Goal: Task Accomplishment & Management: Complete application form

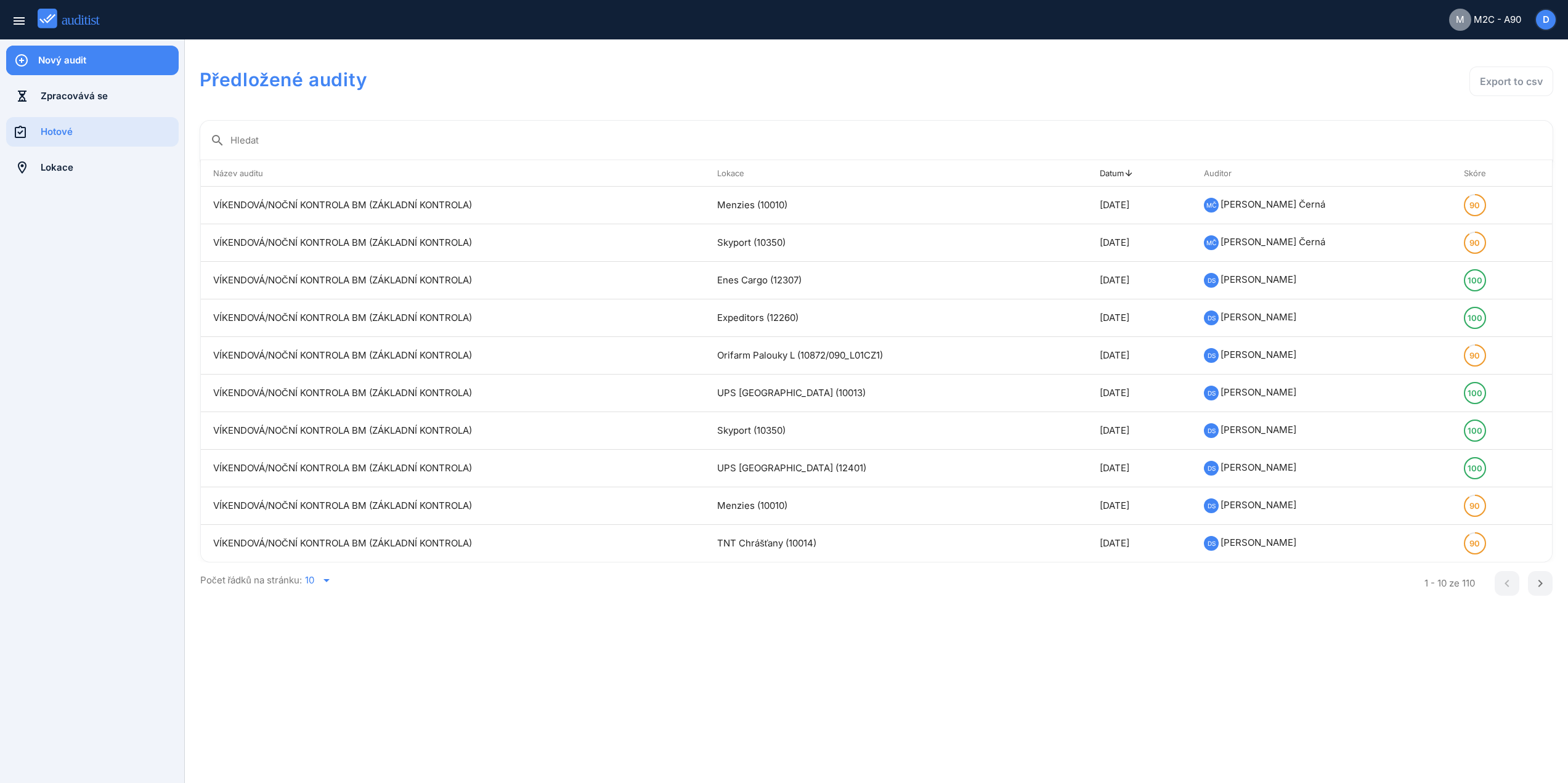
click at [112, 64] on div "Nový audit" at bounding box center [108, 60] width 140 height 14
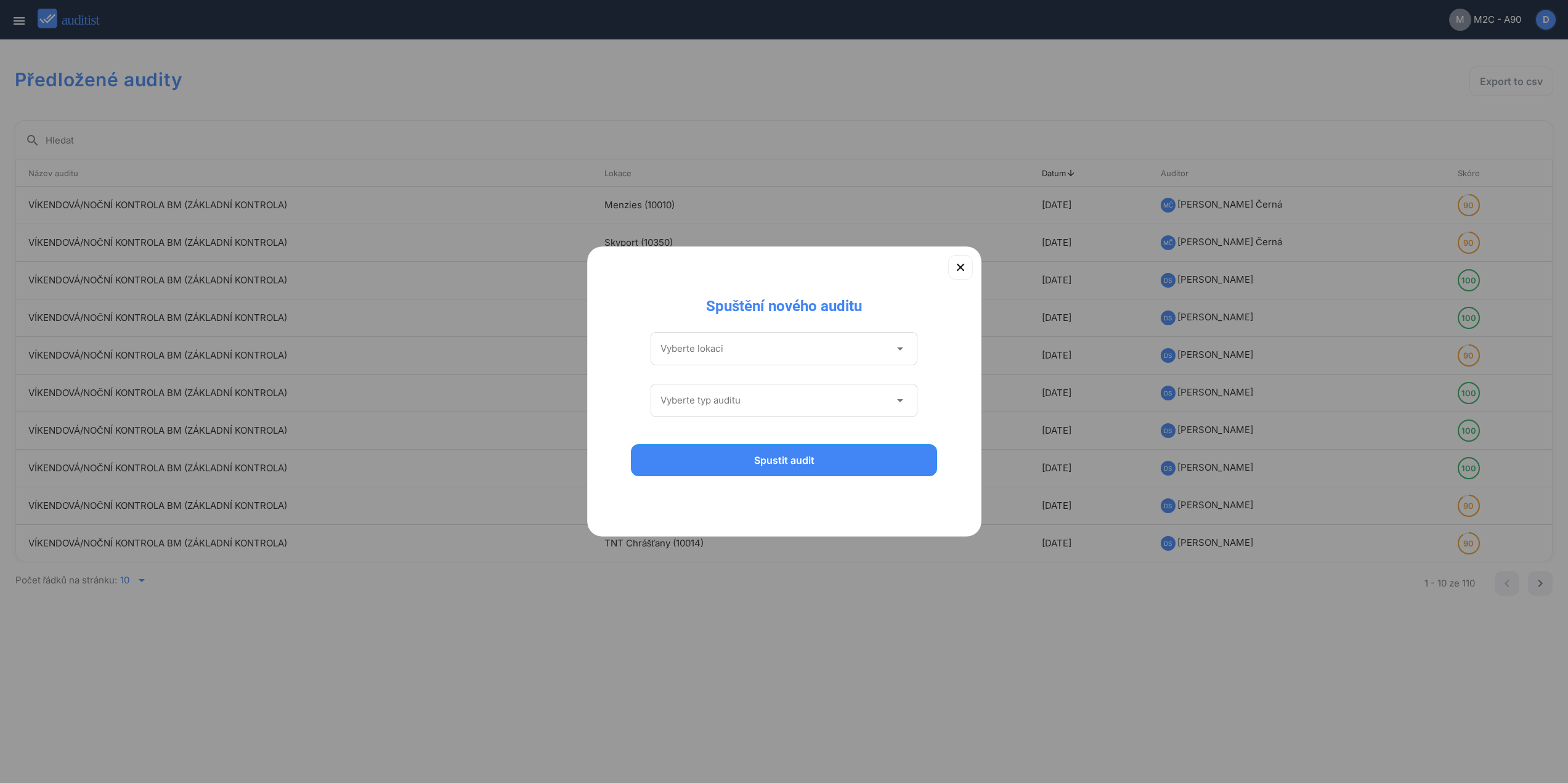
click at [899, 351] on icon "arrow_drop_down" at bounding box center [899, 349] width 15 height 15
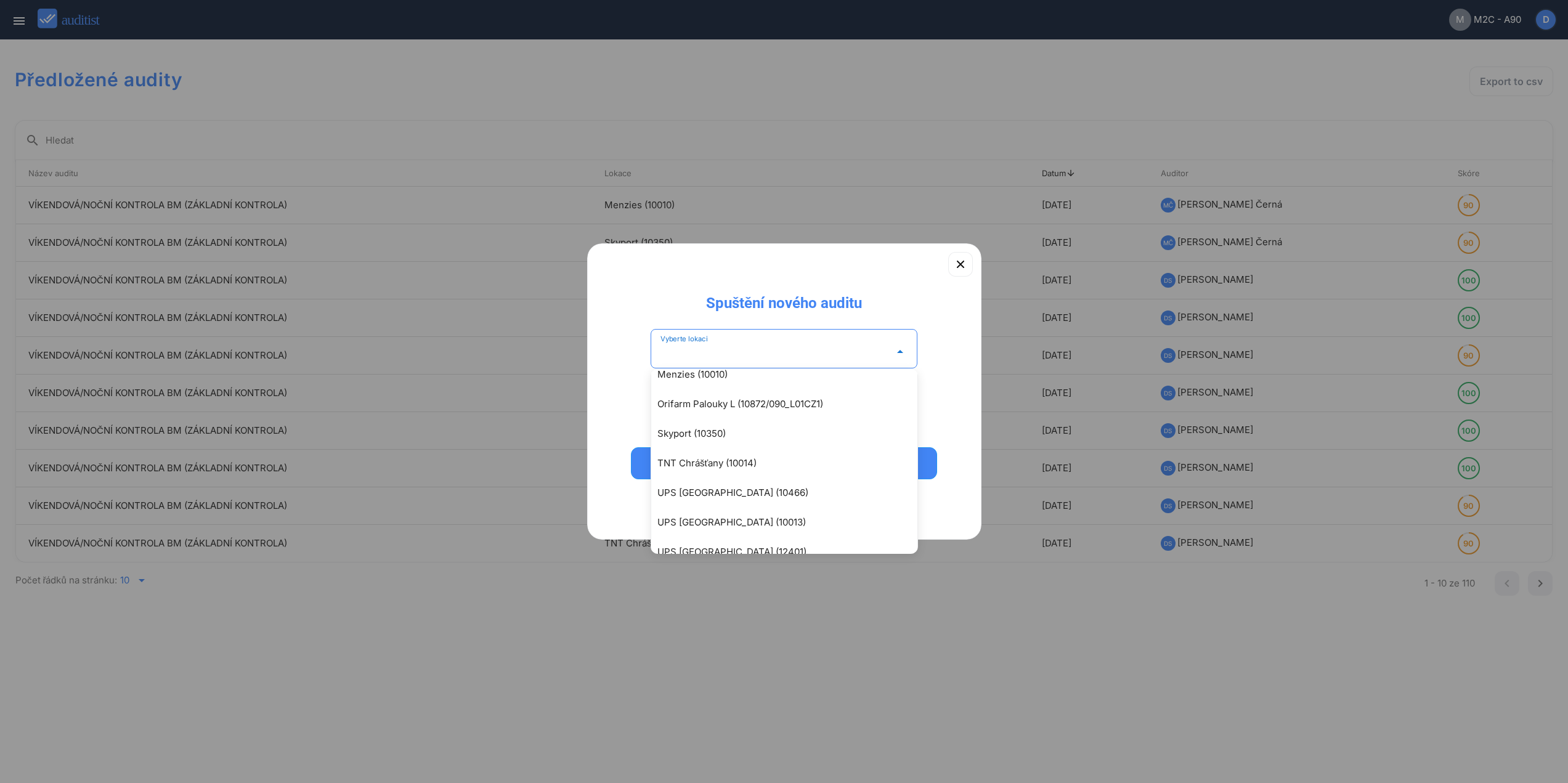
scroll to position [165, 0]
click at [720, 374] on div "Menzies (10010)" at bounding box center [790, 372] width 266 height 15
type input "**********"
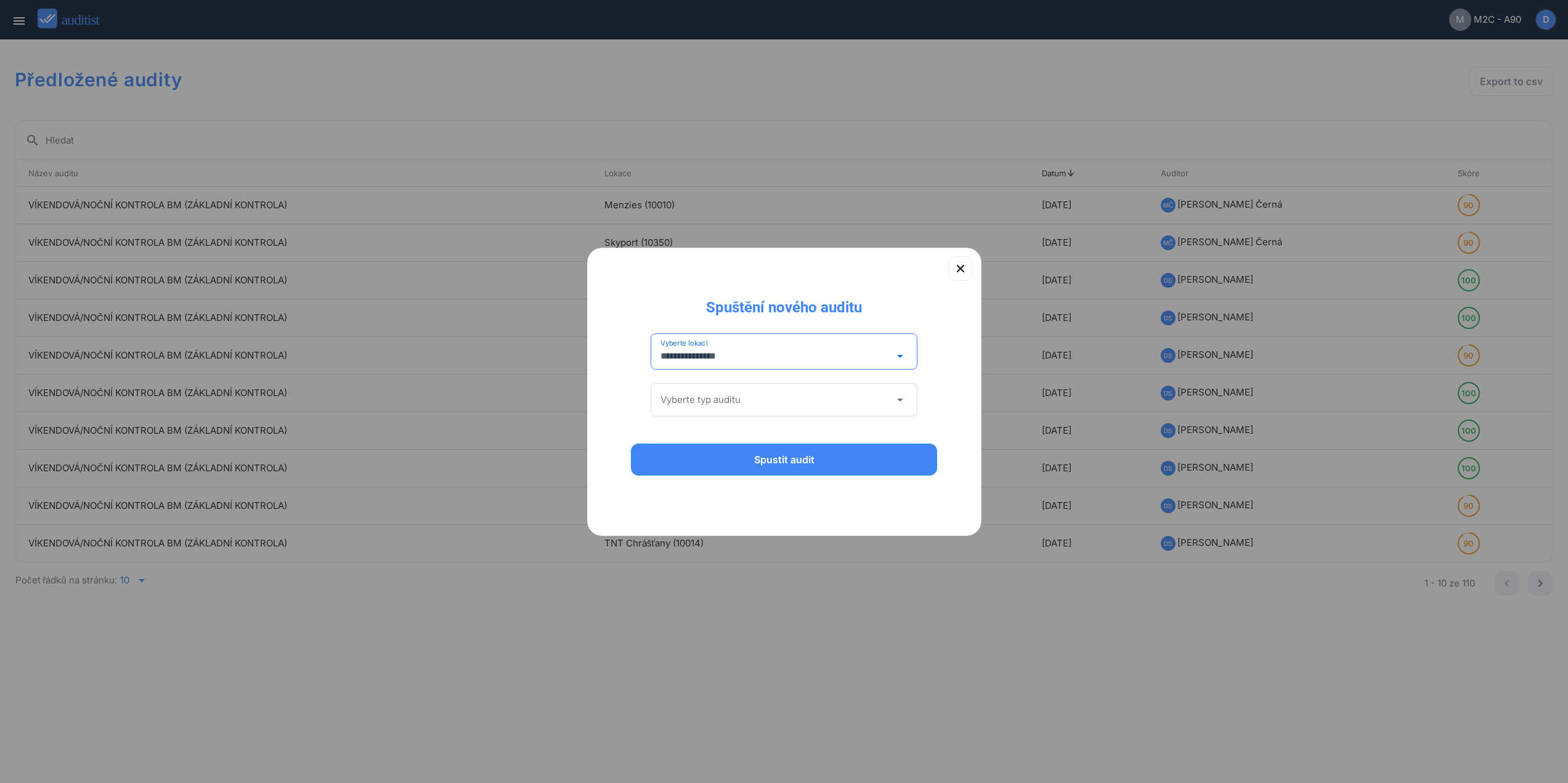
click at [762, 406] on input "Vyberte typ auditu" at bounding box center [776, 399] width 230 height 20
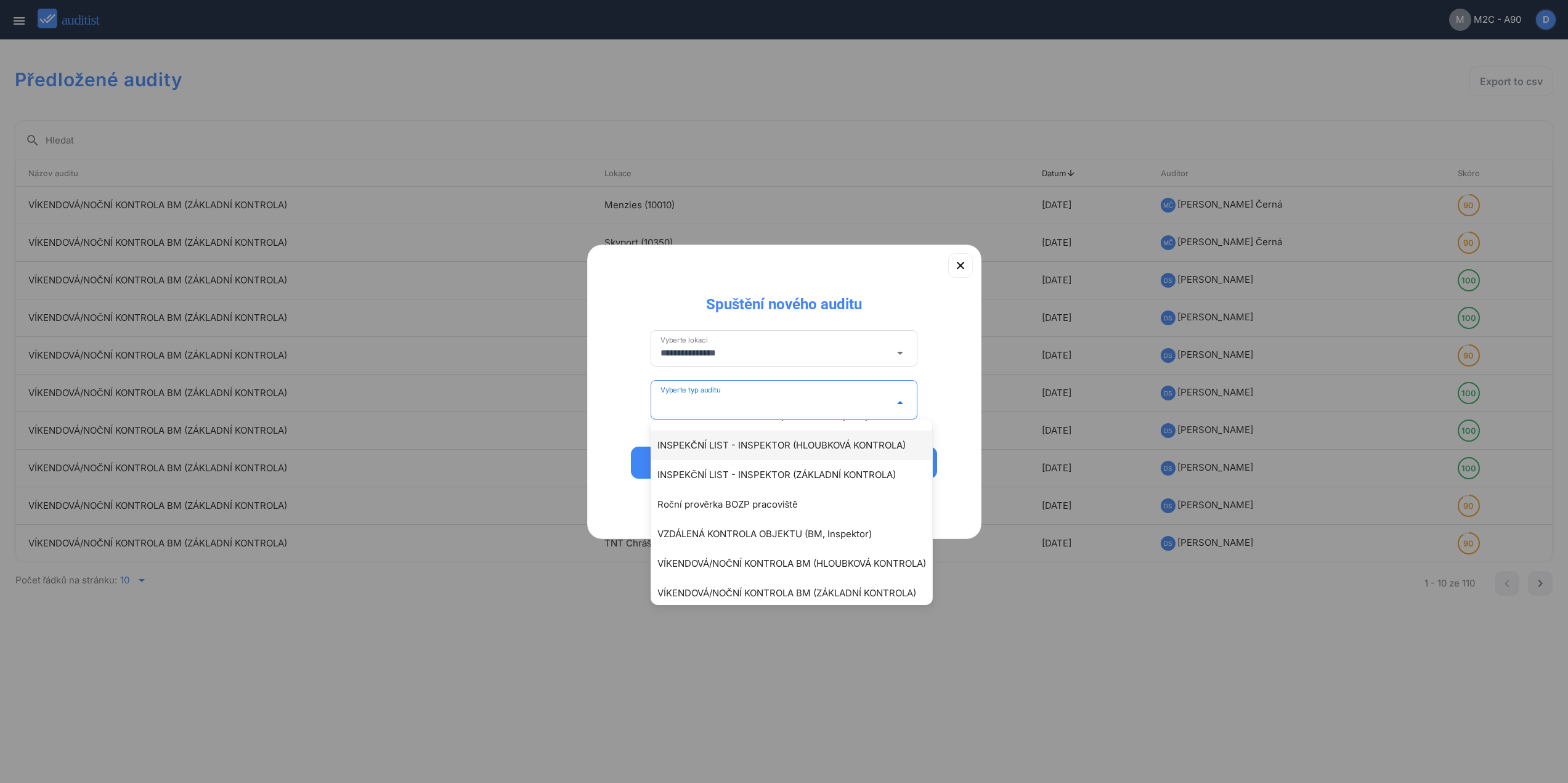
scroll to position [92, 0]
click at [787, 583] on div "VÍKENDOVÁ/NOČNÍ KONTROLA BM (ZÁKLADNÍ KONTROLA)" at bounding box center [798, 584] width 281 height 15
type input "**********"
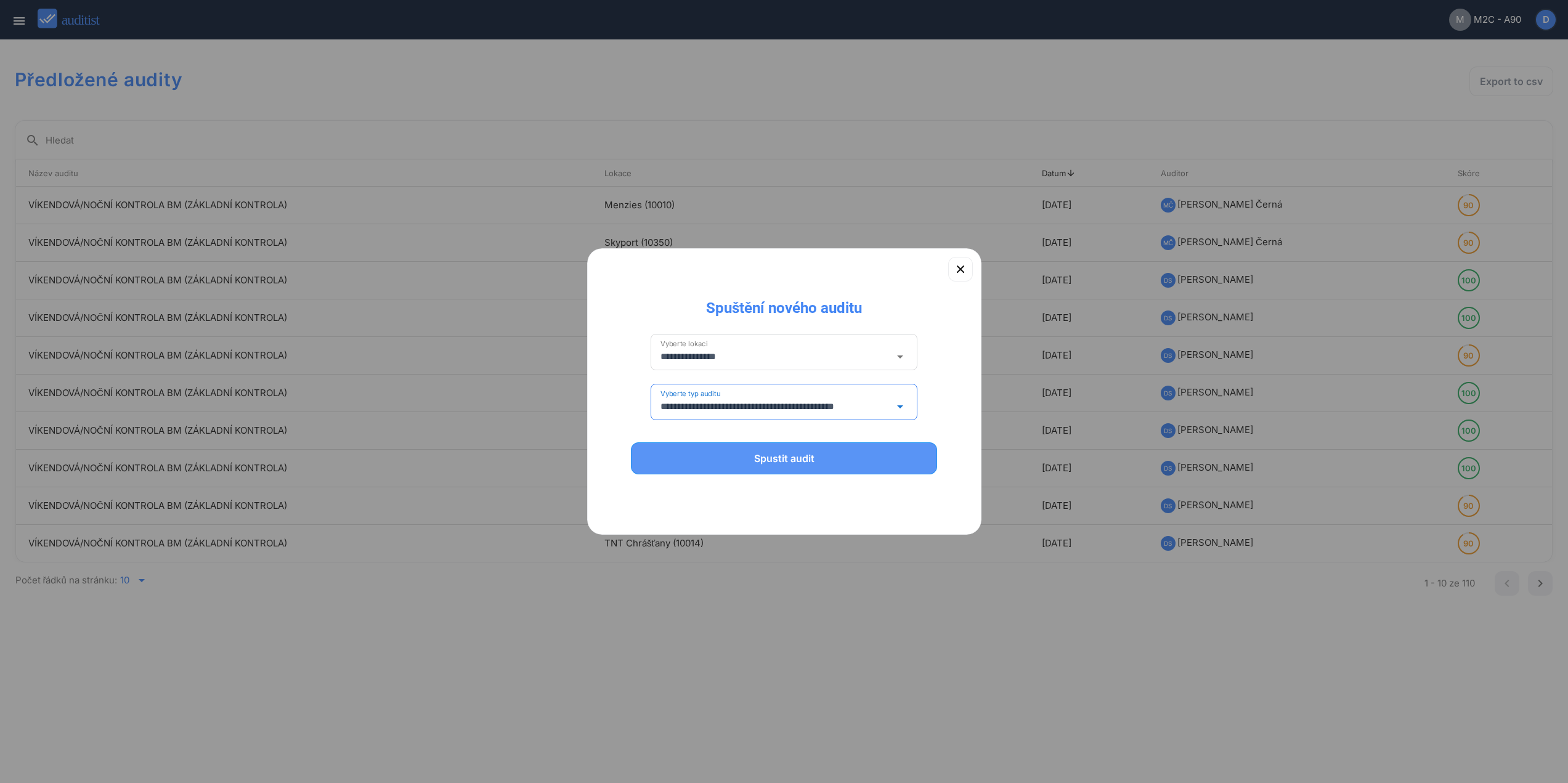
click at [815, 456] on div "Spustit audit" at bounding box center [784, 458] width 275 height 15
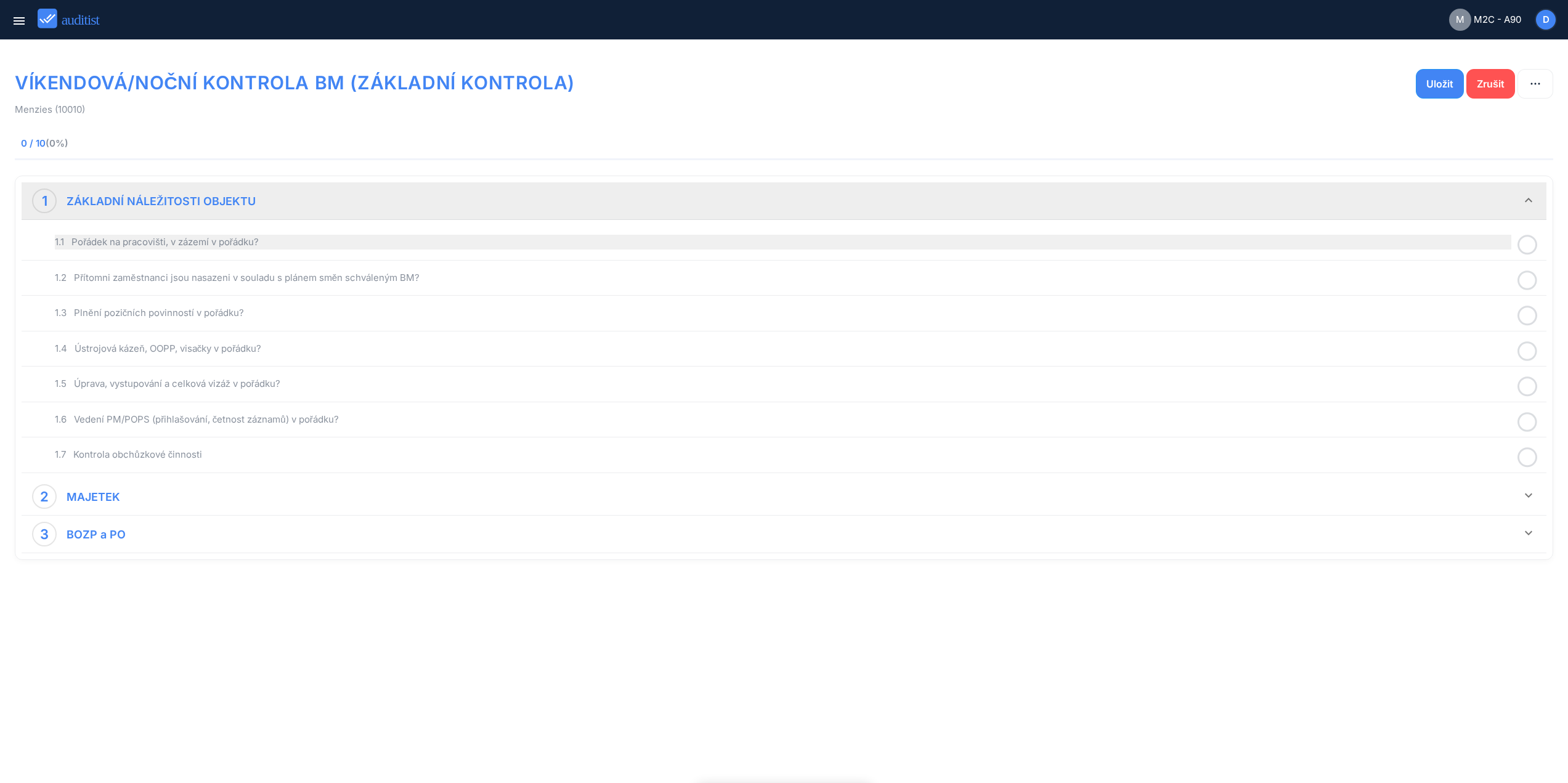
click at [490, 239] on div "1.1 Pořádek na pracovišti, v zázemí v pořádku?" at bounding box center [783, 242] width 1456 height 15
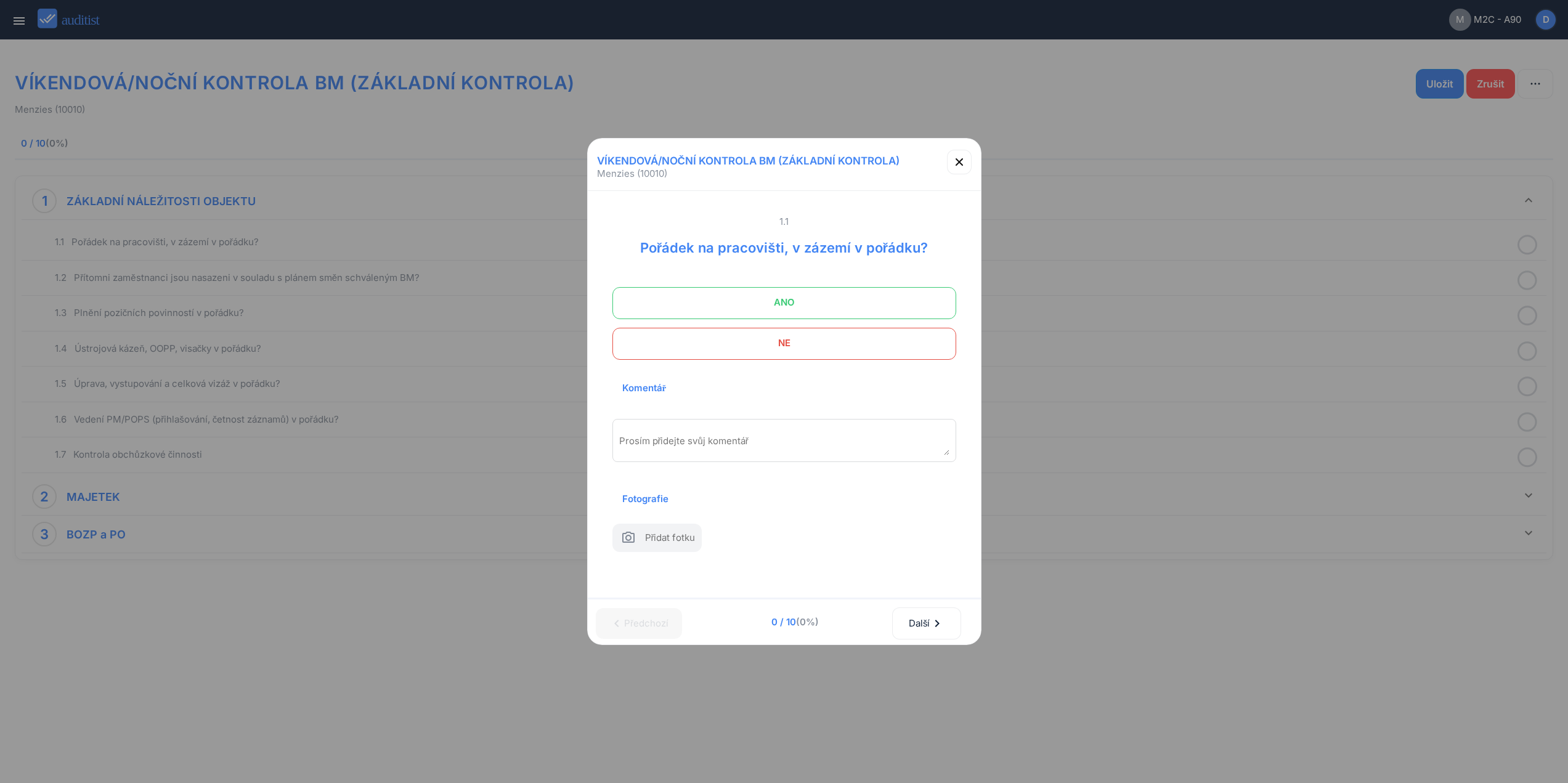
click at [731, 292] on span "ANO" at bounding box center [784, 303] width 313 height 24
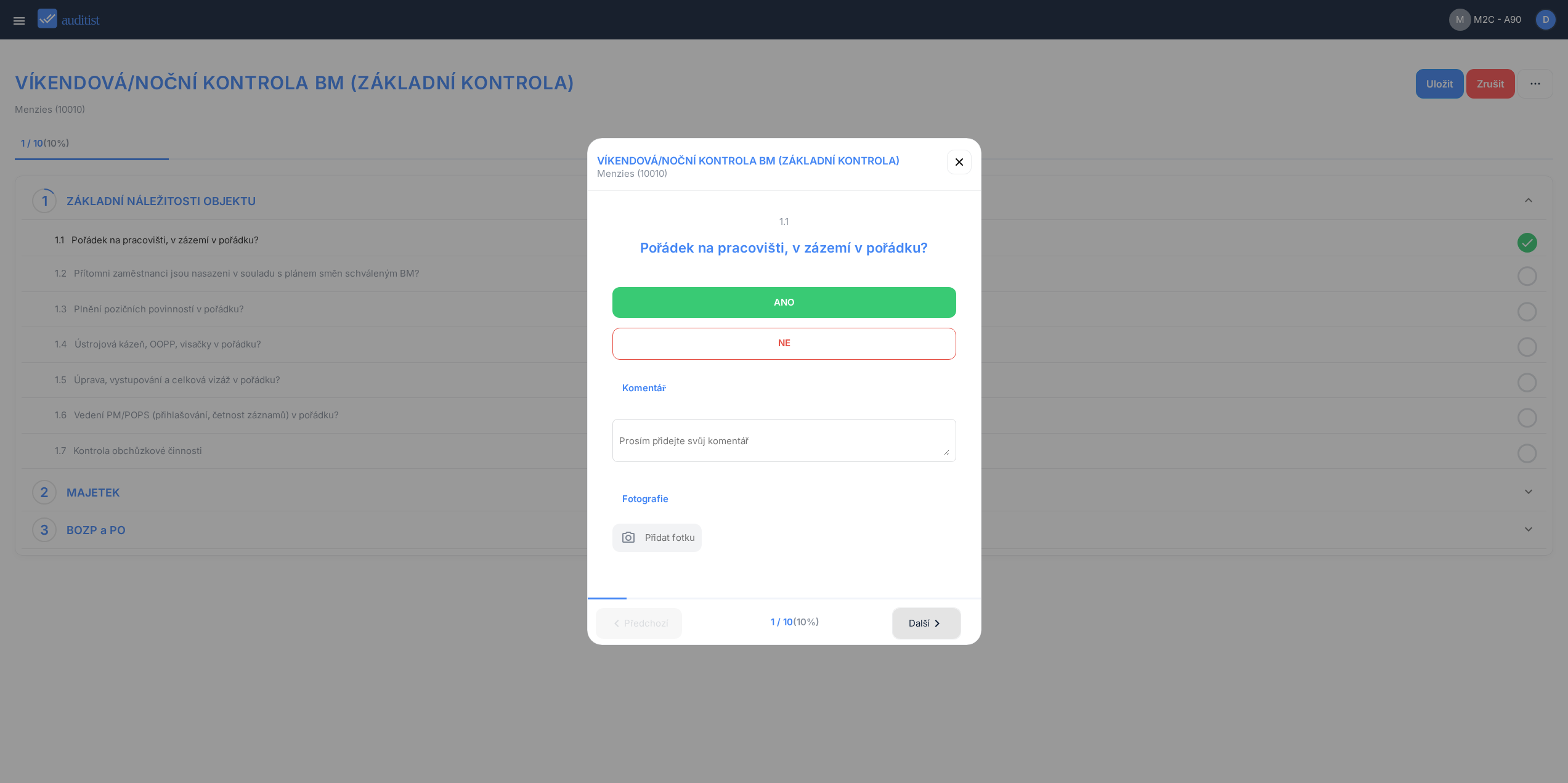
click at [945, 633] on div "Další chevron_right" at bounding box center [927, 623] width 37 height 27
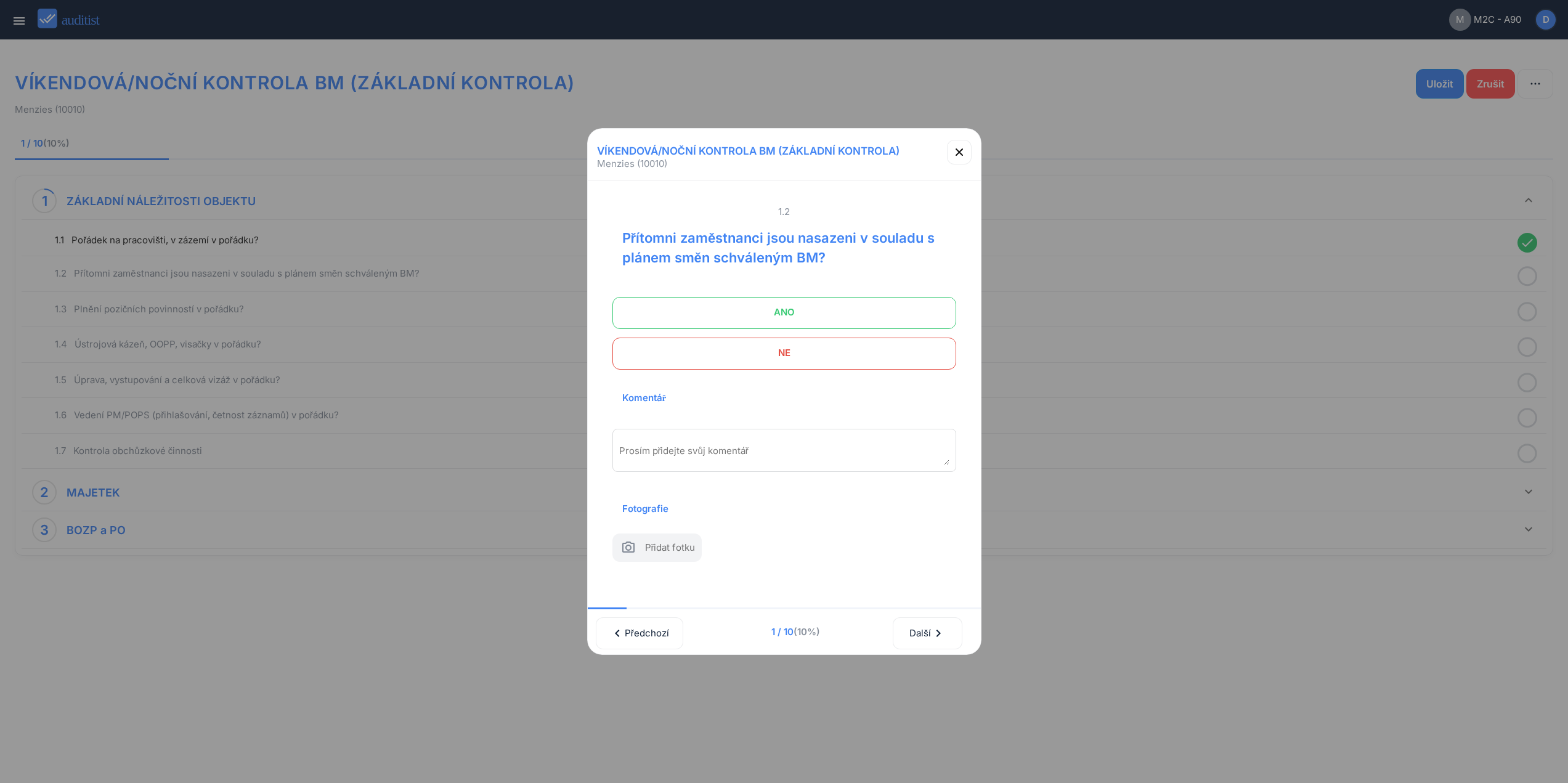
click at [815, 300] on span "ANO" at bounding box center [784, 312] width 313 height 24
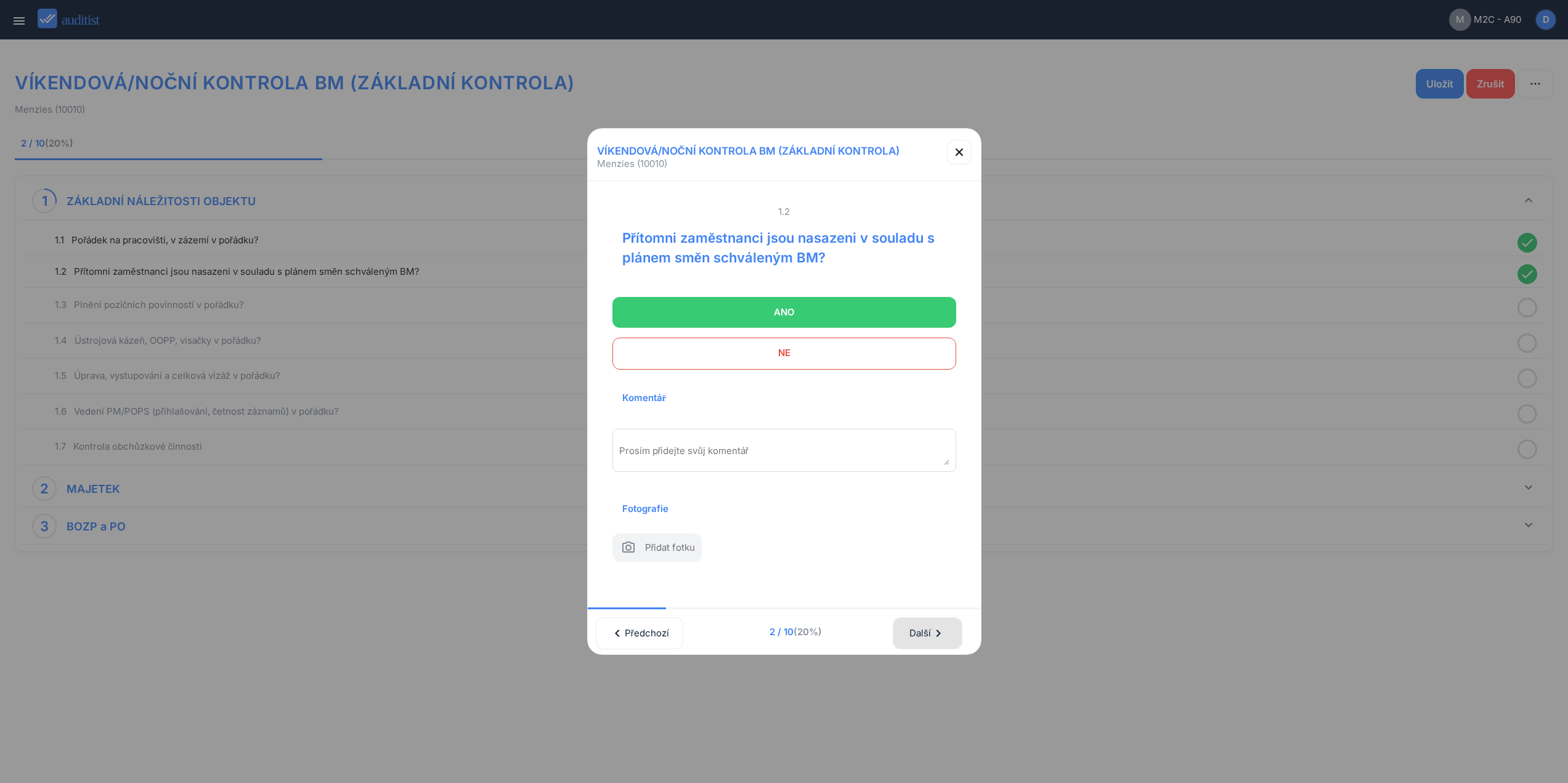
click at [919, 648] on button "Další chevron_right" at bounding box center [927, 633] width 69 height 32
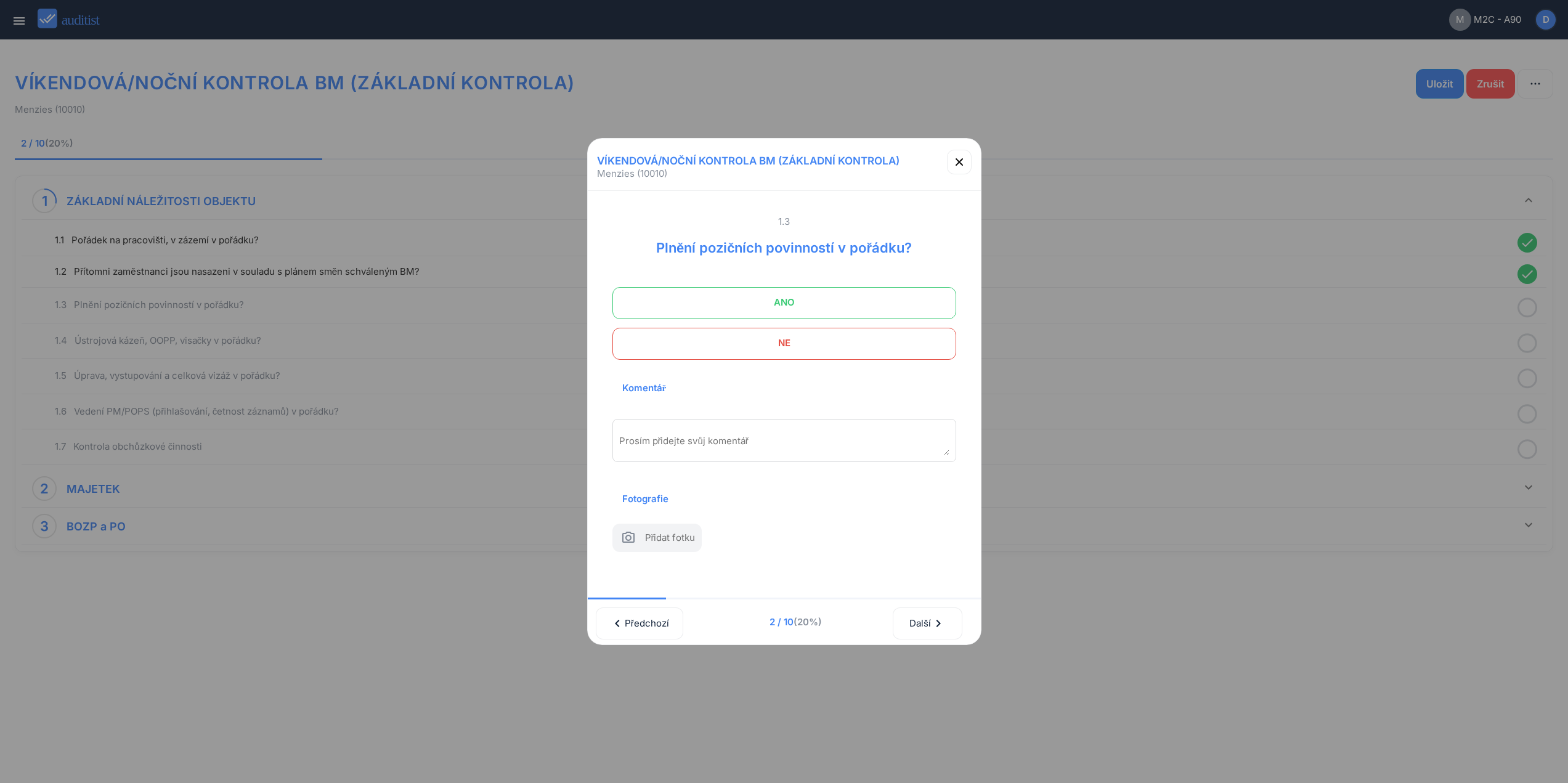
click at [813, 290] on span "ANO" at bounding box center [784, 303] width 313 height 24
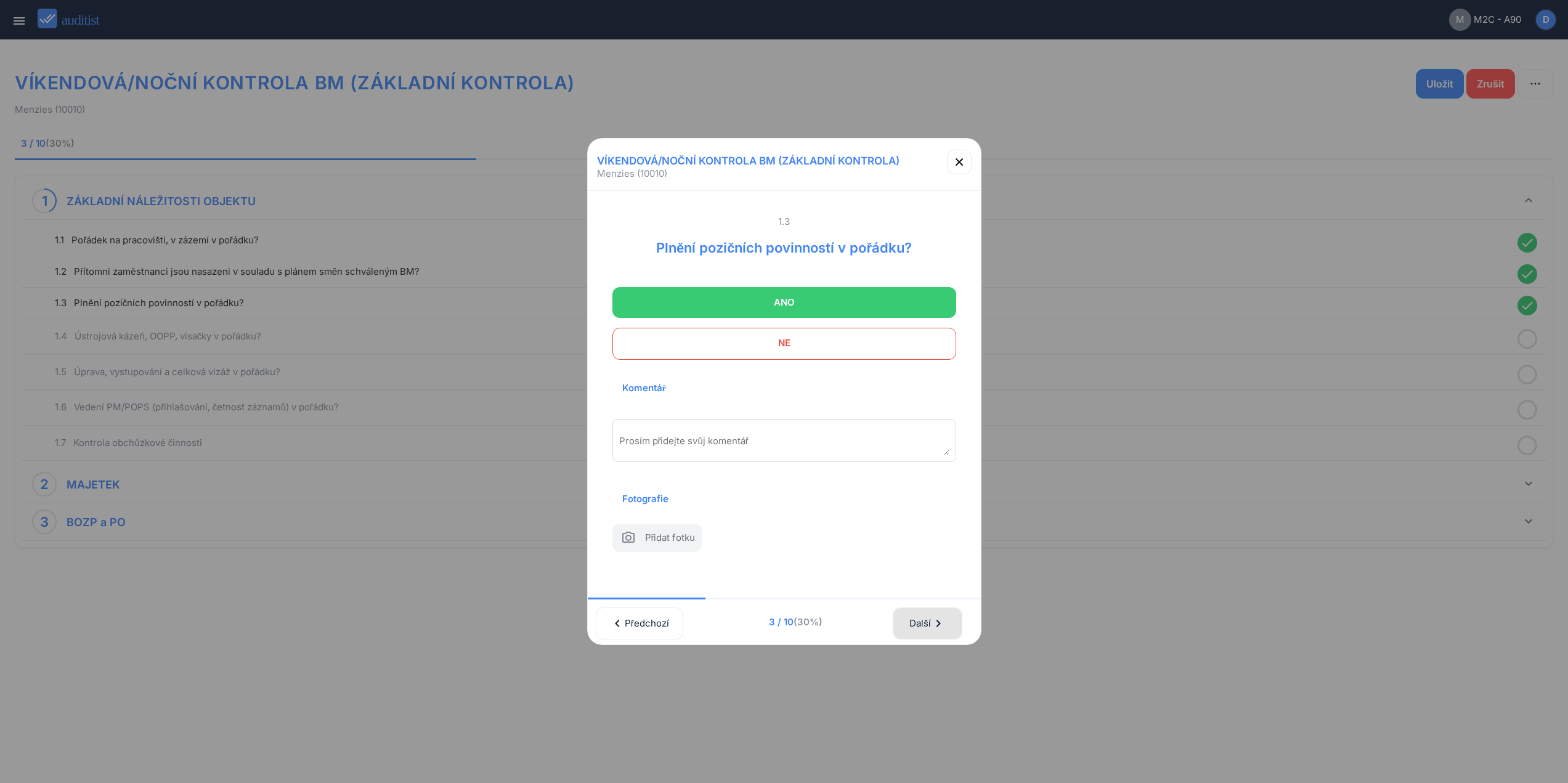
click at [938, 616] on div "Další chevron_right" at bounding box center [927, 623] width 37 height 27
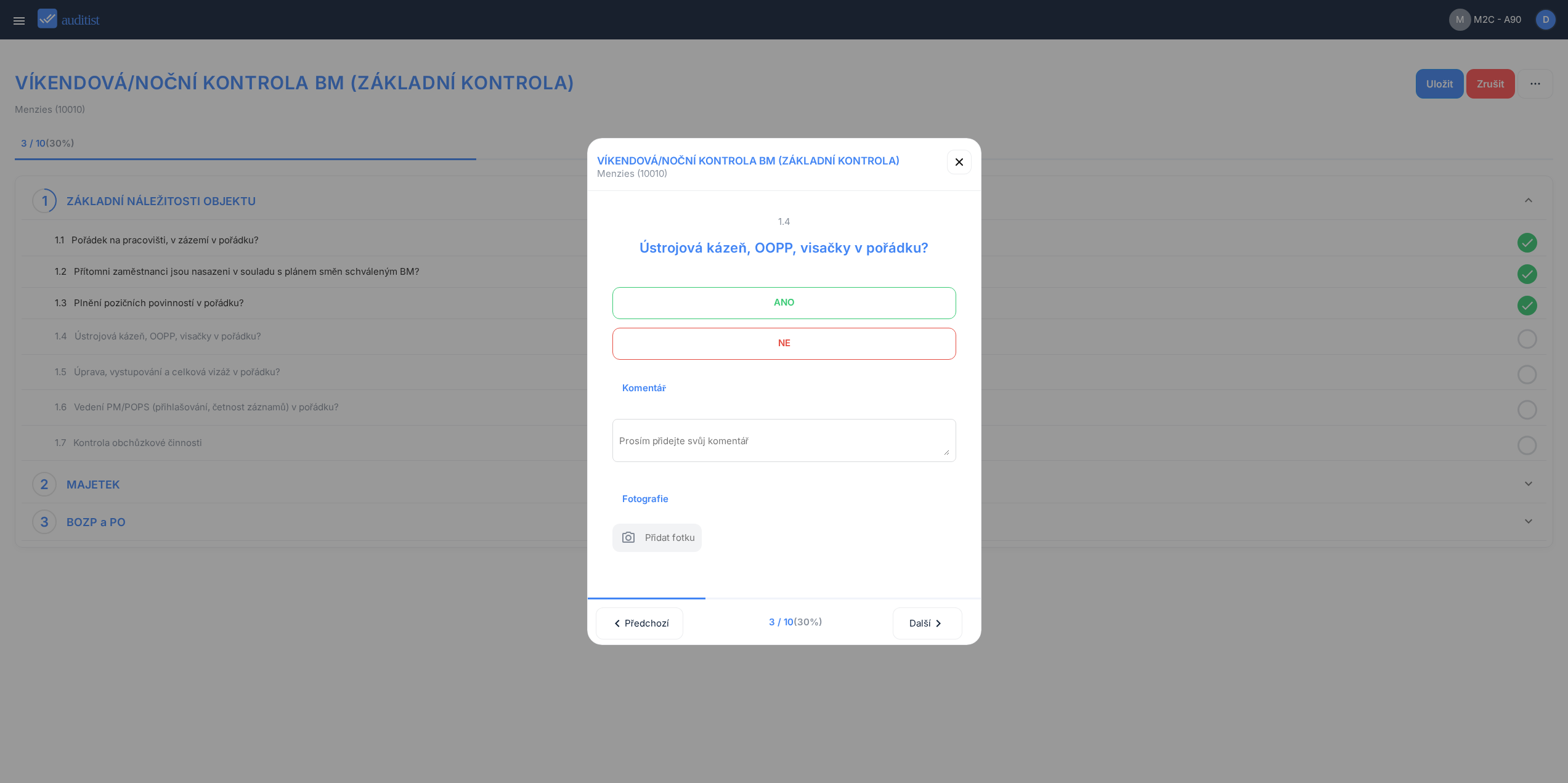
click at [822, 342] on span "NE" at bounding box center [784, 344] width 313 height 24
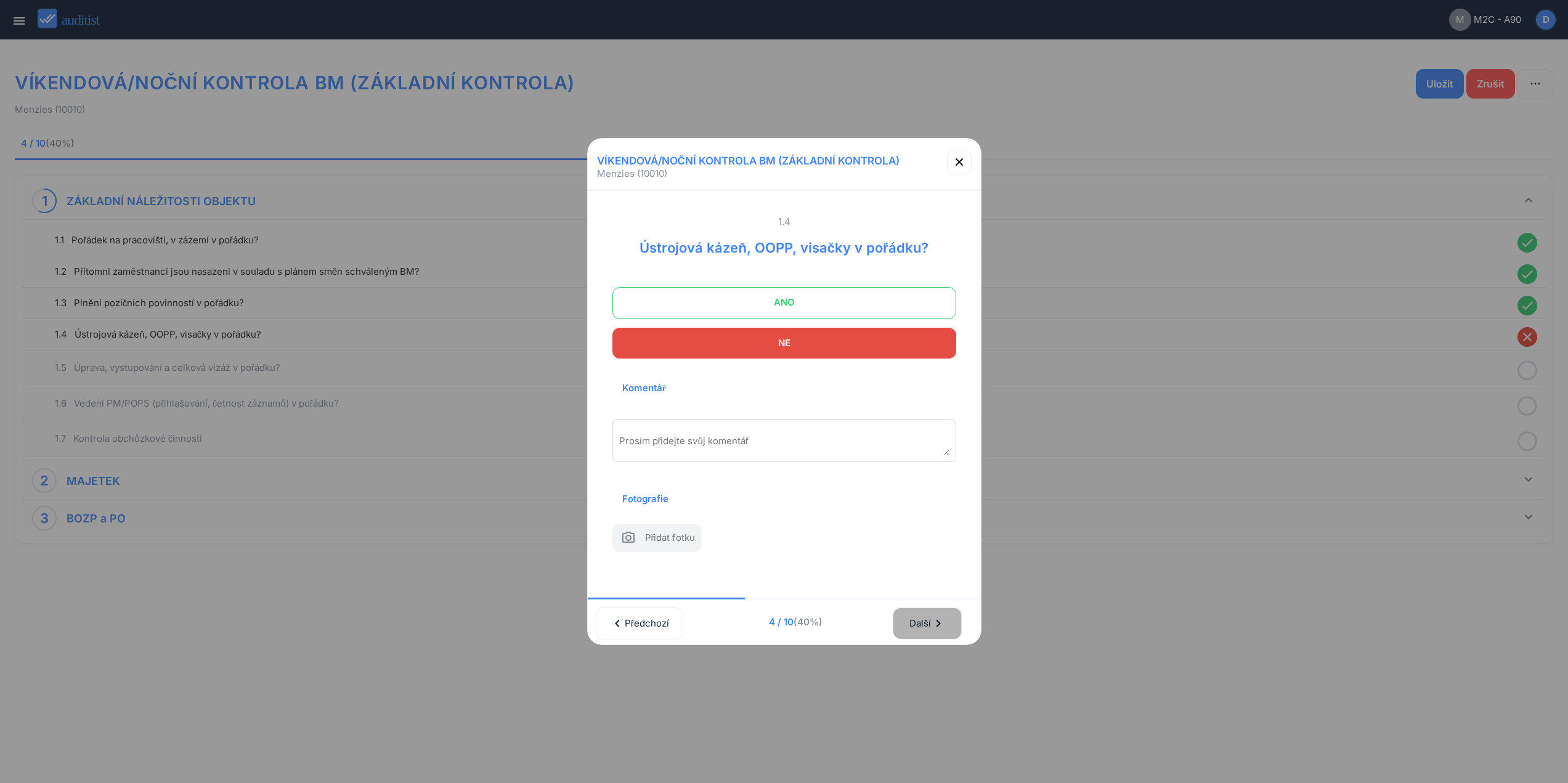
click at [934, 623] on div "Další chevron_right" at bounding box center [927, 623] width 37 height 27
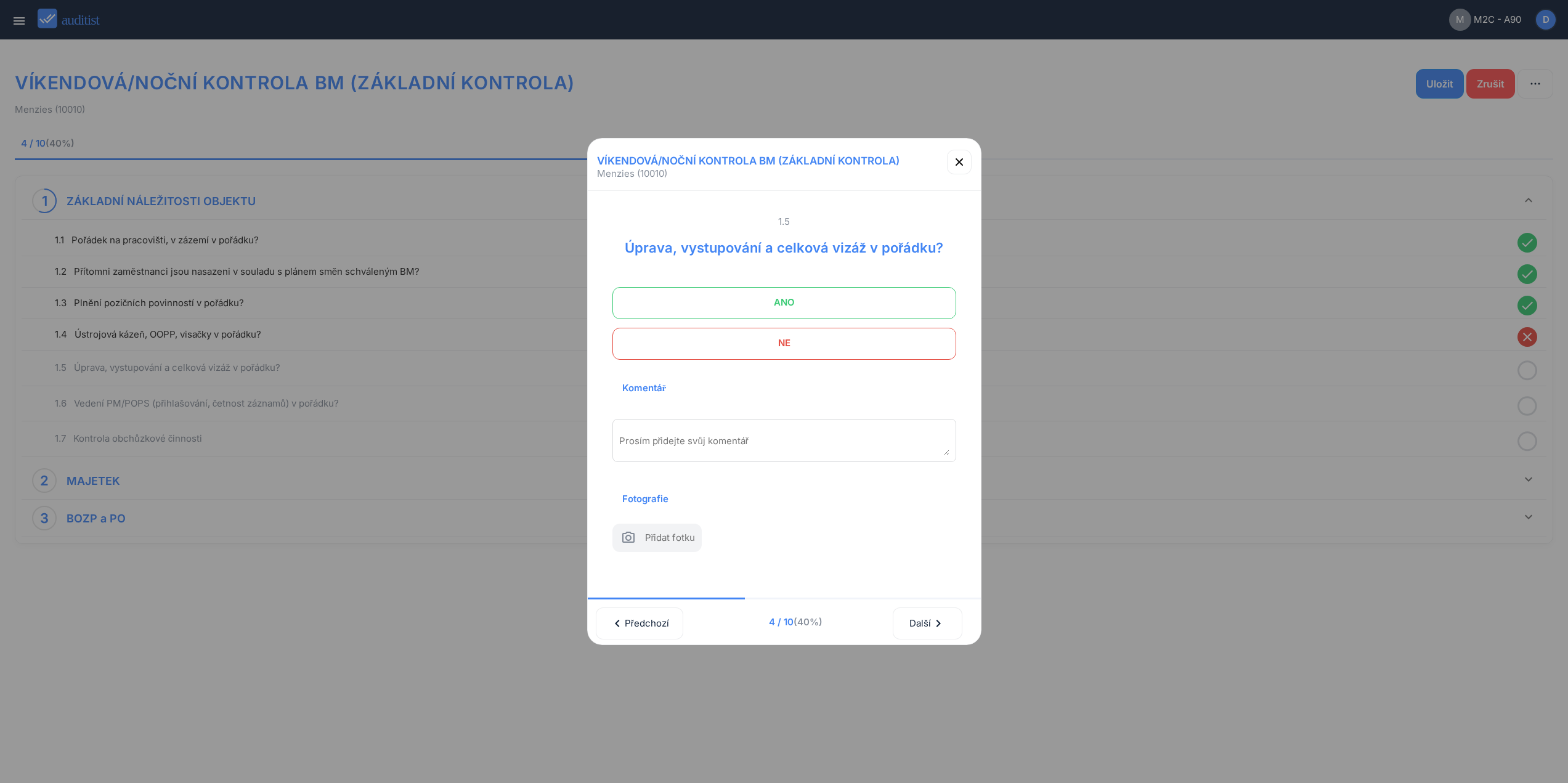
click at [822, 290] on span "ANO" at bounding box center [784, 303] width 313 height 24
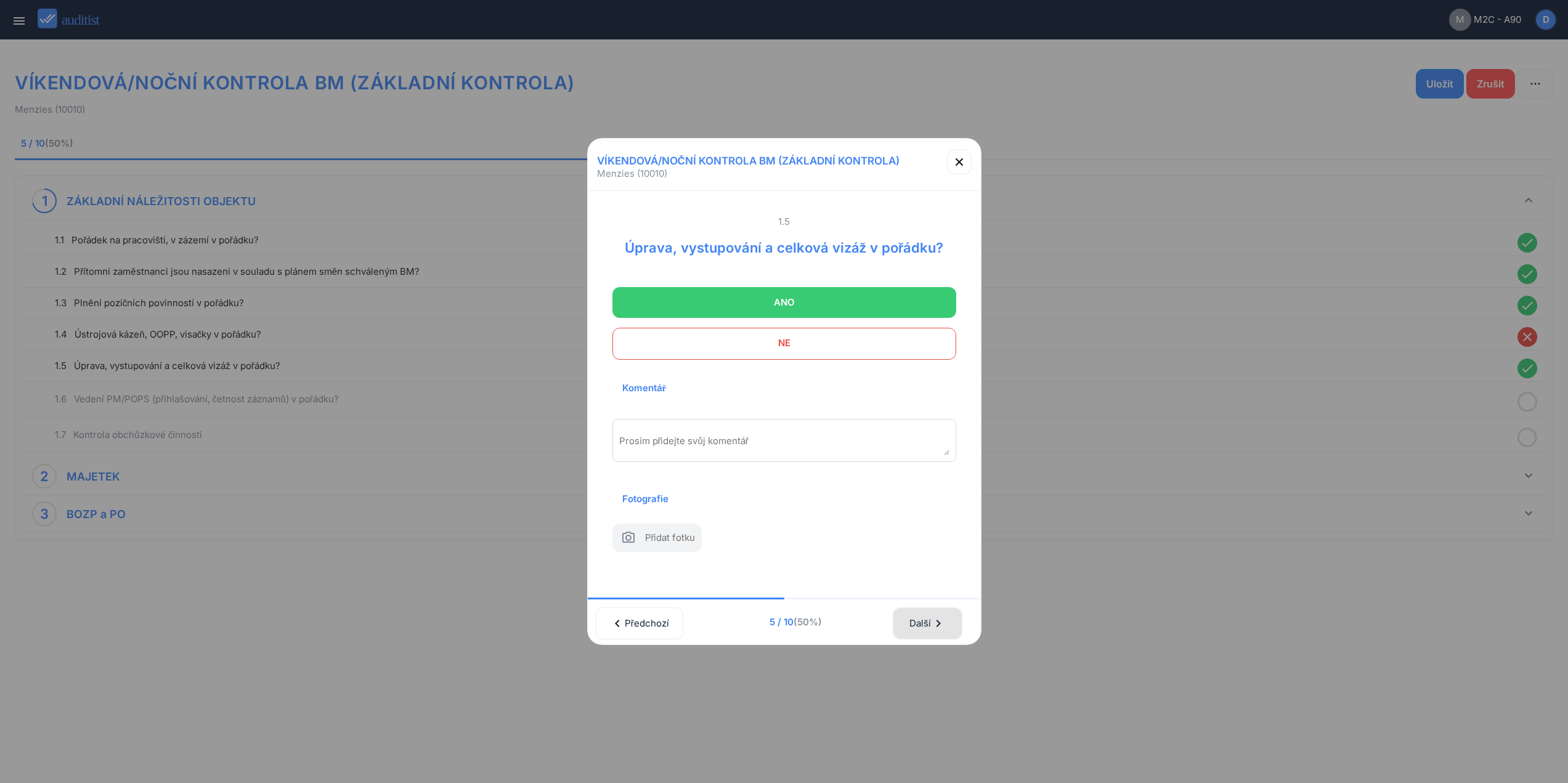
drag, startPoint x: 934, startPoint y: 626, endPoint x: 938, endPoint y: 596, distance: 30.3
click at [936, 618] on div "Další chevron_right" at bounding box center [927, 623] width 37 height 27
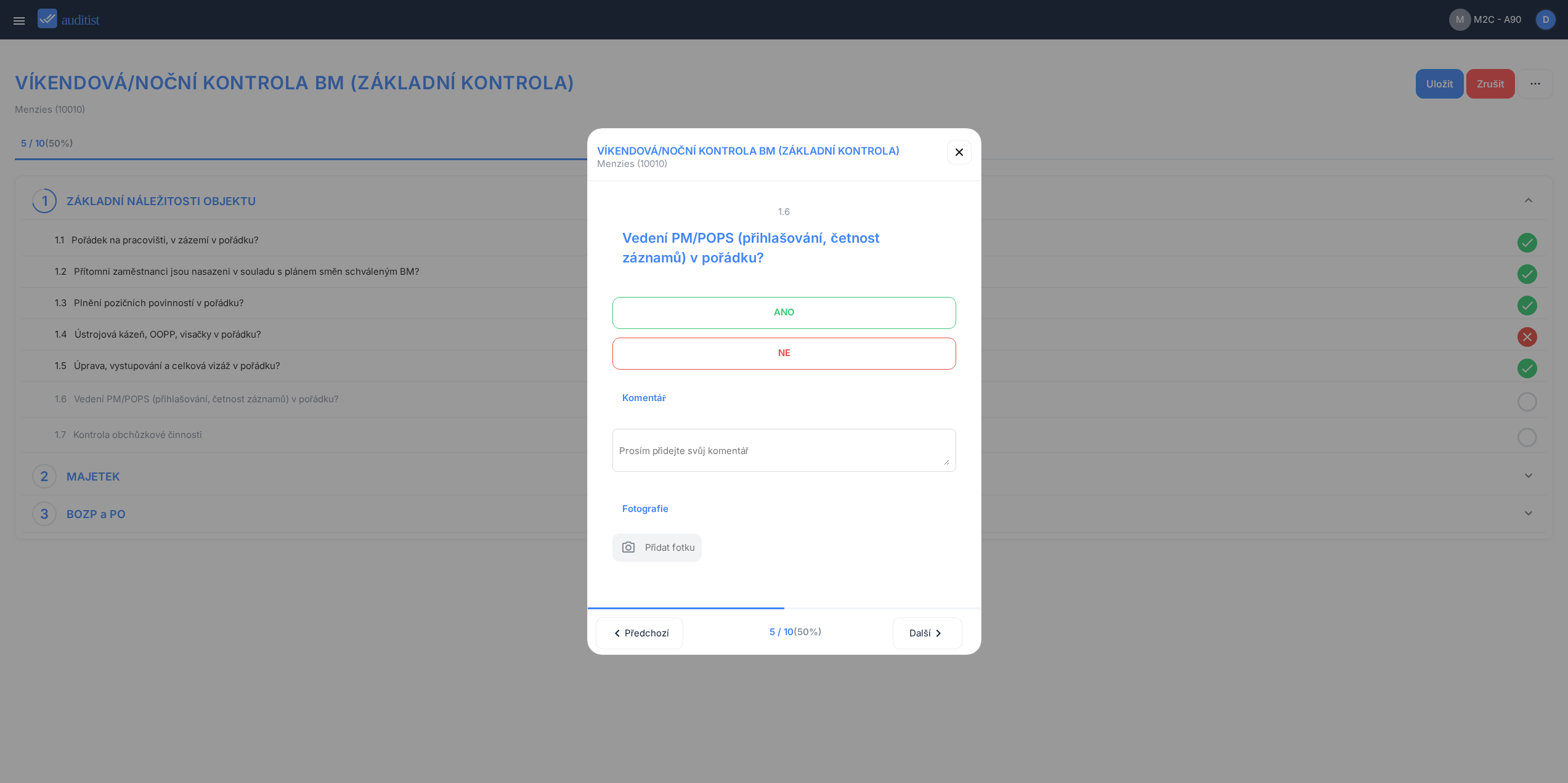
click at [835, 307] on span "ANO" at bounding box center [784, 312] width 313 height 24
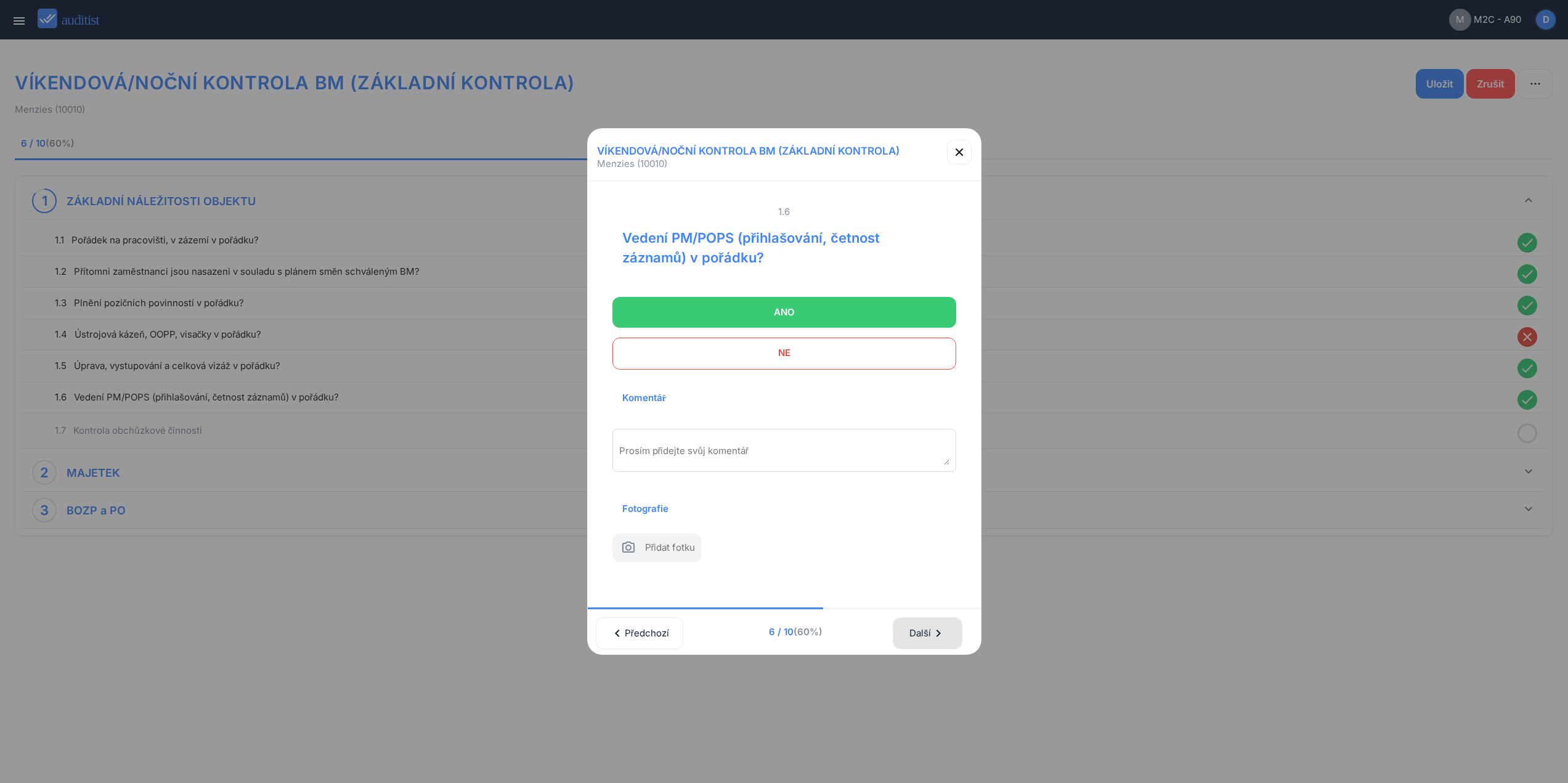
drag, startPoint x: 927, startPoint y: 643, endPoint x: 930, endPoint y: 631, distance: 12.4
click at [927, 640] on div "Další chevron_right" at bounding box center [927, 633] width 37 height 27
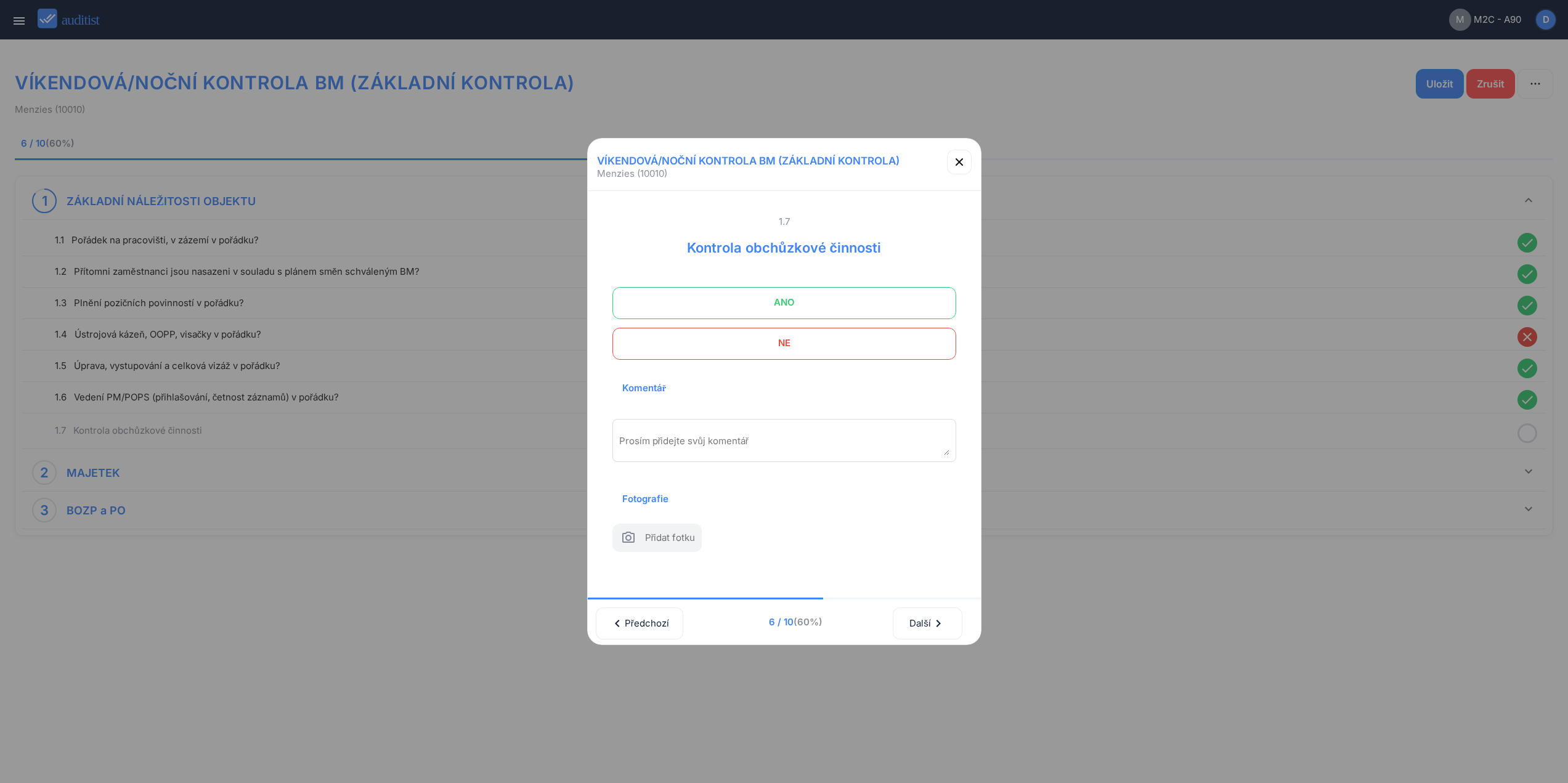
click at [833, 298] on span "ANO" at bounding box center [784, 303] width 313 height 24
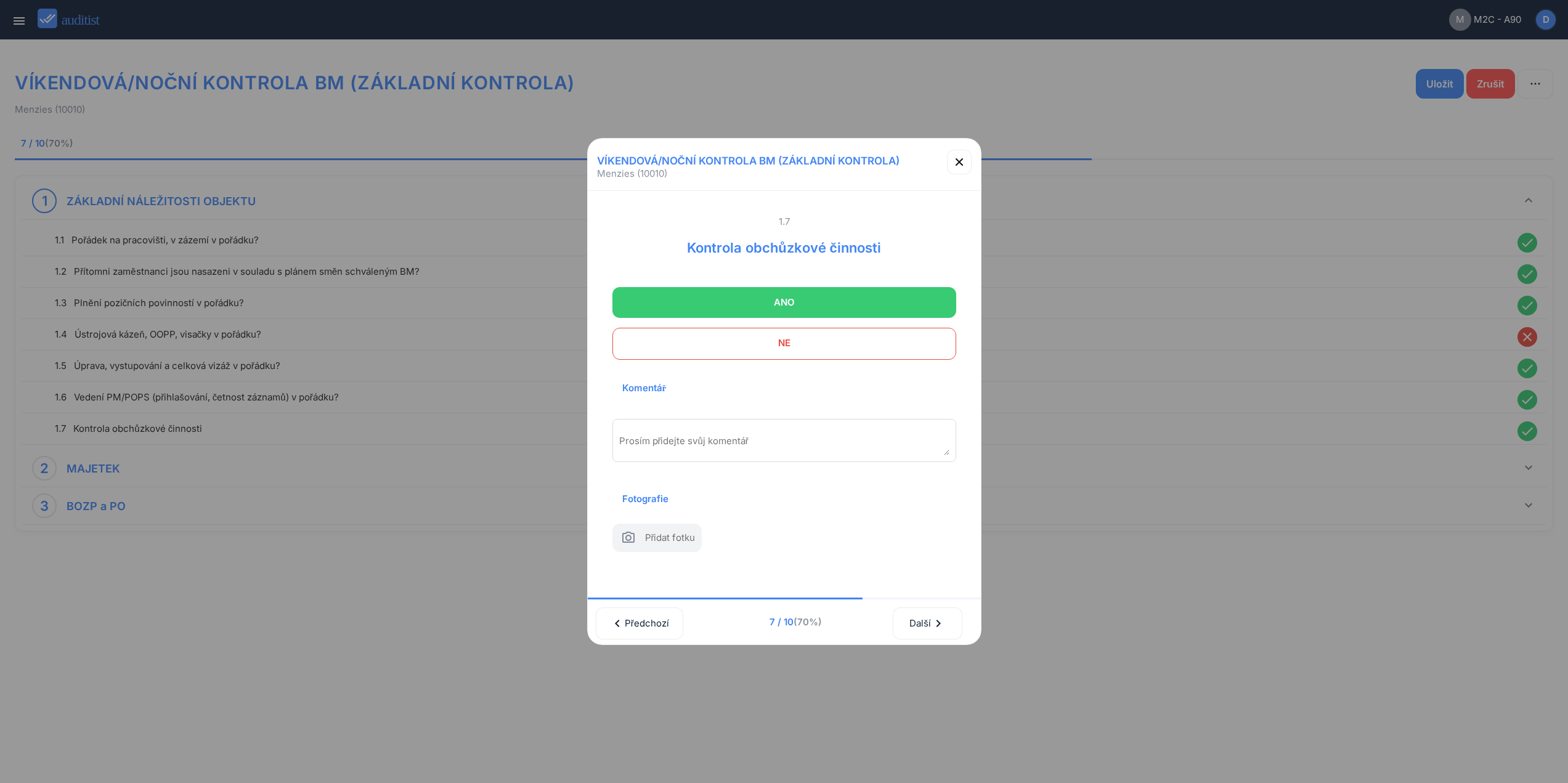
click at [876, 342] on span "NE" at bounding box center [784, 344] width 313 height 24
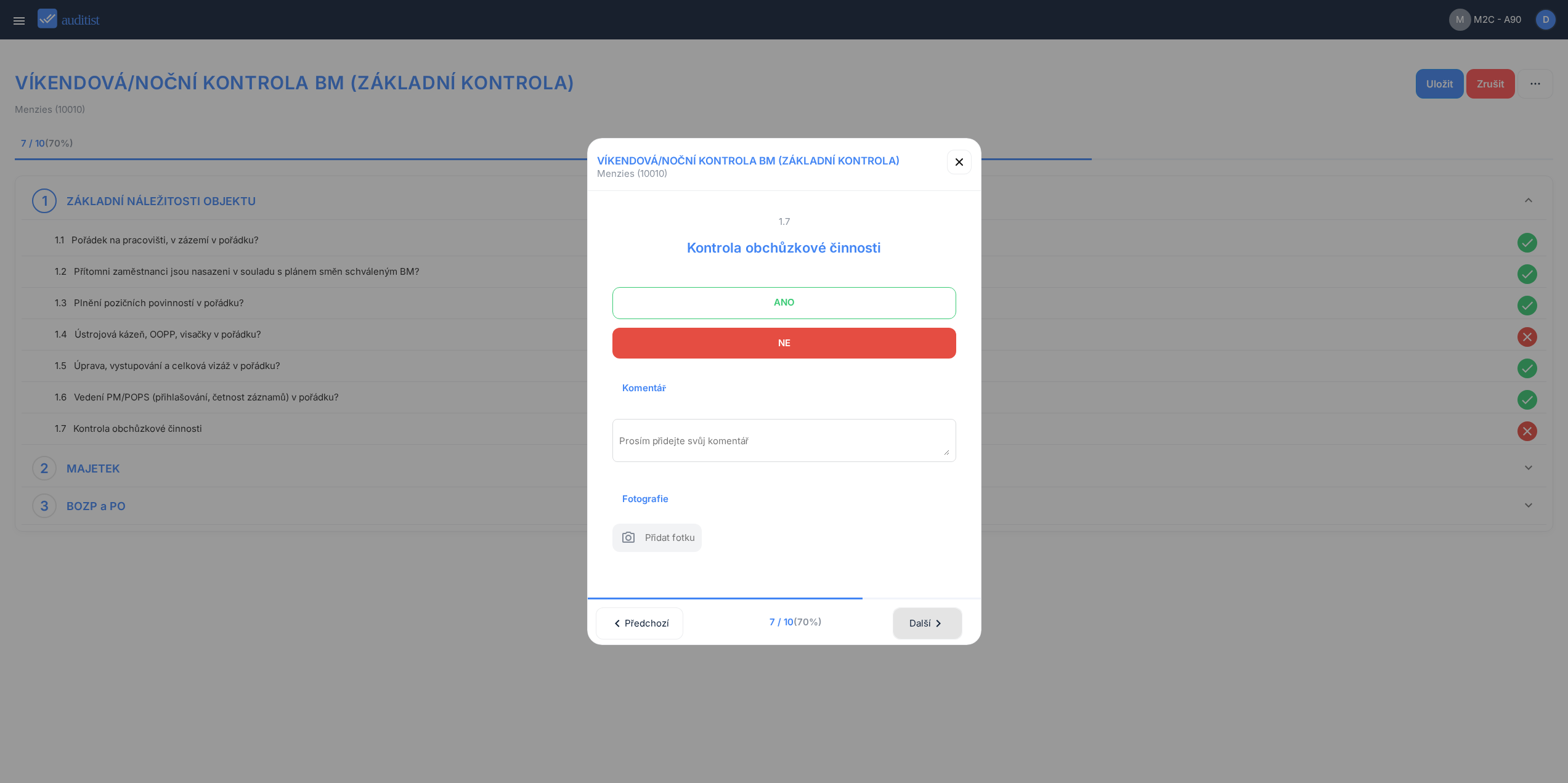
click at [926, 616] on div "Další chevron_right" at bounding box center [927, 623] width 37 height 27
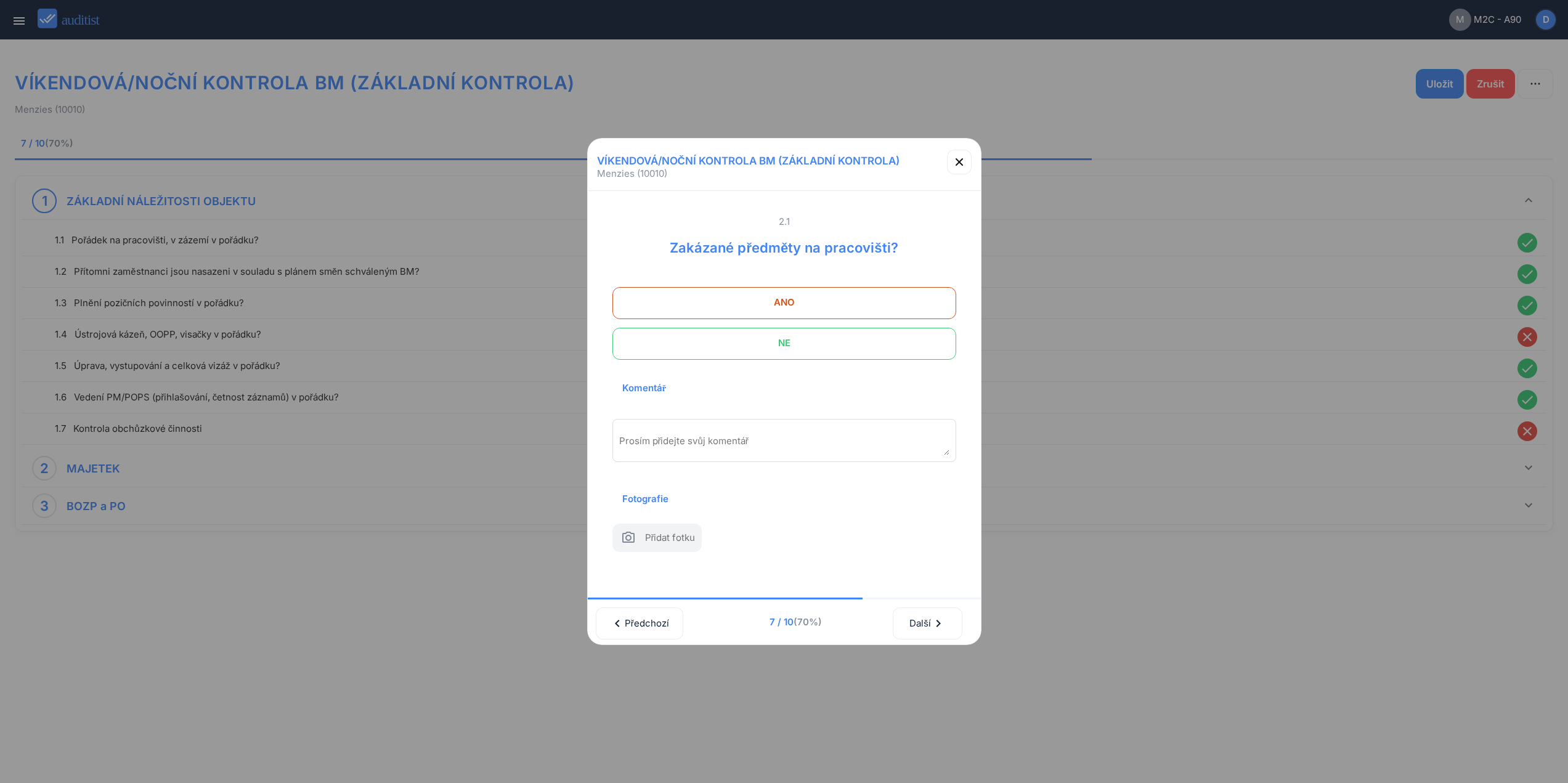
click at [828, 339] on span "NE" at bounding box center [784, 344] width 313 height 24
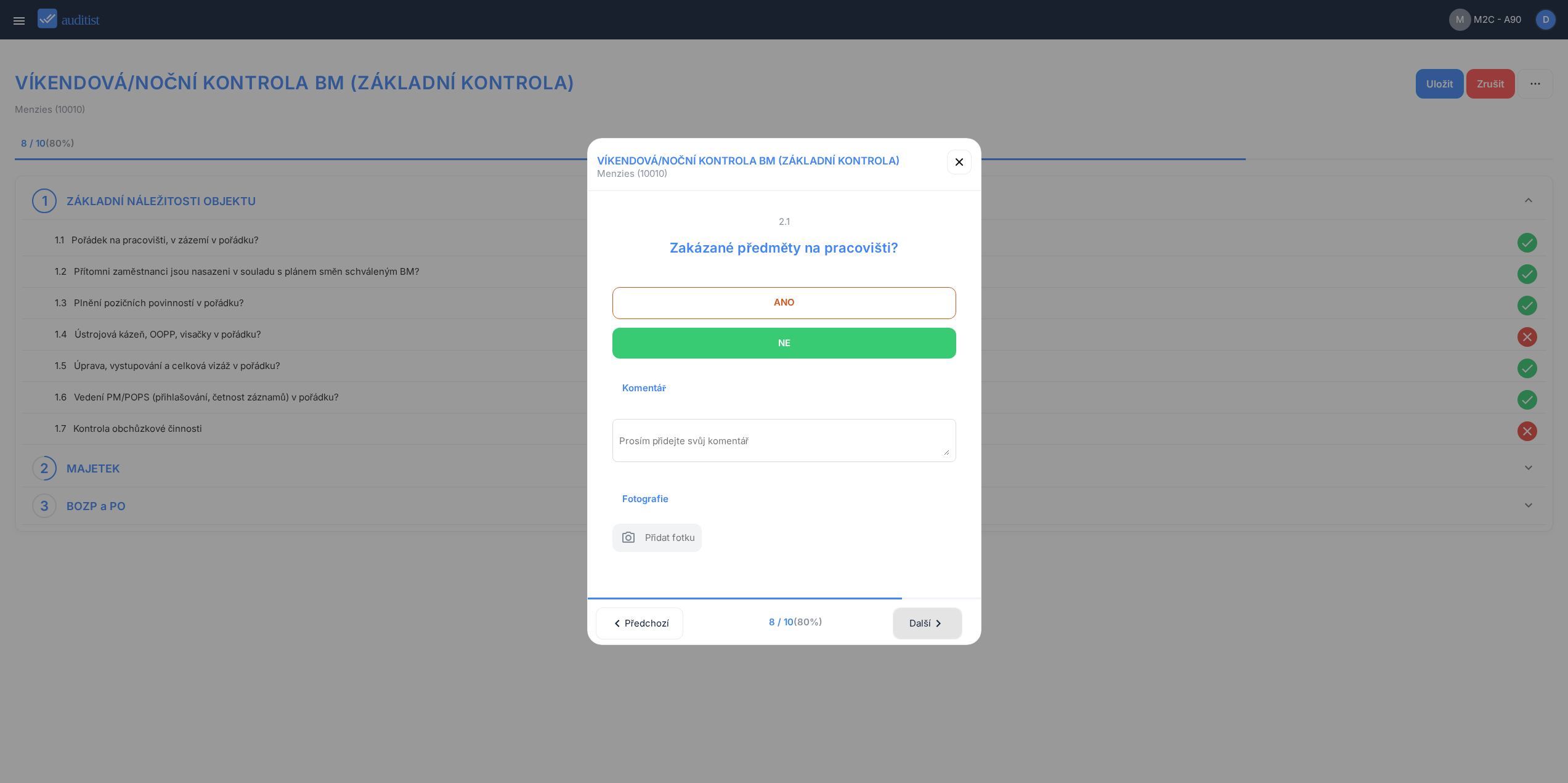
click at [926, 620] on div "Další chevron_right" at bounding box center [927, 623] width 37 height 27
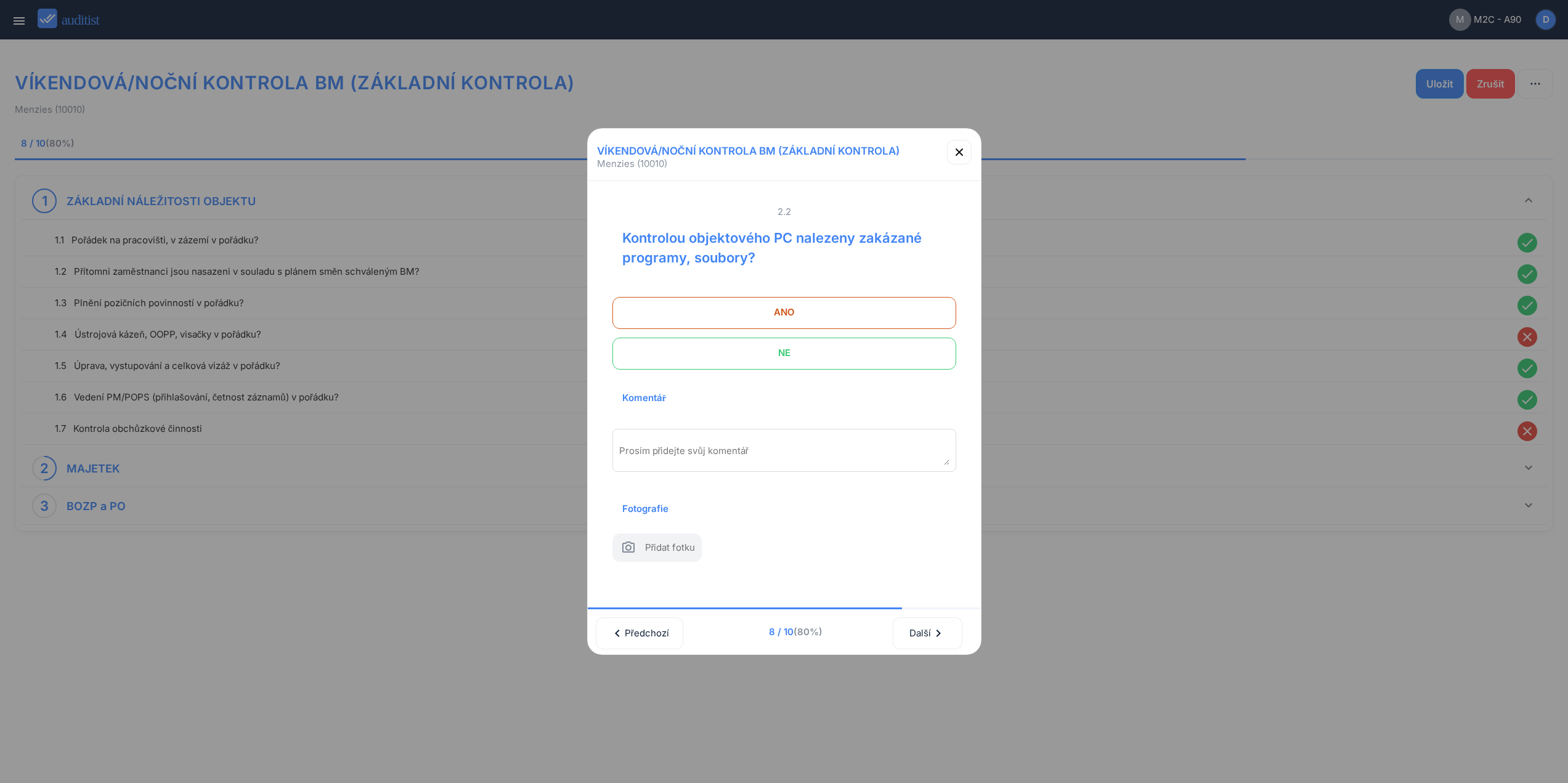
click at [848, 346] on span "NE" at bounding box center [784, 353] width 313 height 24
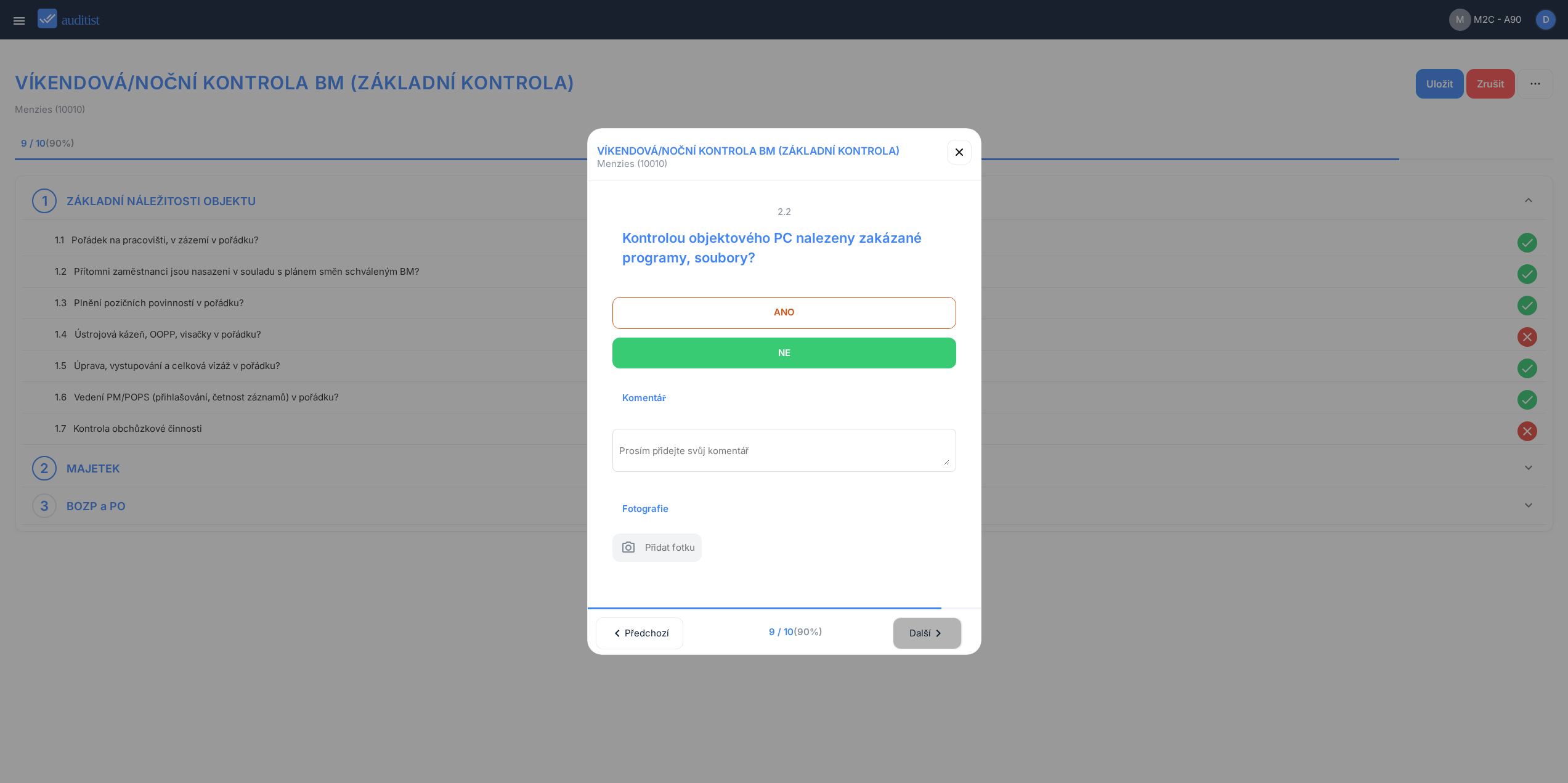
drag, startPoint x: 930, startPoint y: 635, endPoint x: 932, endPoint y: 567, distance: 68.0
click at [930, 627] on div "Další chevron_right" at bounding box center [927, 633] width 37 height 27
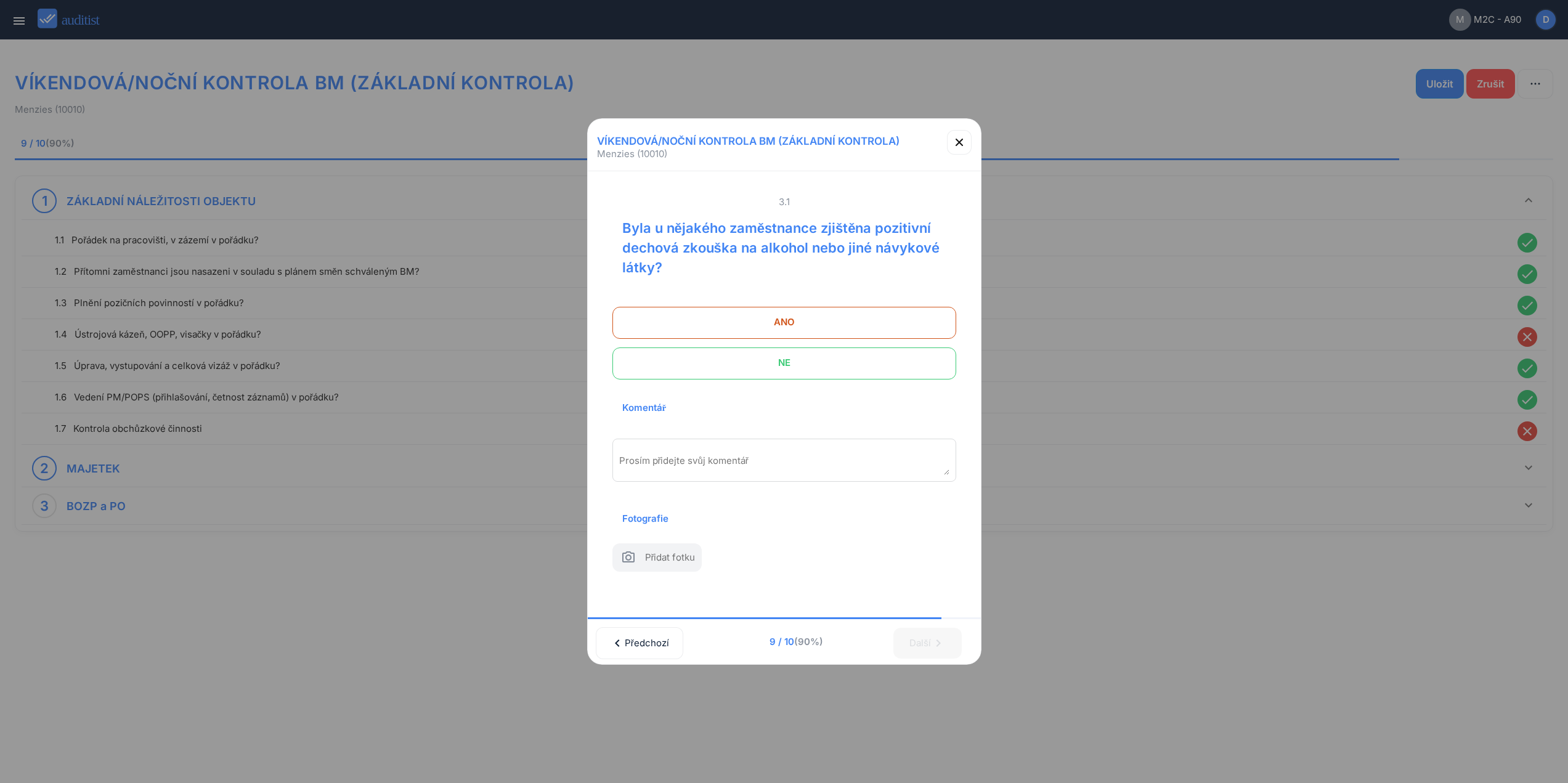
drag, startPoint x: 886, startPoint y: 351, endPoint x: 899, endPoint y: 466, distance: 115.7
click at [885, 351] on span "NE" at bounding box center [784, 363] width 313 height 24
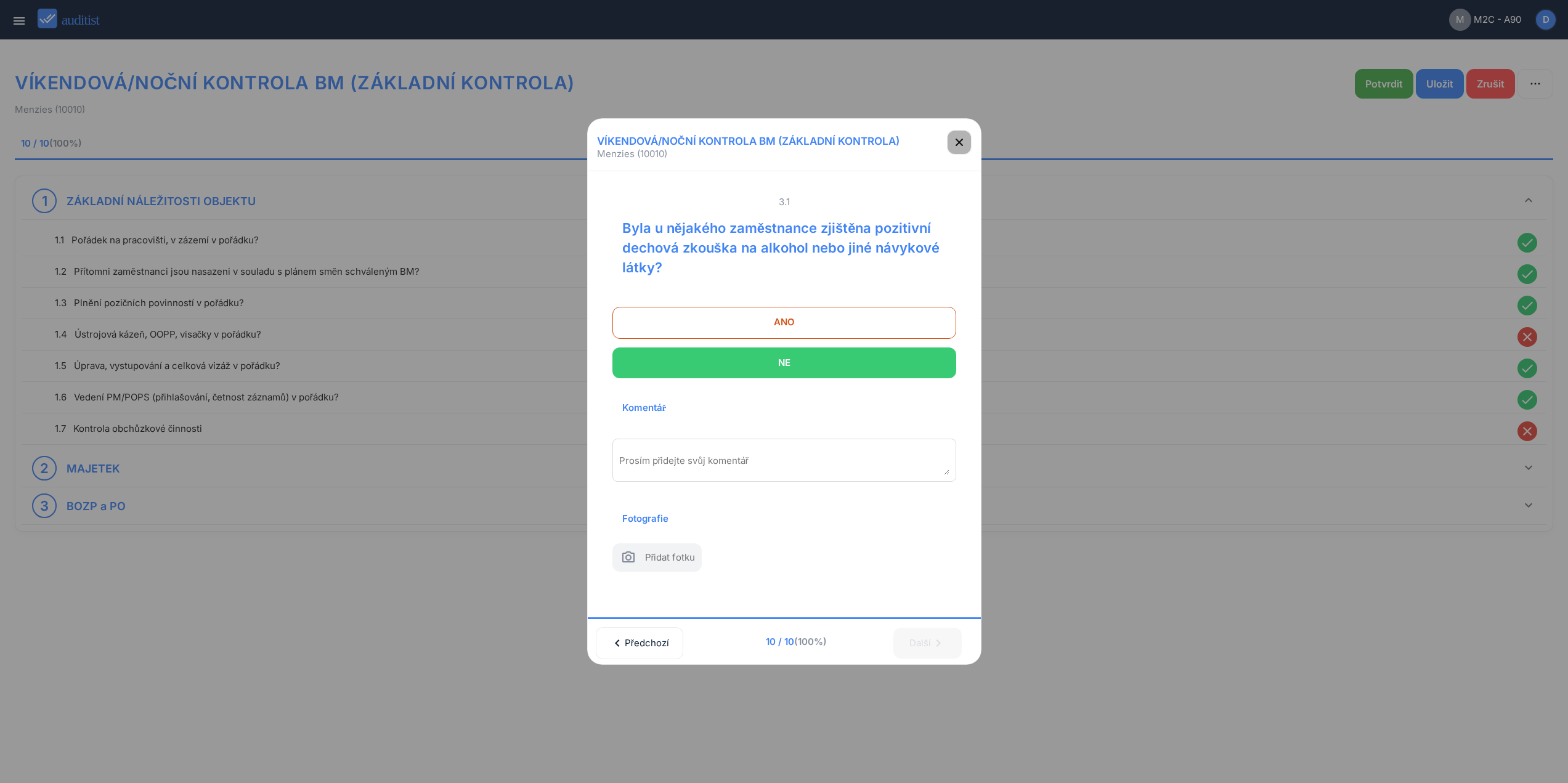
click at [962, 135] on icon "button" at bounding box center [959, 142] width 15 height 15
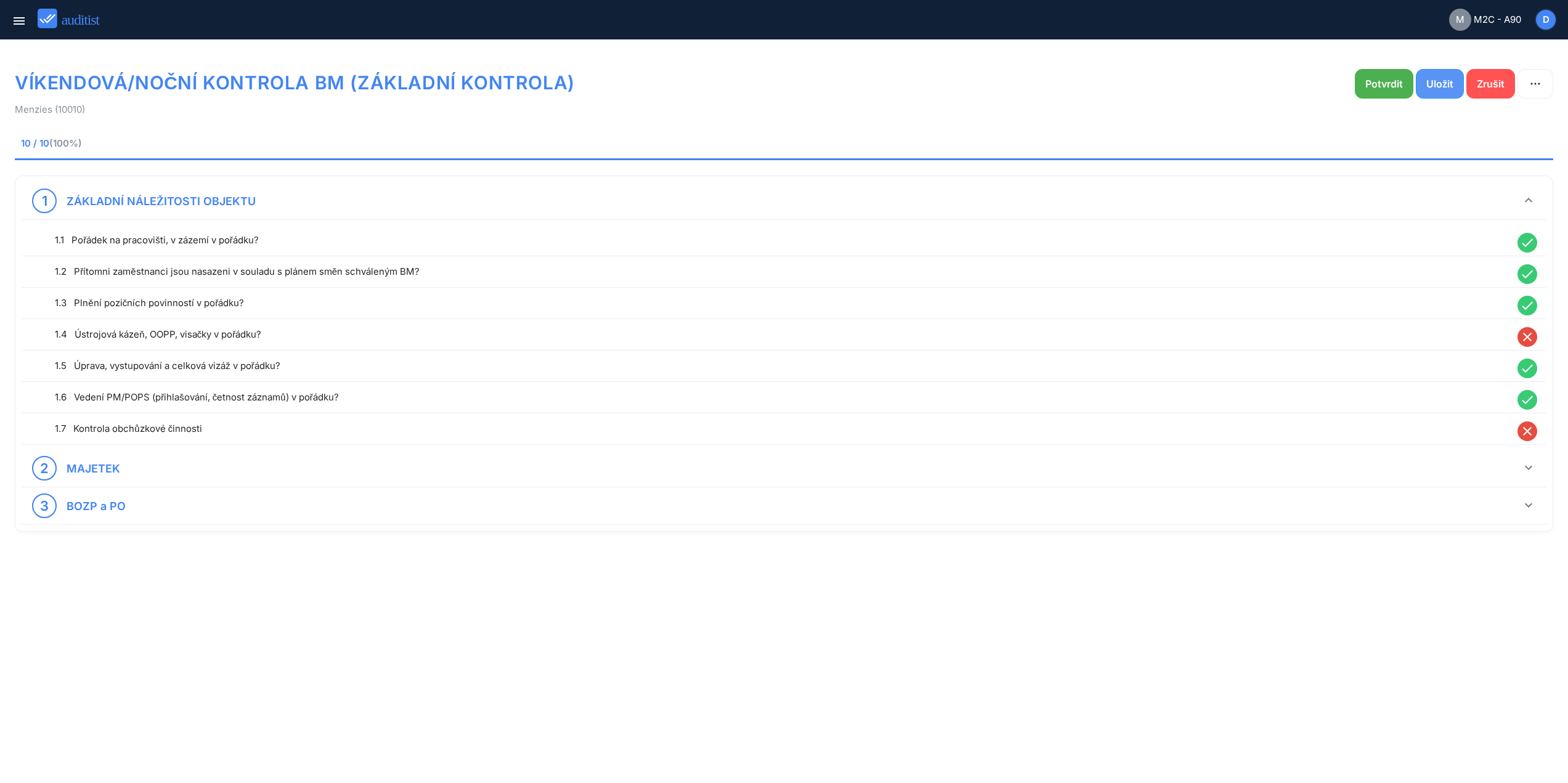
click at [1436, 81] on div "Uložit" at bounding box center [1439, 84] width 27 height 15
click at [1389, 93] on button "Potvrdit" at bounding box center [1383, 84] width 58 height 30
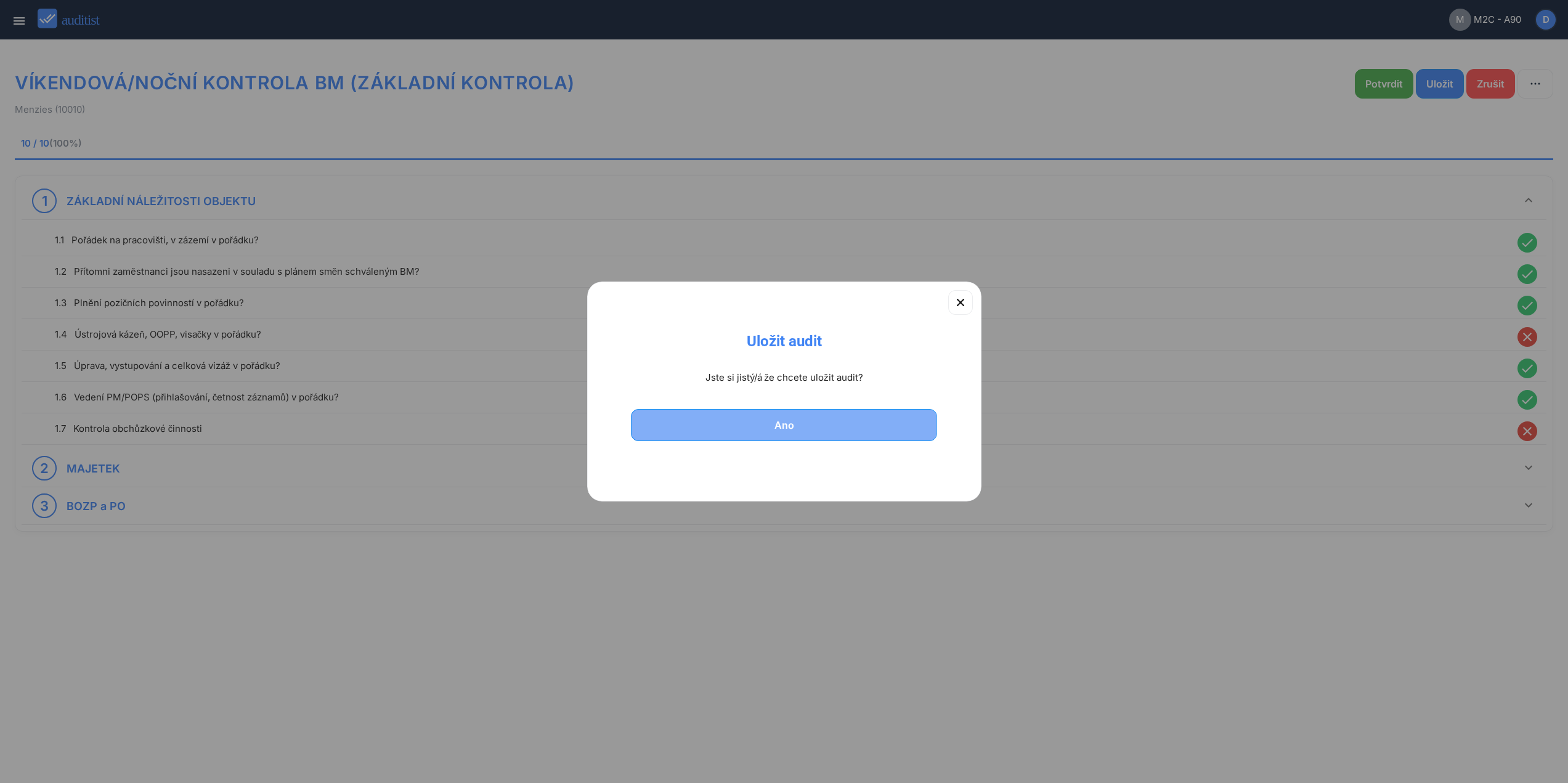
click at [882, 428] on div "Ano" at bounding box center [784, 425] width 275 height 15
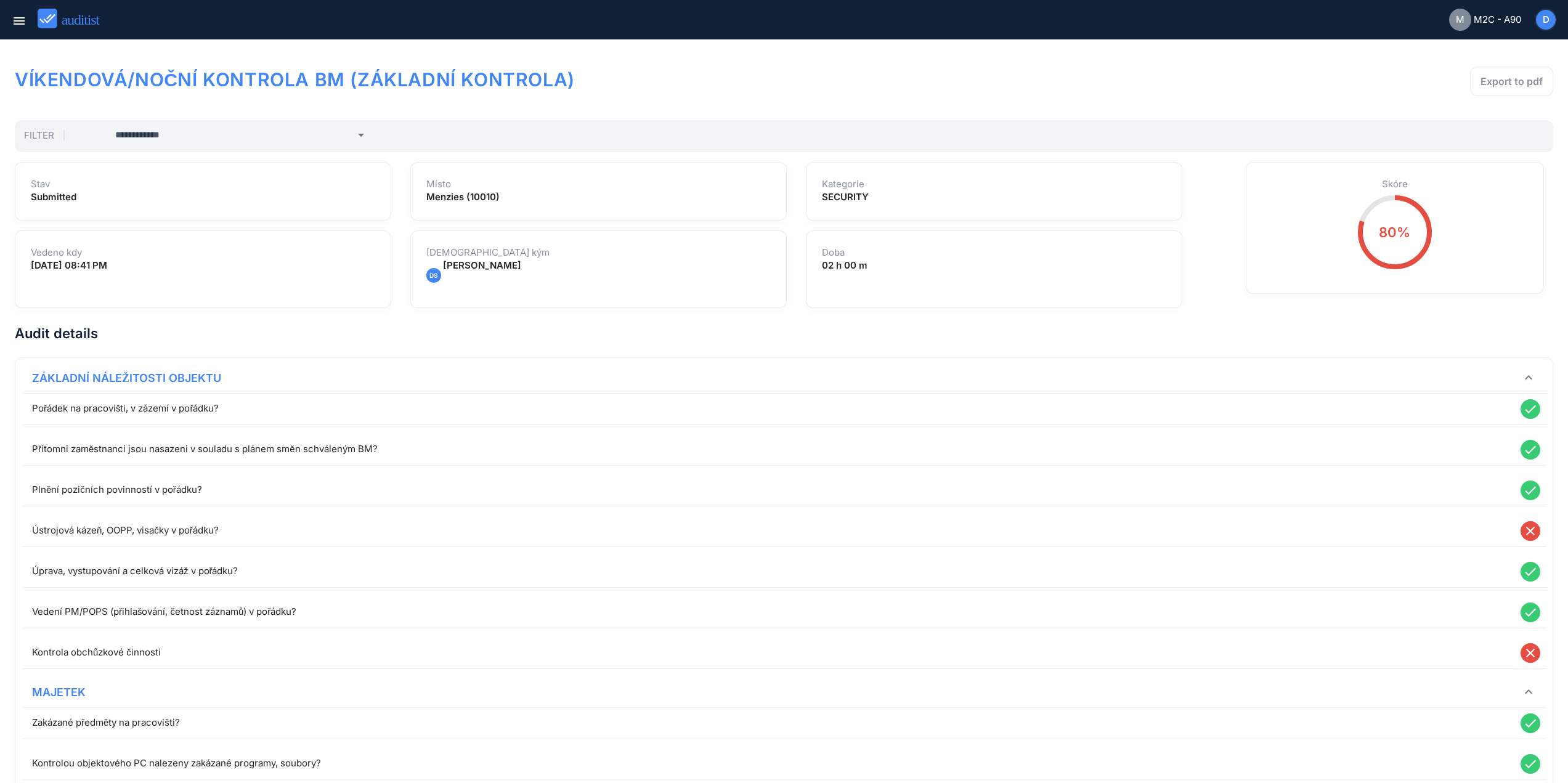
click at [11, 35] on div "menu" at bounding box center [58, 19] width 106 height 32
click at [17, 24] on icon "menu" at bounding box center [18, 21] width 15 height 15
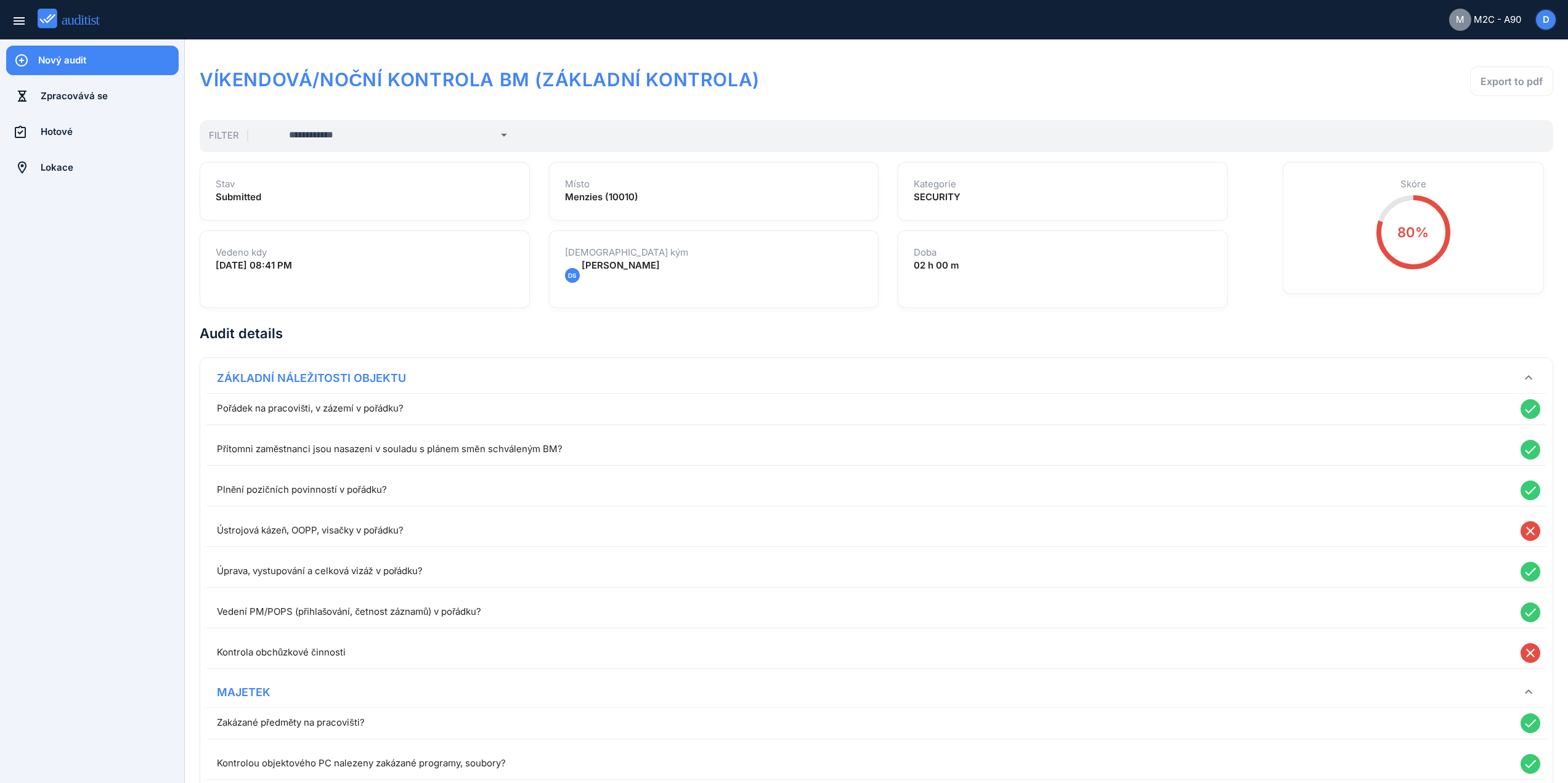
click at [71, 55] on div "Nový audit" at bounding box center [108, 60] width 140 height 14
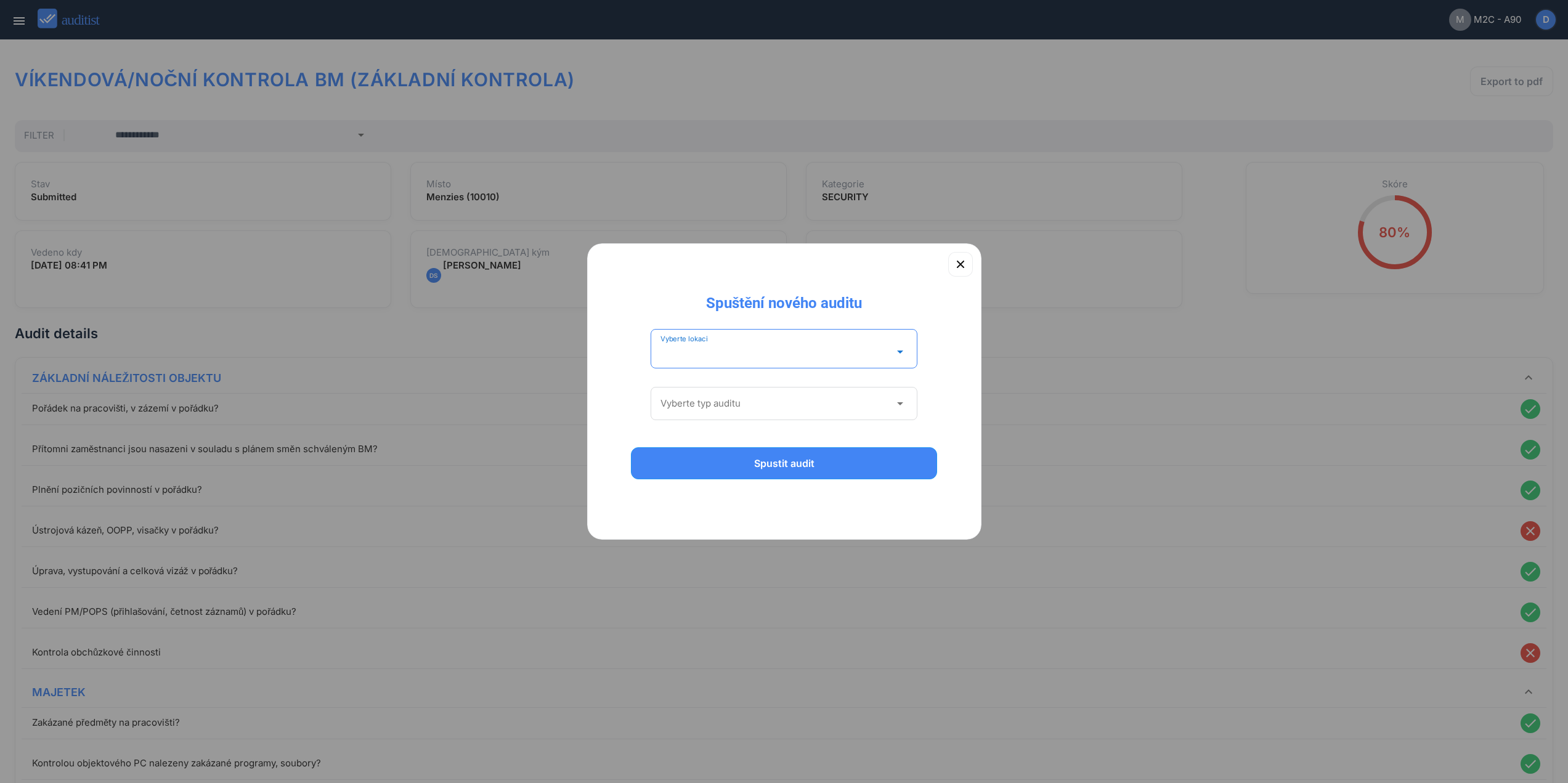
drag, startPoint x: 784, startPoint y: 352, endPoint x: 791, endPoint y: 351, distance: 7.1
click at [787, 351] on input "Vyberte lokaci" at bounding box center [776, 351] width 230 height 20
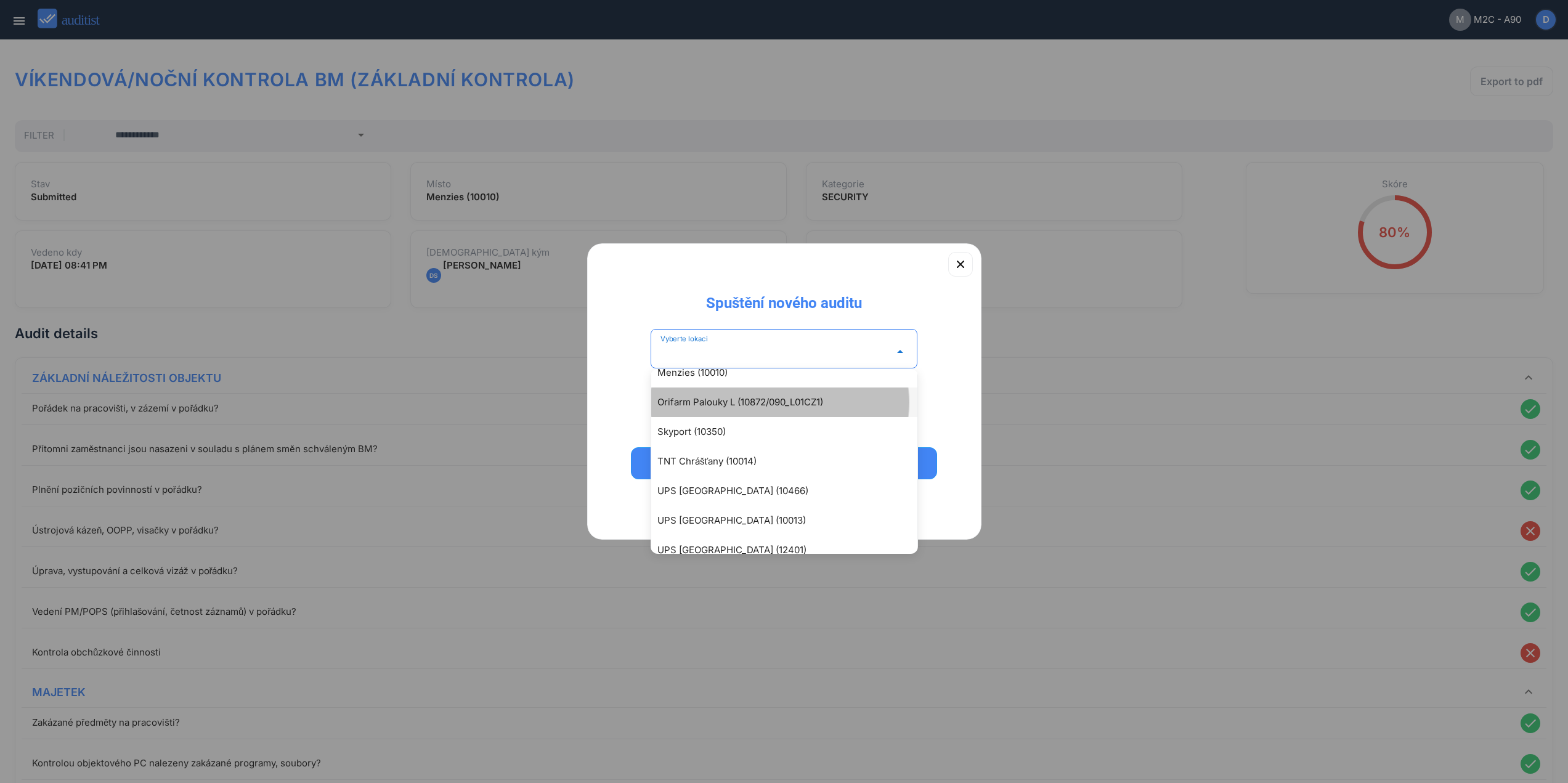
click at [766, 405] on div "Orifarm Palouky L (10872/090_L01CZ1)" at bounding box center [790, 402] width 266 height 15
type input "**********"
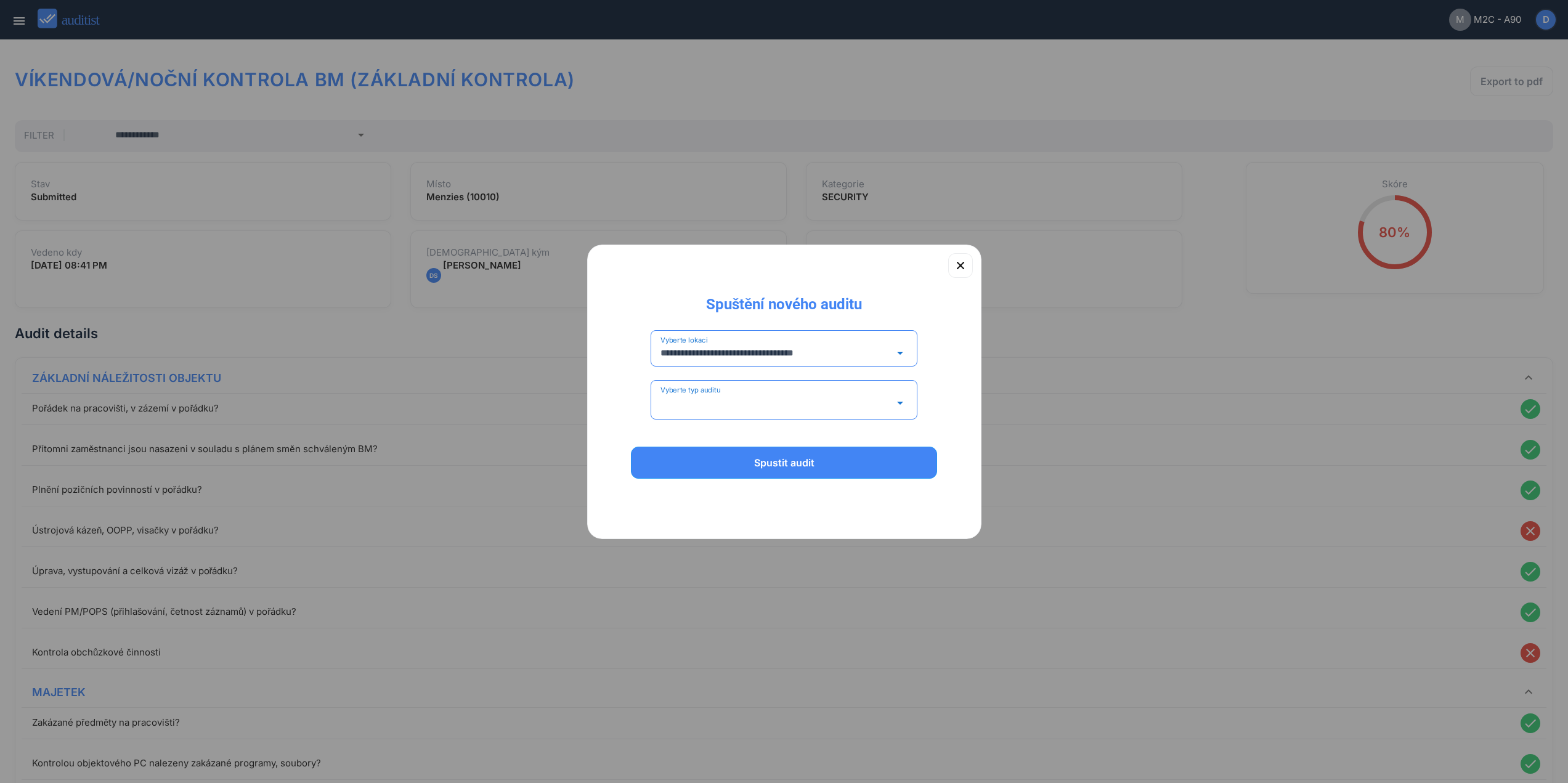
click at [772, 400] on input "Vyberte typ auditu" at bounding box center [776, 403] width 230 height 20
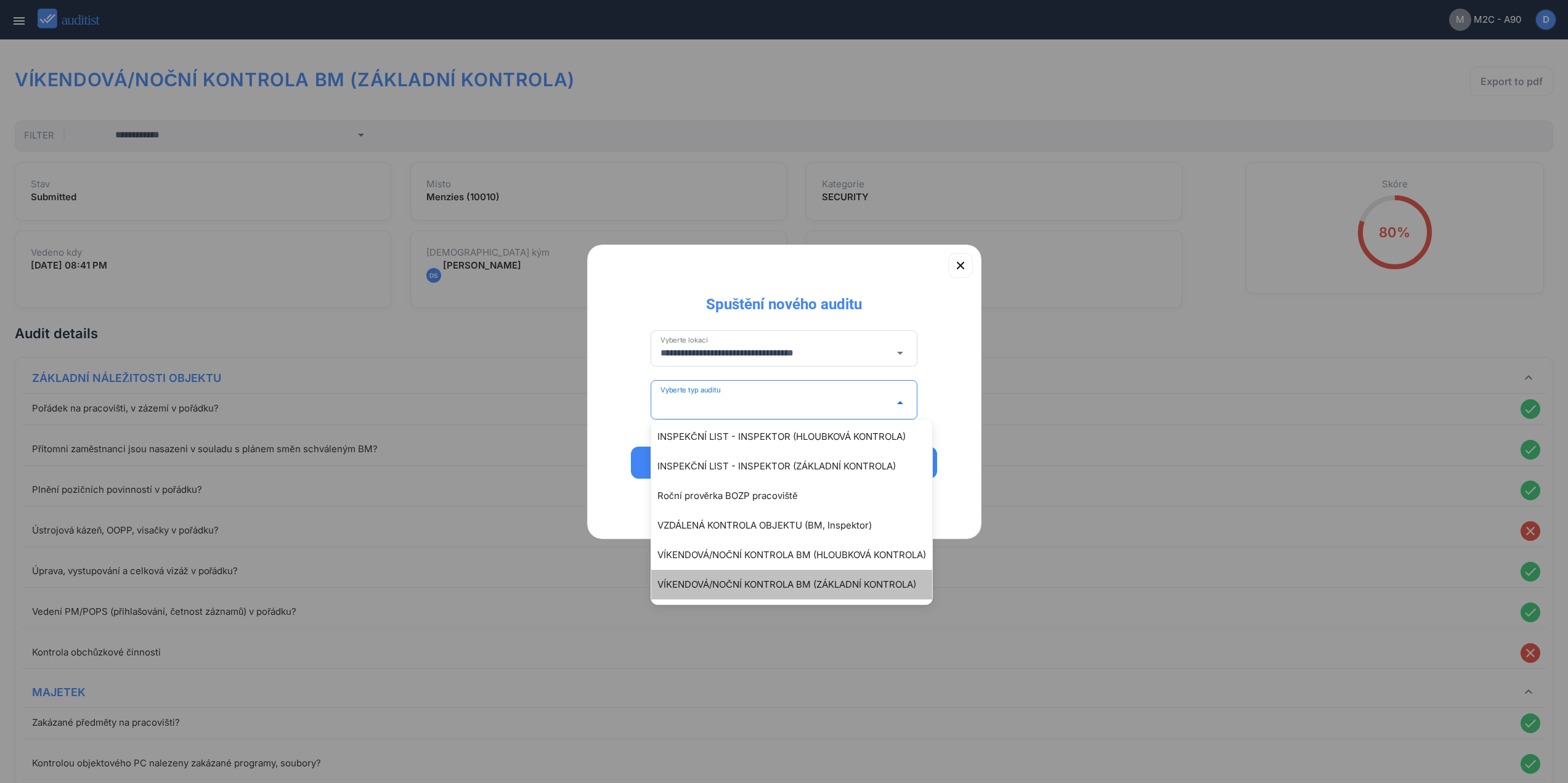
click at [826, 583] on div "VÍKENDOVÁ/NOČNÍ KONTROLA BM (ZÁKLADNÍ KONTROLA)" at bounding box center [798, 584] width 281 height 15
type input "**********"
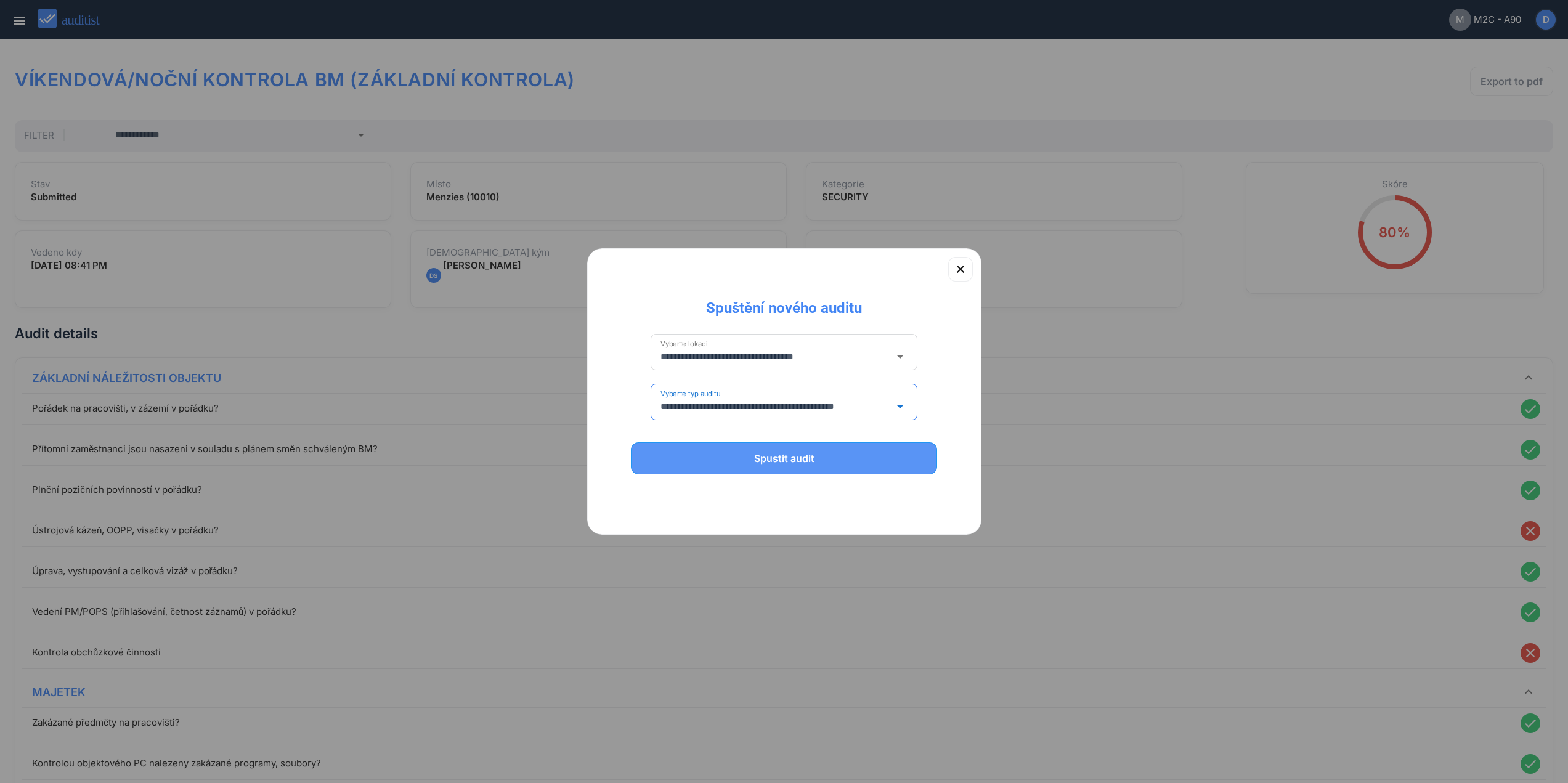
click at [791, 465] on div "Spustit audit" at bounding box center [784, 458] width 275 height 15
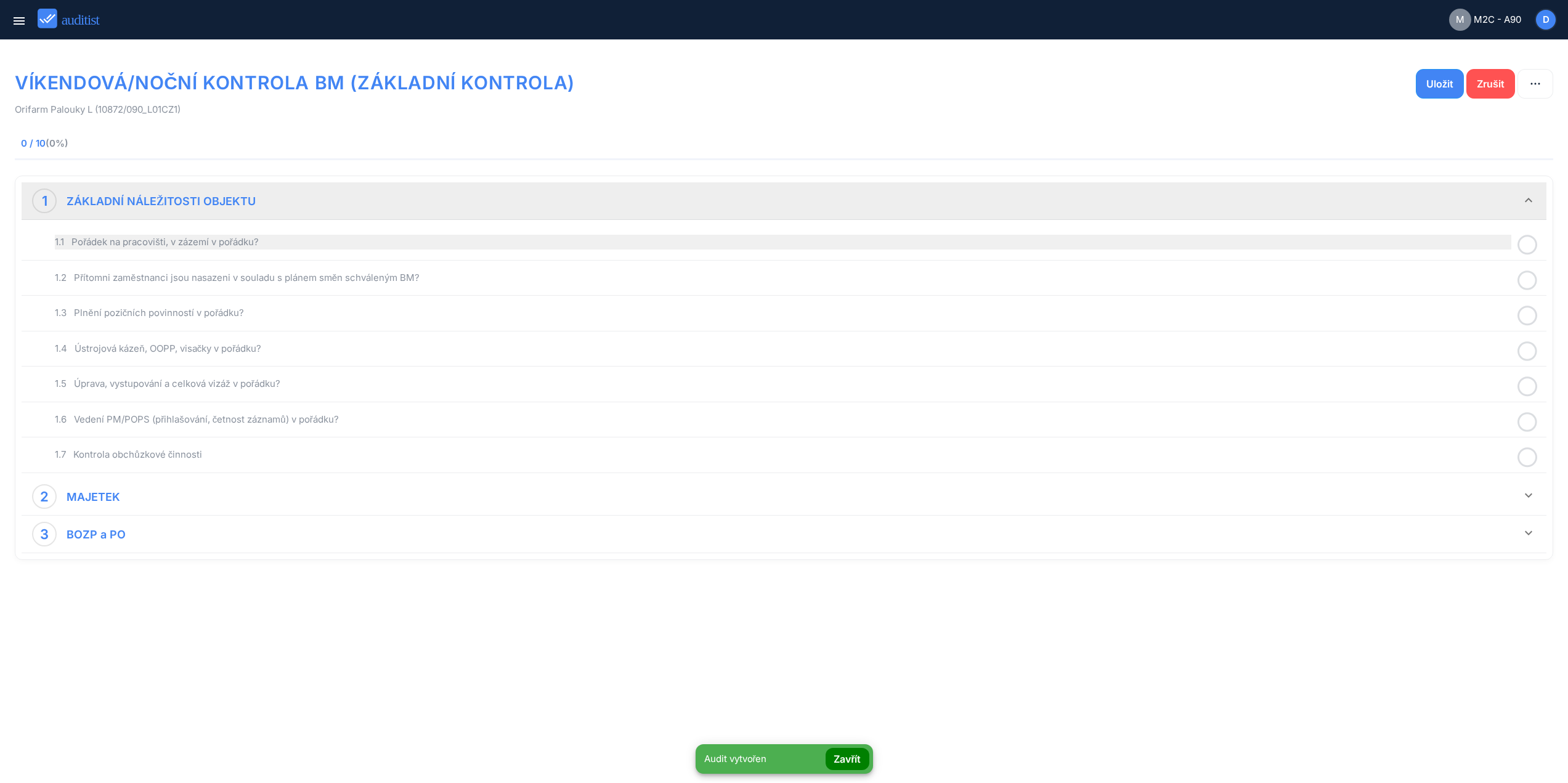
click at [553, 241] on div "1.1 Pořádek na pracovišti, v zázemí v pořádku?" at bounding box center [783, 242] width 1456 height 15
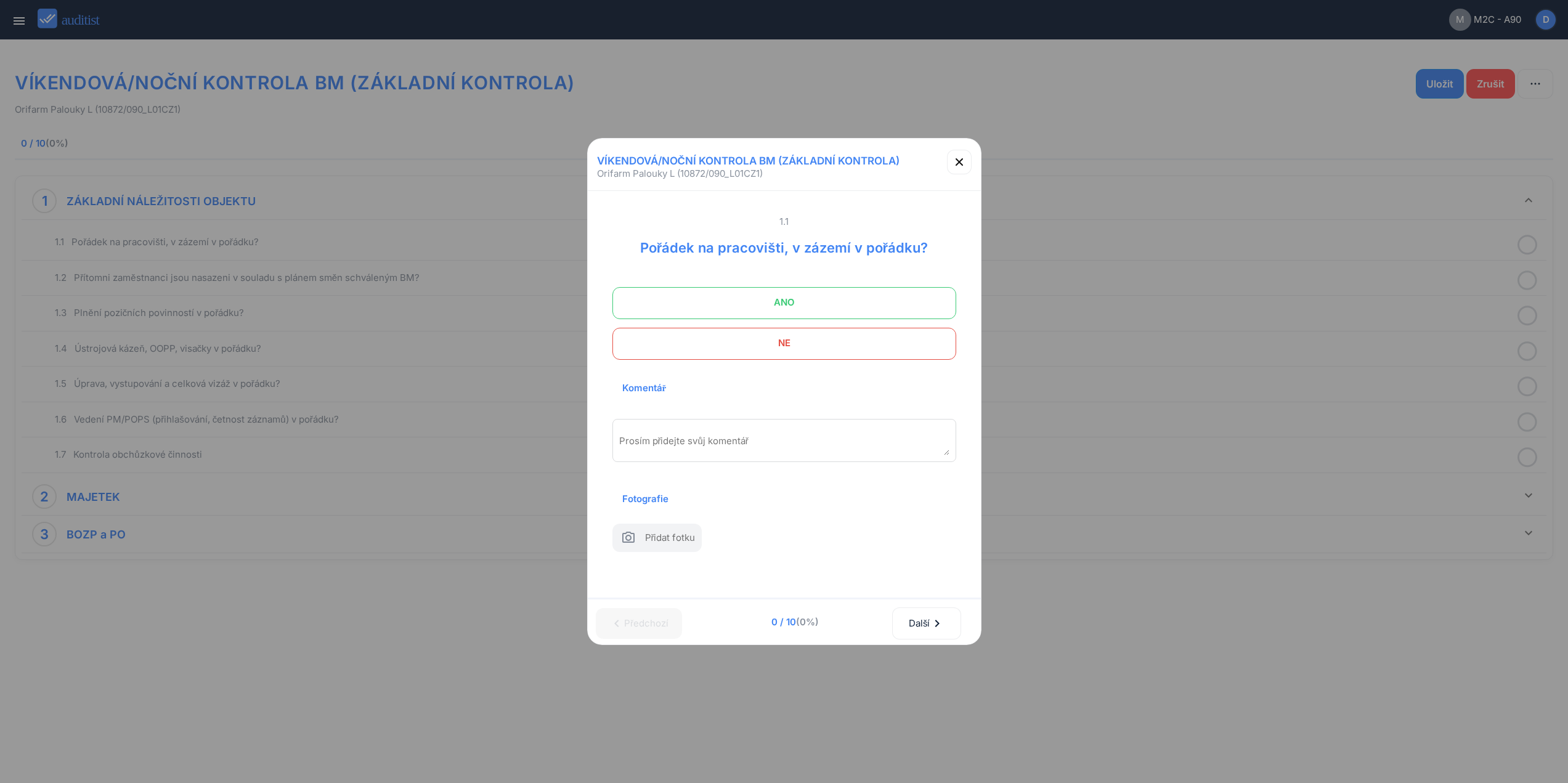
click at [770, 290] on span "ANO" at bounding box center [784, 303] width 313 height 24
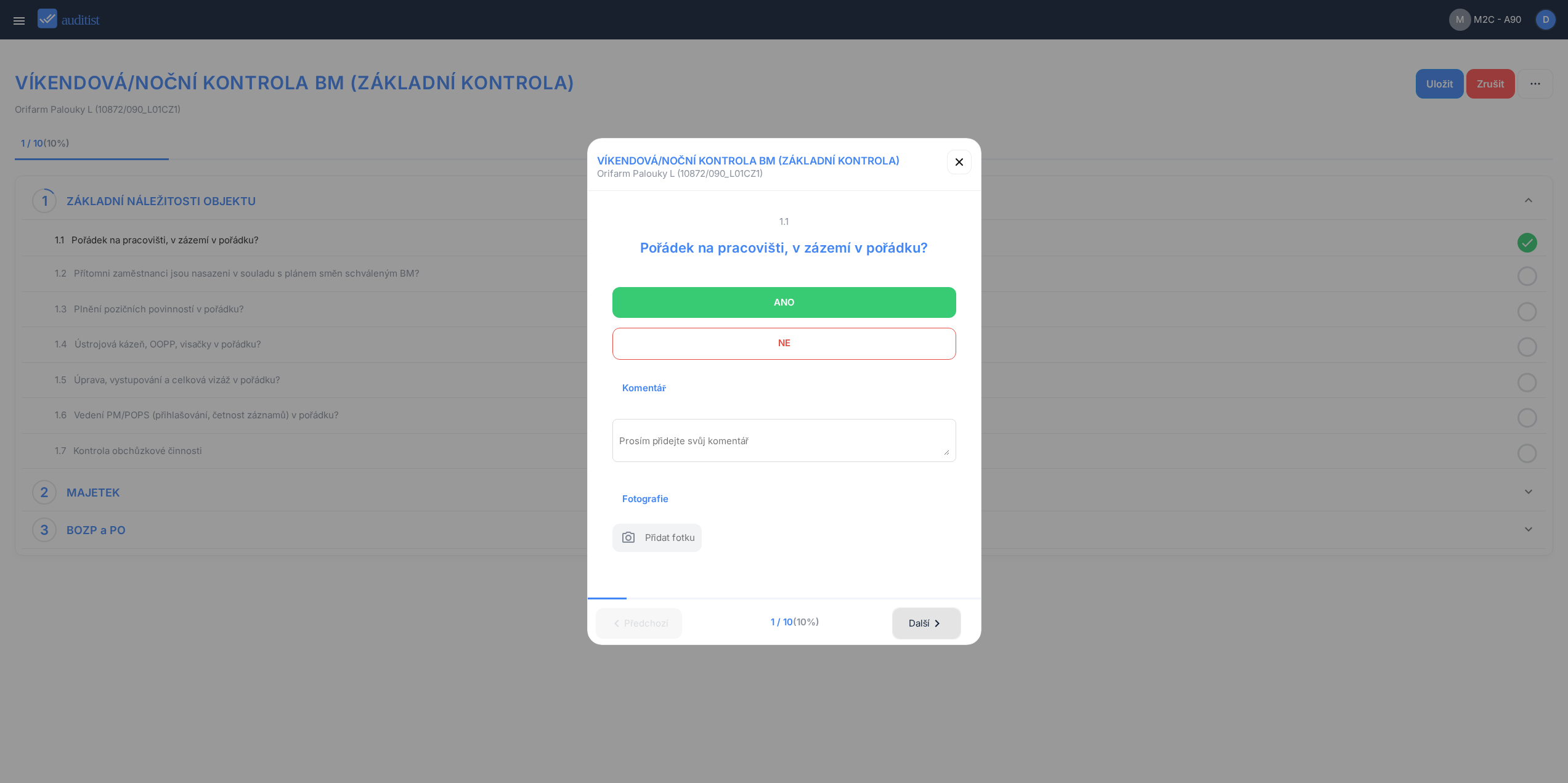
click at [932, 626] on div "Další chevron_right" at bounding box center [927, 623] width 37 height 27
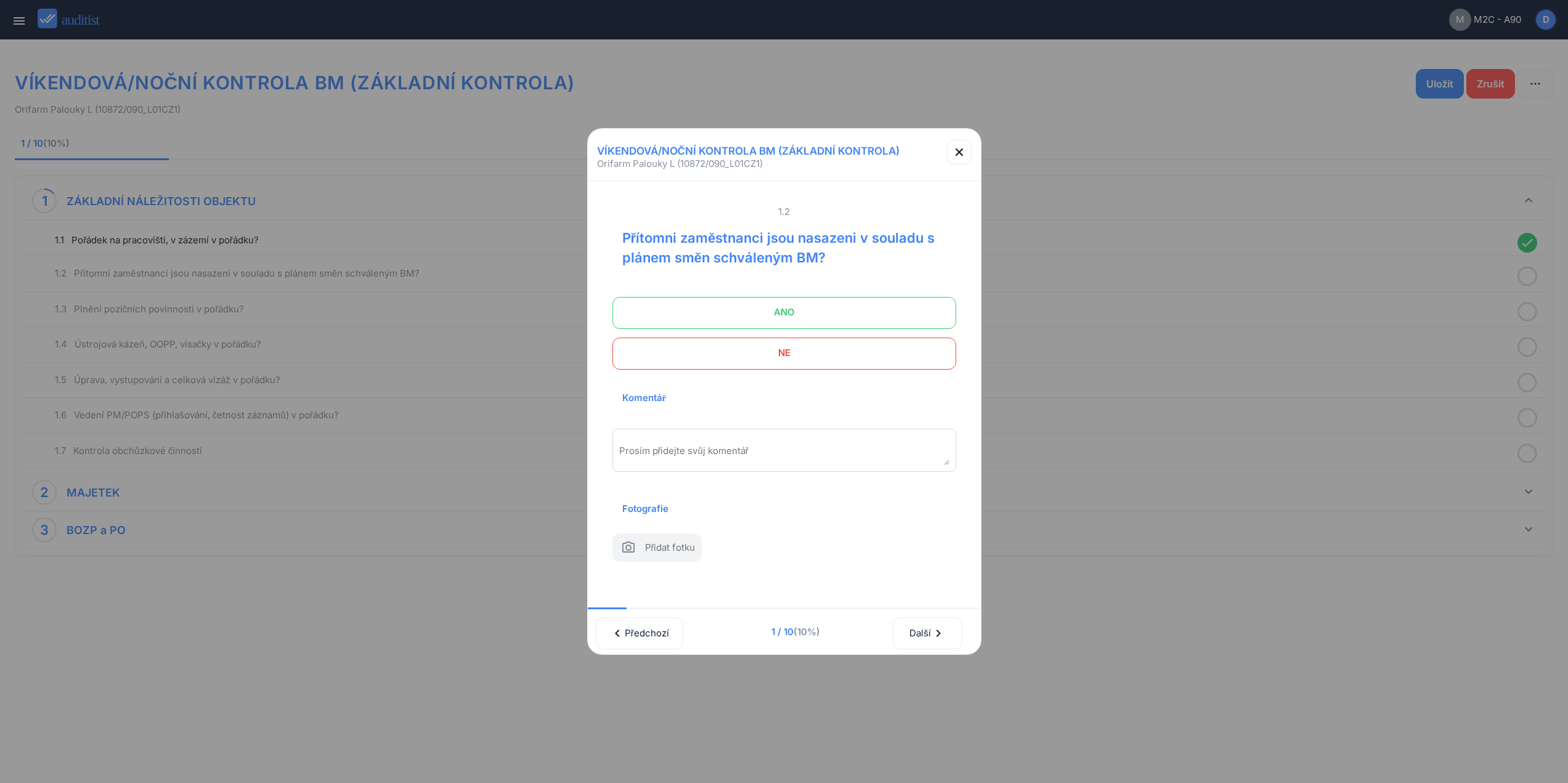
drag, startPoint x: 806, startPoint y: 296, endPoint x: 818, endPoint y: 298, distance: 12.2
click at [809, 300] on span "ANO" at bounding box center [784, 312] width 313 height 24
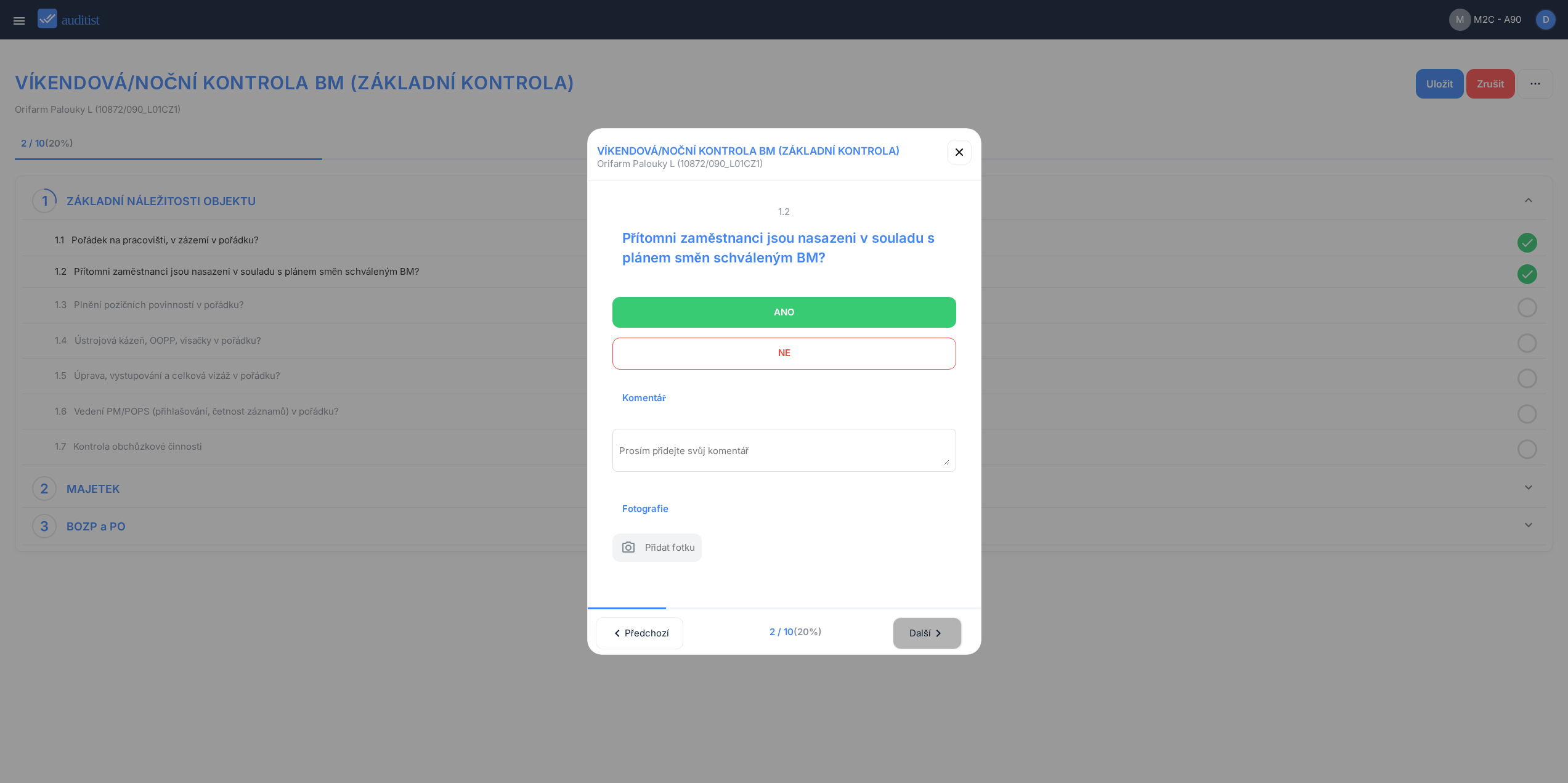
drag, startPoint x: 932, startPoint y: 646, endPoint x: 917, endPoint y: 439, distance: 207.5
click at [934, 646] on div "Další chevron_right" at bounding box center [927, 633] width 37 height 27
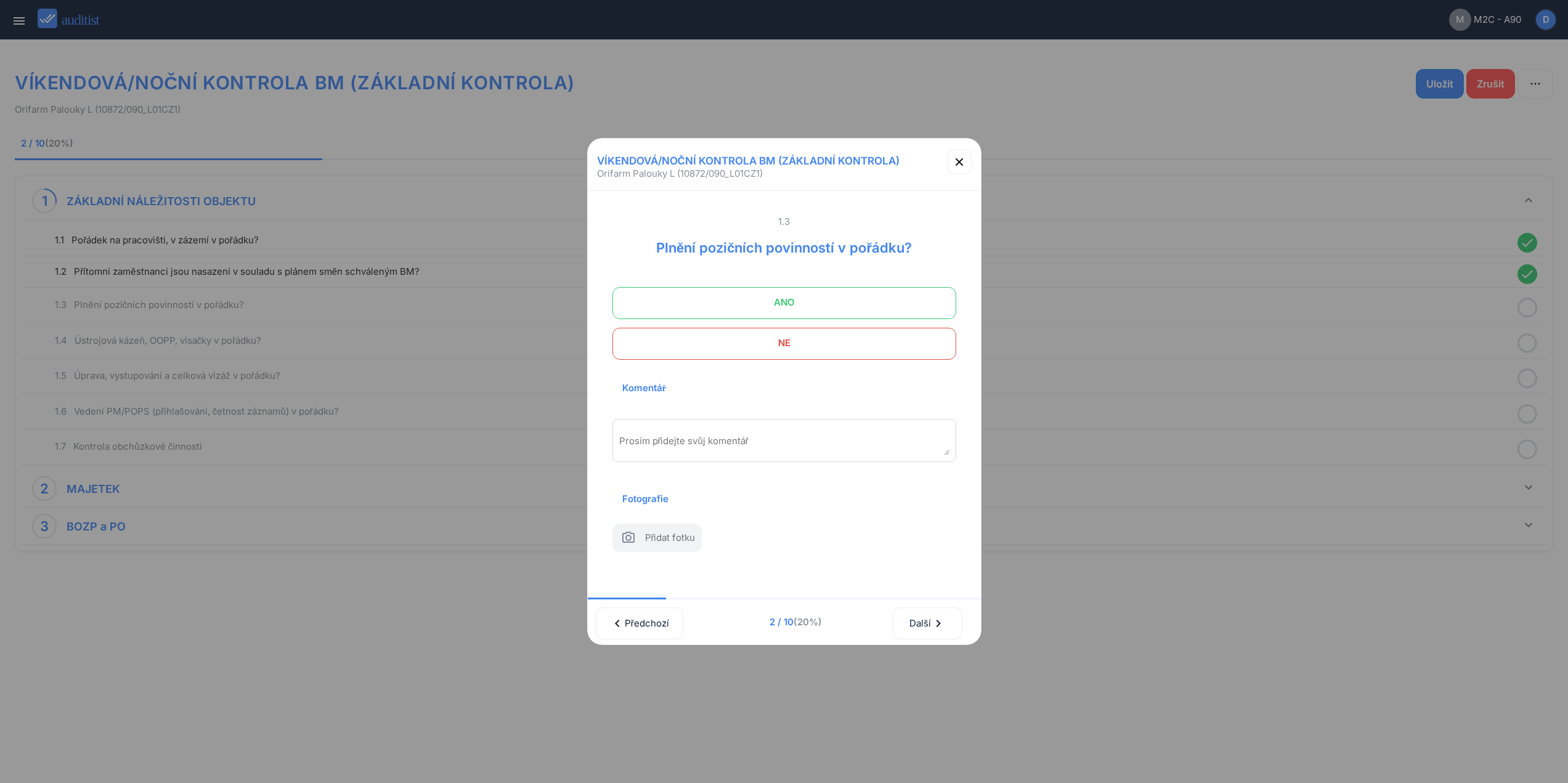
click at [869, 296] on span "ANO" at bounding box center [784, 303] width 313 height 24
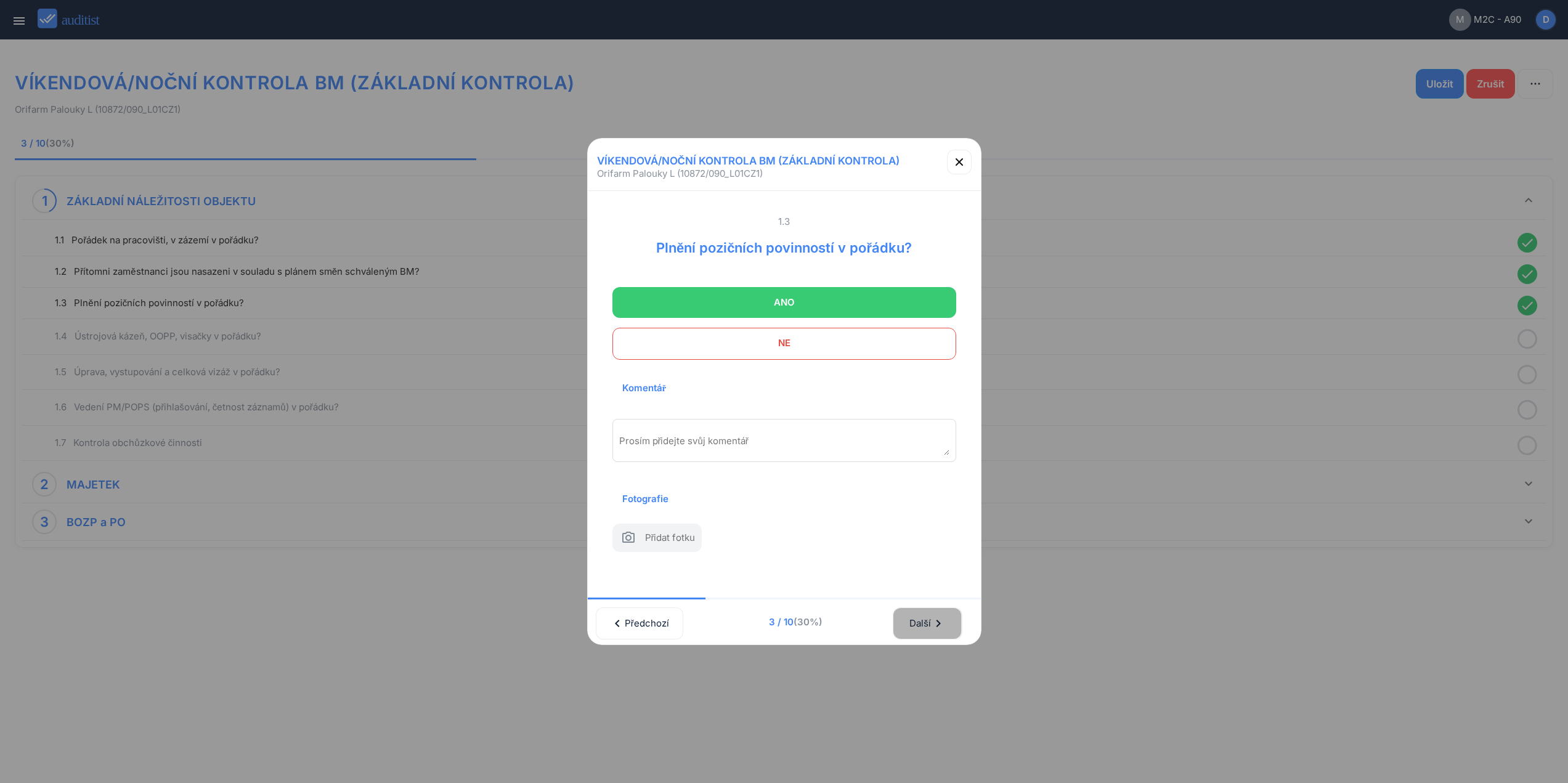
click at [923, 636] on button "Další chevron_right" at bounding box center [927, 623] width 69 height 32
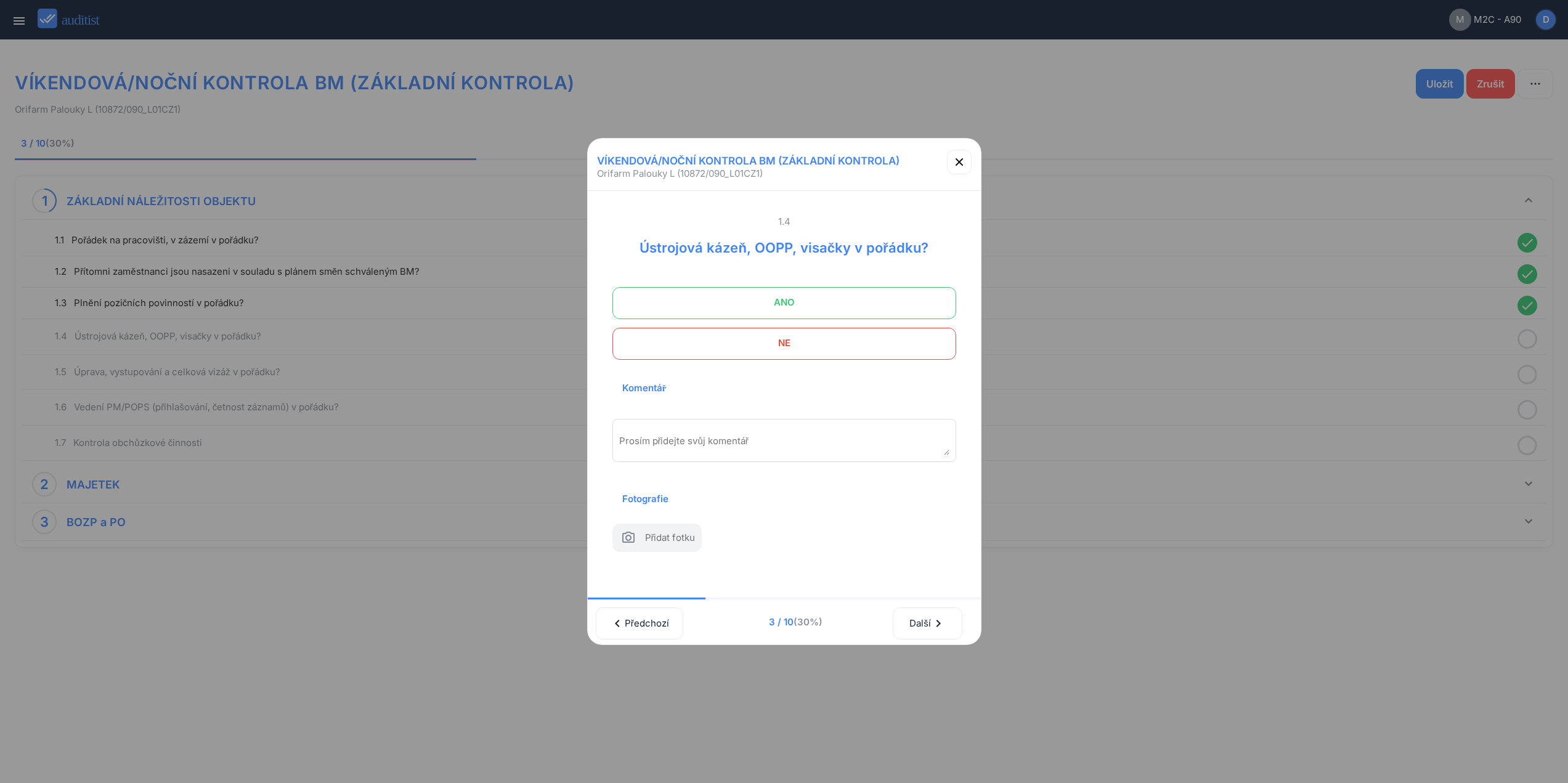
click at [873, 333] on span "NE" at bounding box center [784, 344] width 313 height 24
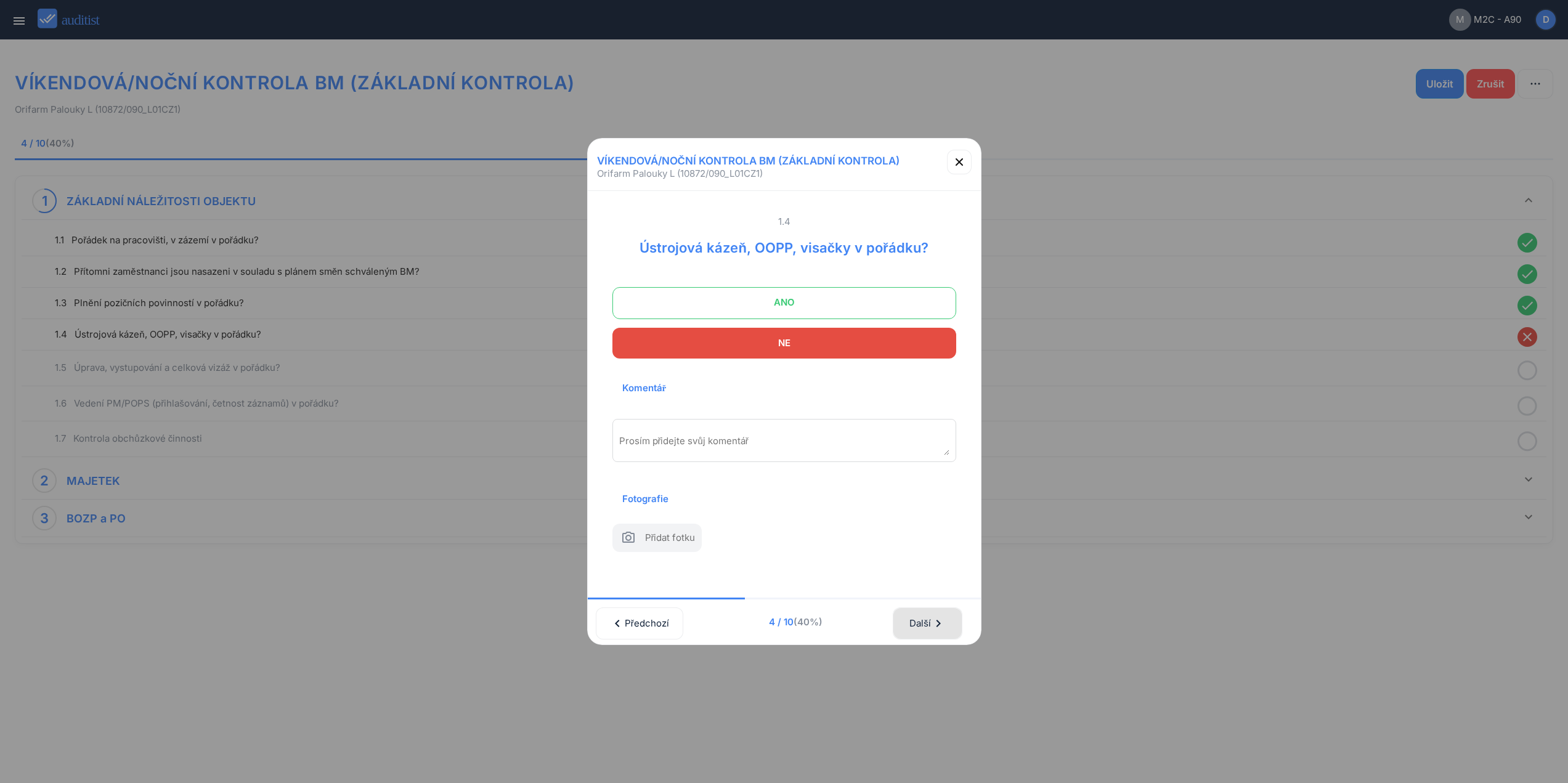
click at [930, 620] on div "Další chevron_right" at bounding box center [927, 623] width 37 height 27
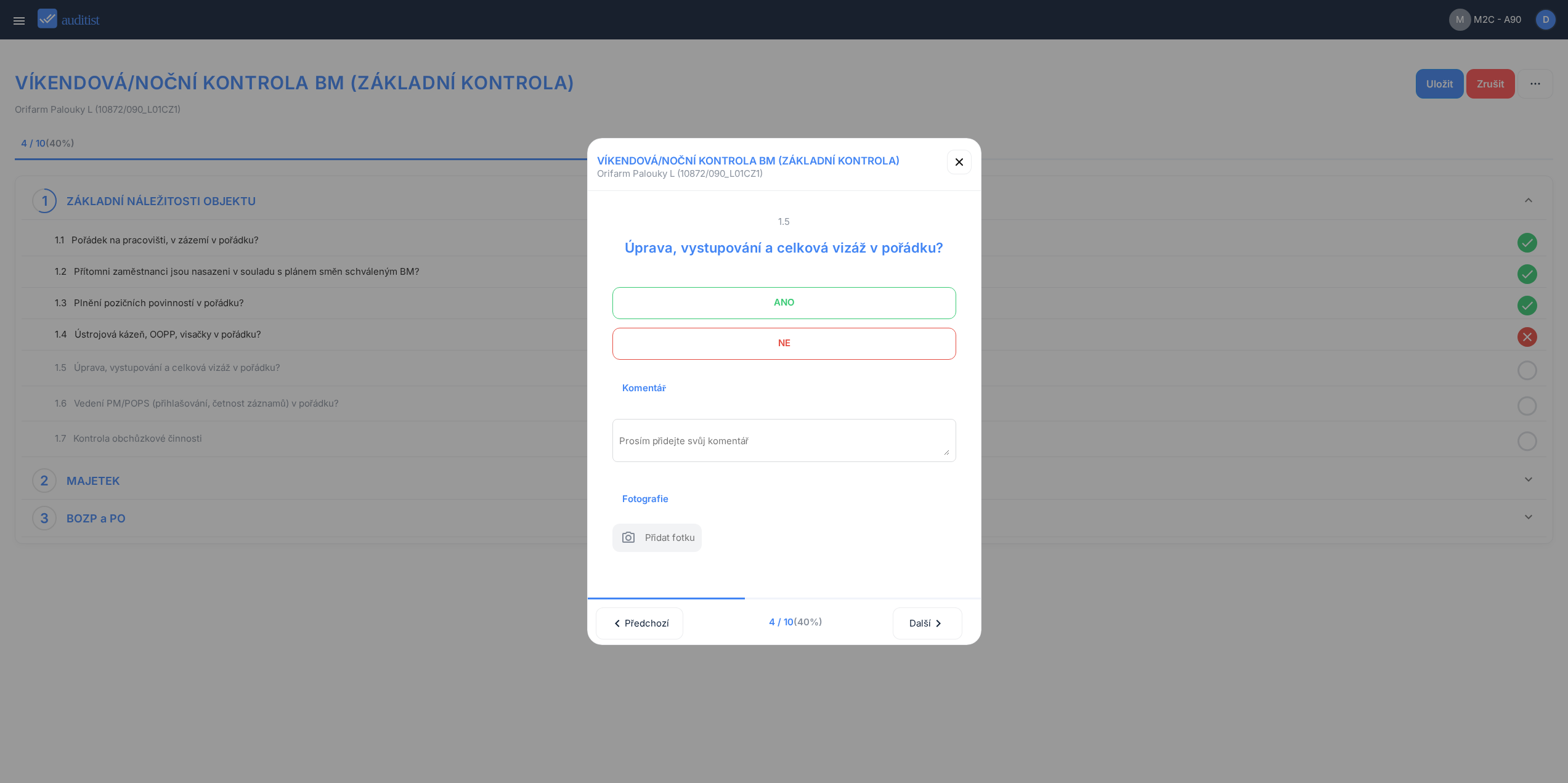
click at [838, 290] on span "ANO" at bounding box center [784, 303] width 313 height 24
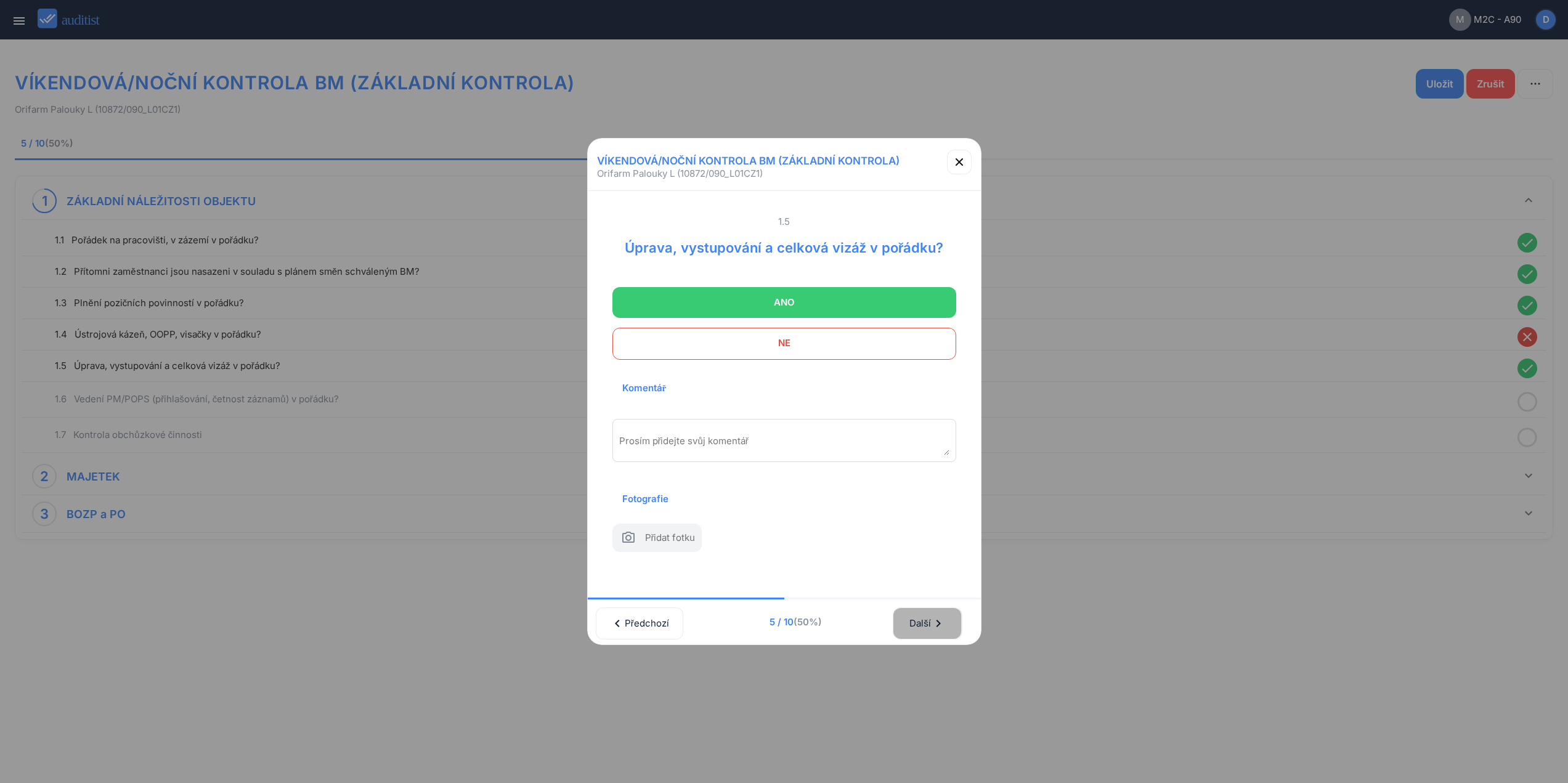
click at [923, 620] on div "Další chevron_right" at bounding box center [927, 623] width 37 height 27
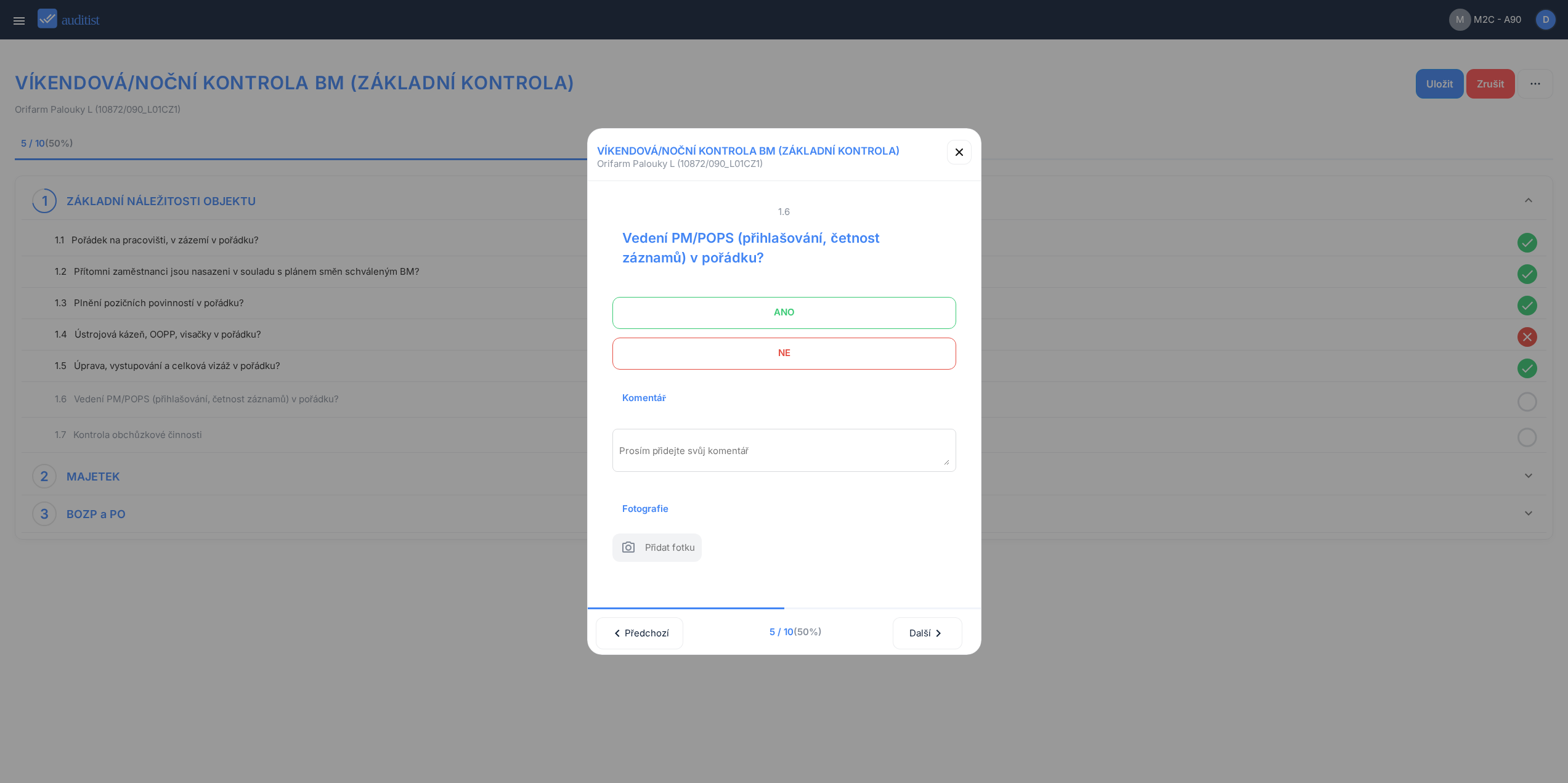
click at [860, 320] on div "ANO NE" at bounding box center [784, 333] width 343 height 71
click at [860, 300] on span "ANO" at bounding box center [784, 312] width 313 height 24
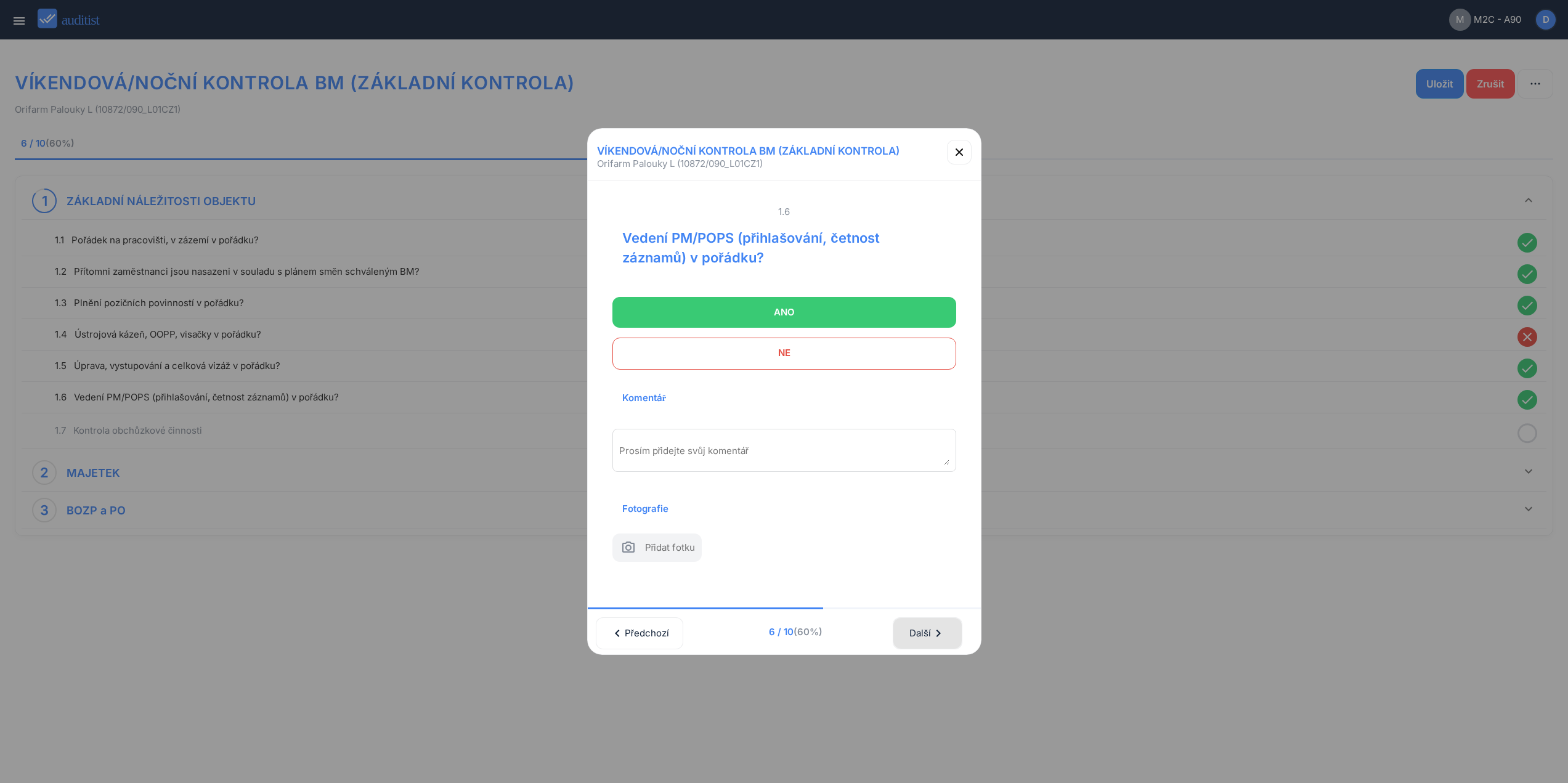
click at [913, 626] on button "Další chevron_right" at bounding box center [927, 633] width 69 height 32
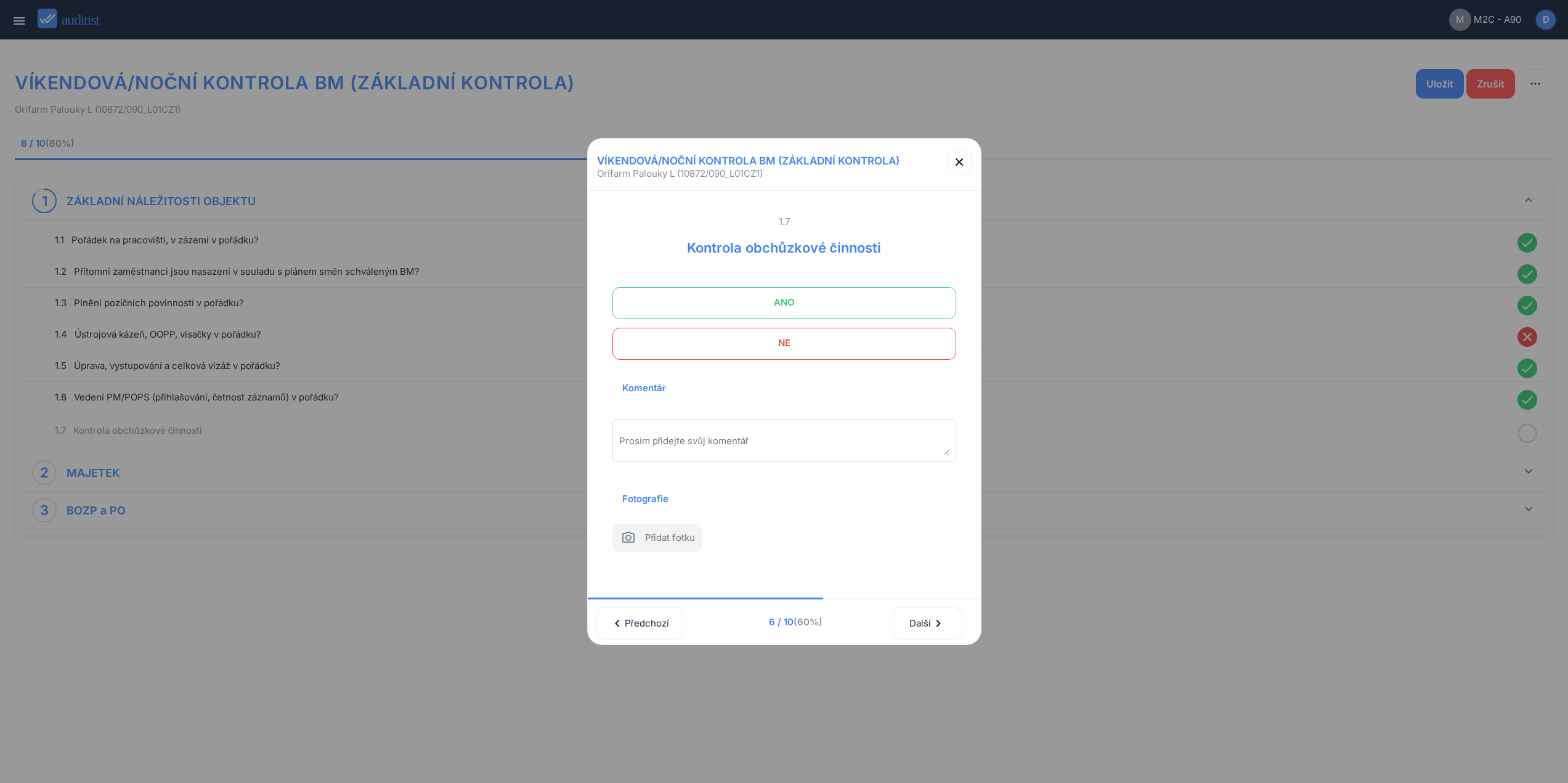
click at [869, 290] on span "ANO" at bounding box center [784, 303] width 313 height 24
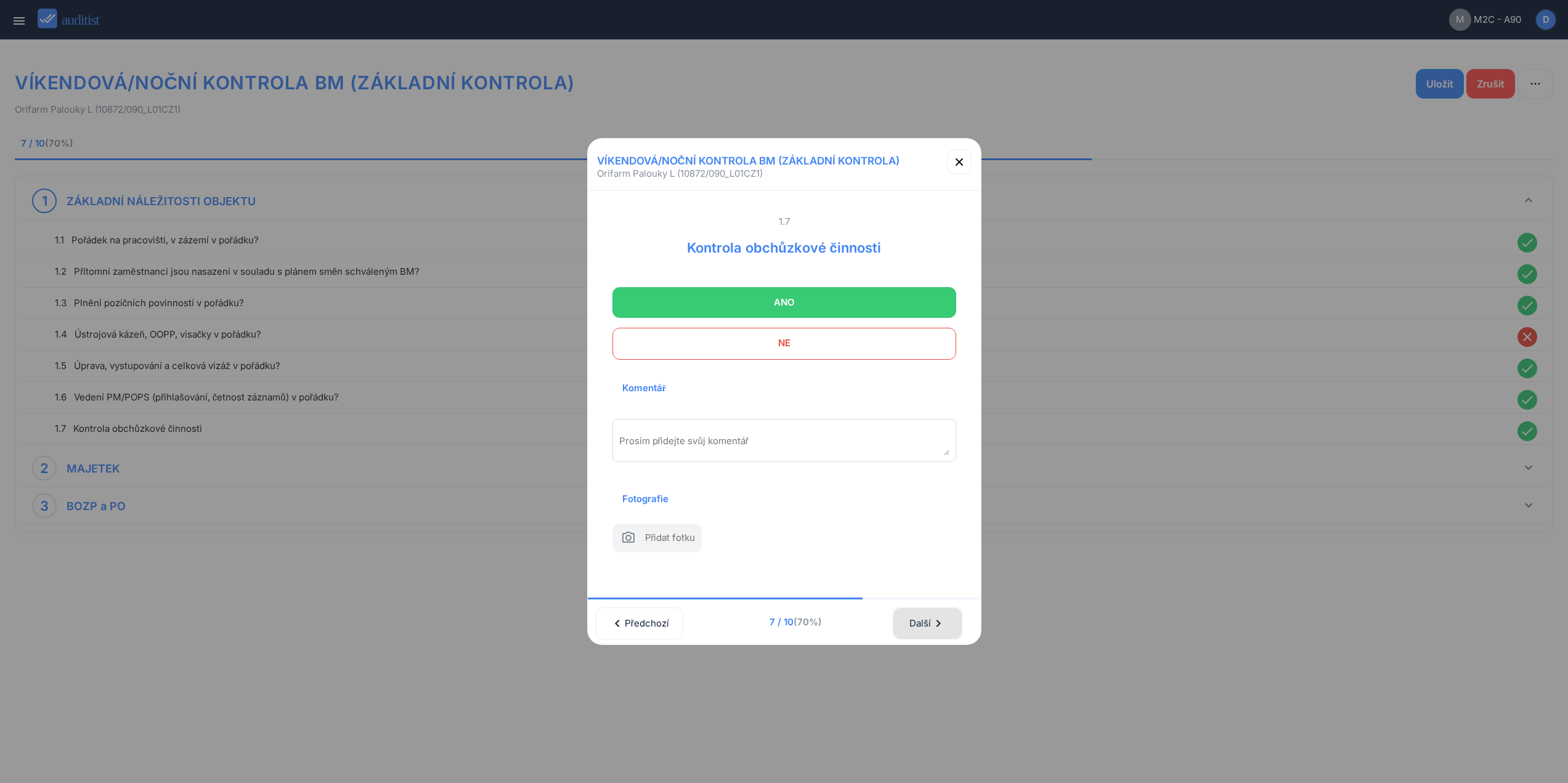
drag, startPoint x: 942, startPoint y: 624, endPoint x: 942, endPoint y: 609, distance: 15.0
click at [942, 623] on icon "chevron_right" at bounding box center [938, 623] width 15 height 15
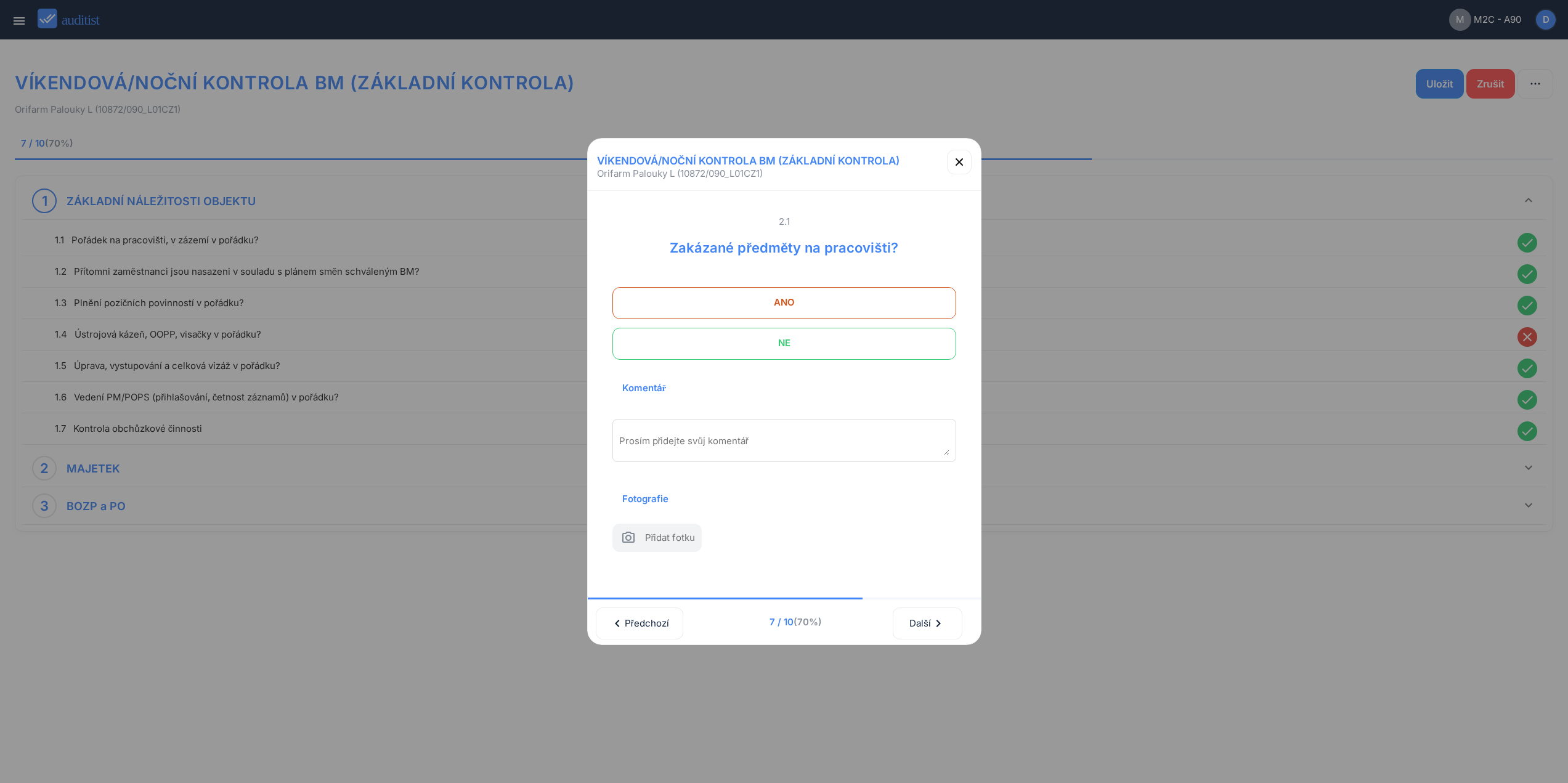
click at [813, 342] on span "NE" at bounding box center [784, 344] width 313 height 24
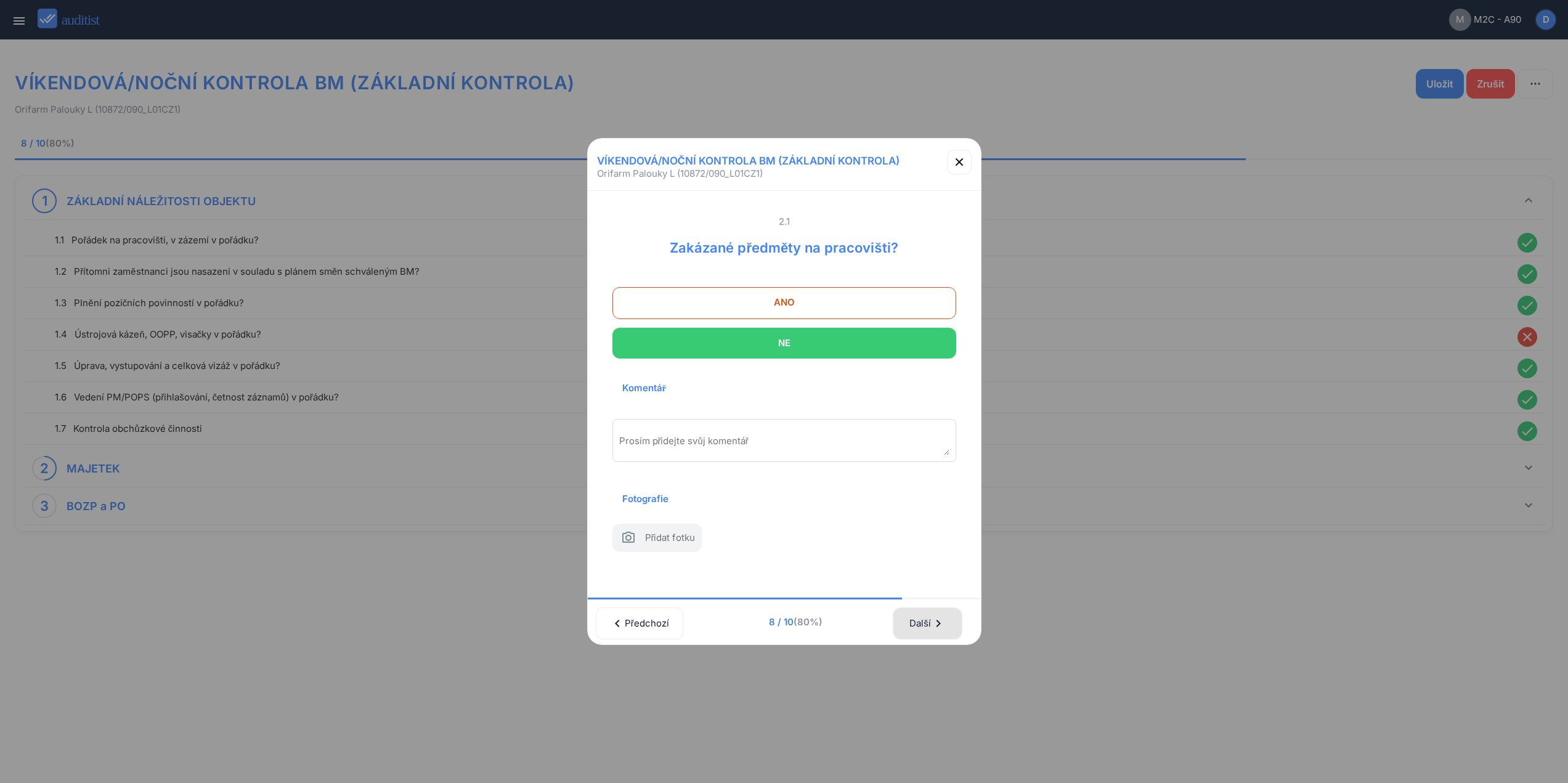
drag, startPoint x: 919, startPoint y: 637, endPoint x: 911, endPoint y: 434, distance: 203.2
click at [919, 627] on button "Další chevron_right" at bounding box center [927, 623] width 69 height 32
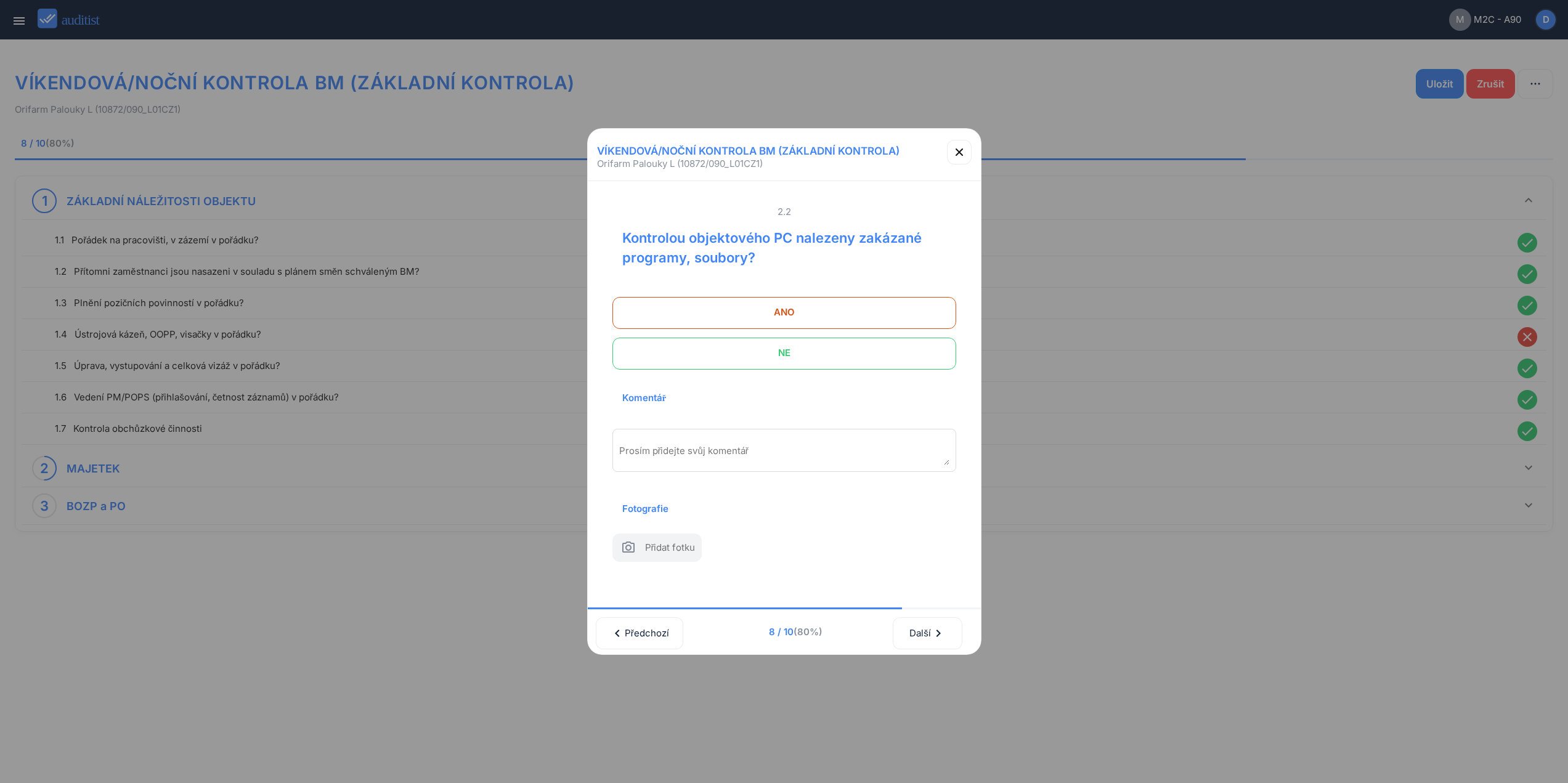
click at [869, 342] on span "NE" at bounding box center [784, 353] width 313 height 24
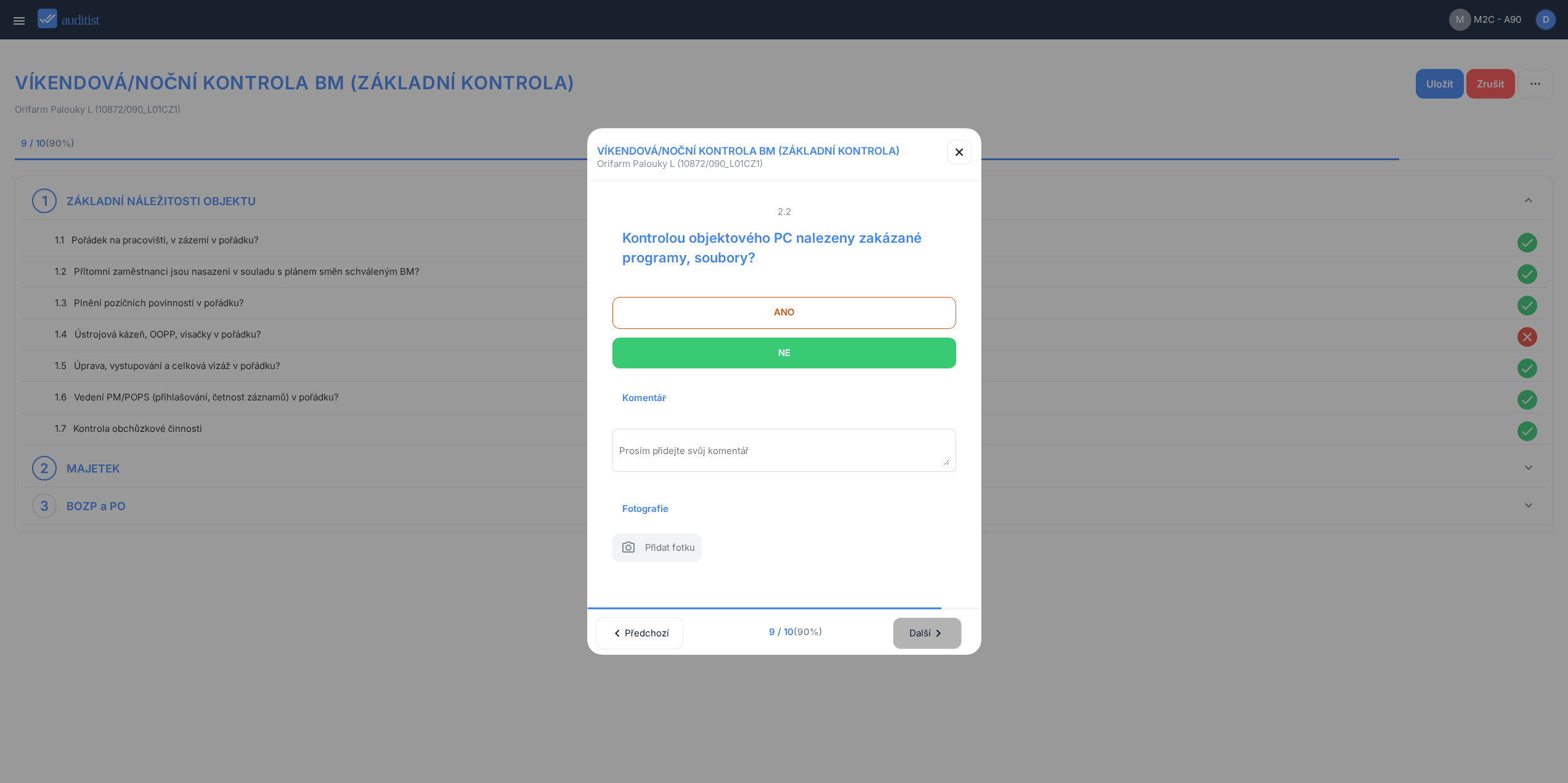
drag, startPoint x: 945, startPoint y: 646, endPoint x: 927, endPoint y: 567, distance: 81.0
click at [940, 644] on div "Další chevron_right" at bounding box center [927, 633] width 37 height 27
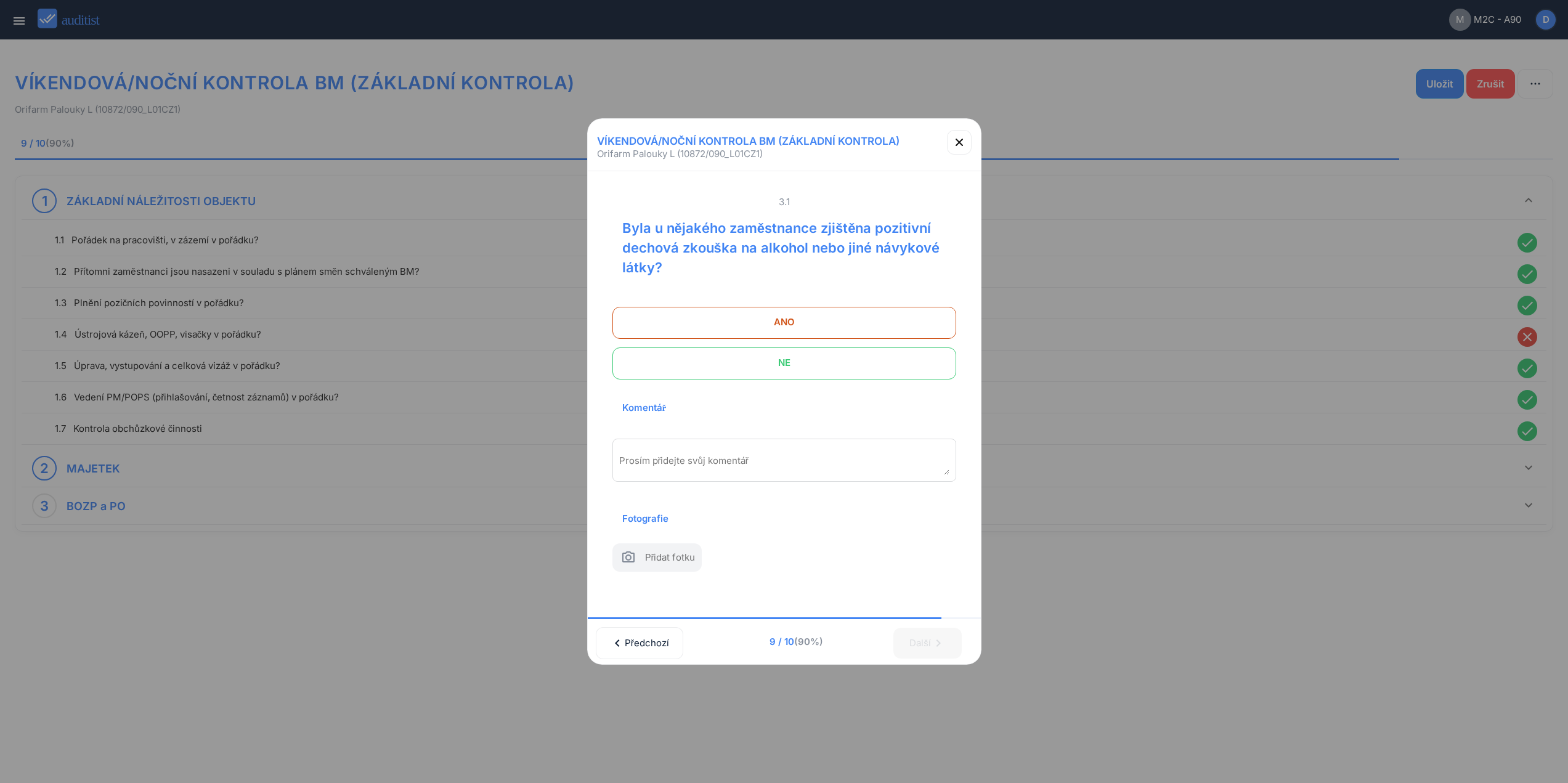
click at [869, 351] on span "NE" at bounding box center [784, 363] width 313 height 24
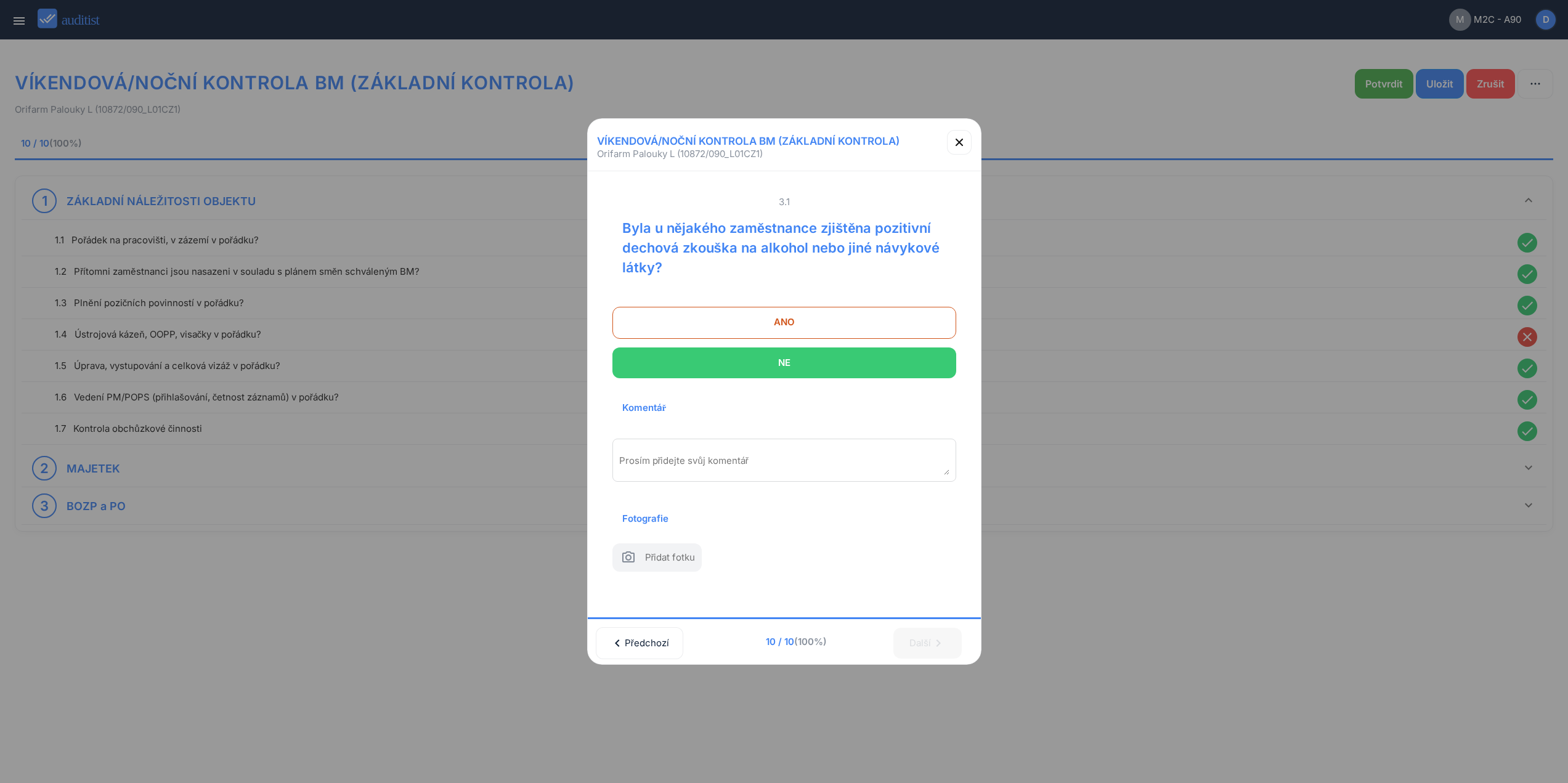
click at [938, 130] on div "VÍKENDOVÁ/NOČNÍ KONTROLA BM (ZÁKLADNÍ KONTROLA) Orifarm Palouky L (10872/090_L0…" at bounding box center [784, 140] width 384 height 22
click at [952, 135] on icon "button" at bounding box center [959, 142] width 15 height 15
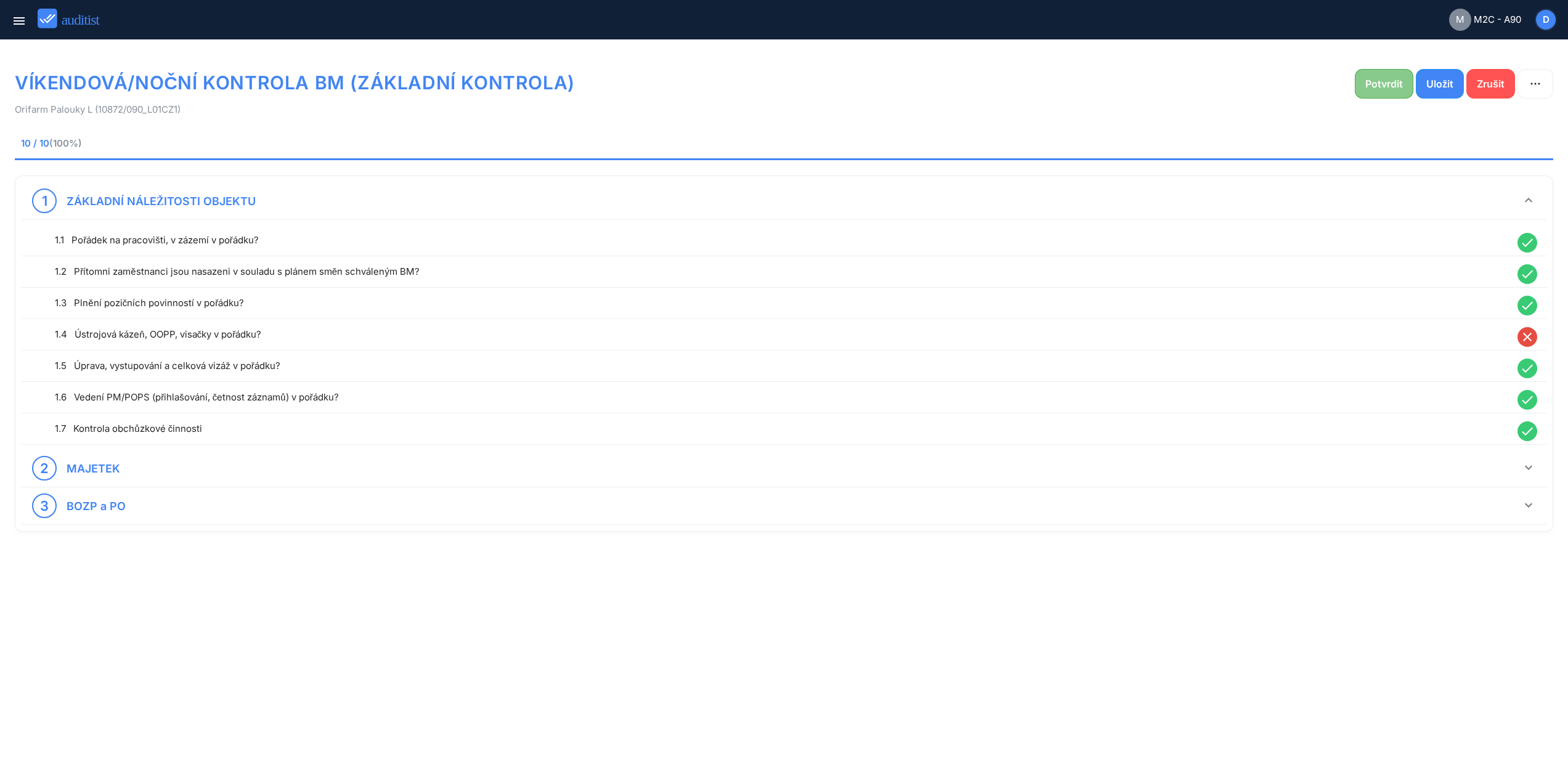
click at [1382, 81] on div "Potvrdit" at bounding box center [1383, 84] width 37 height 15
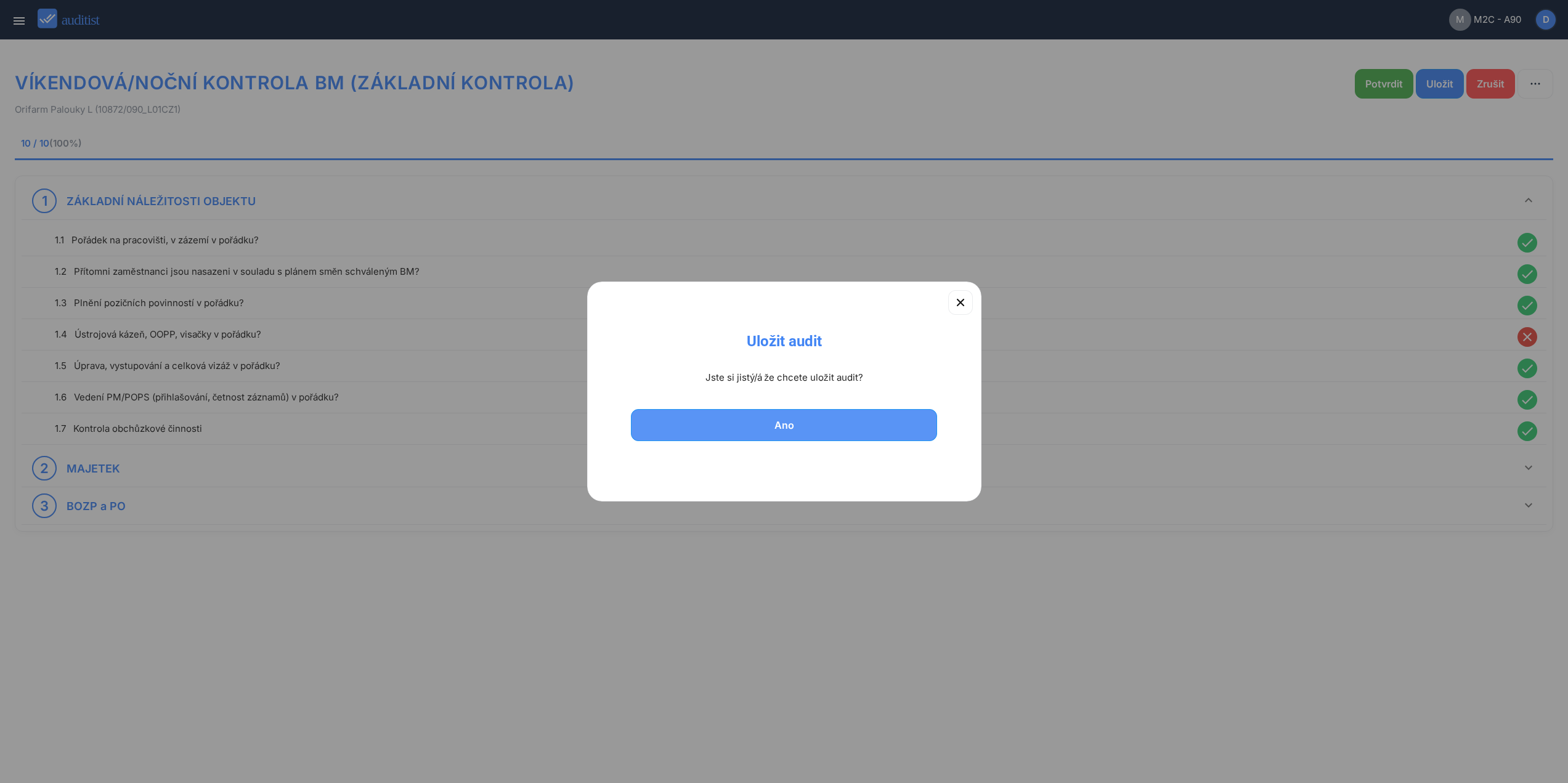
click at [852, 428] on div "Ano" at bounding box center [784, 425] width 275 height 15
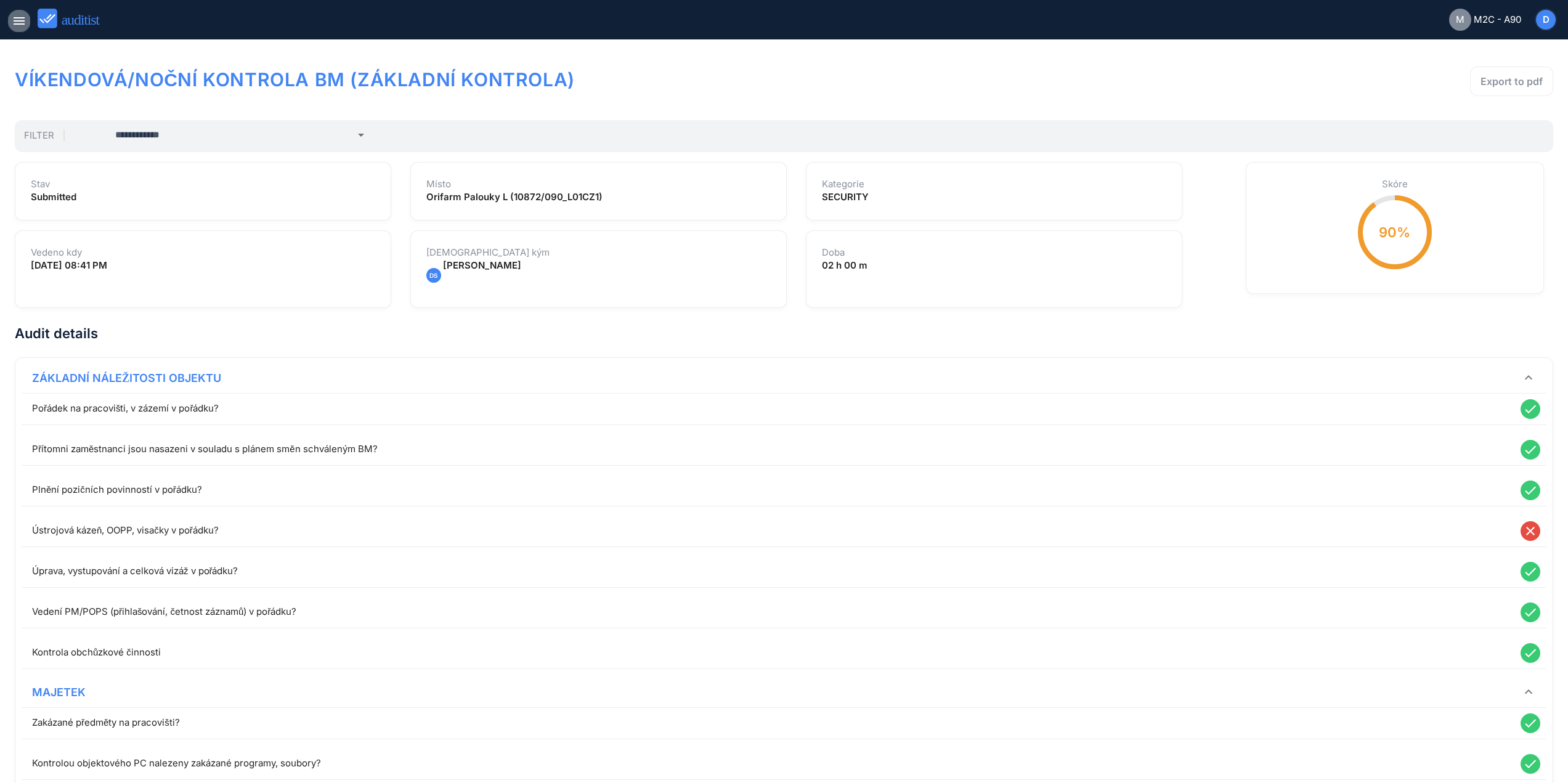
click at [17, 20] on icon "menu" at bounding box center [18, 21] width 15 height 15
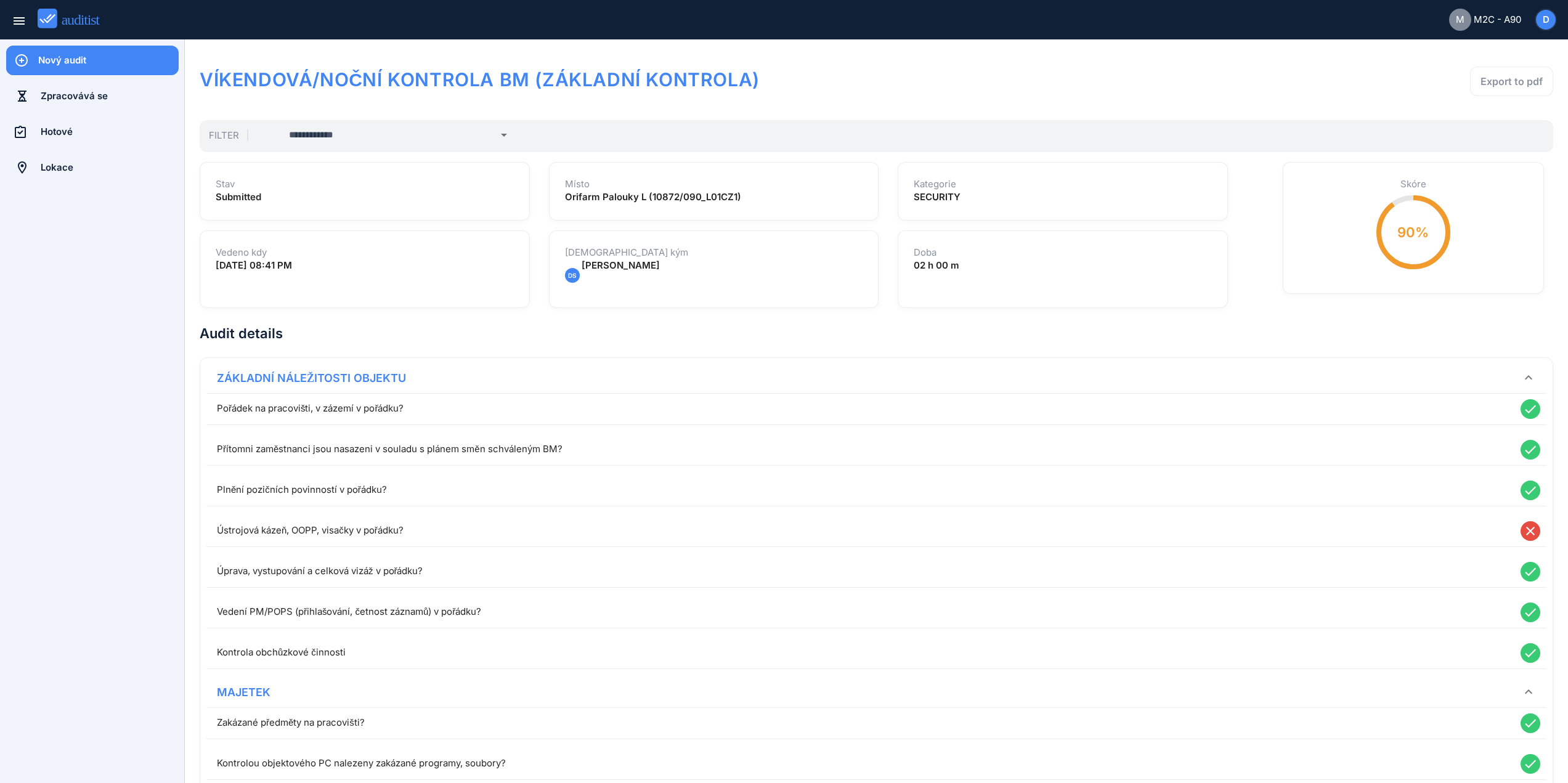
click at [99, 68] on div "Nový audit" at bounding box center [108, 60] width 140 height 30
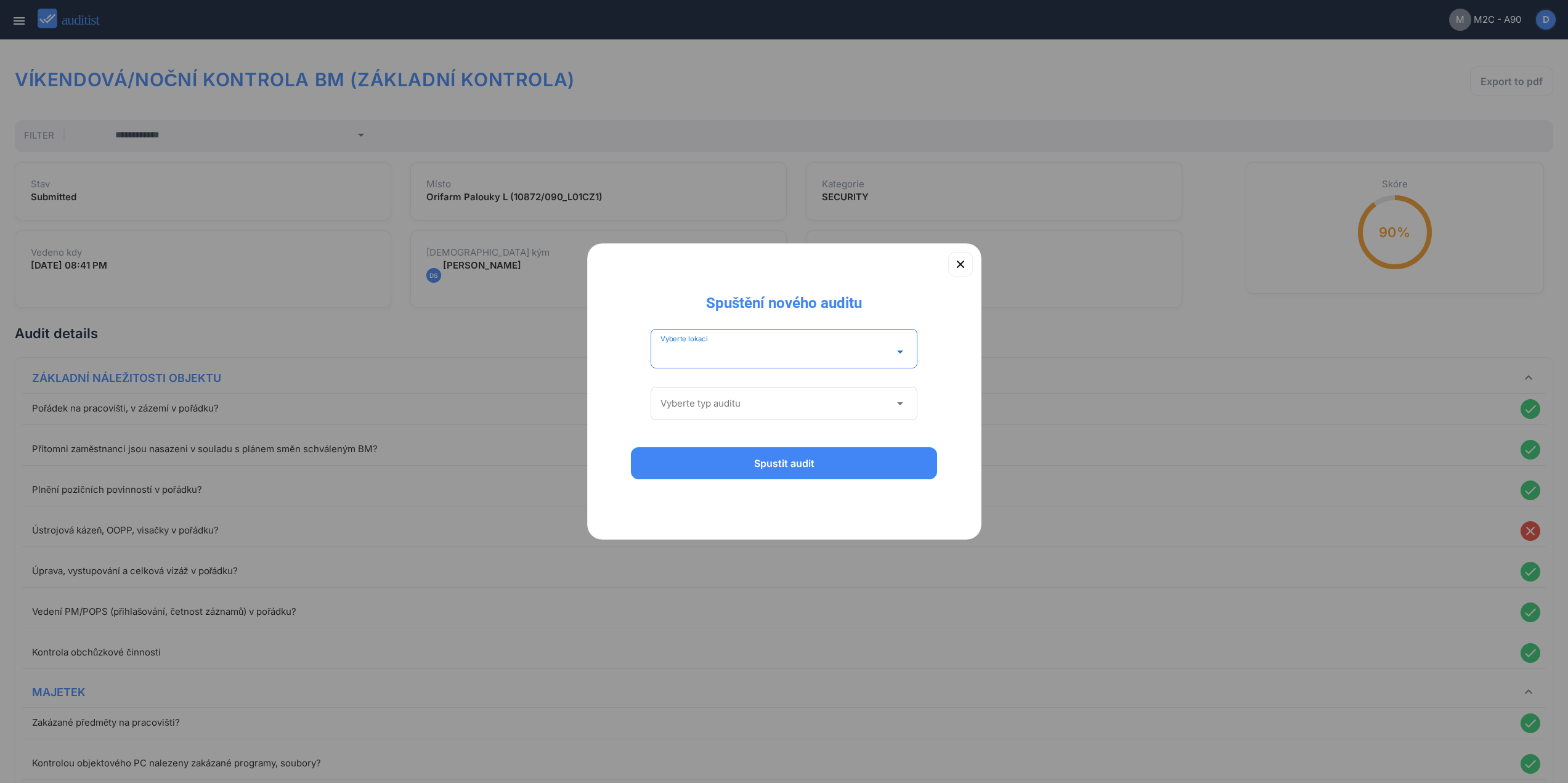
click at [743, 357] on input "Vyberte lokaci" at bounding box center [776, 351] width 230 height 20
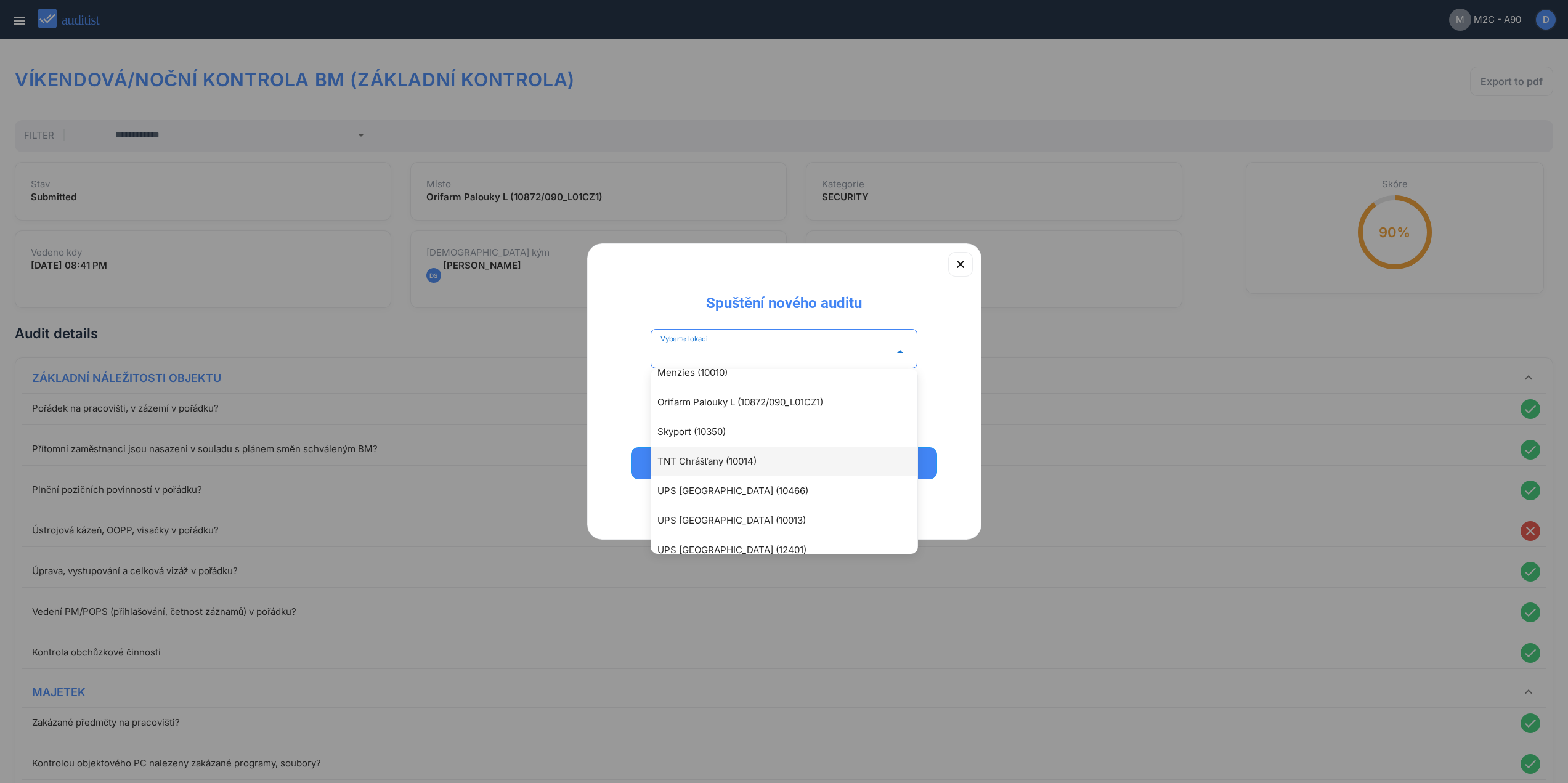
click at [764, 465] on div "TNT Chrášťany (10014)" at bounding box center [790, 461] width 266 height 15
type input "**********"
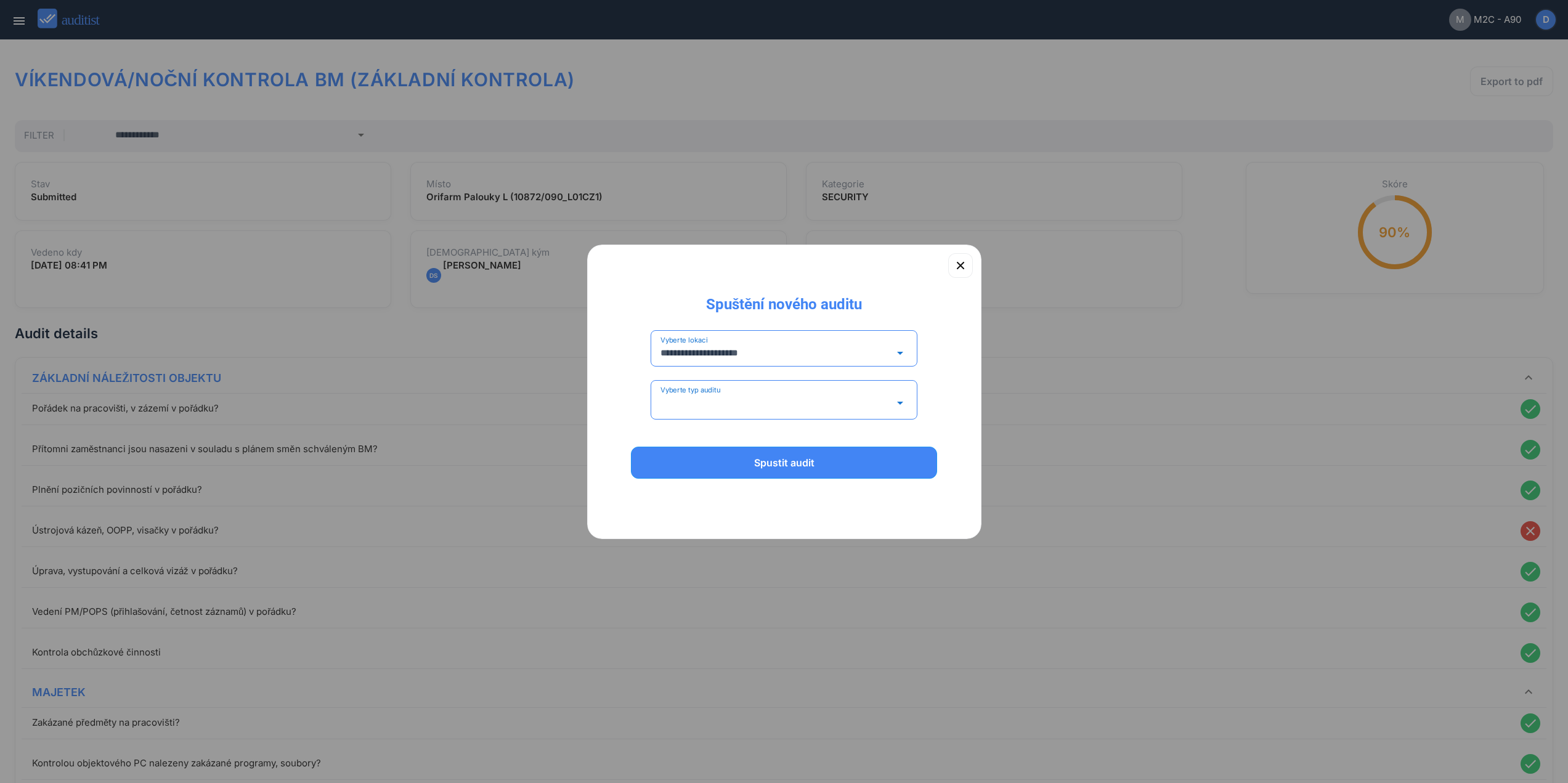
click at [746, 396] on input "Vyberte typ auditu" at bounding box center [776, 403] width 230 height 20
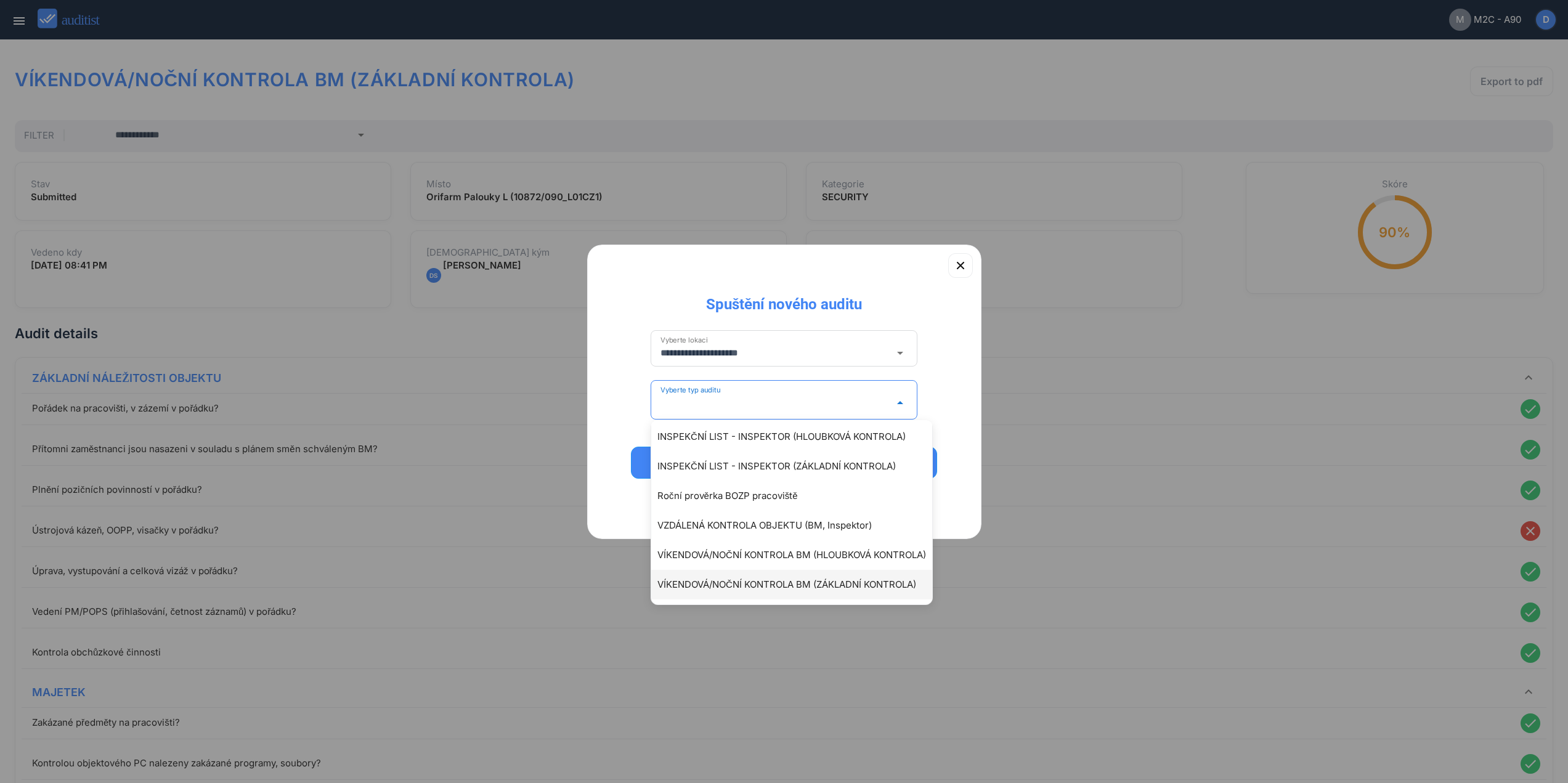
click at [770, 596] on div "VÍKENDOVÁ/NOČNÍ KONTROLA BM (ZÁKLADNÍ KONTROLA)" at bounding box center [791, 585] width 281 height 30
type input "**********"
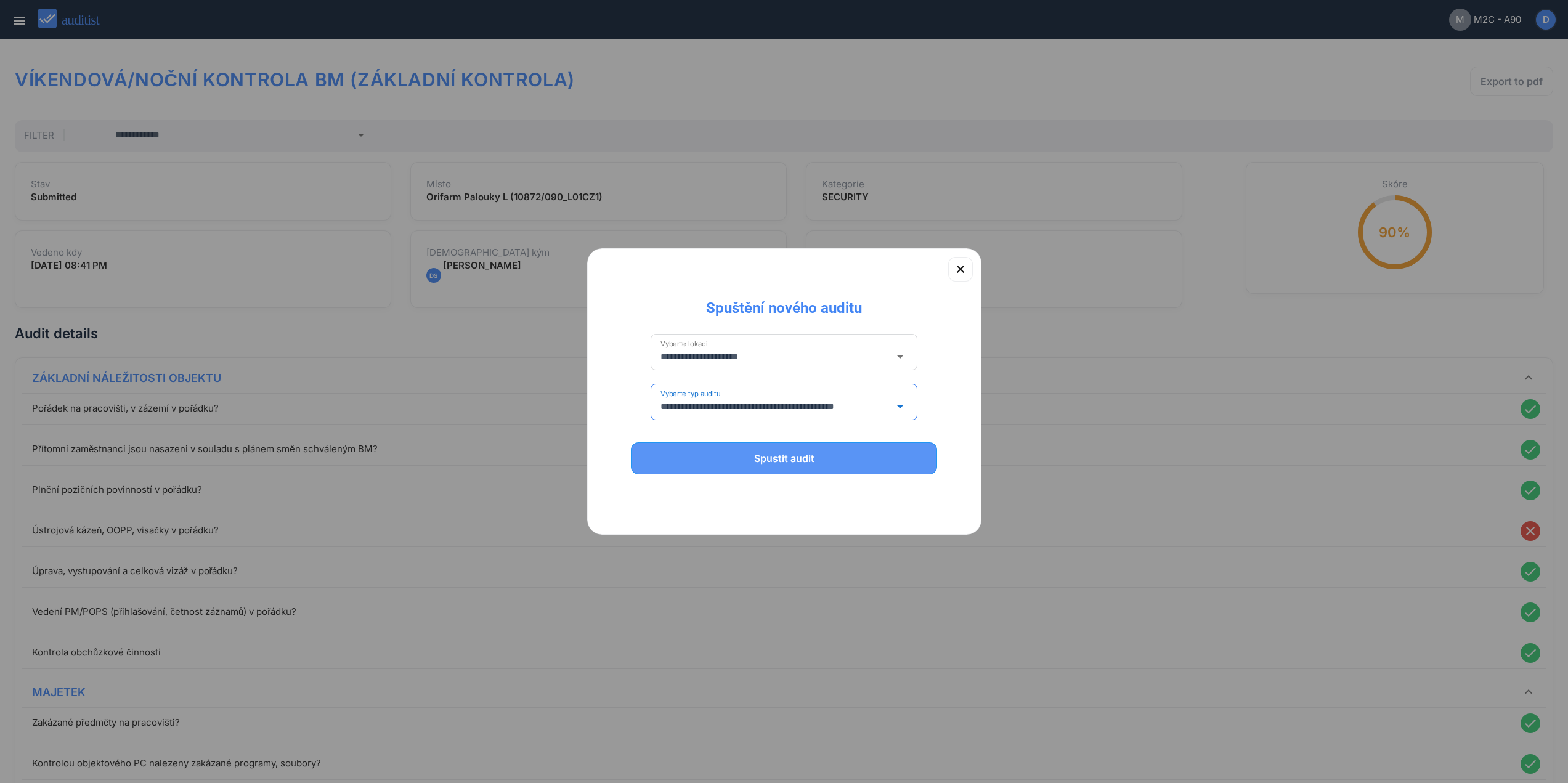
click at [799, 465] on div "Spustit audit" at bounding box center [784, 458] width 275 height 15
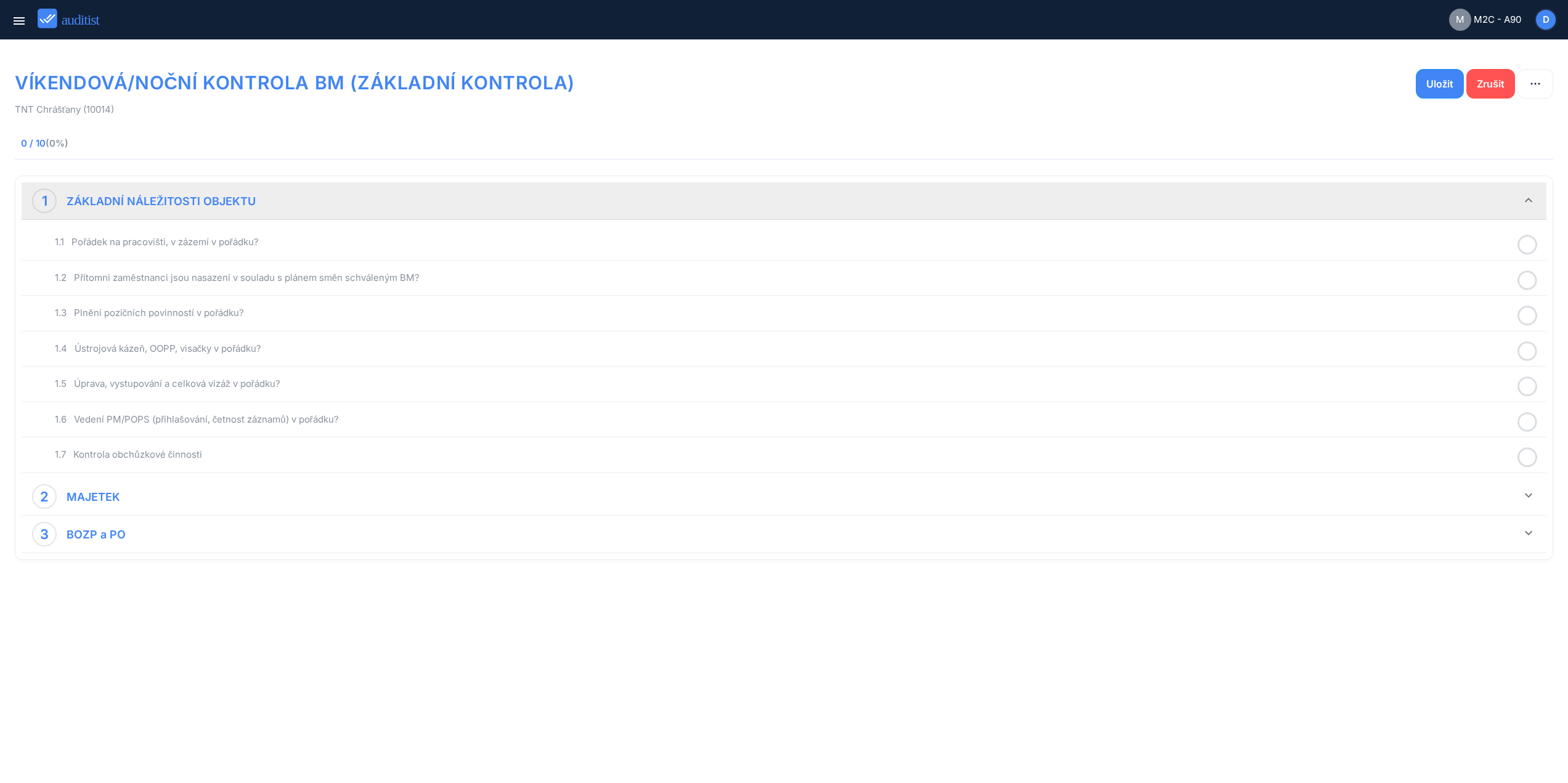
click at [275, 251] on div "1.1 Pořádek na pracovišti, v zázemí v pořádku?" at bounding box center [784, 242] width 1518 height 29
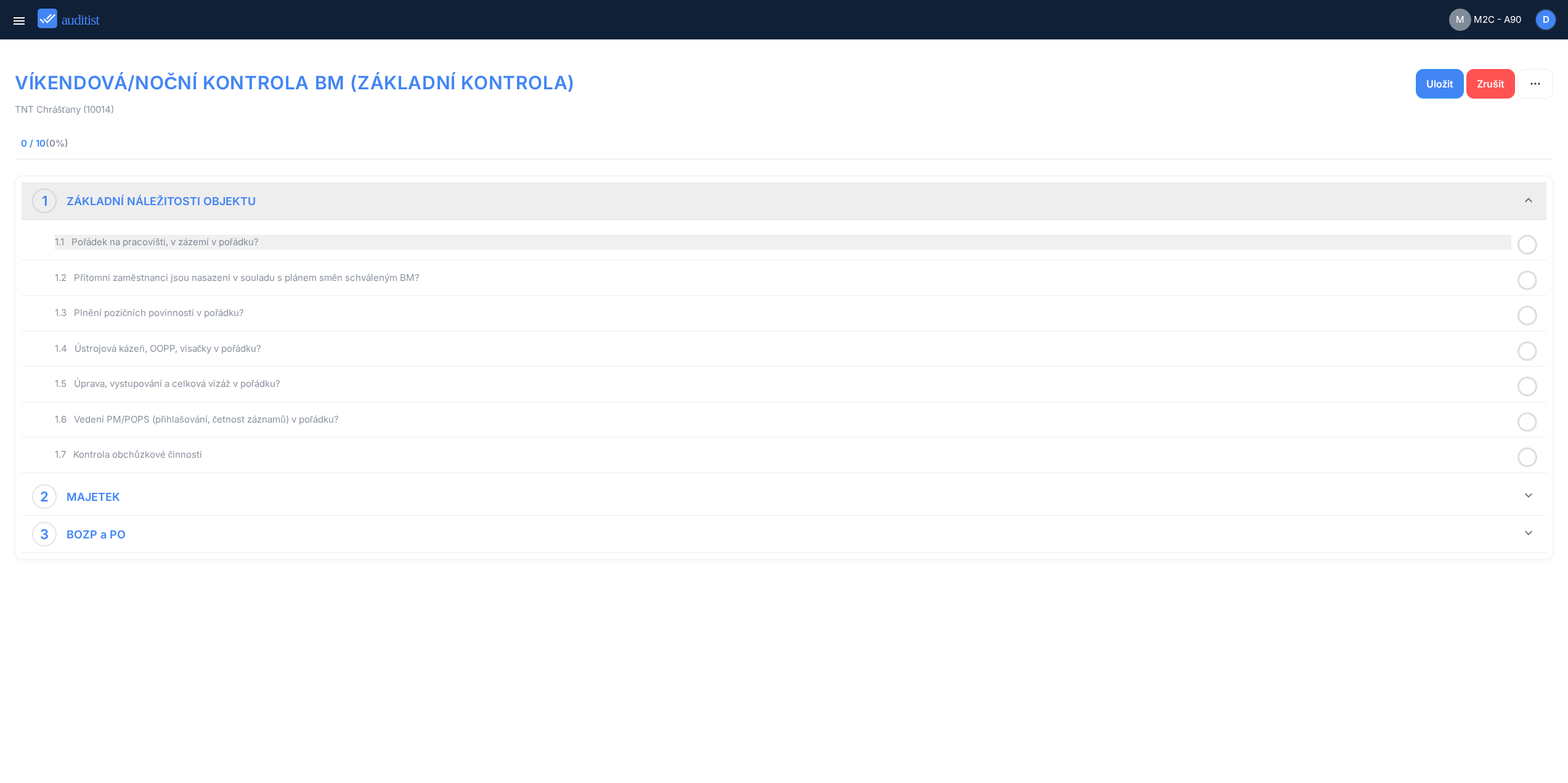
click at [281, 247] on div "1.1 Pořádek na pracovišti, v zázemí v pořádku?" at bounding box center [783, 242] width 1456 height 15
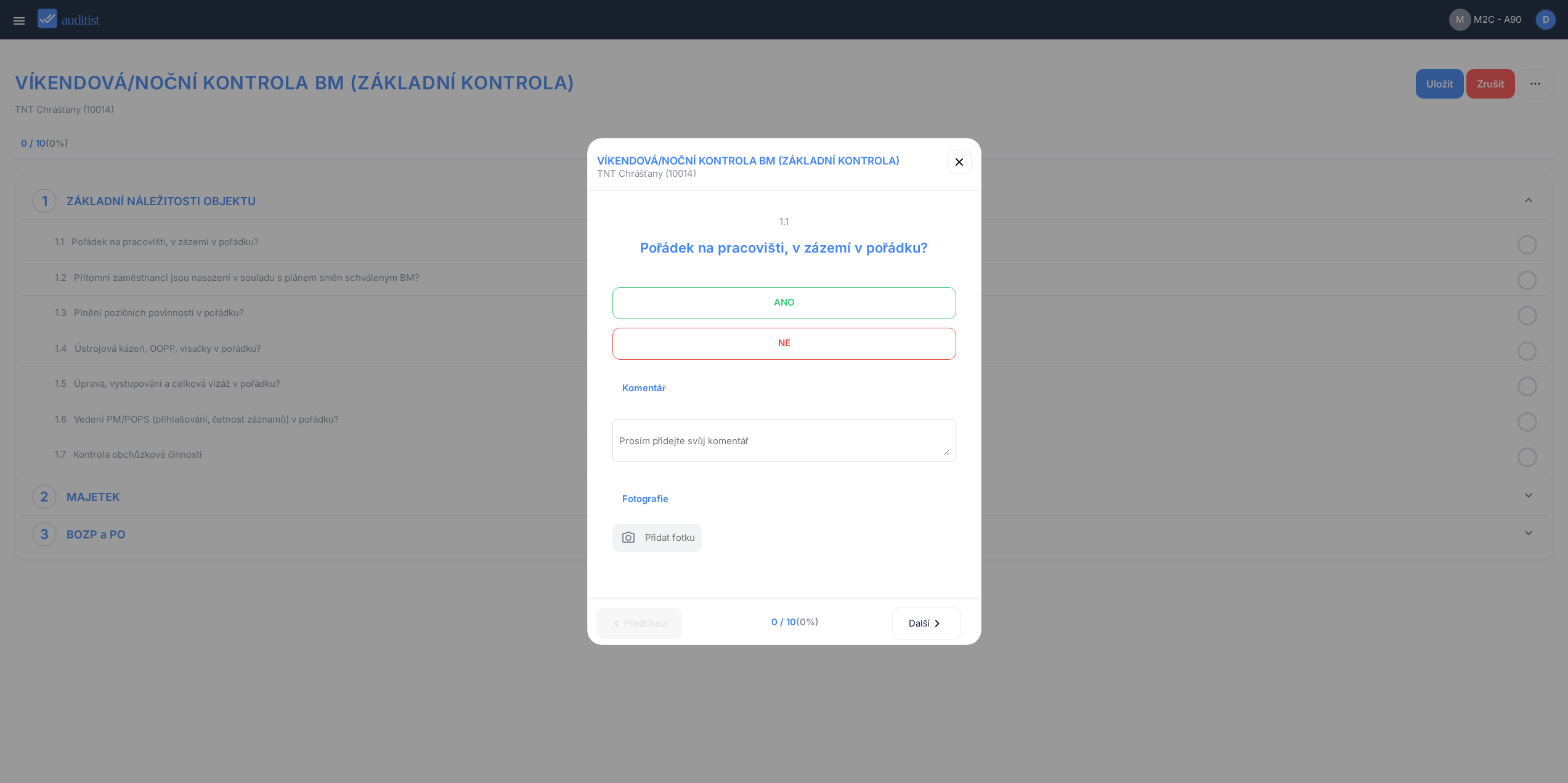
click at [720, 301] on span "ANO" at bounding box center [784, 303] width 313 height 24
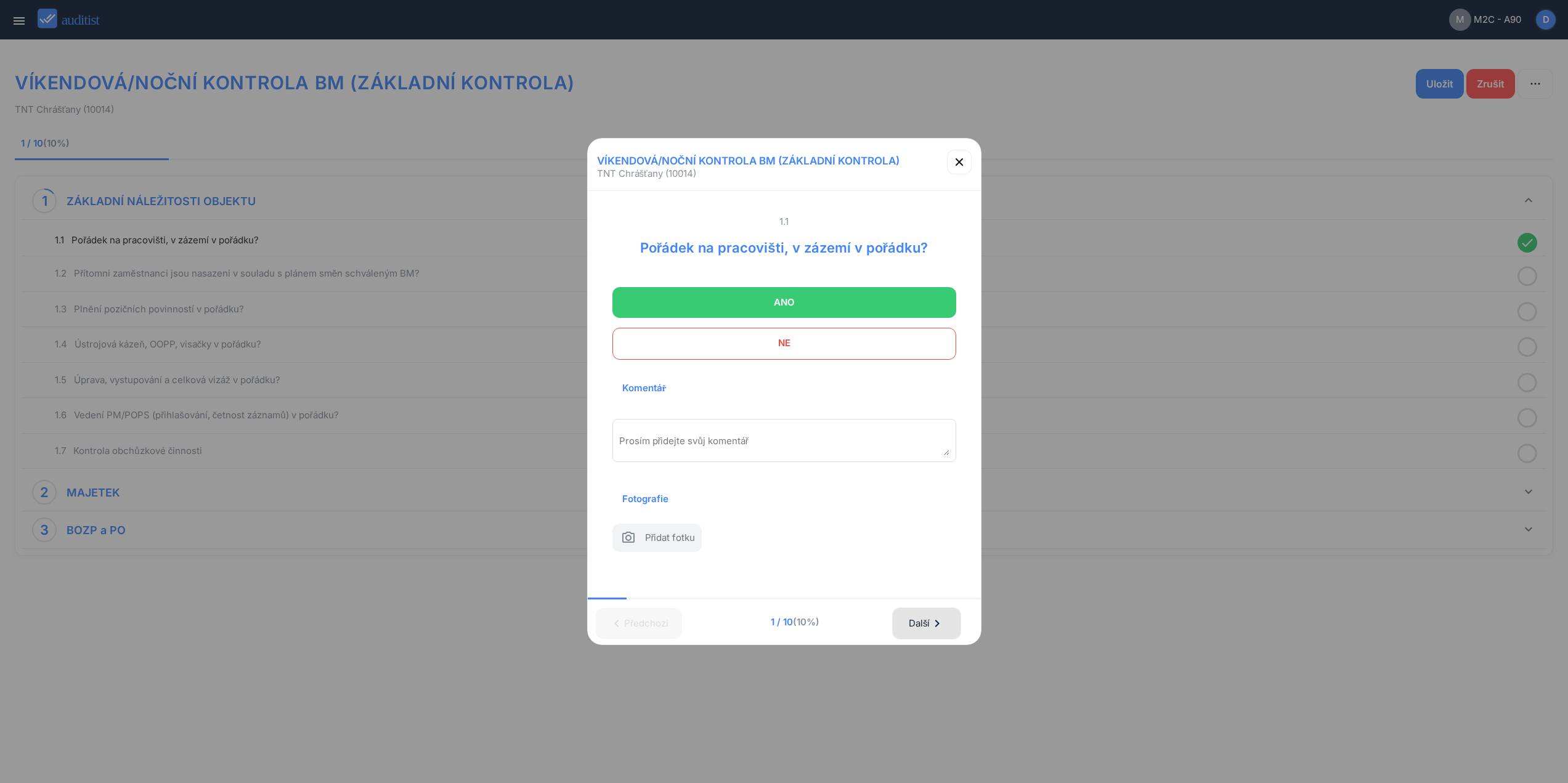
click at [945, 624] on icon "chevron_right" at bounding box center [937, 623] width 15 height 15
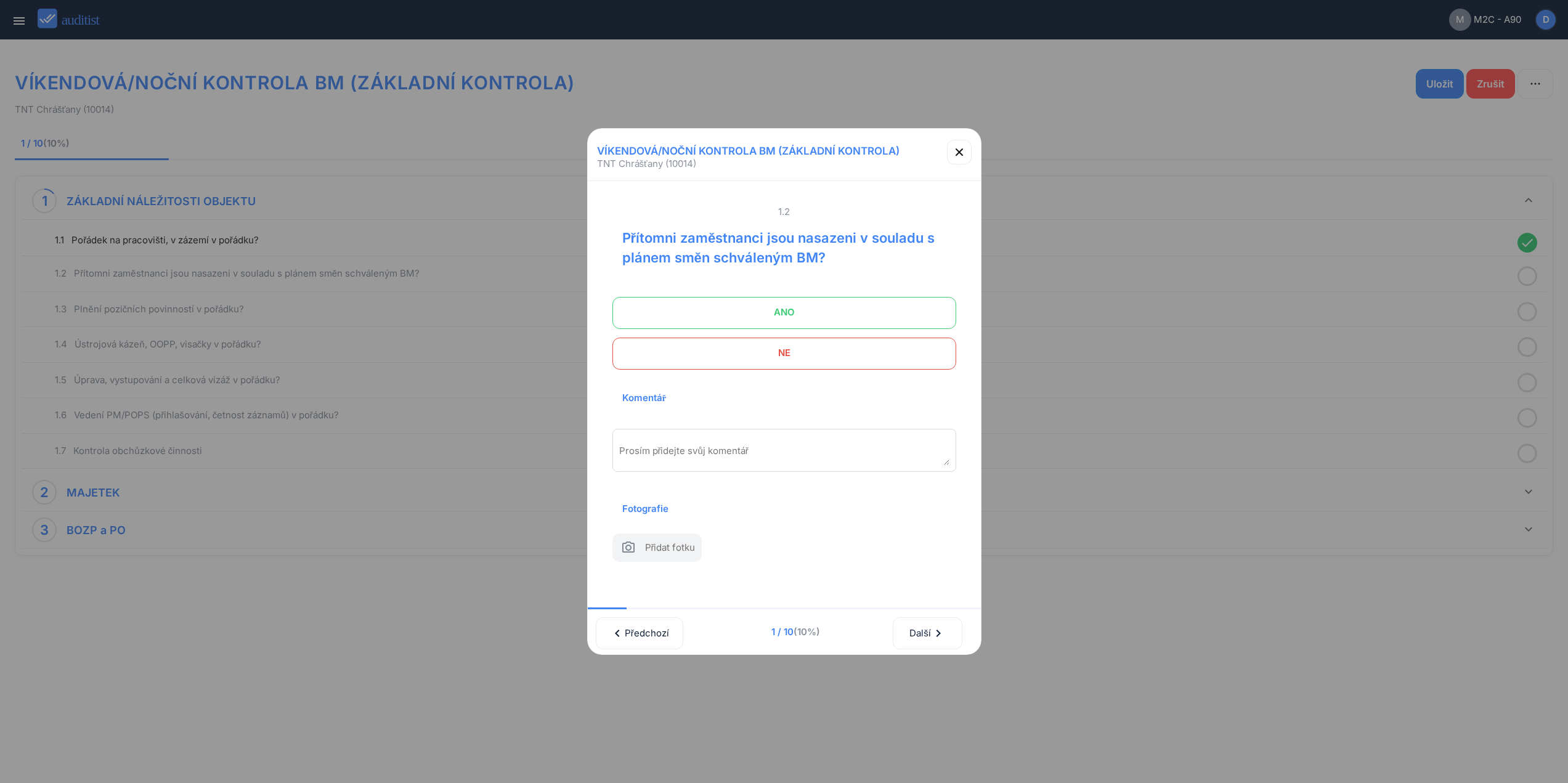
drag, startPoint x: 873, startPoint y: 314, endPoint x: 879, endPoint y: 330, distance: 17.1
click at [871, 311] on span "ANO" at bounding box center [784, 312] width 313 height 24
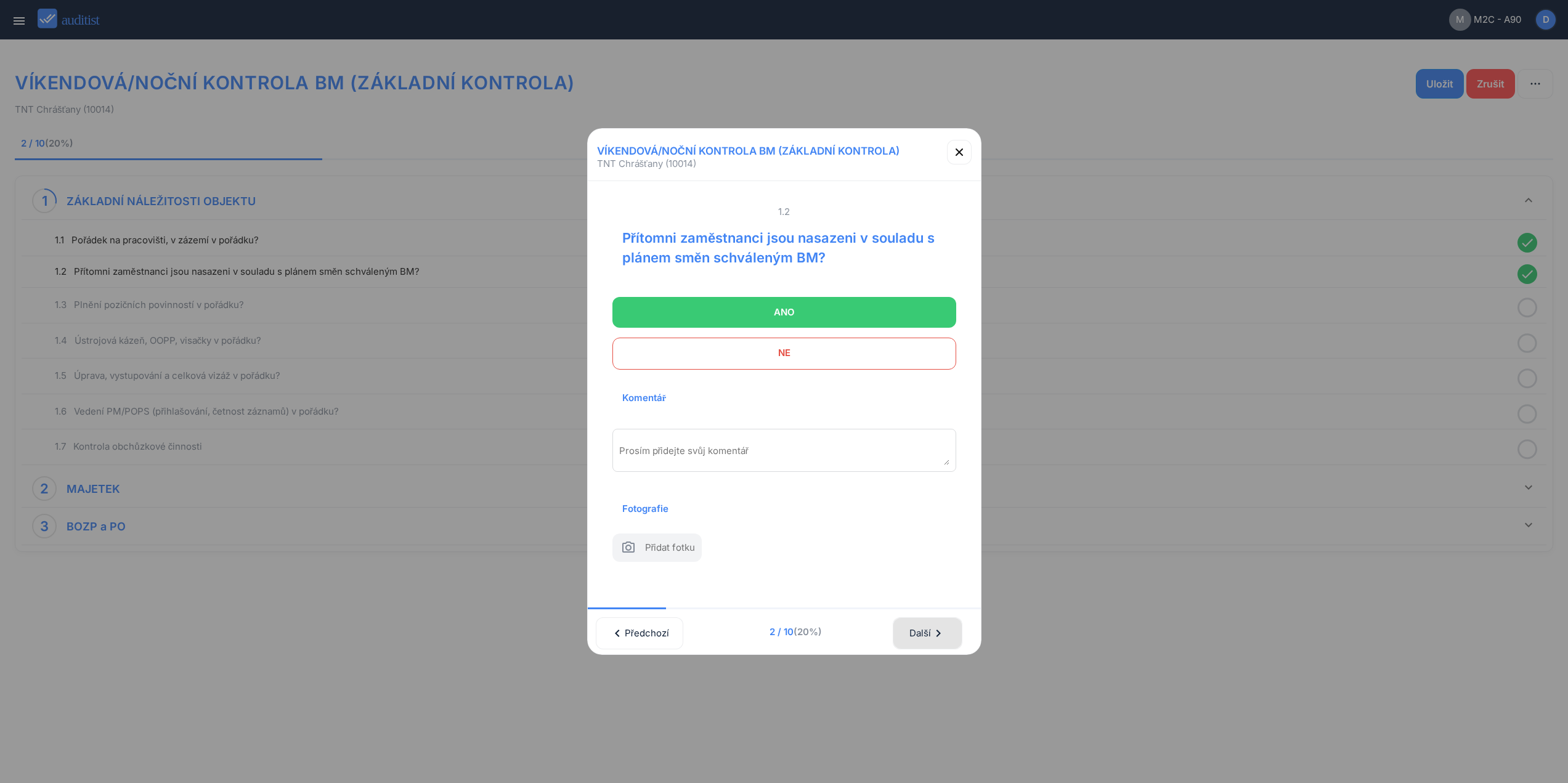
drag, startPoint x: 923, startPoint y: 630, endPoint x: 921, endPoint y: 514, distance: 116.0
click at [923, 624] on div "Další chevron_right" at bounding box center [927, 633] width 37 height 27
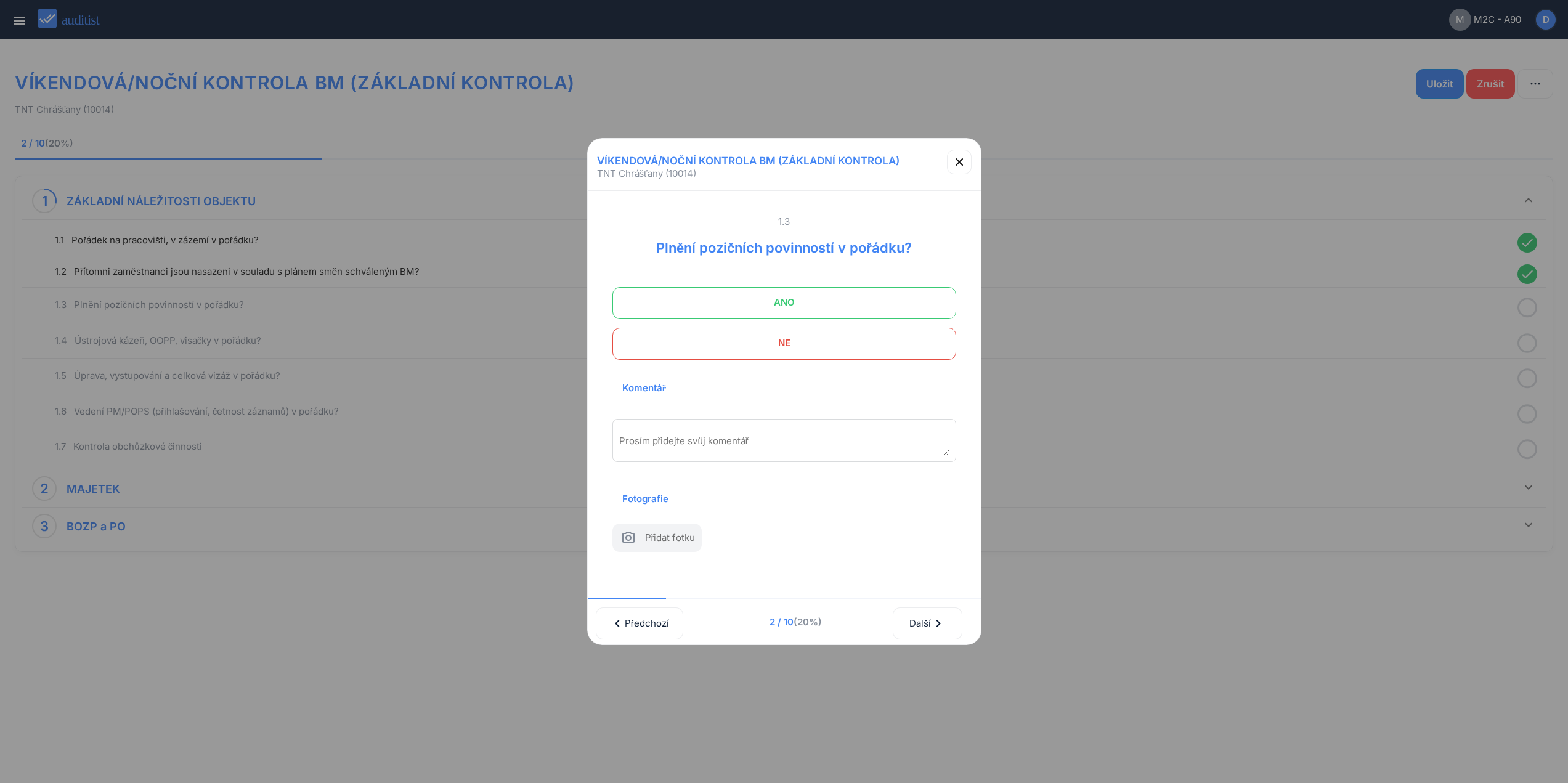
click at [873, 307] on span at bounding box center [784, 303] width 343 height 32
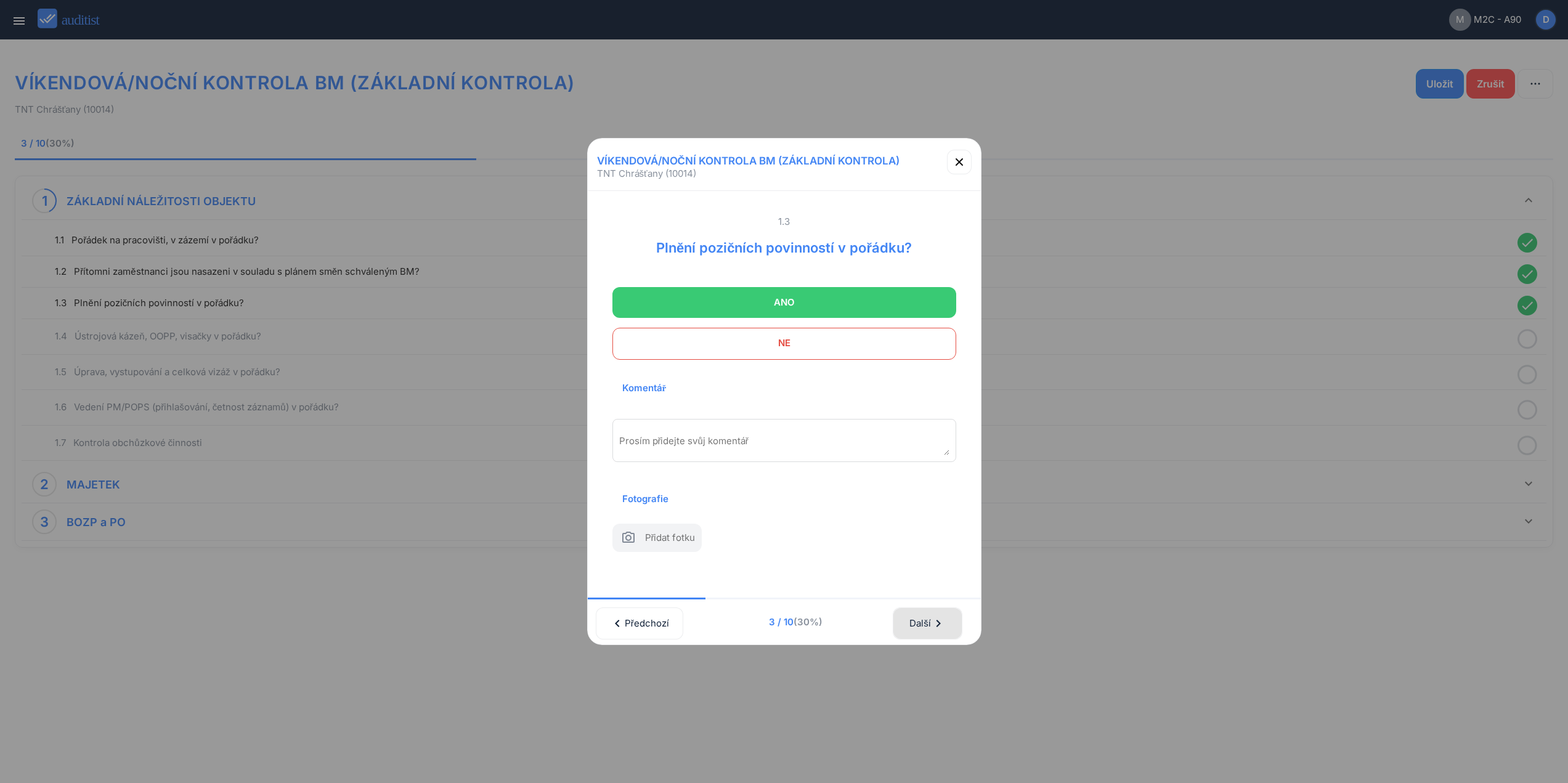
drag, startPoint x: 932, startPoint y: 617, endPoint x: 860, endPoint y: 303, distance: 322.1
click at [932, 604] on div "Další chevron_right" at bounding box center [933, 622] width 87 height 35
drag, startPoint x: 932, startPoint y: 617, endPoint x: 901, endPoint y: 367, distance: 251.9
click at [932, 609] on button "Další chevron_right" at bounding box center [927, 623] width 69 height 32
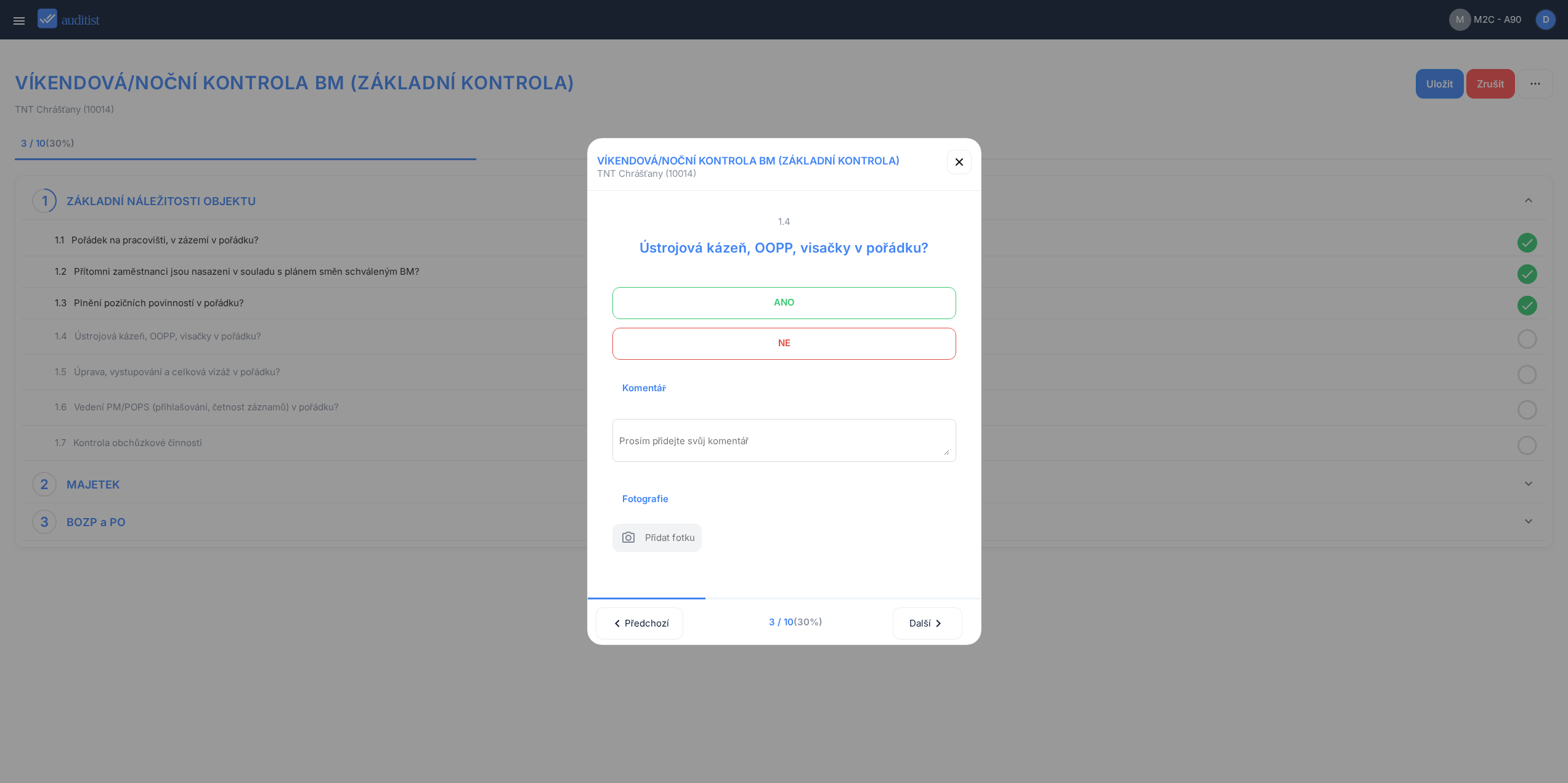
click at [871, 296] on span "ANO" at bounding box center [784, 303] width 313 height 24
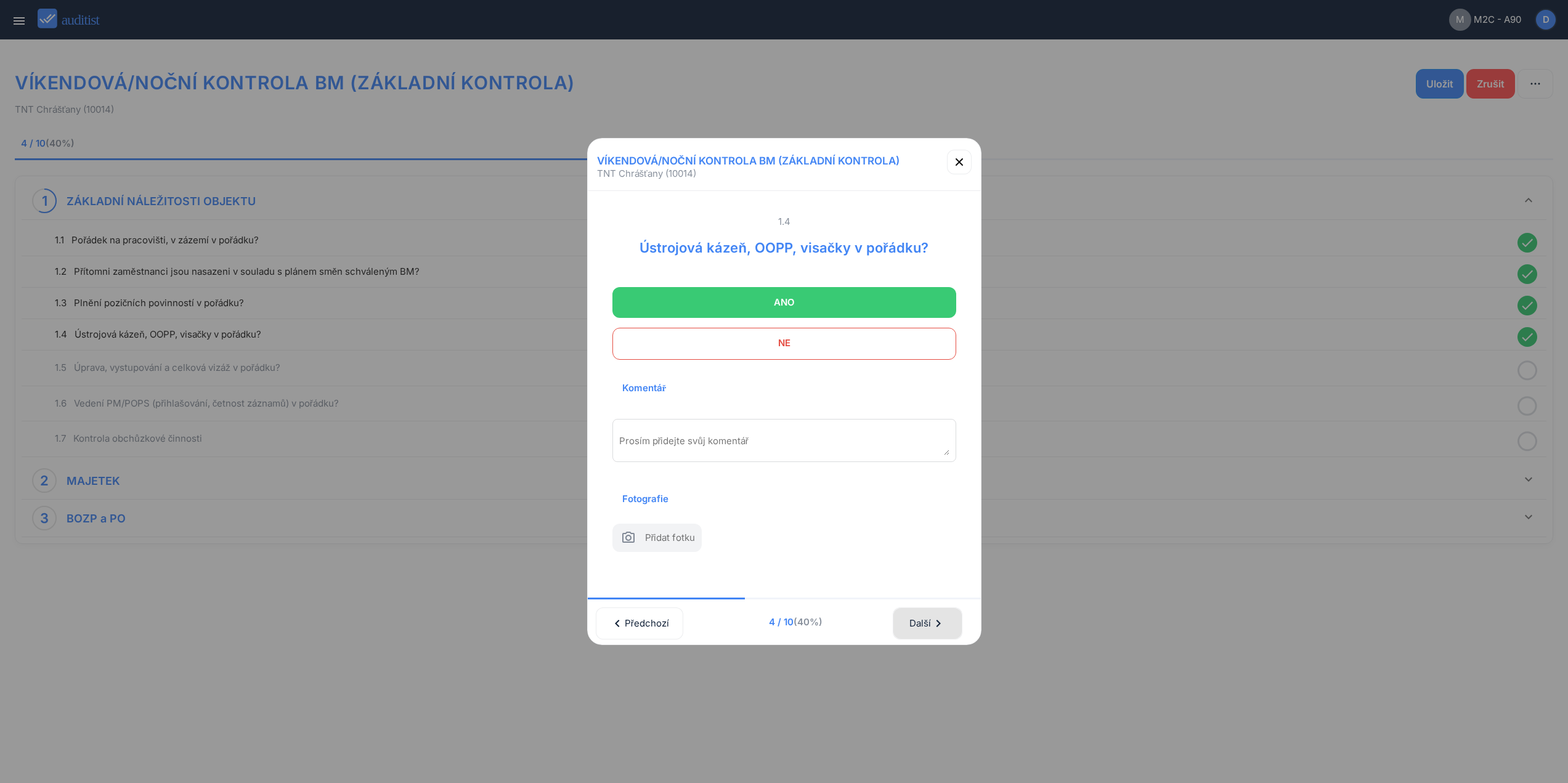
drag, startPoint x: 919, startPoint y: 630, endPoint x: 929, endPoint y: 592, distance: 39.3
click at [923, 616] on div "Další chevron_right" at bounding box center [927, 623] width 37 height 27
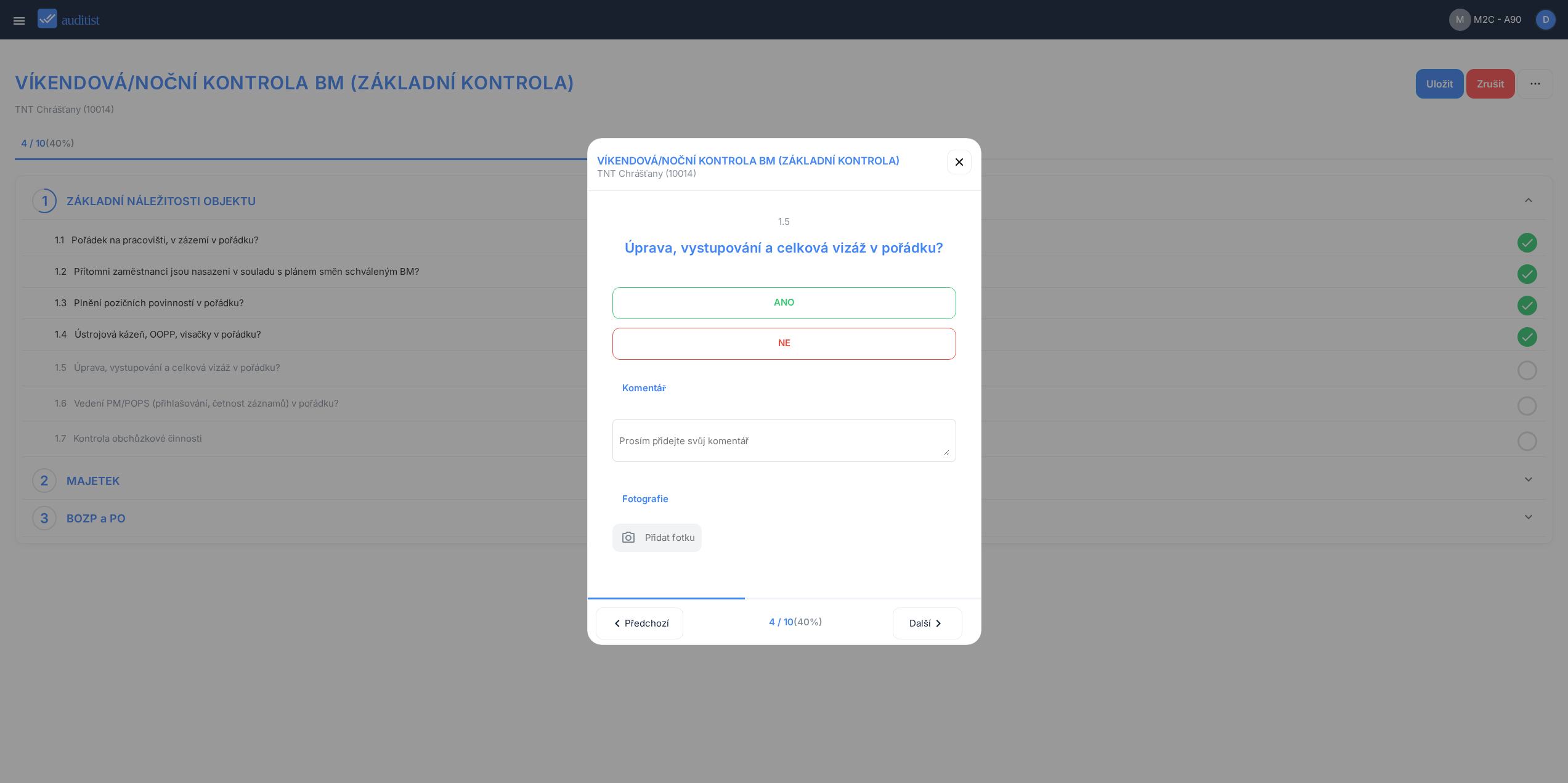
click at [859, 296] on span "ANO" at bounding box center [784, 303] width 313 height 24
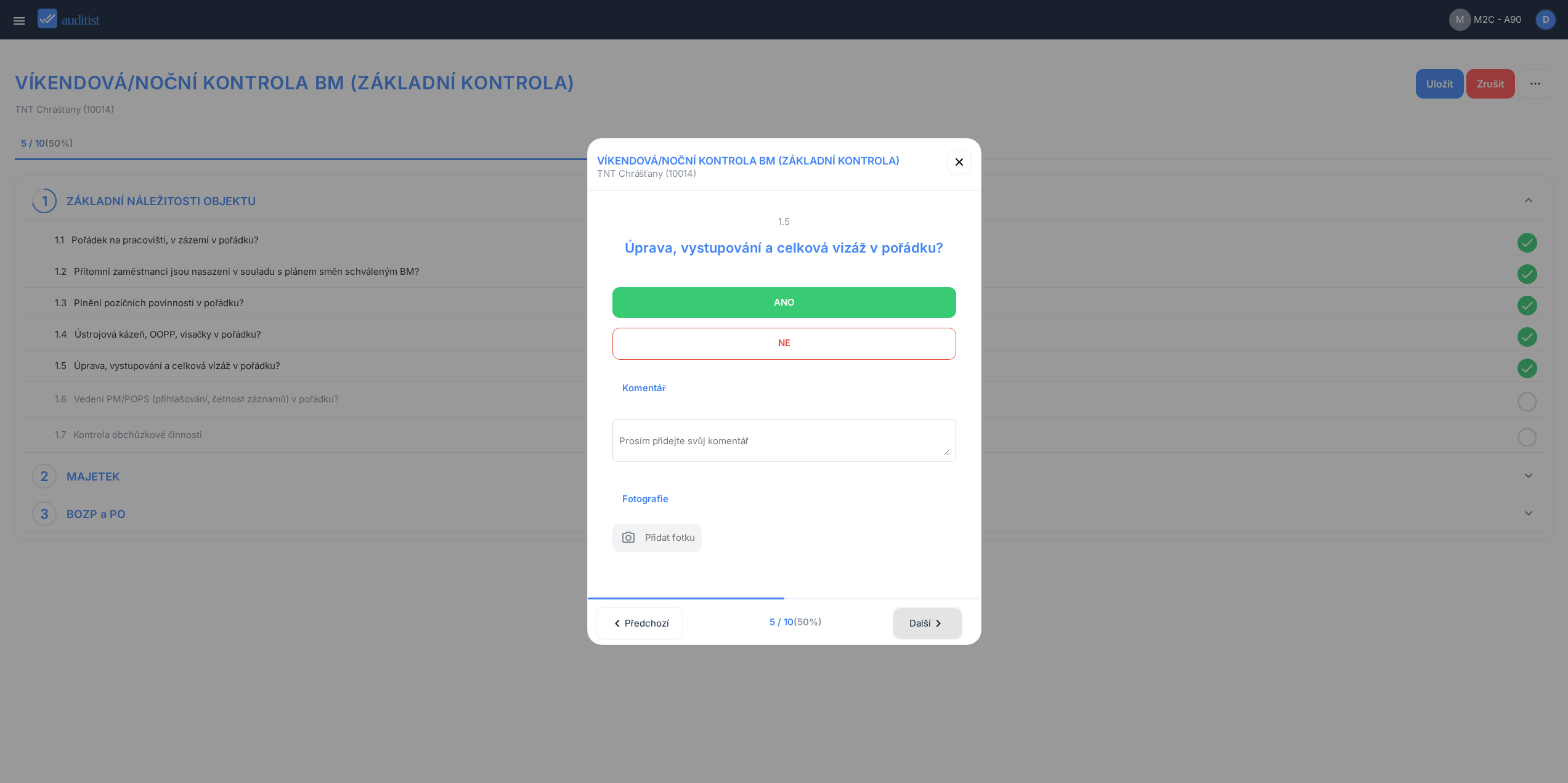
drag, startPoint x: 925, startPoint y: 626, endPoint x: 921, endPoint y: 521, distance: 105.1
click at [925, 620] on div "Další chevron_right" at bounding box center [927, 623] width 37 height 27
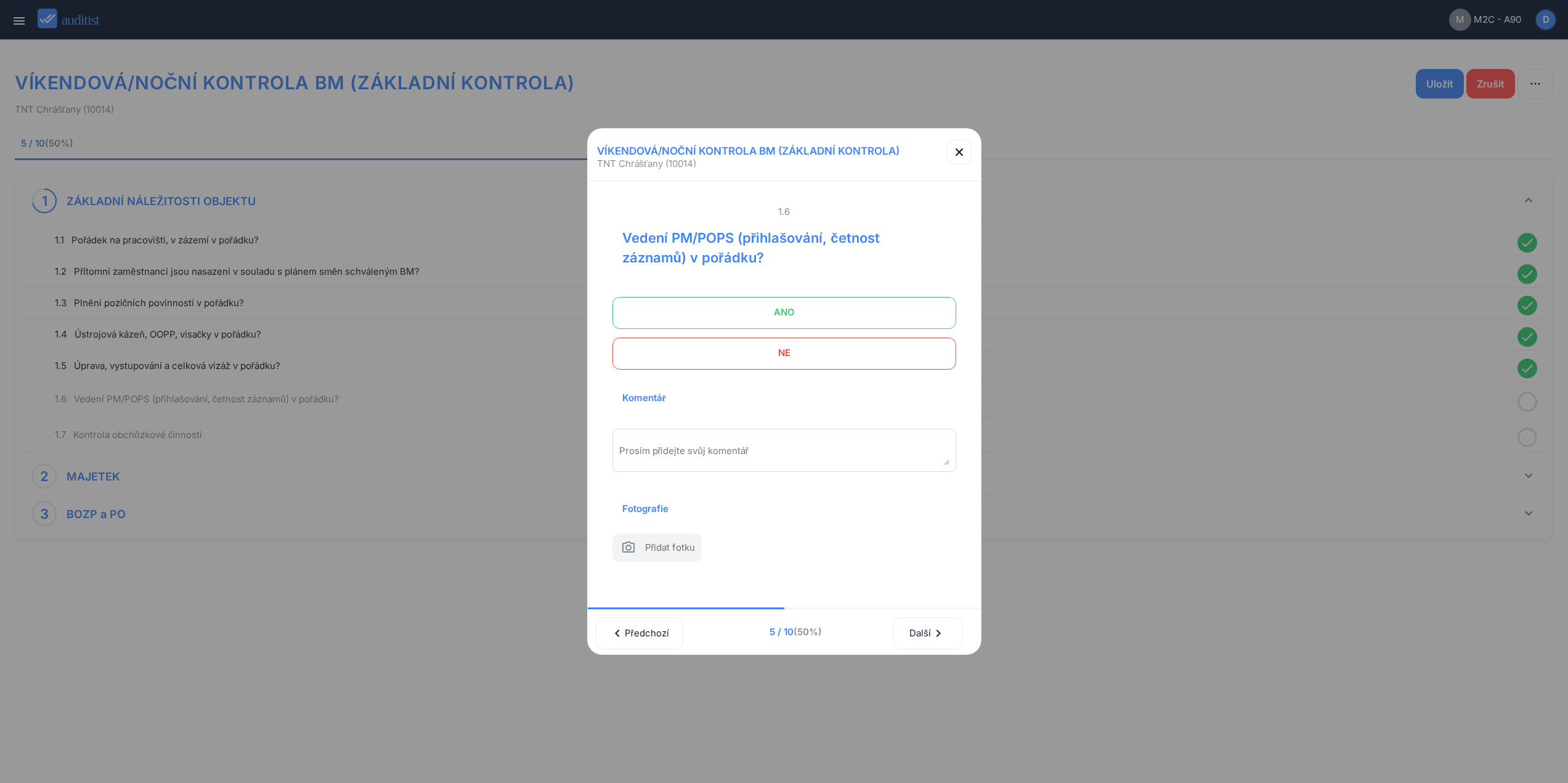
click at [856, 300] on span "ANO" at bounding box center [784, 312] width 313 height 24
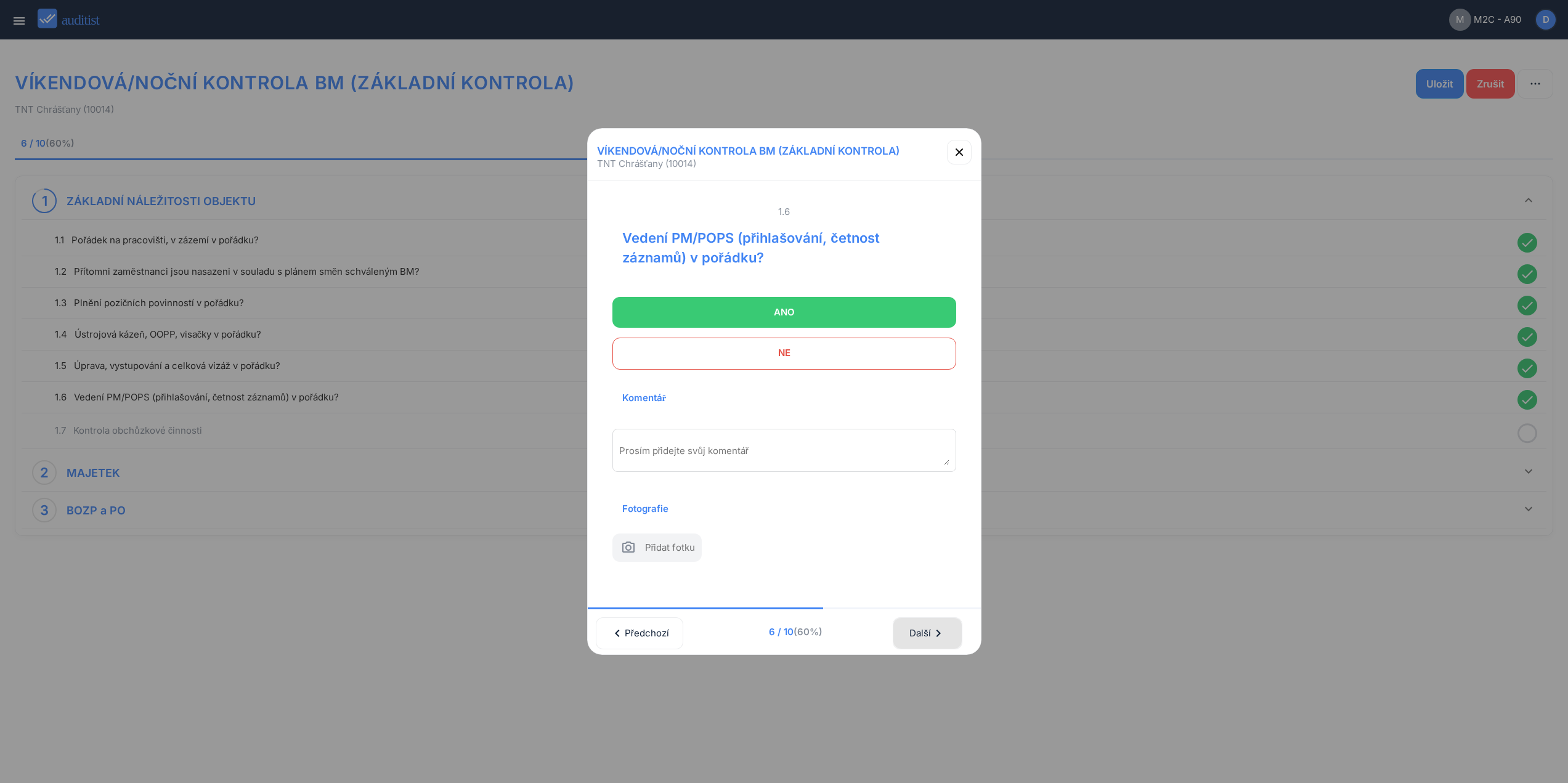
drag, startPoint x: 949, startPoint y: 628, endPoint x: 947, endPoint y: 613, distance: 15.1
click at [946, 626] on icon "chevron_right" at bounding box center [938, 633] width 15 height 15
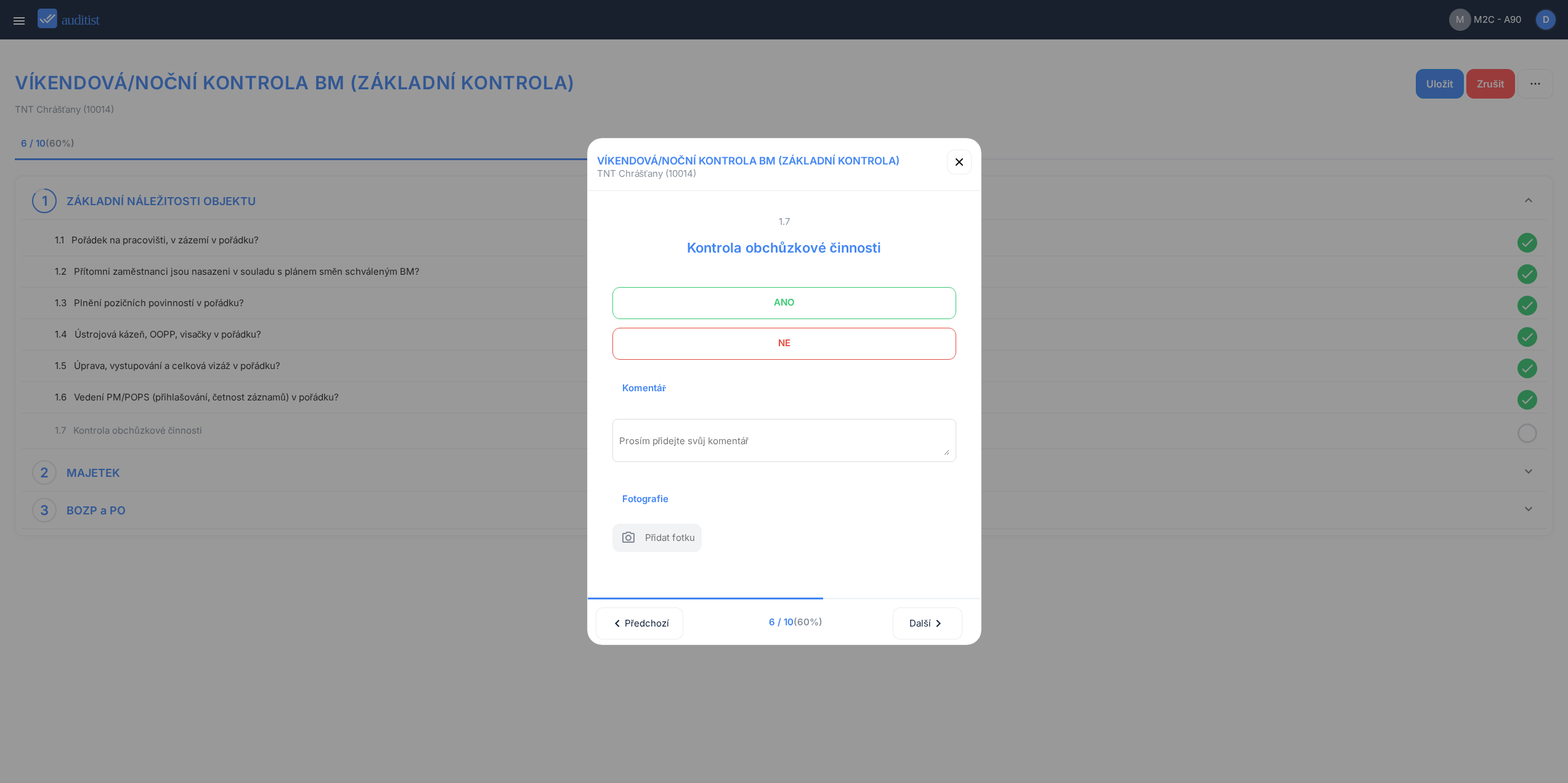
click at [871, 307] on span at bounding box center [784, 303] width 343 height 32
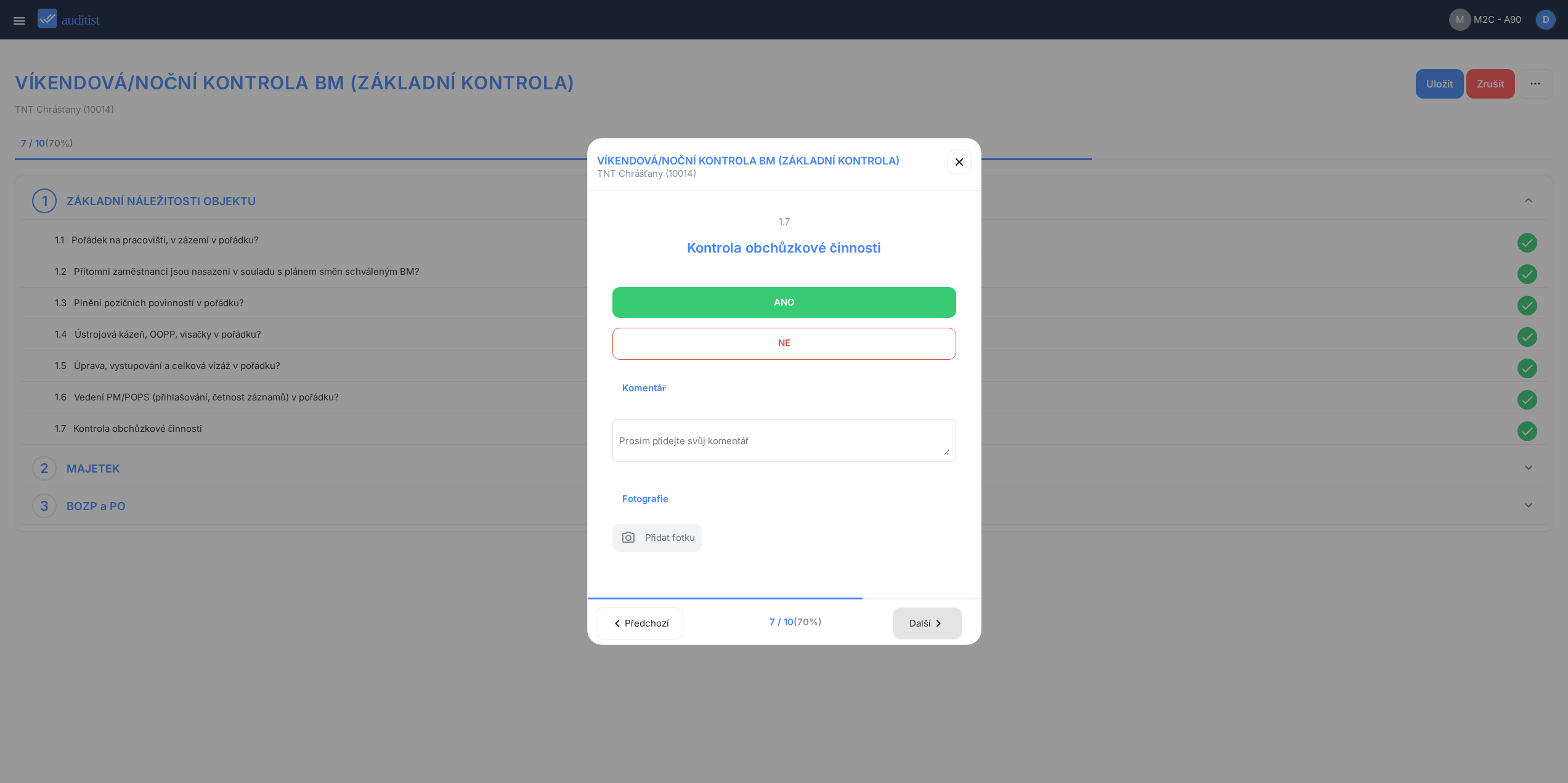
click at [923, 617] on div "Další chevron_right" at bounding box center [927, 623] width 37 height 27
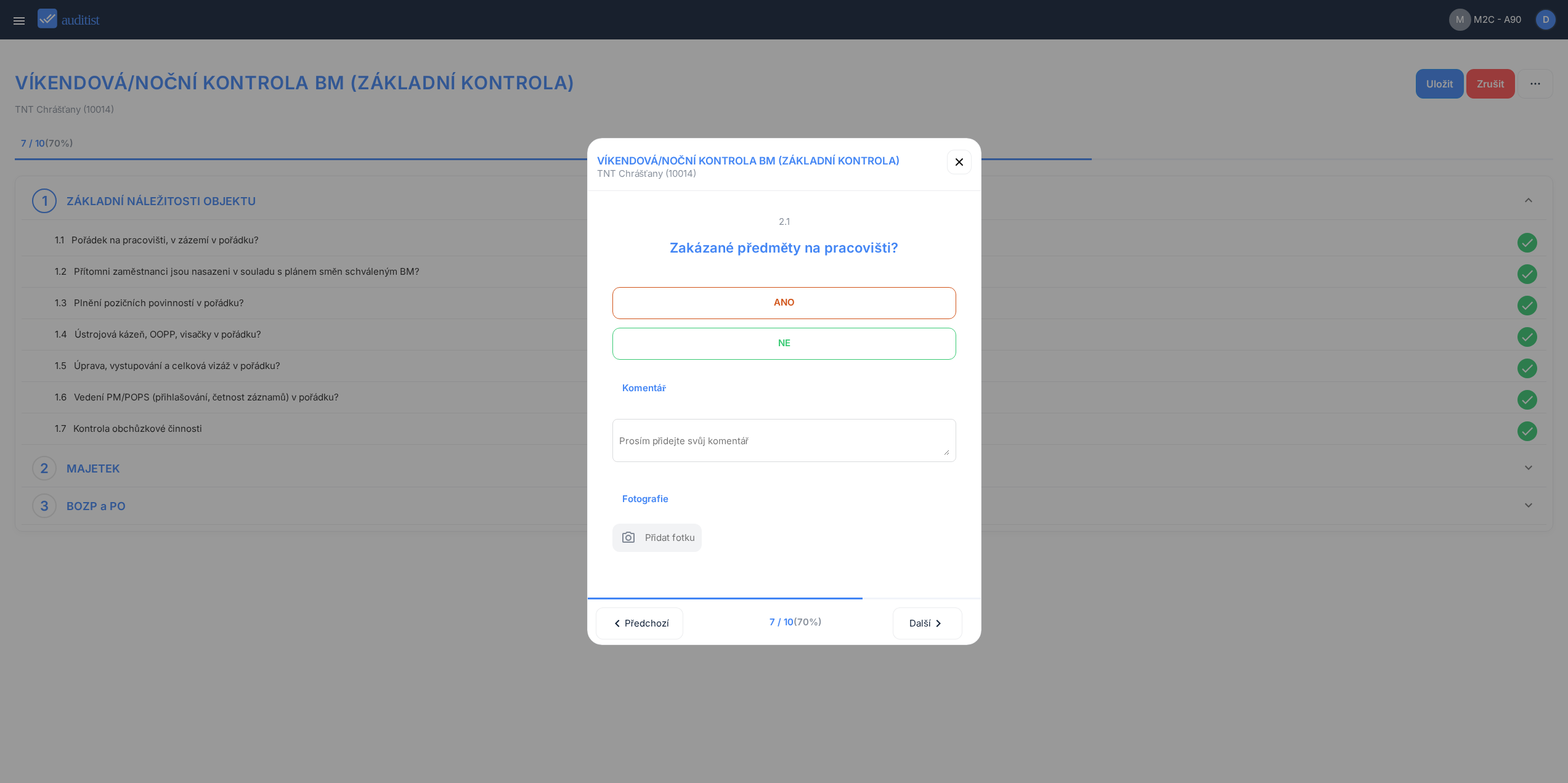
click at [837, 335] on span "NE" at bounding box center [784, 344] width 313 height 24
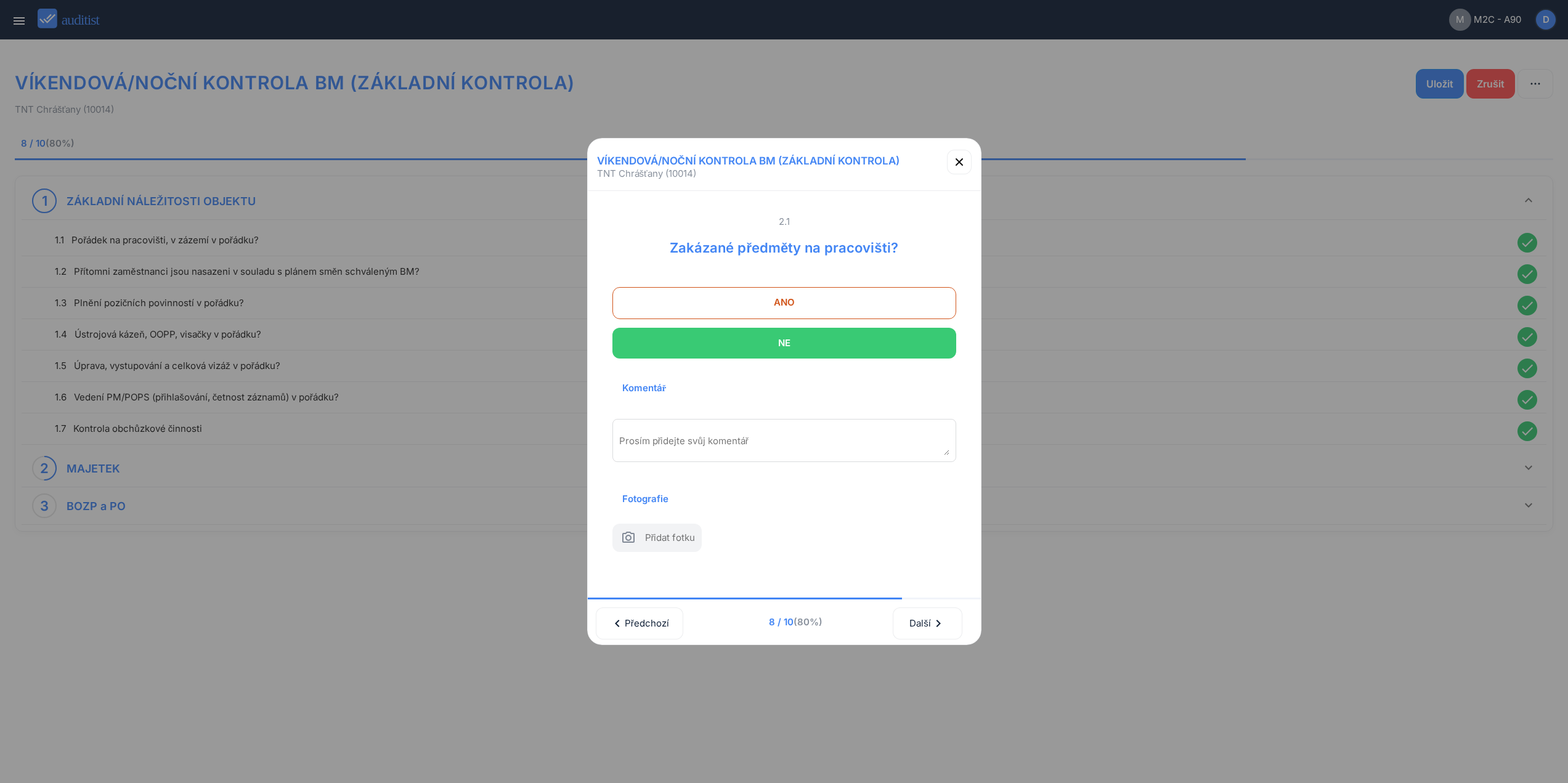
click at [947, 589] on div "2.1 Zakázané předměty na pracovišti? ANO NE Komentář [PERSON_NAME] přidejte svů…" at bounding box center [784, 394] width 393 height 407
drag, startPoint x: 936, startPoint y: 632, endPoint x: 873, endPoint y: 392, distance: 248.1
click at [936, 629] on div "Další chevron_right" at bounding box center [927, 623] width 37 height 27
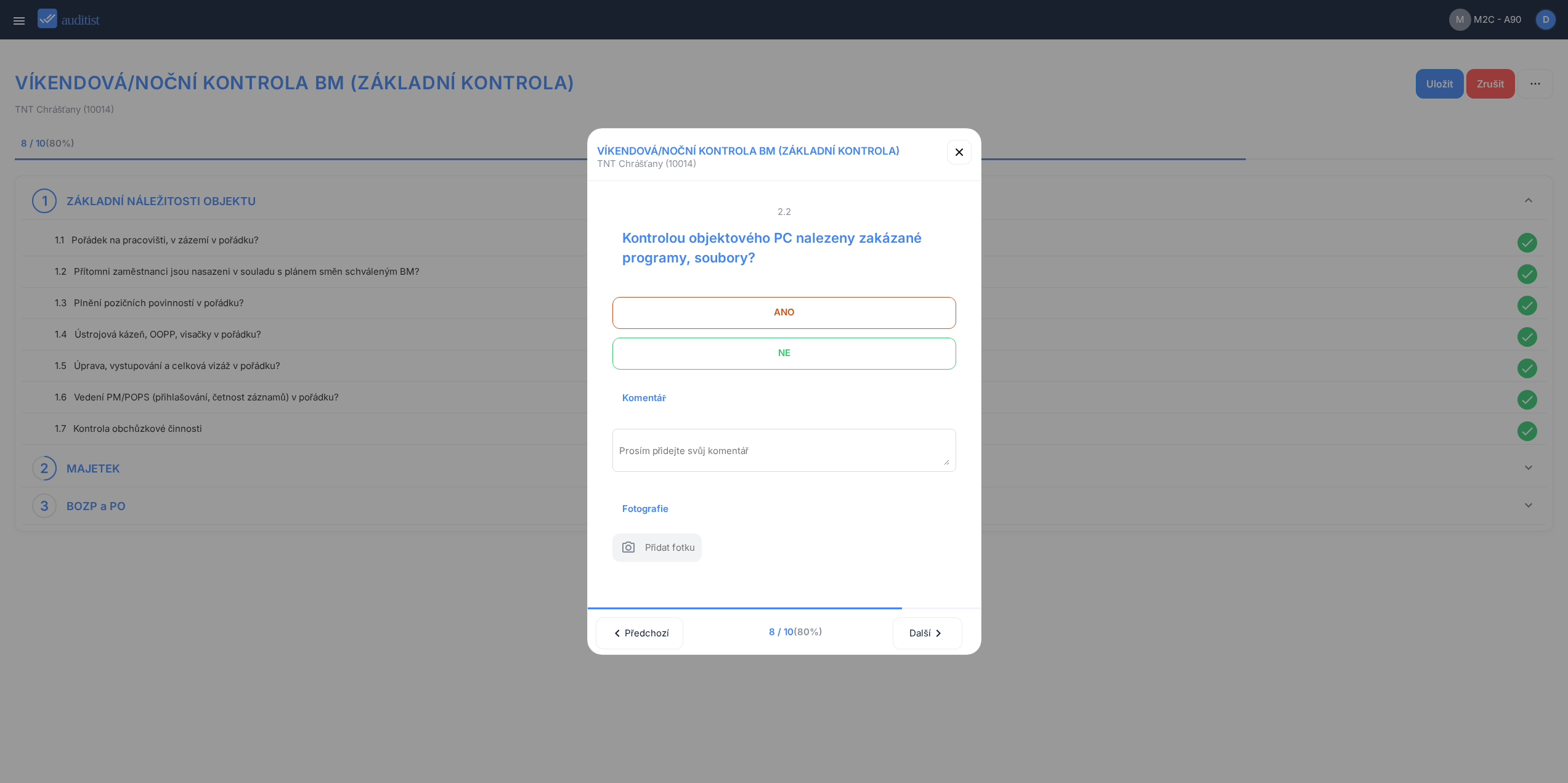
drag, startPoint x: 863, startPoint y: 352, endPoint x: 894, endPoint y: 540, distance: 190.5
click at [863, 354] on span "NE" at bounding box center [784, 353] width 313 height 24
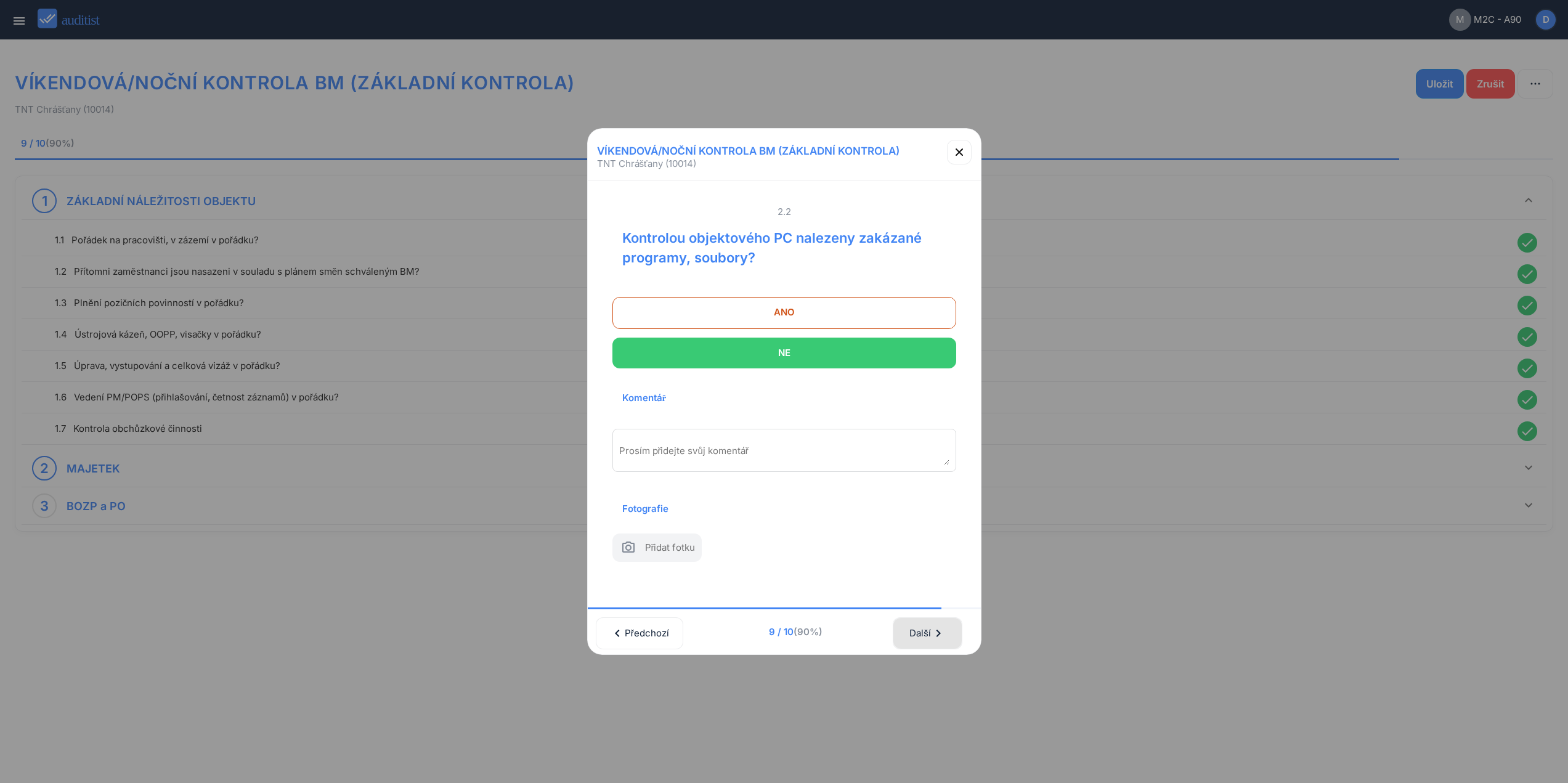
drag, startPoint x: 945, startPoint y: 641, endPoint x: 945, endPoint y: 630, distance: 11.0
click at [945, 639] on div "Další chevron_right" at bounding box center [927, 633] width 37 height 27
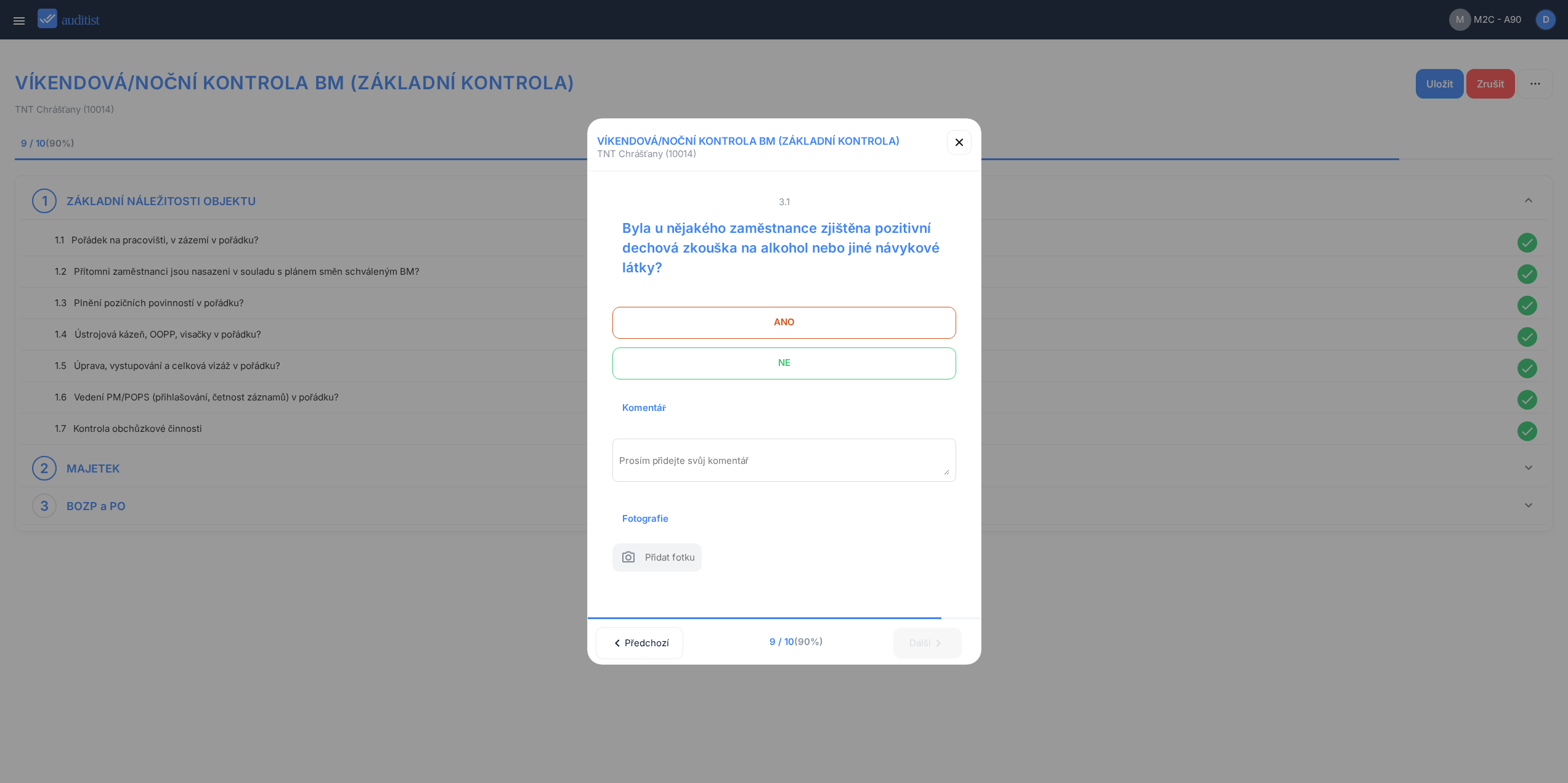
click at [891, 351] on span "NE" at bounding box center [784, 363] width 313 height 24
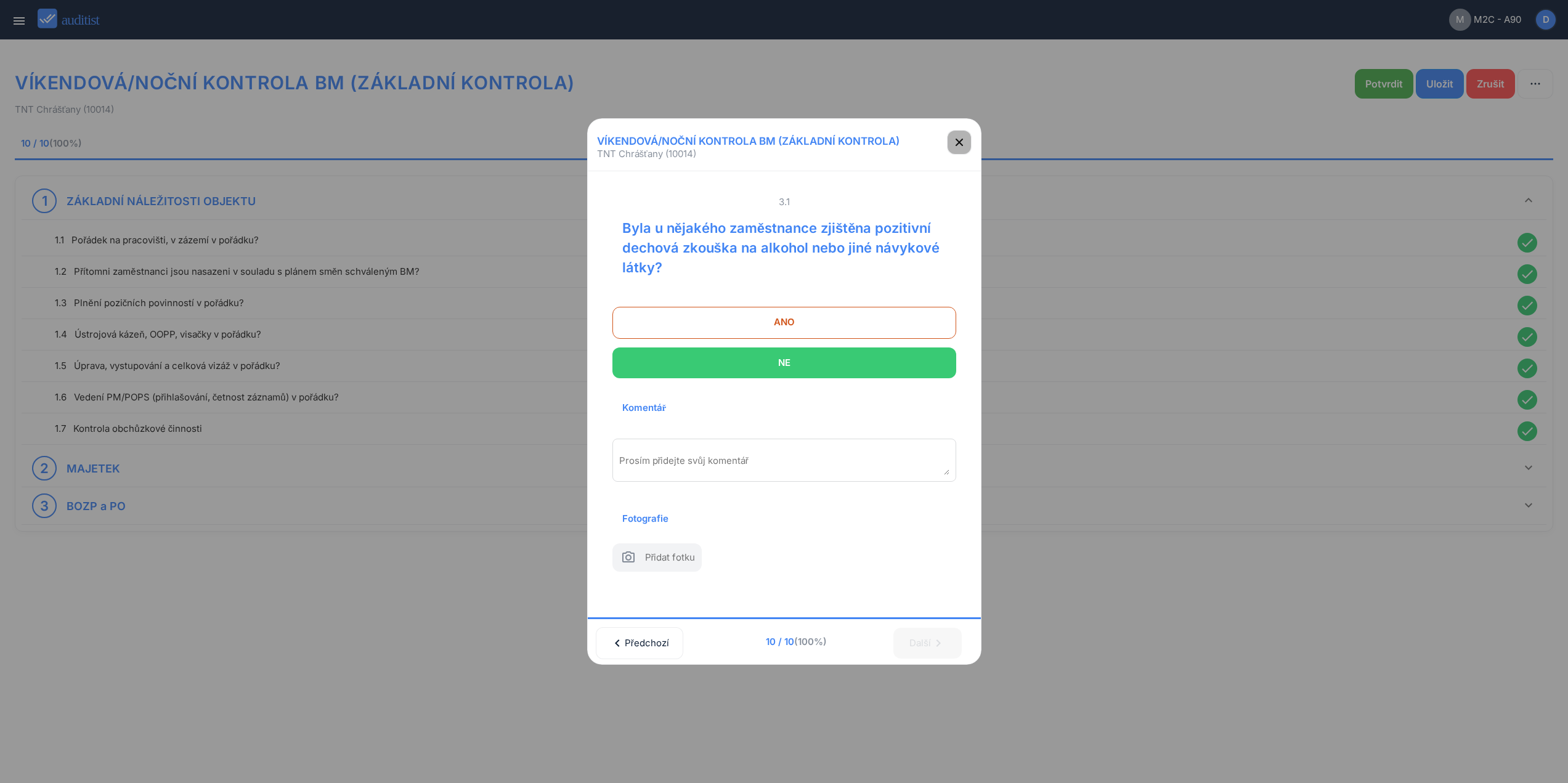
drag, startPoint x: 955, startPoint y: 137, endPoint x: 1346, endPoint y: 64, distance: 397.8
click at [957, 137] on icon "button" at bounding box center [959, 142] width 15 height 15
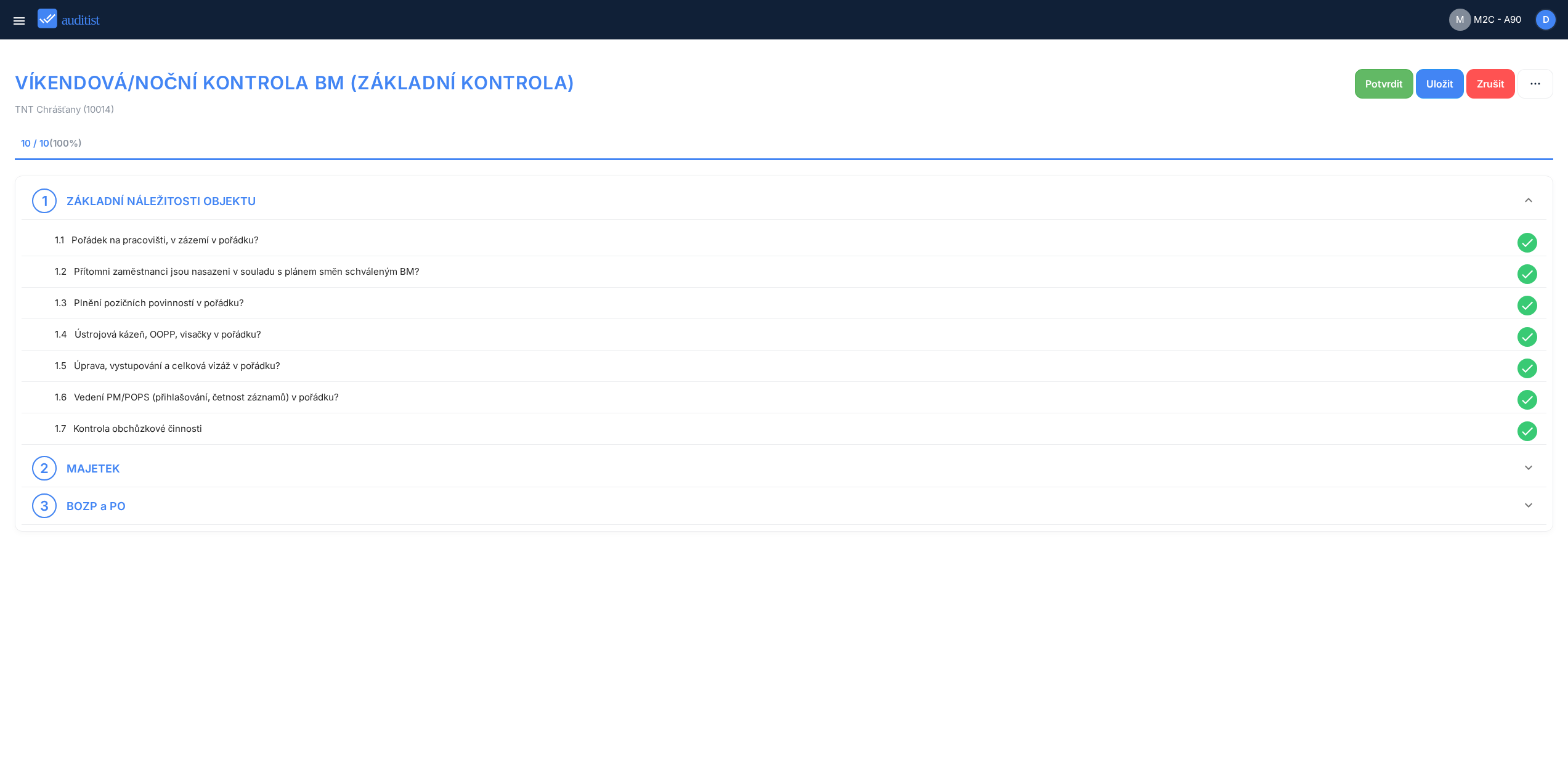
click at [1381, 74] on button "Potvrdit" at bounding box center [1383, 84] width 58 height 30
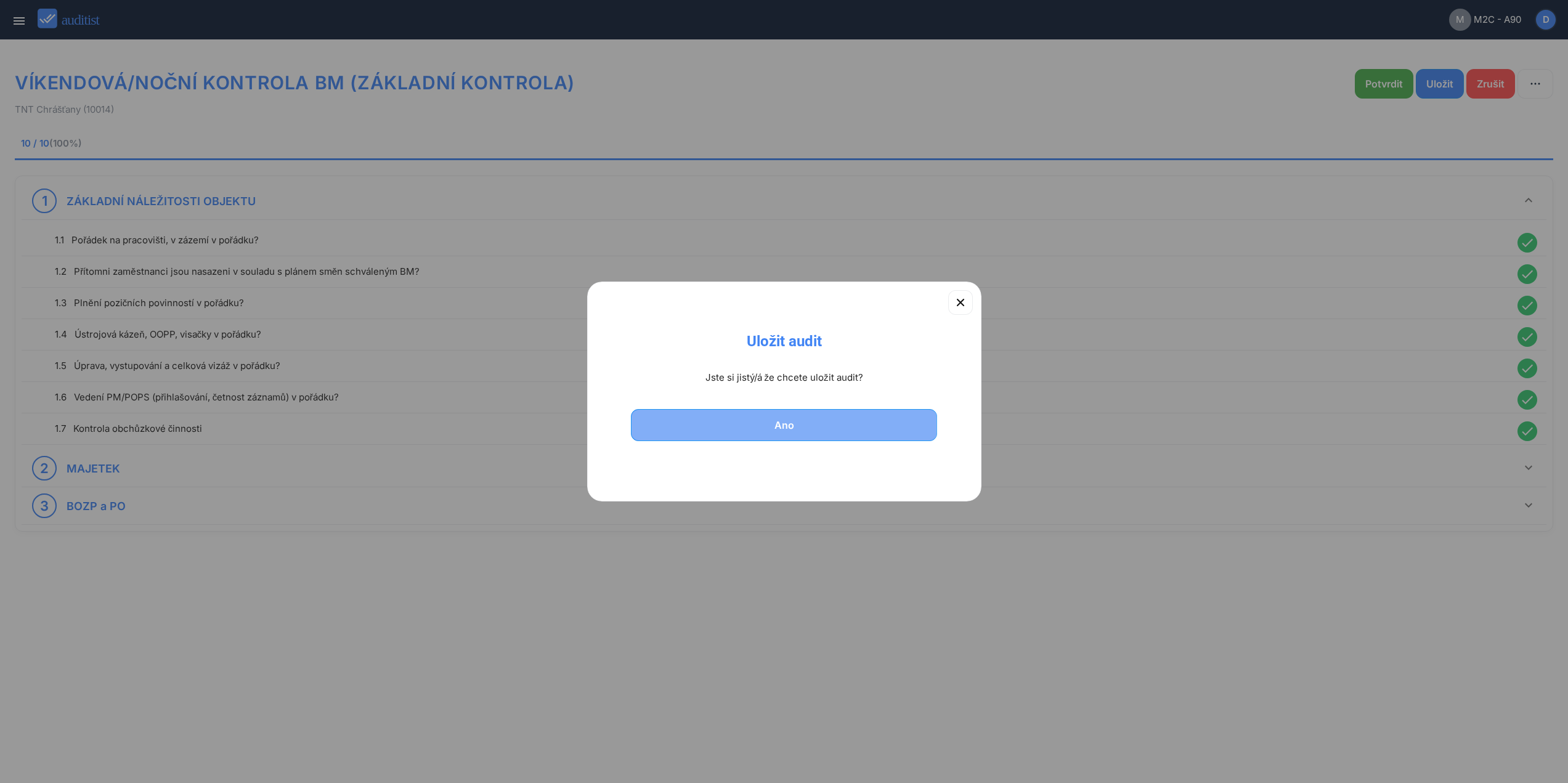
click at [793, 428] on div "Ano" at bounding box center [784, 425] width 275 height 15
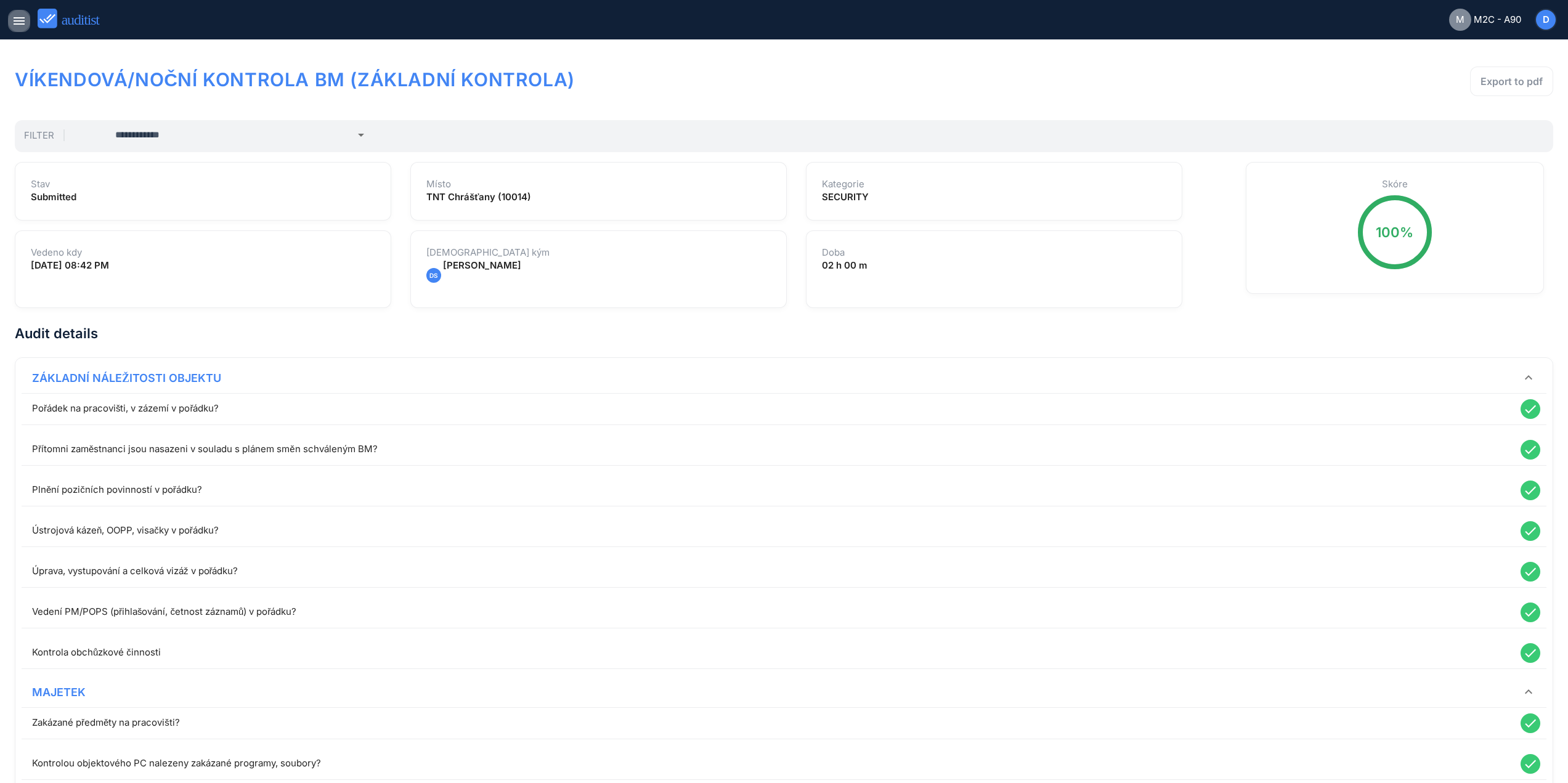
click at [20, 26] on icon "menu" at bounding box center [18, 21] width 15 height 15
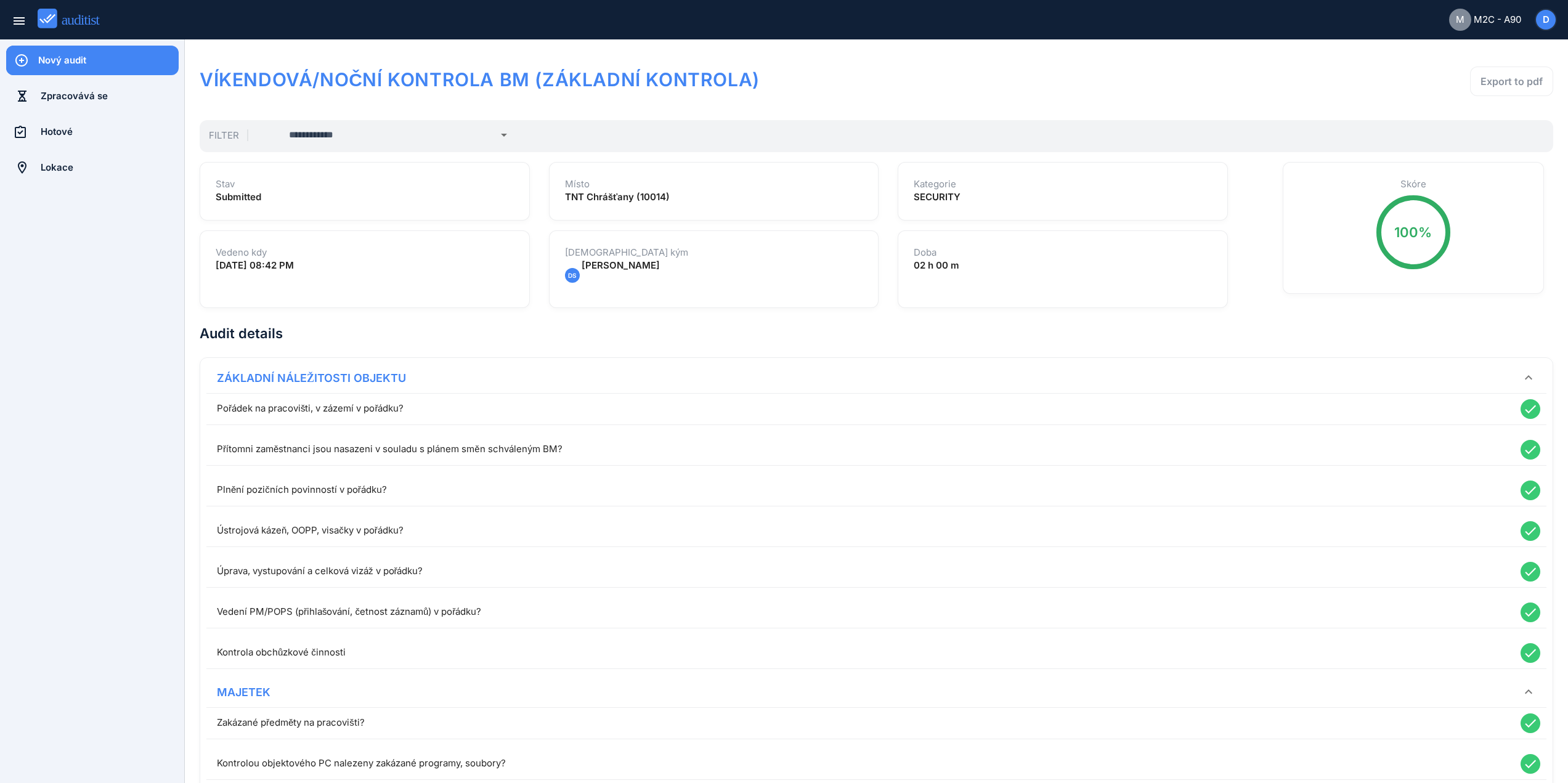
drag, startPoint x: 93, startPoint y: 58, endPoint x: 101, endPoint y: 61, distance: 8.5
click at [93, 58] on div "Nový audit" at bounding box center [108, 60] width 140 height 14
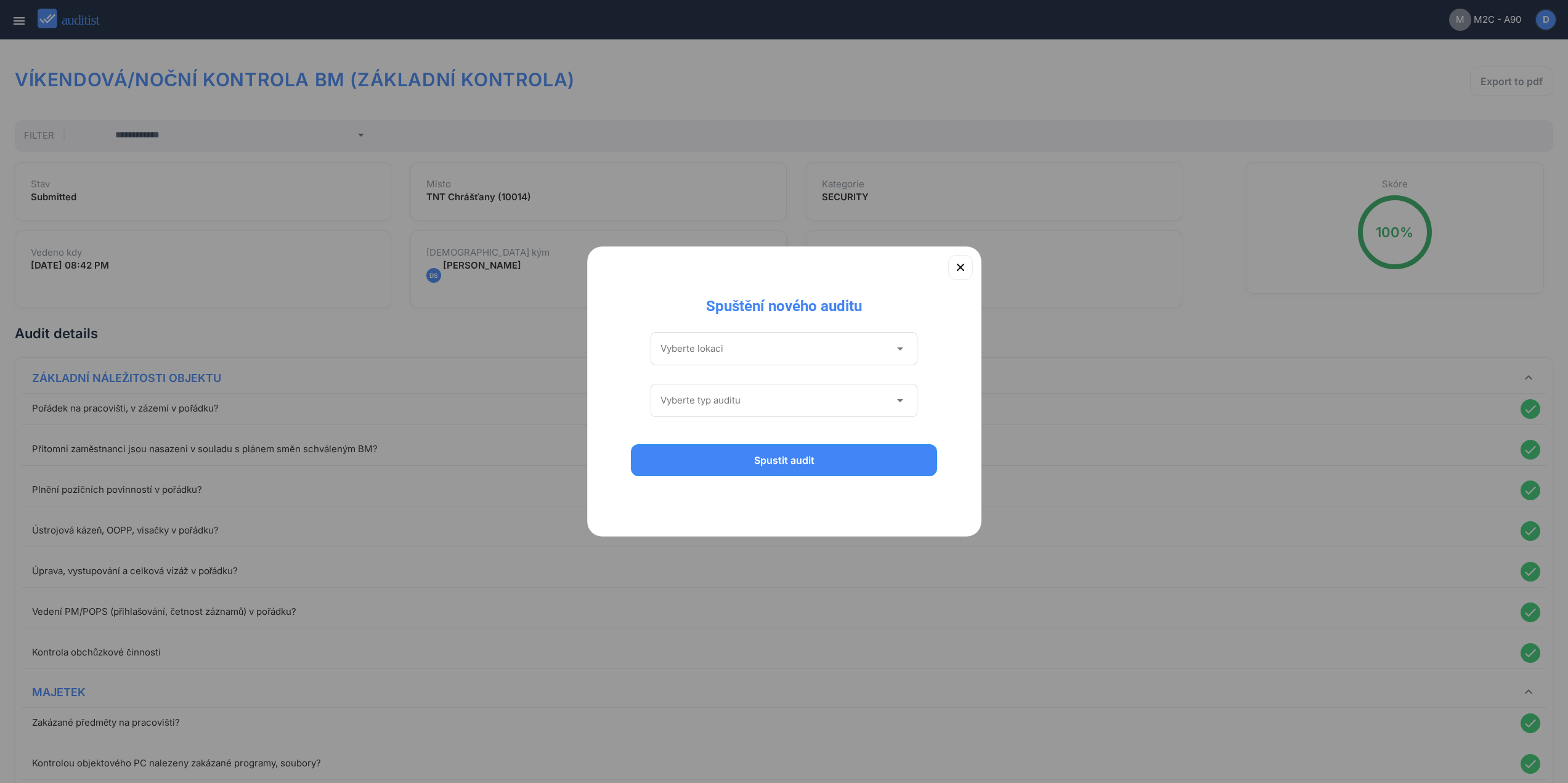
drag, startPoint x: 742, startPoint y: 350, endPoint x: 770, endPoint y: 363, distance: 30.9
click at [743, 350] on input "Vyberte lokaci" at bounding box center [776, 349] width 230 height 20
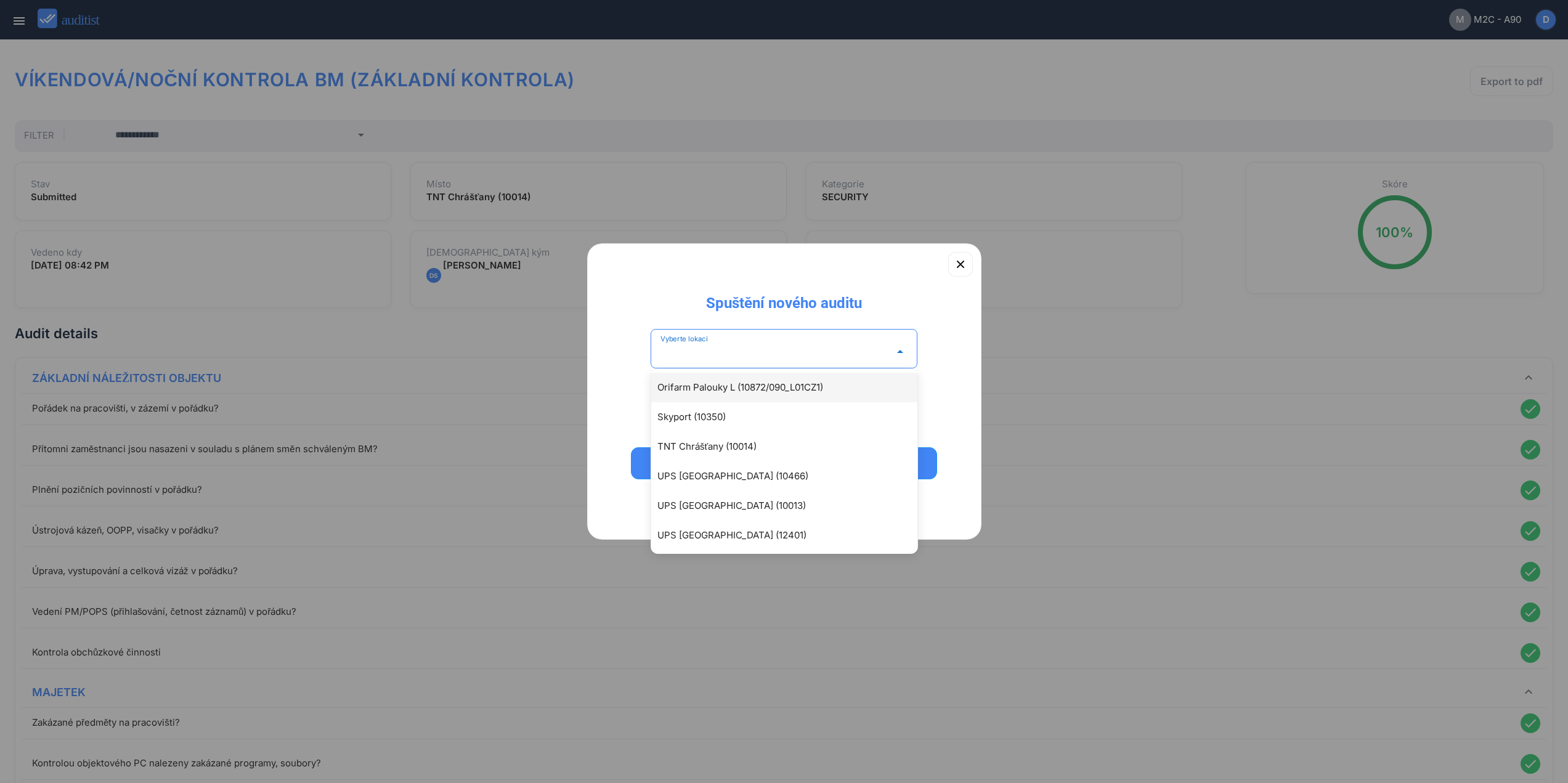
scroll to position [181, 0]
click at [791, 531] on div "UPS [GEOGRAPHIC_DATA] (12401)" at bounding box center [790, 534] width 266 height 15
type input "**********"
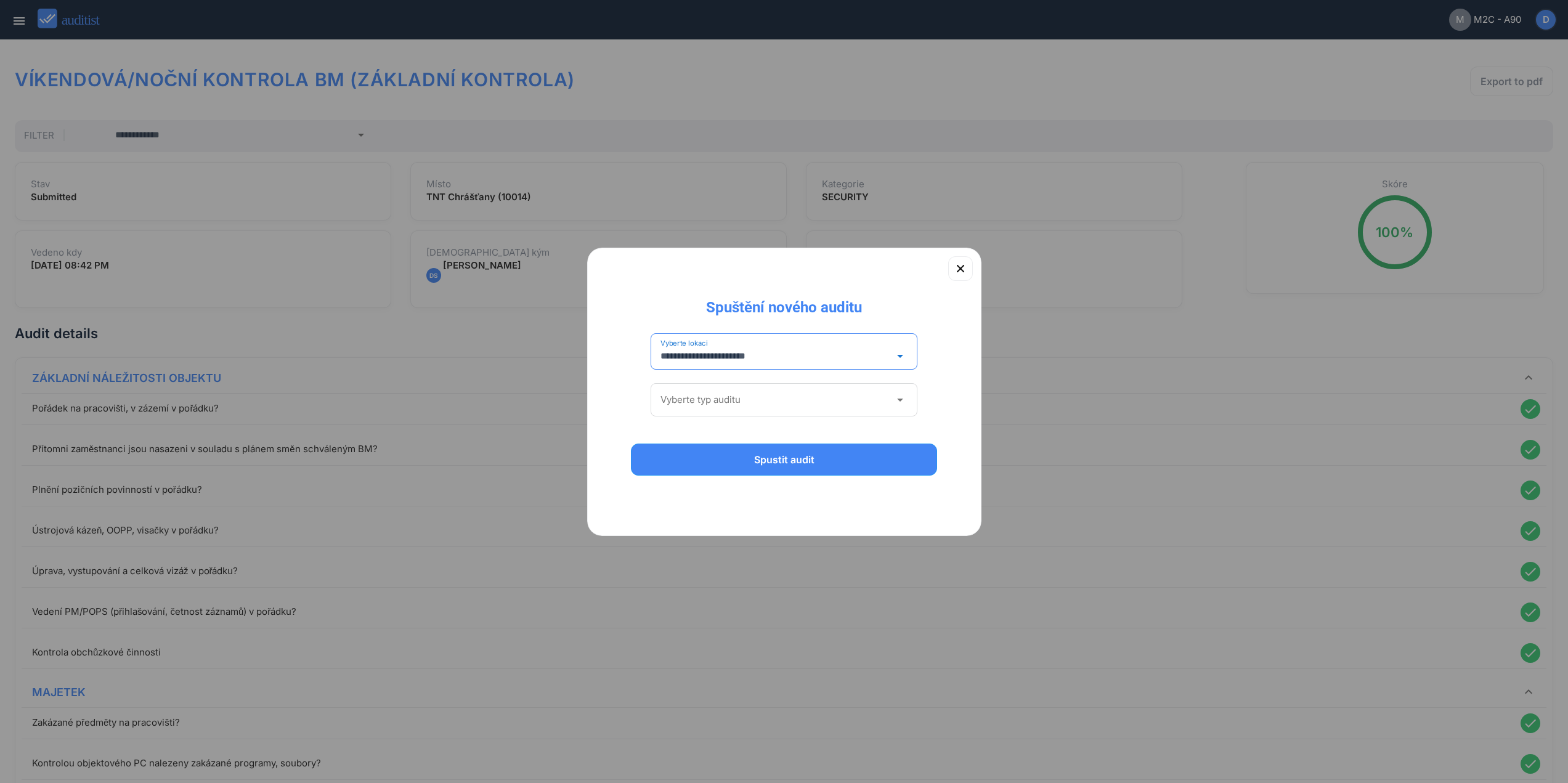
click at [781, 400] on input "Vyberte typ auditu" at bounding box center [776, 399] width 230 height 20
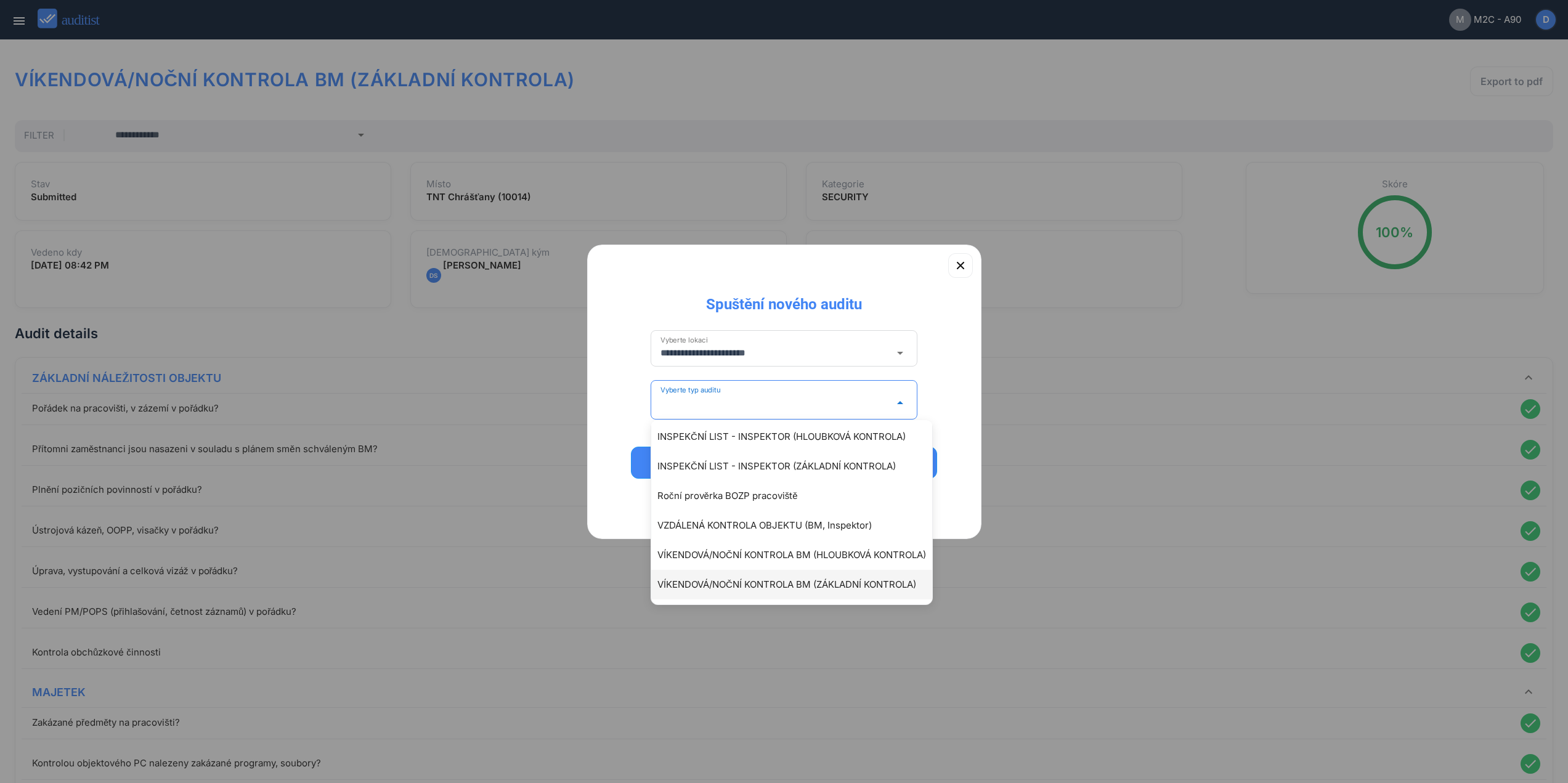
click at [757, 588] on div "VÍKENDOVÁ/NOČNÍ KONTROLA BM (ZÁKLADNÍ KONTROLA)" at bounding box center [798, 584] width 281 height 15
type input "**********"
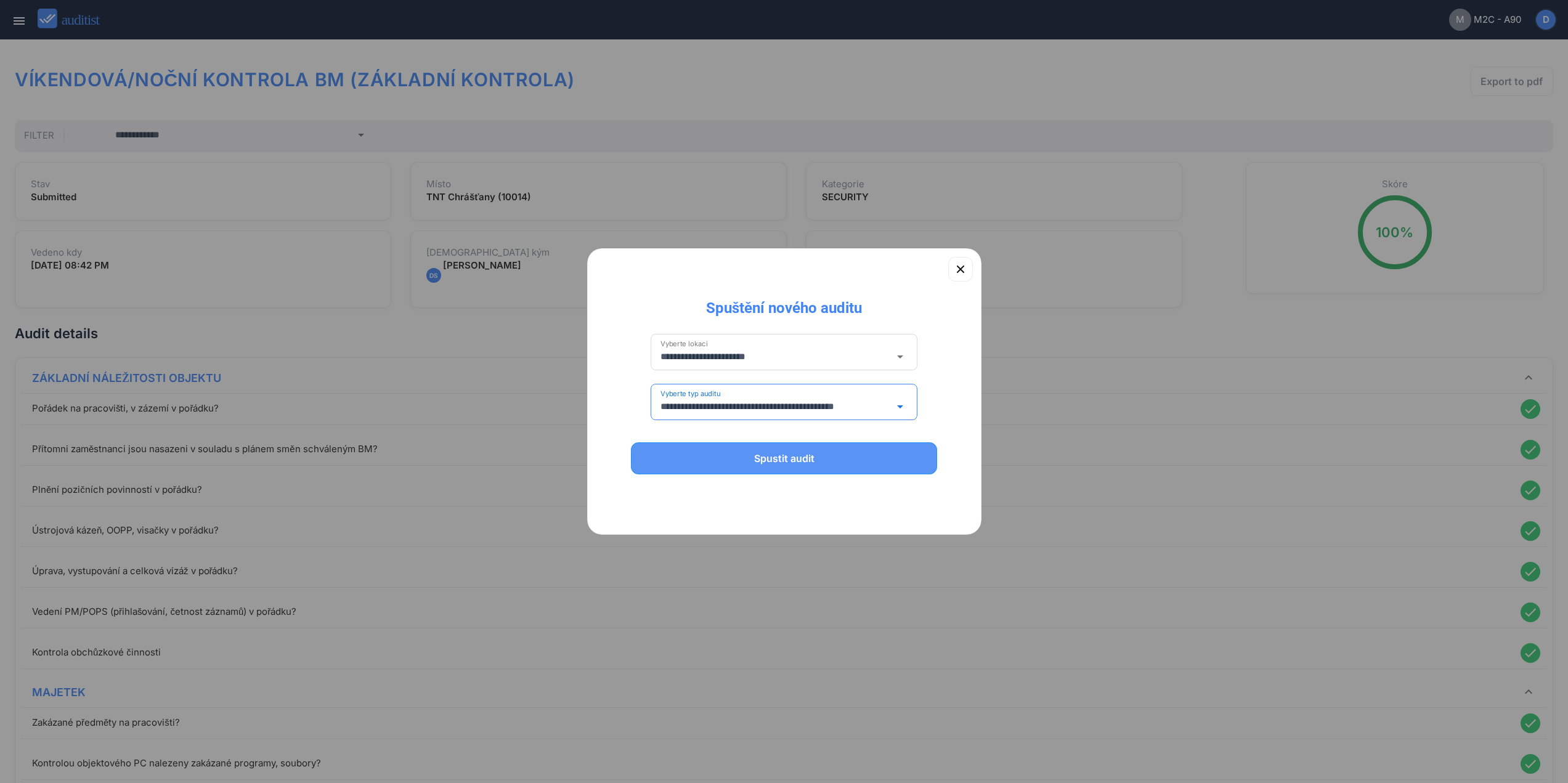
click at [854, 463] on div "Spustit audit" at bounding box center [784, 458] width 275 height 15
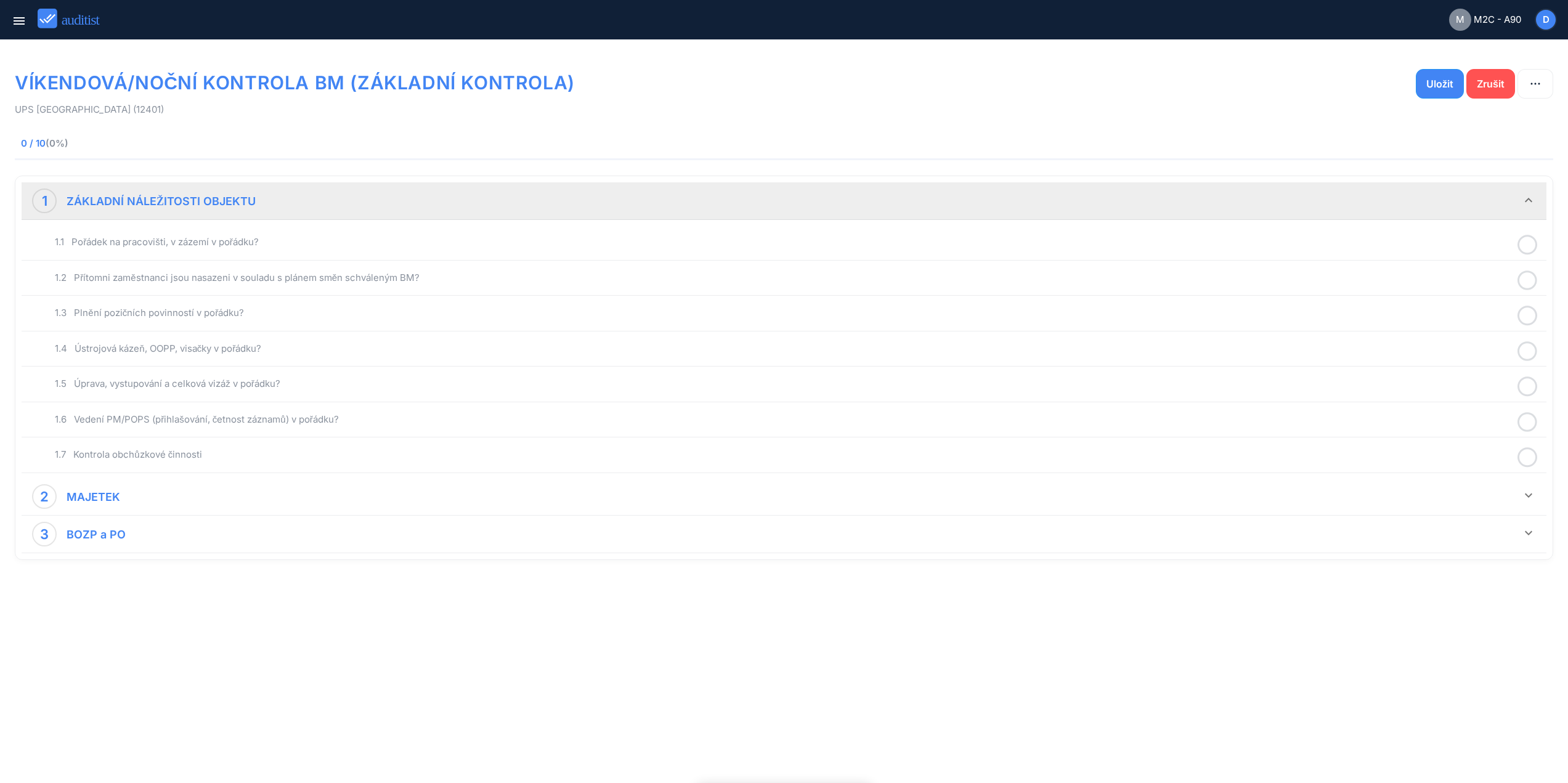
click at [295, 229] on div "1.1 Pořádek na pracovišti, v zázemí v pořádku?" at bounding box center [784, 242] width 1518 height 29
click at [291, 234] on div "1.1 Pořádek na pracovišti, v zázemí v pořádku?" at bounding box center [784, 242] width 1518 height 29
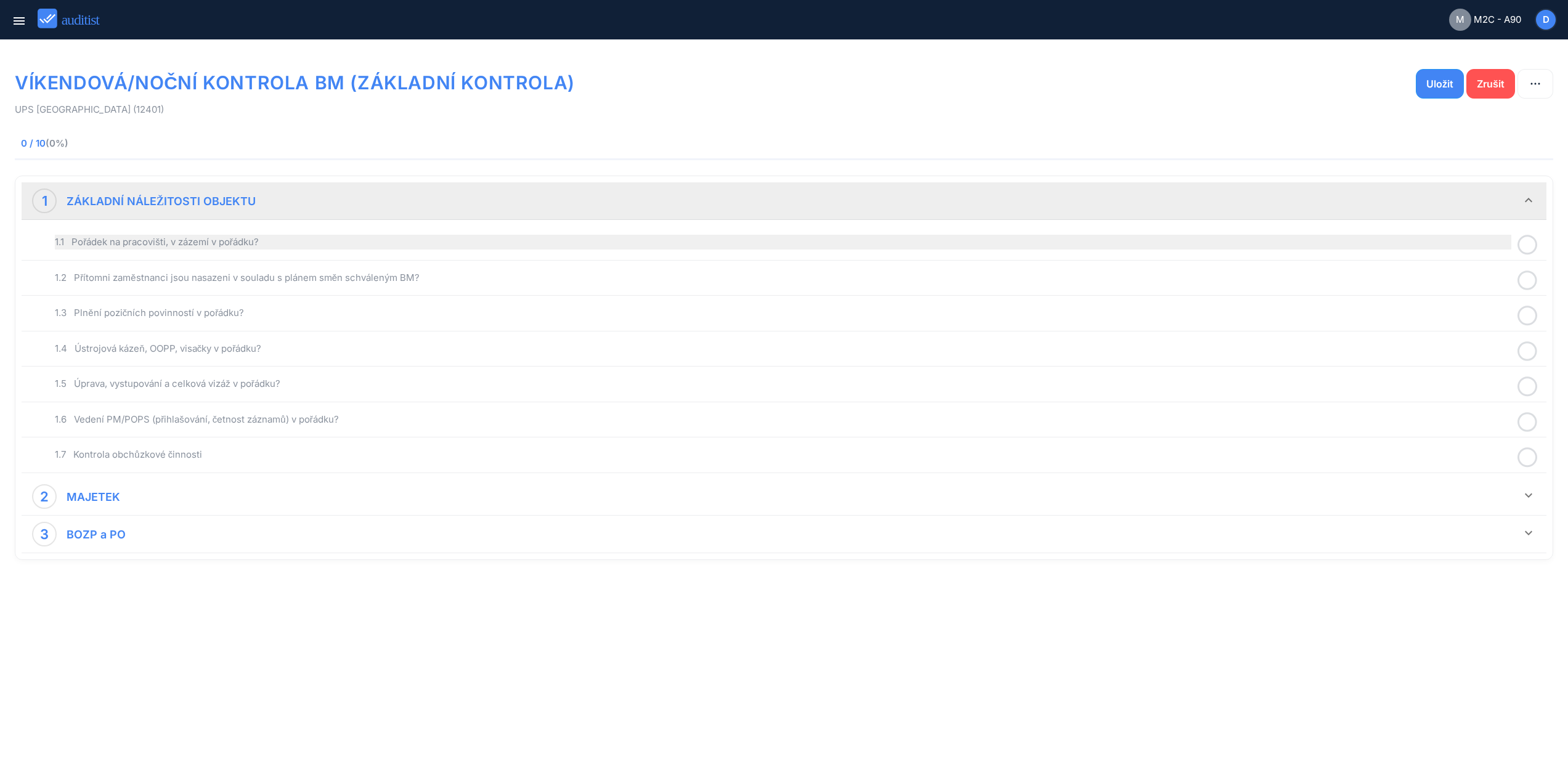
click at [287, 238] on div "1.1 Pořádek na pracovišti, v zázemí v pořádku?" at bounding box center [783, 242] width 1456 height 15
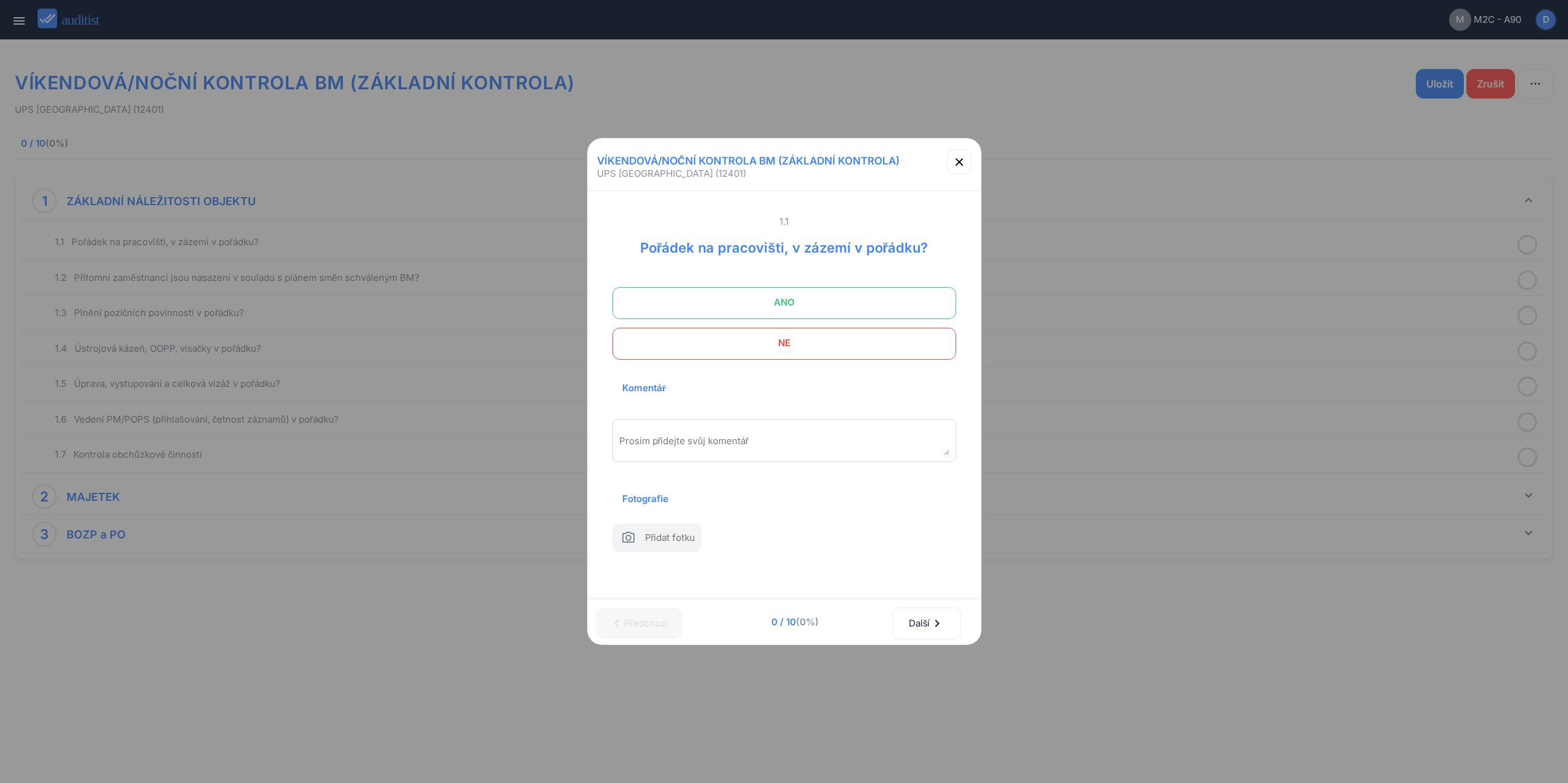
click at [759, 296] on span "ANO" at bounding box center [784, 303] width 313 height 24
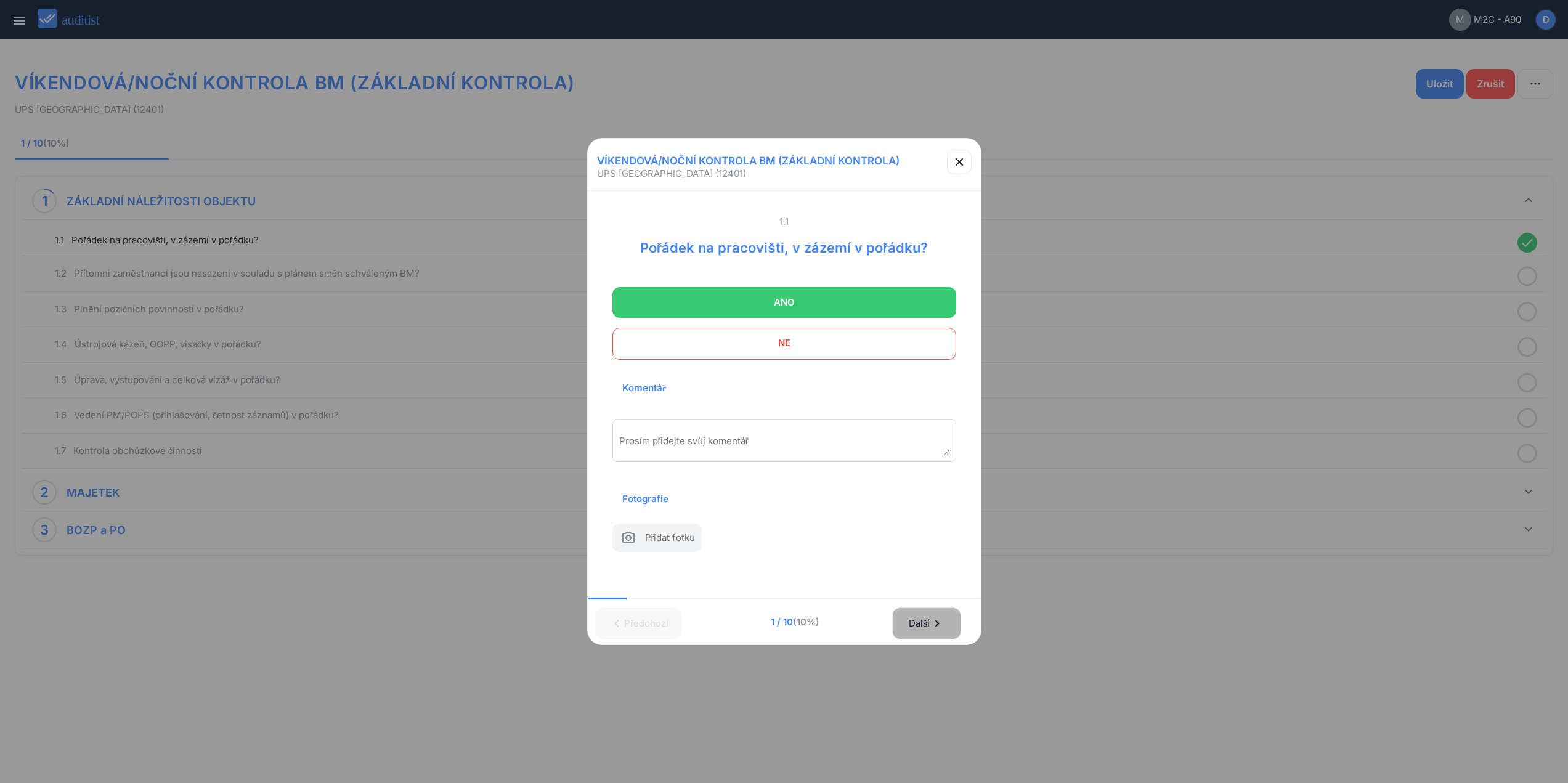
drag, startPoint x: 945, startPoint y: 630, endPoint x: 386, endPoint y: 23, distance: 825.2
click at [936, 601] on div "chevron_left [GEOGRAPHIC_DATA] 1 / 10 (10%) Další chevron_right" at bounding box center [784, 623] width 393 height 45
click at [945, 633] on div "Další chevron_right" at bounding box center [927, 623] width 37 height 27
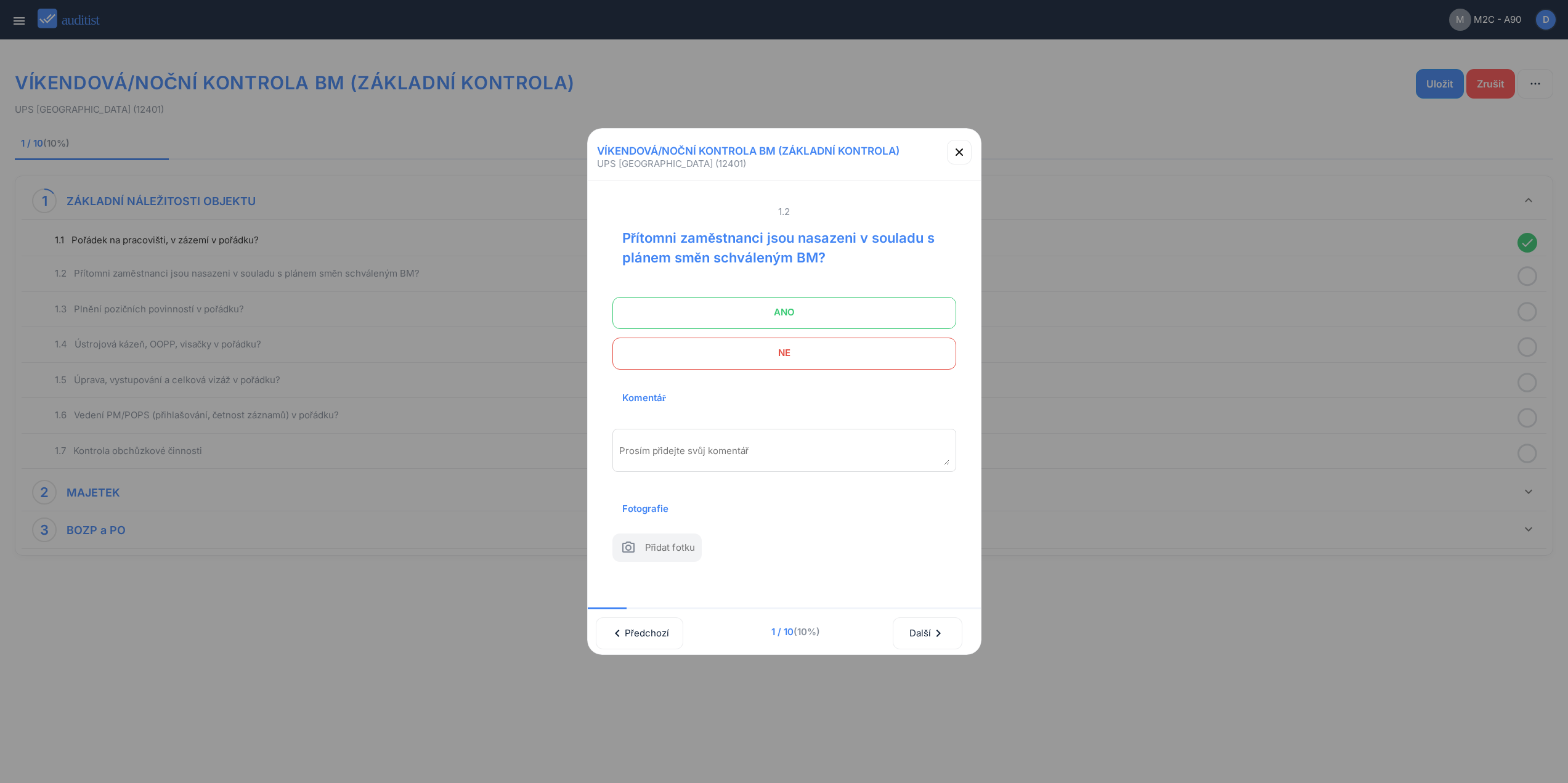
click at [884, 301] on span "ANO" at bounding box center [784, 312] width 313 height 24
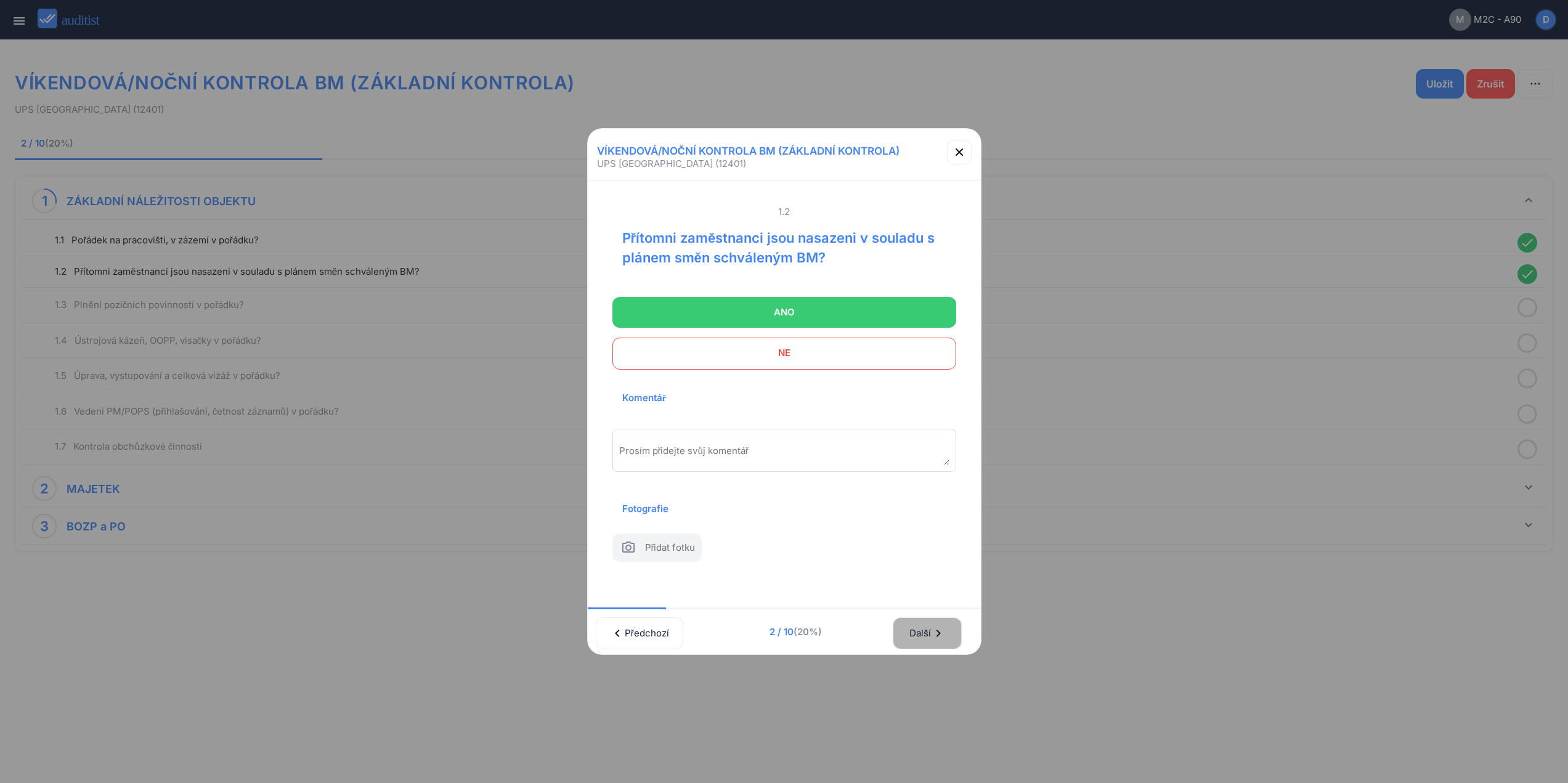
click at [916, 639] on div "Další chevron_right" at bounding box center [927, 633] width 37 height 27
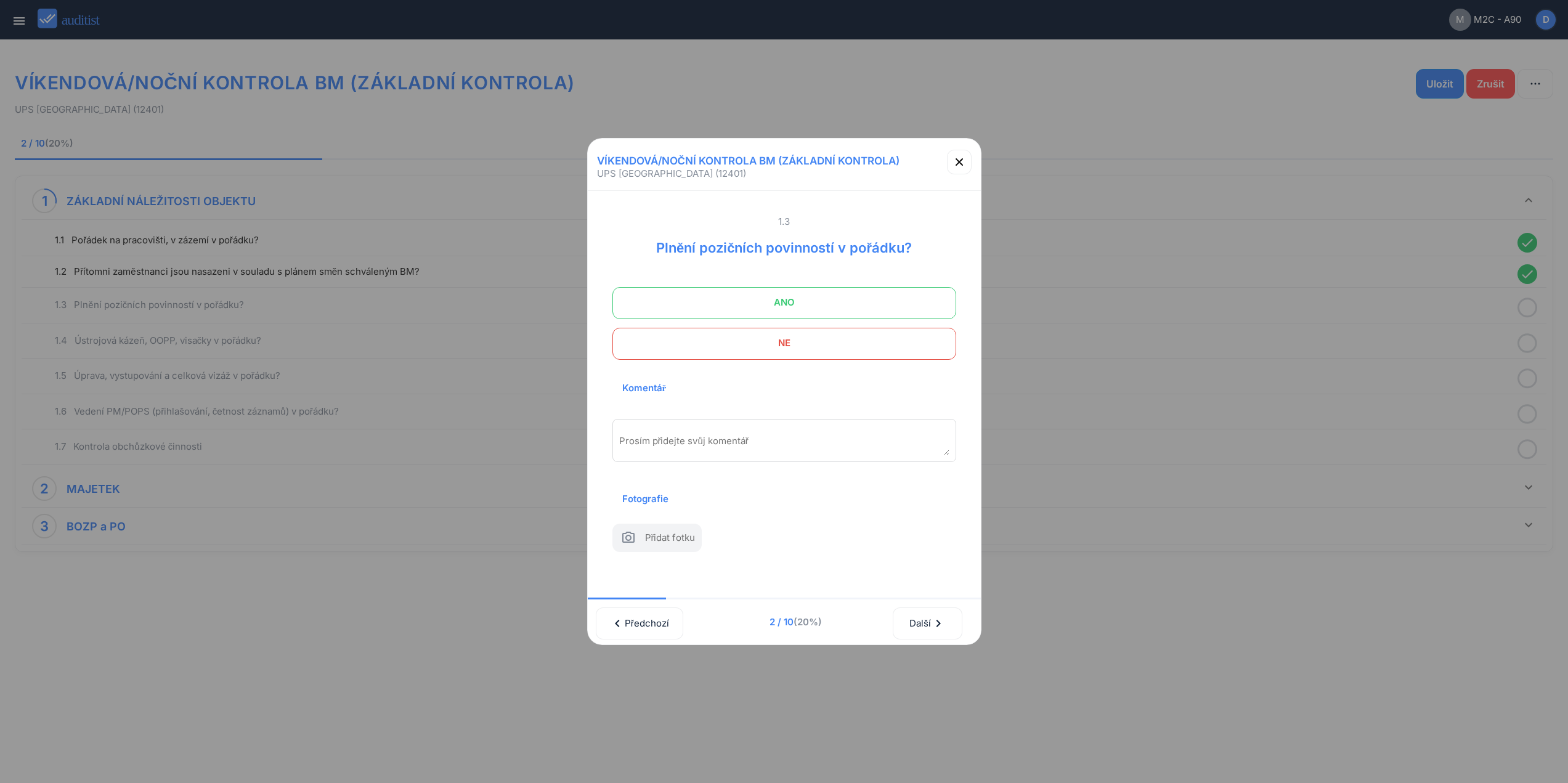
click at [839, 290] on span "ANO" at bounding box center [784, 303] width 313 height 24
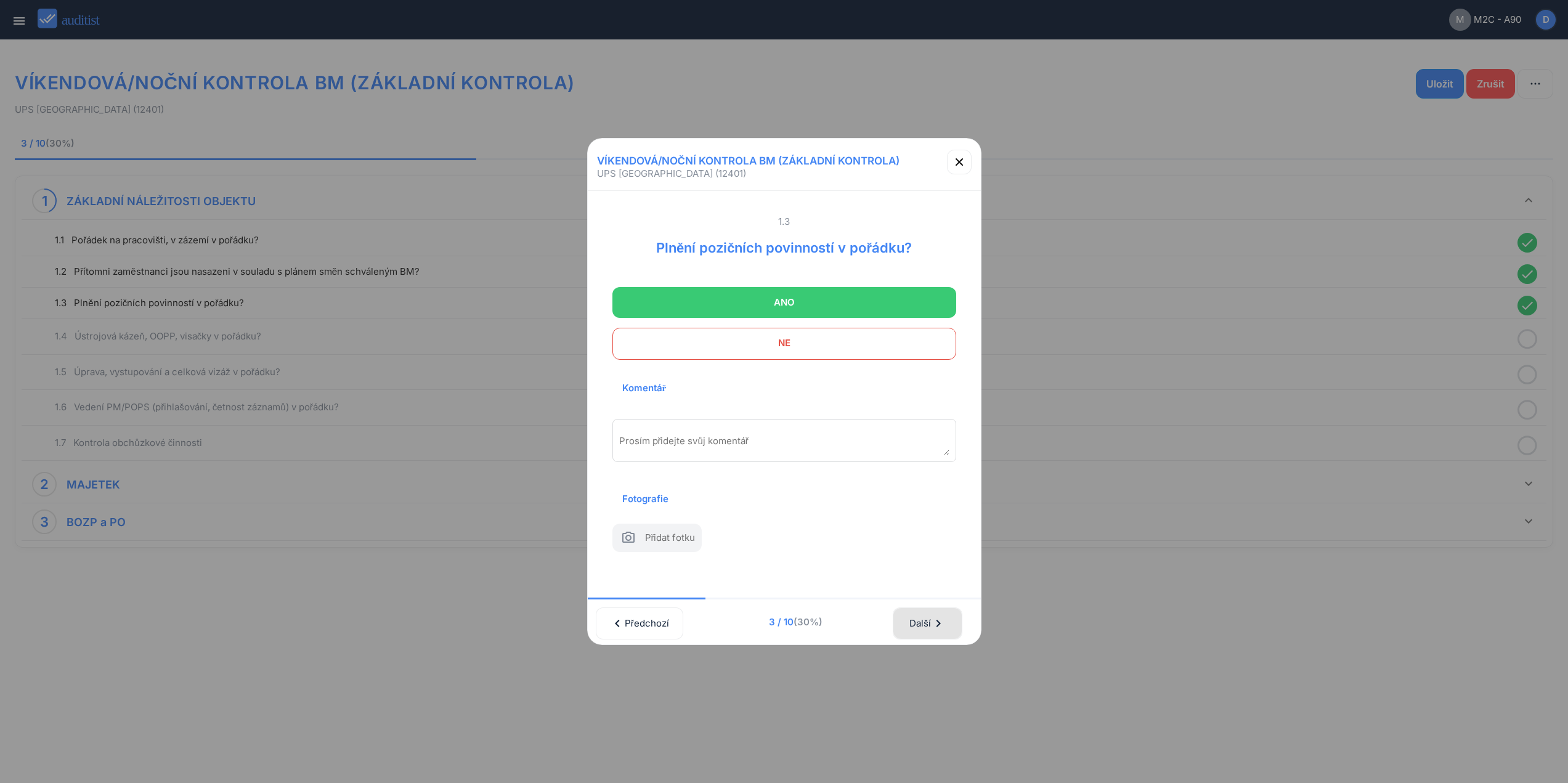
click at [940, 637] on button "Další chevron_right" at bounding box center [927, 623] width 69 height 32
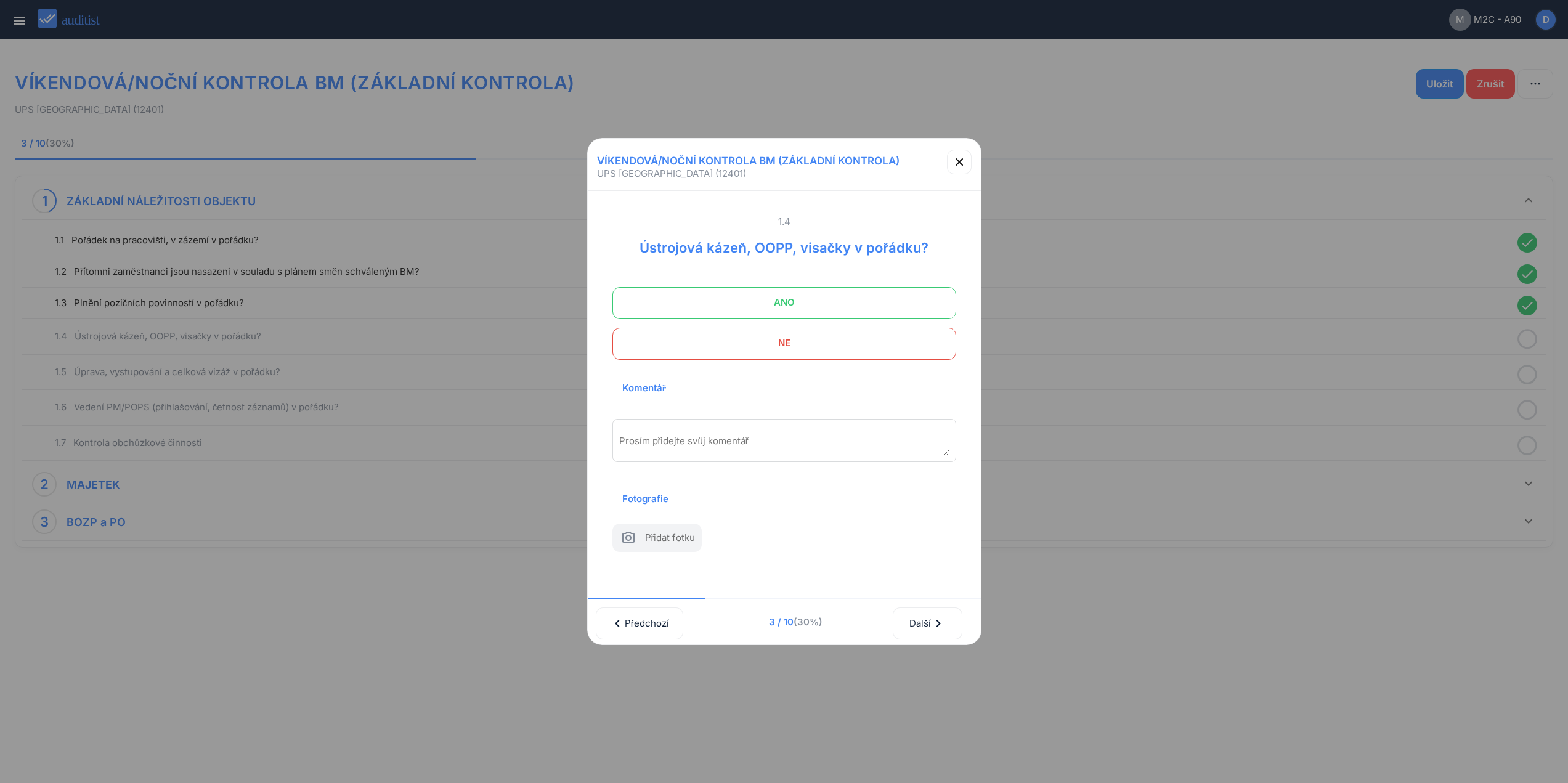
click at [886, 295] on span "ANO" at bounding box center [784, 303] width 313 height 24
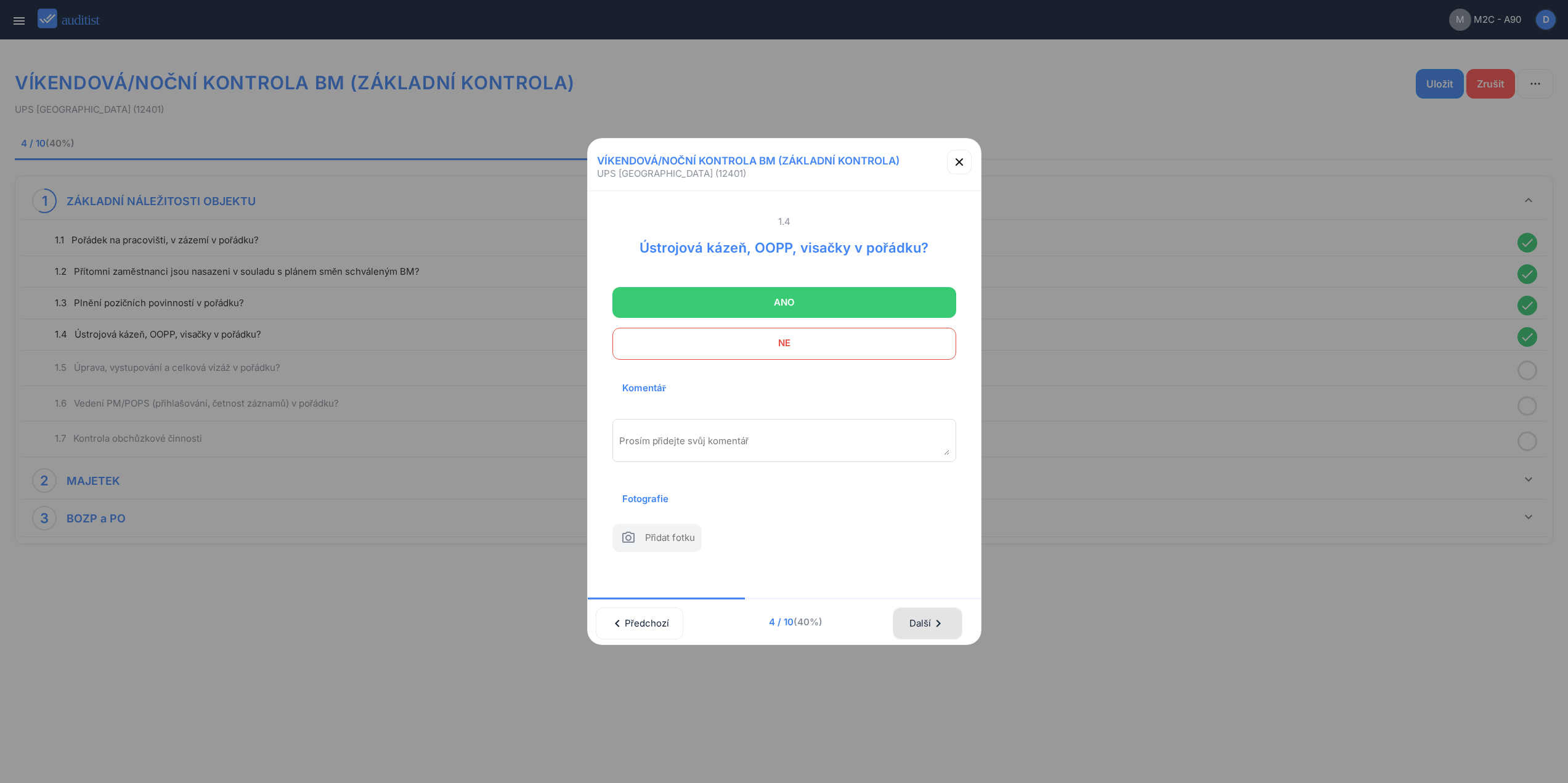
drag, startPoint x: 936, startPoint y: 630, endPoint x: 936, endPoint y: 614, distance: 16.0
click at [936, 629] on div "Další chevron_right" at bounding box center [927, 623] width 37 height 27
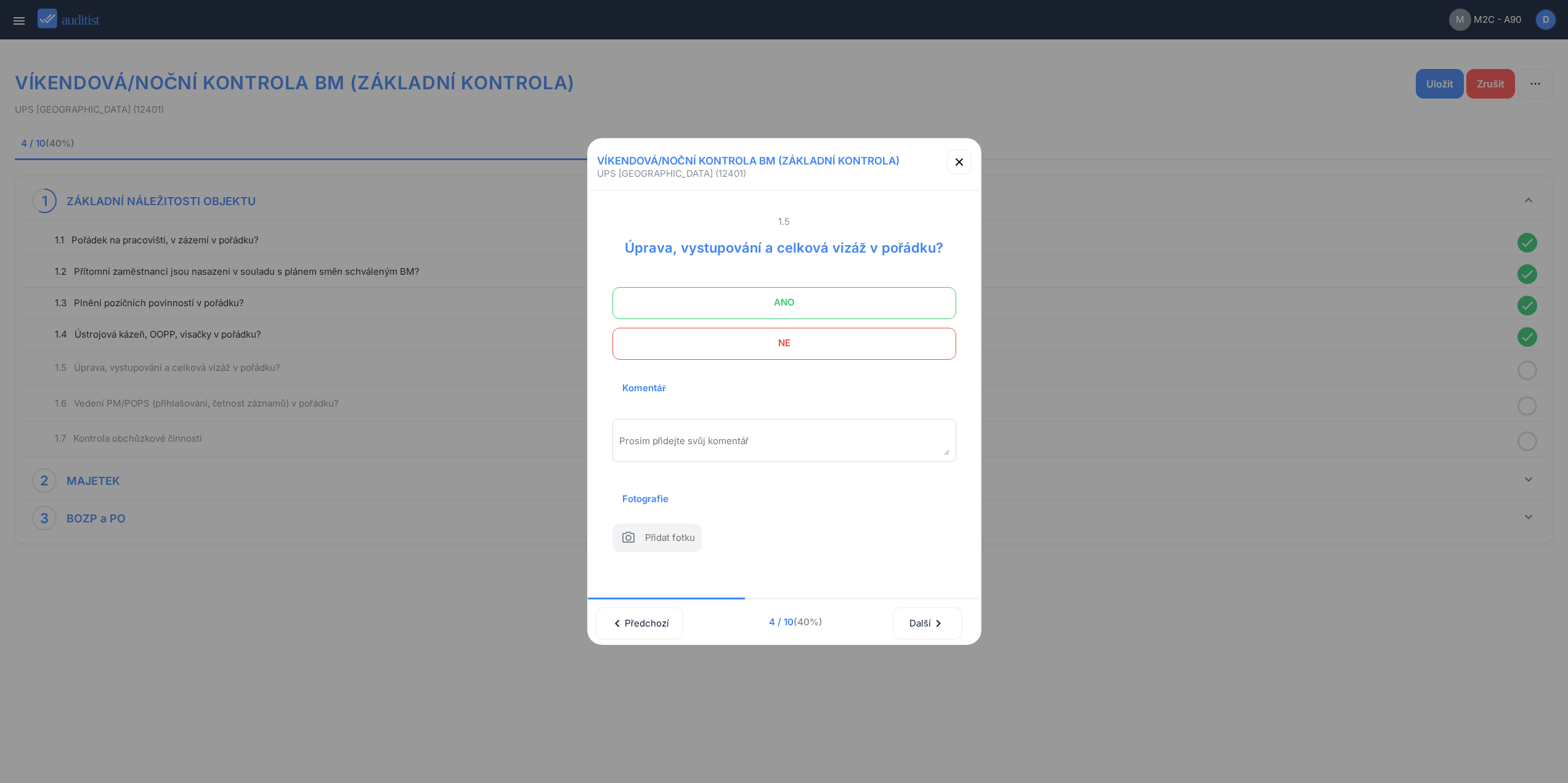
click at [839, 295] on span "ANO" at bounding box center [784, 303] width 313 height 24
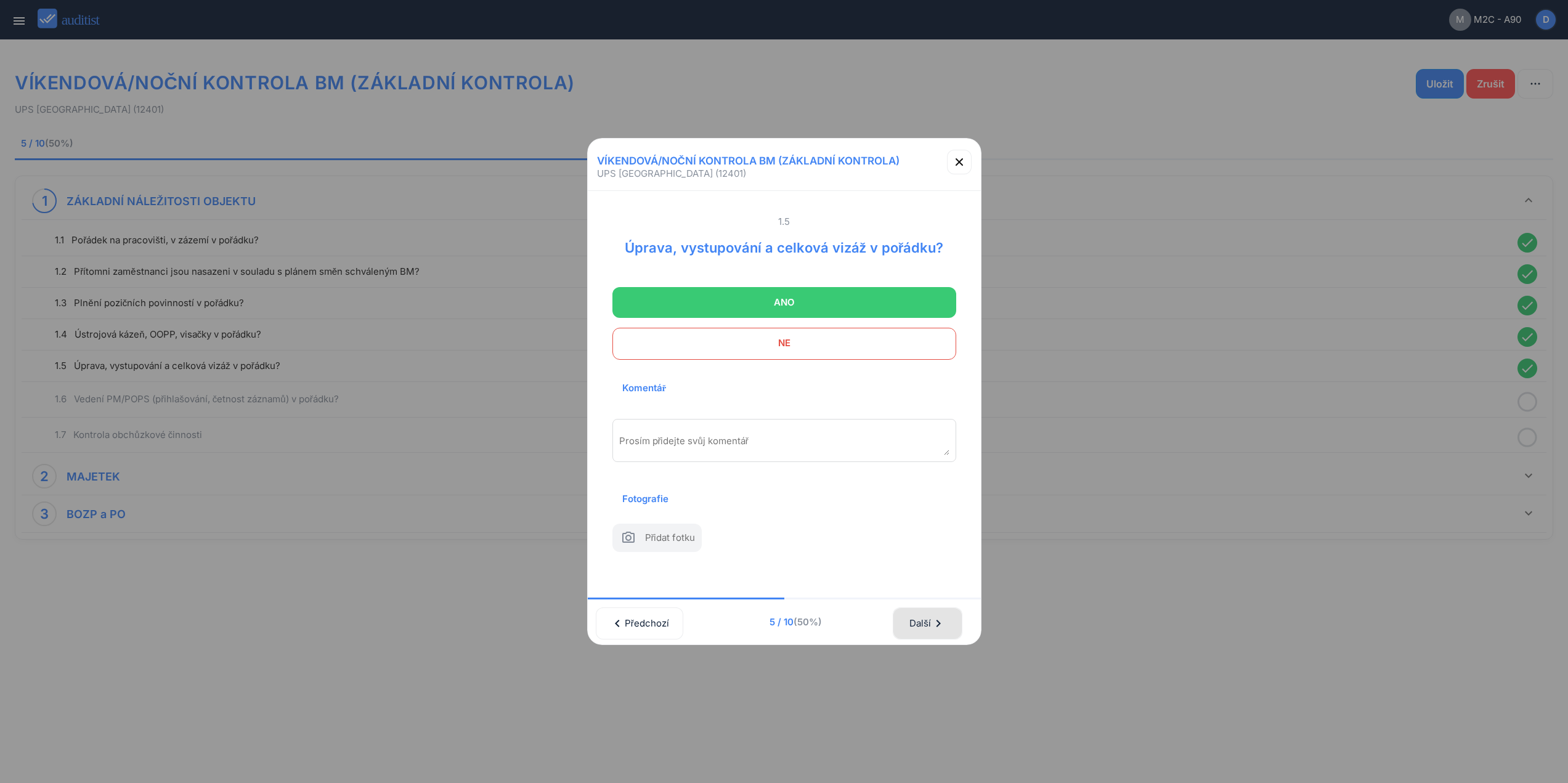
drag, startPoint x: 932, startPoint y: 626, endPoint x: 933, endPoint y: 571, distance: 55.0
click at [932, 618] on div "Další chevron_right" at bounding box center [927, 623] width 37 height 27
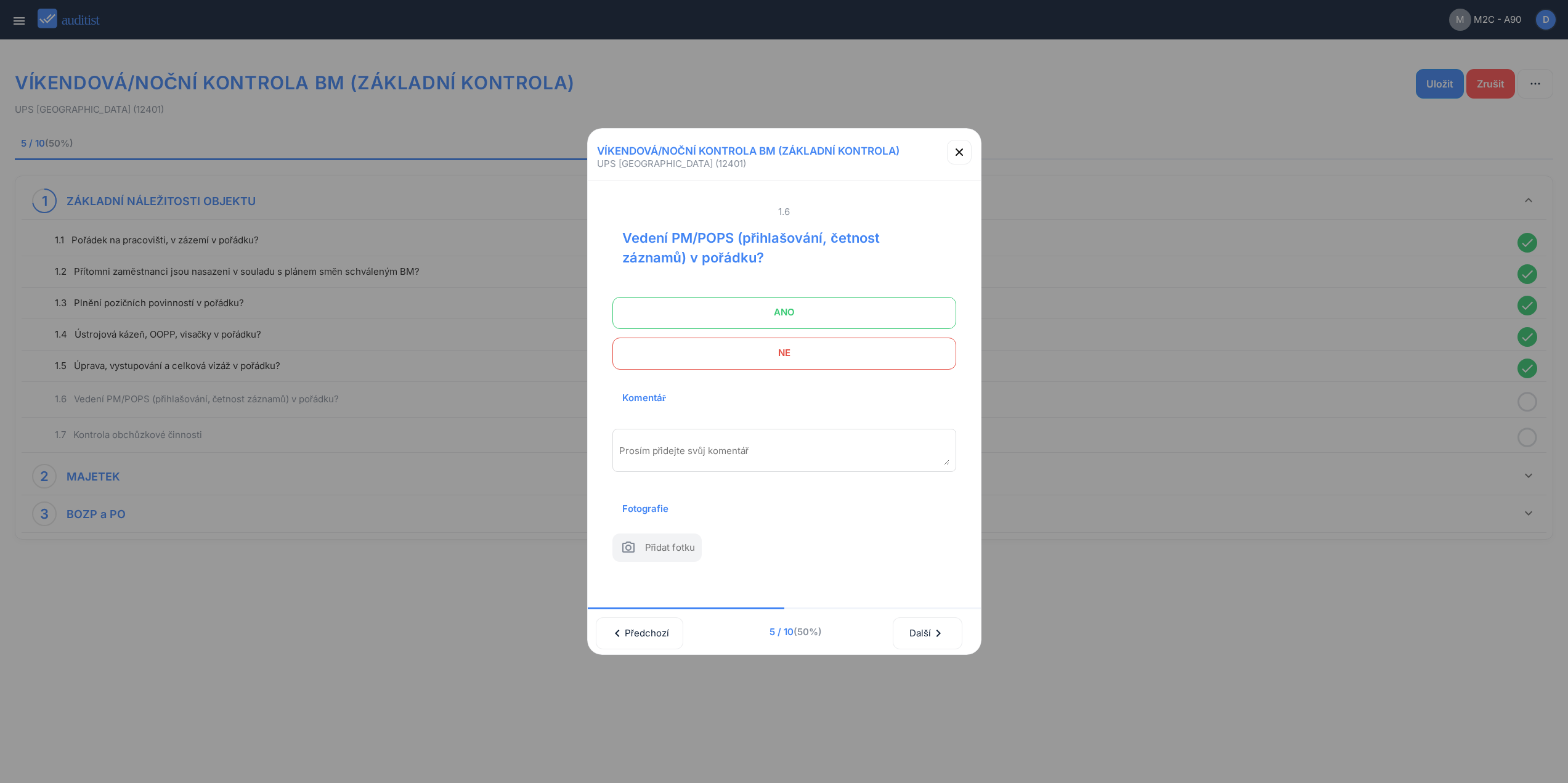
click at [854, 310] on span "ANO" at bounding box center [784, 312] width 313 height 24
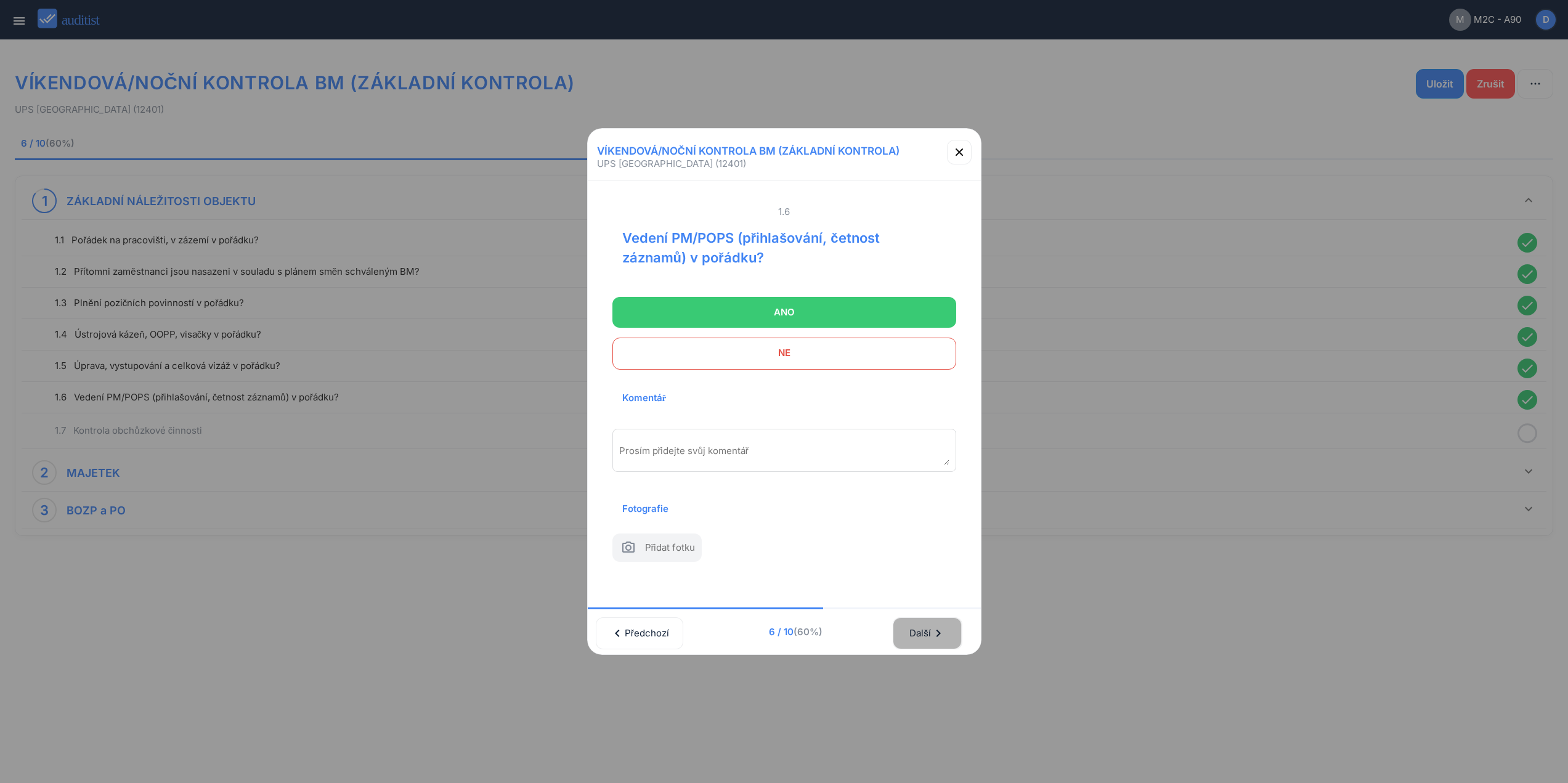
click at [910, 633] on button "Další chevron_right" at bounding box center [927, 633] width 69 height 32
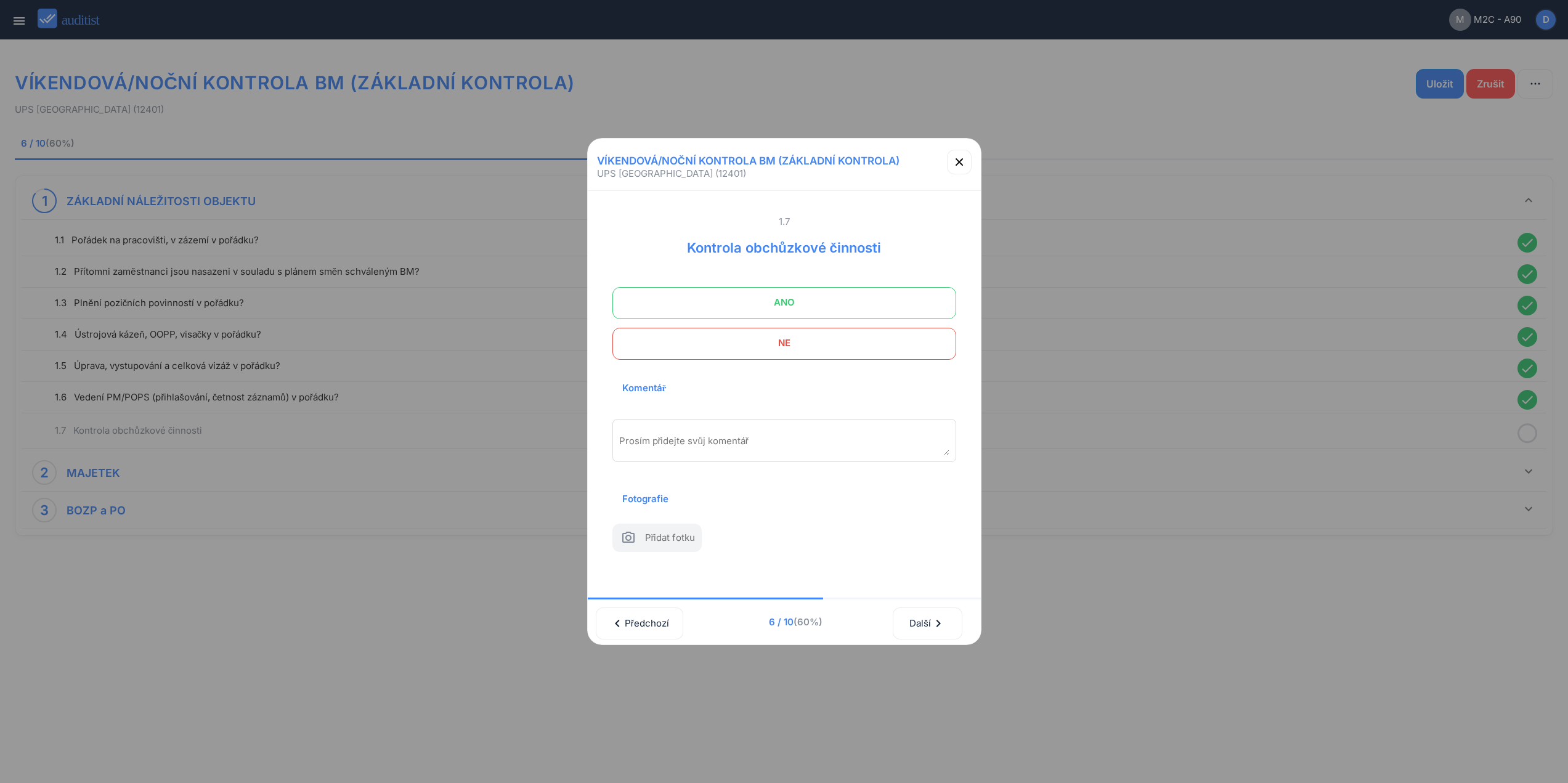
click at [856, 290] on span "ANO" at bounding box center [784, 303] width 313 height 24
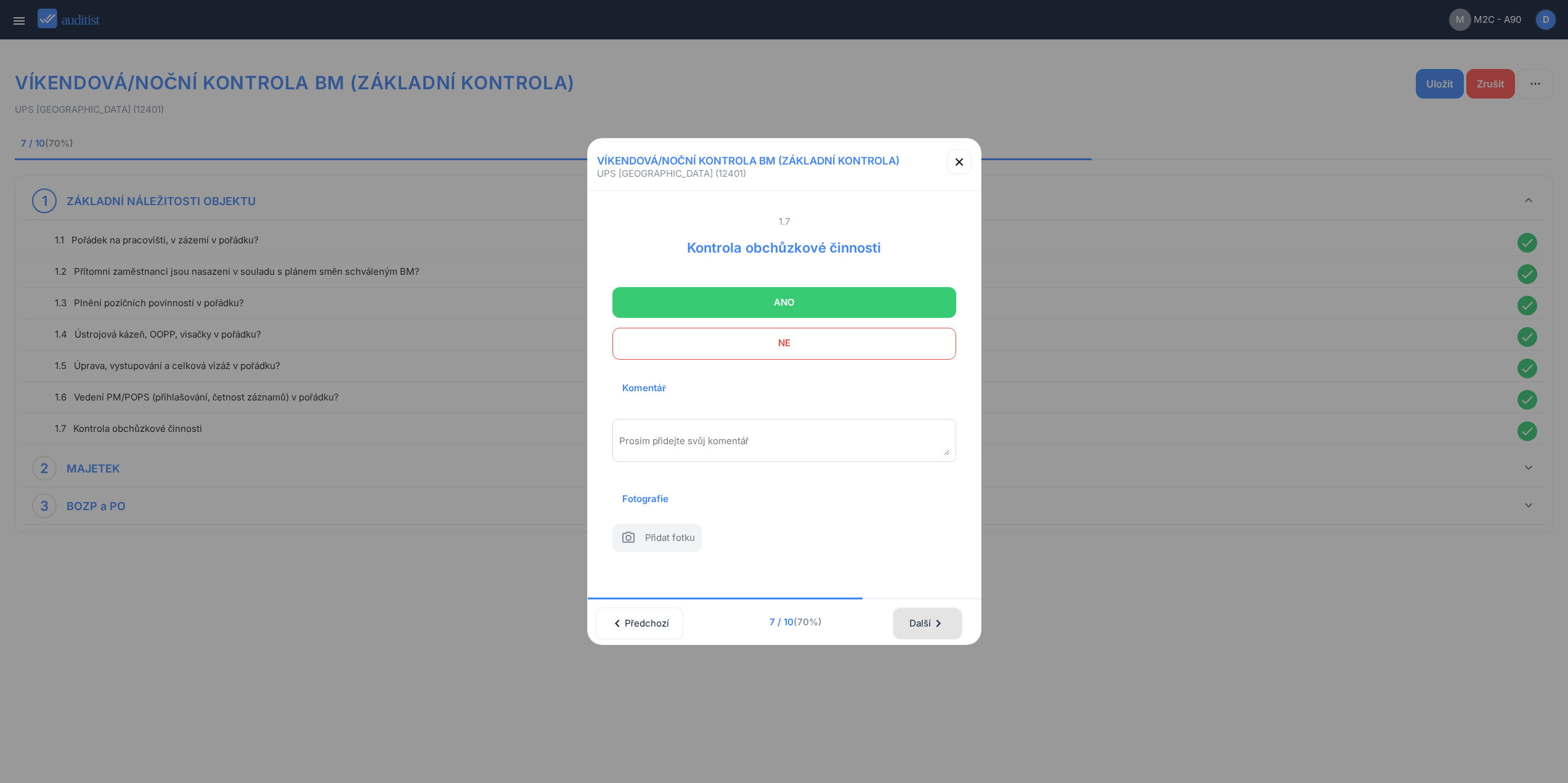
click at [946, 629] on icon "chevron_right" at bounding box center [938, 623] width 15 height 15
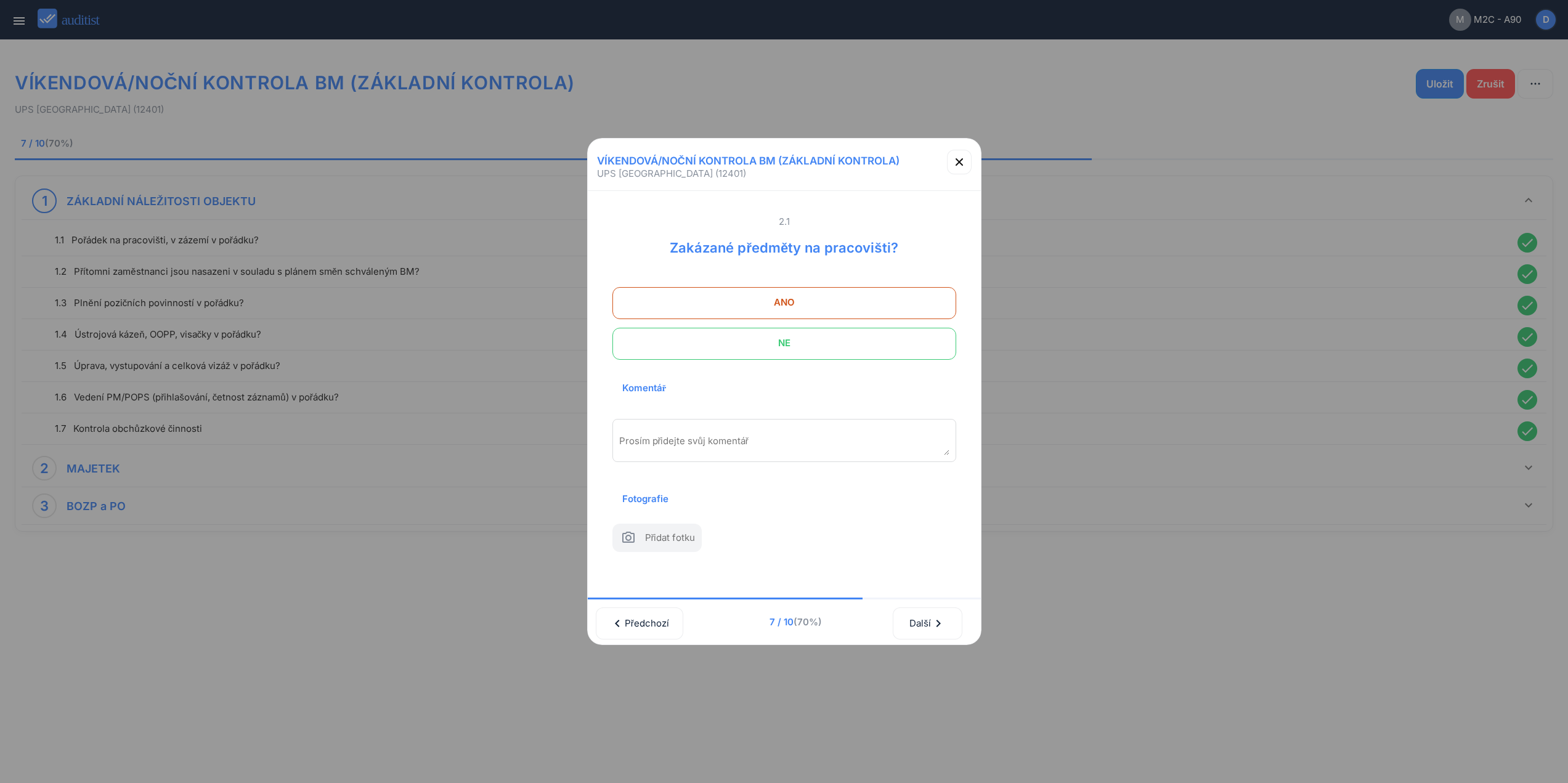
click at [859, 331] on span "NE" at bounding box center [784, 344] width 313 height 24
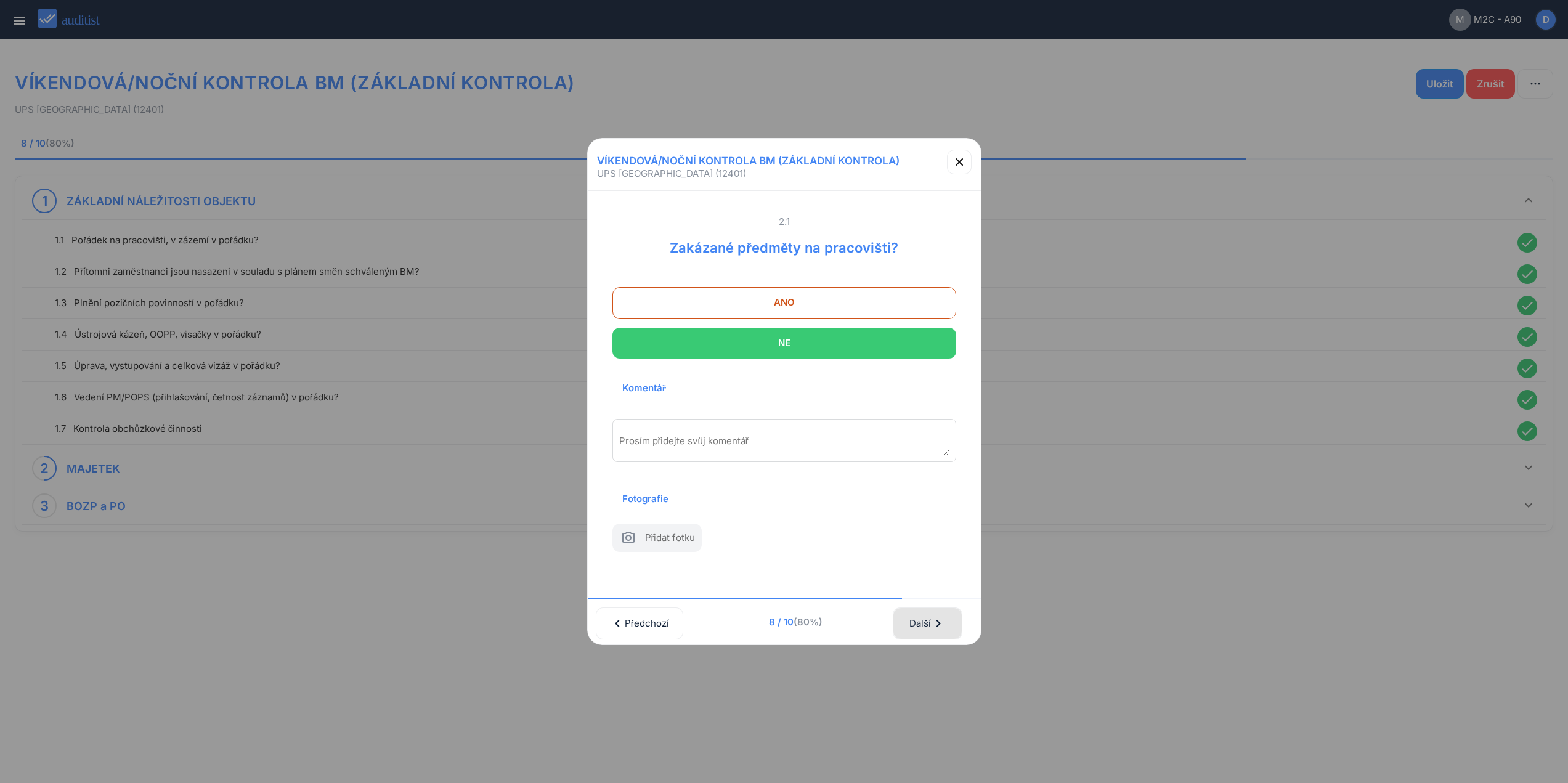
drag, startPoint x: 933, startPoint y: 633, endPoint x: 933, endPoint y: 623, distance: 10.0
click at [933, 631] on div "Další chevron_right" at bounding box center [927, 623] width 37 height 27
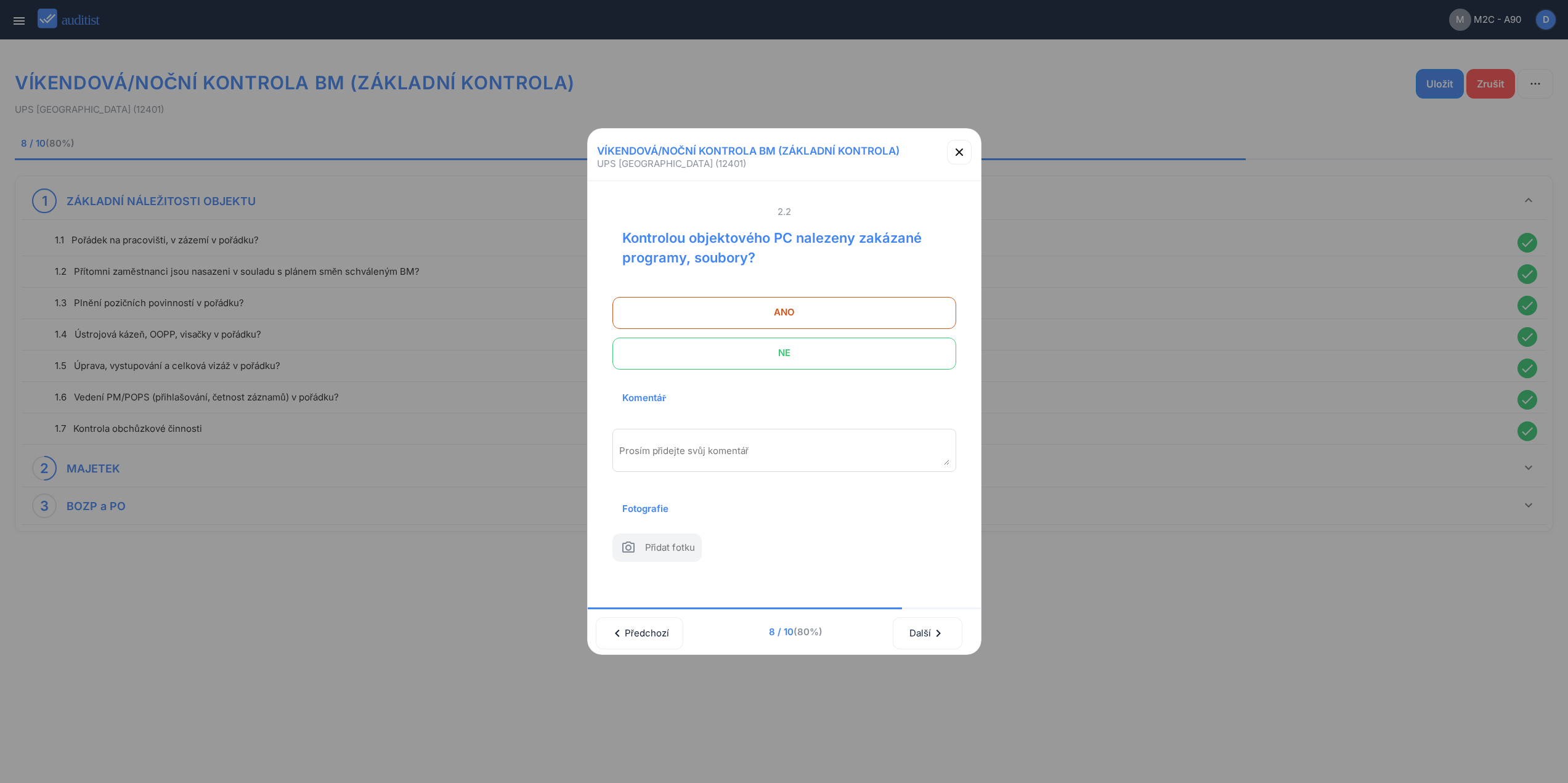
click at [871, 346] on span "NE" at bounding box center [784, 353] width 313 height 24
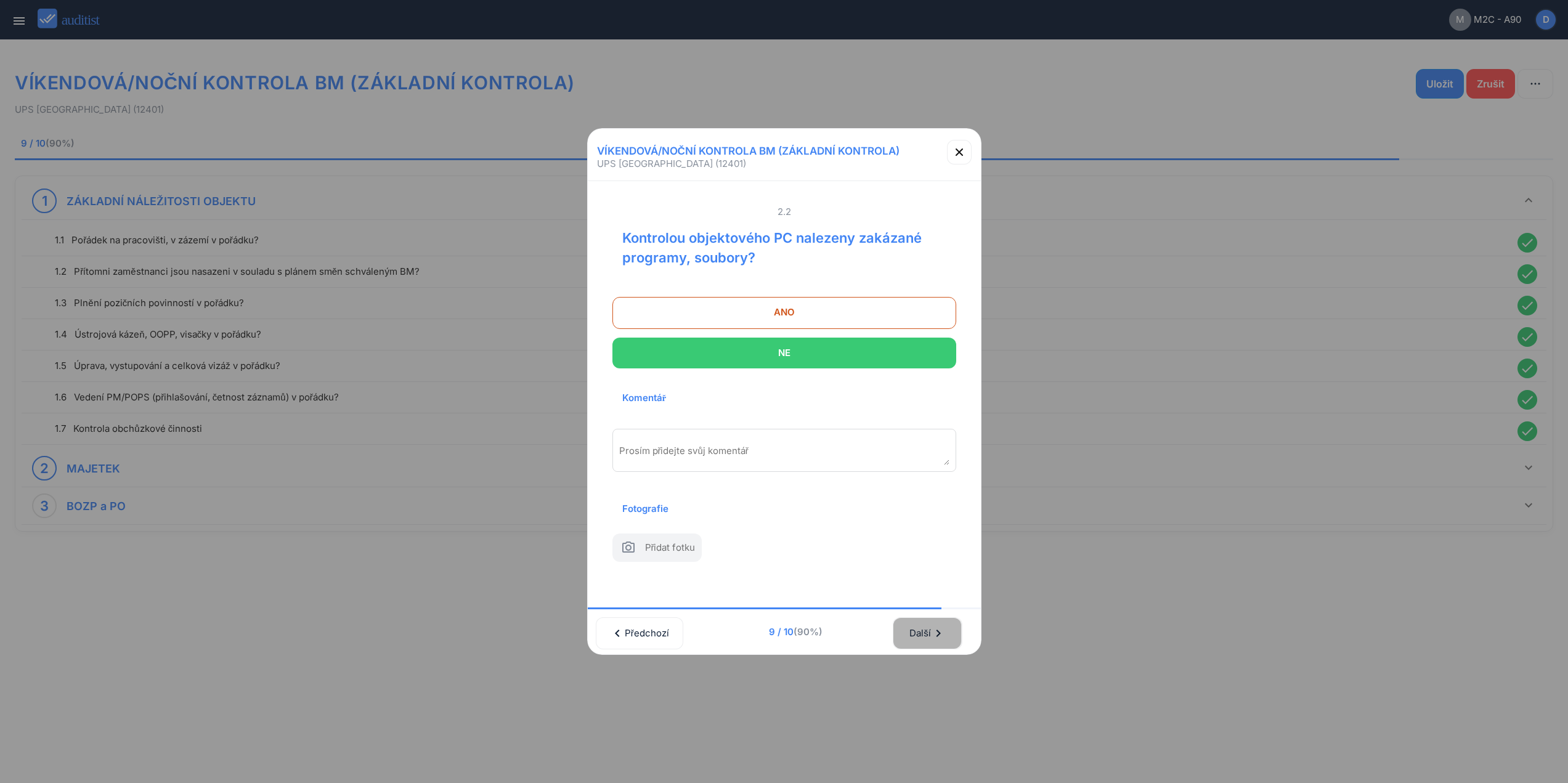
click at [938, 630] on div "Další chevron_right" at bounding box center [927, 633] width 37 height 27
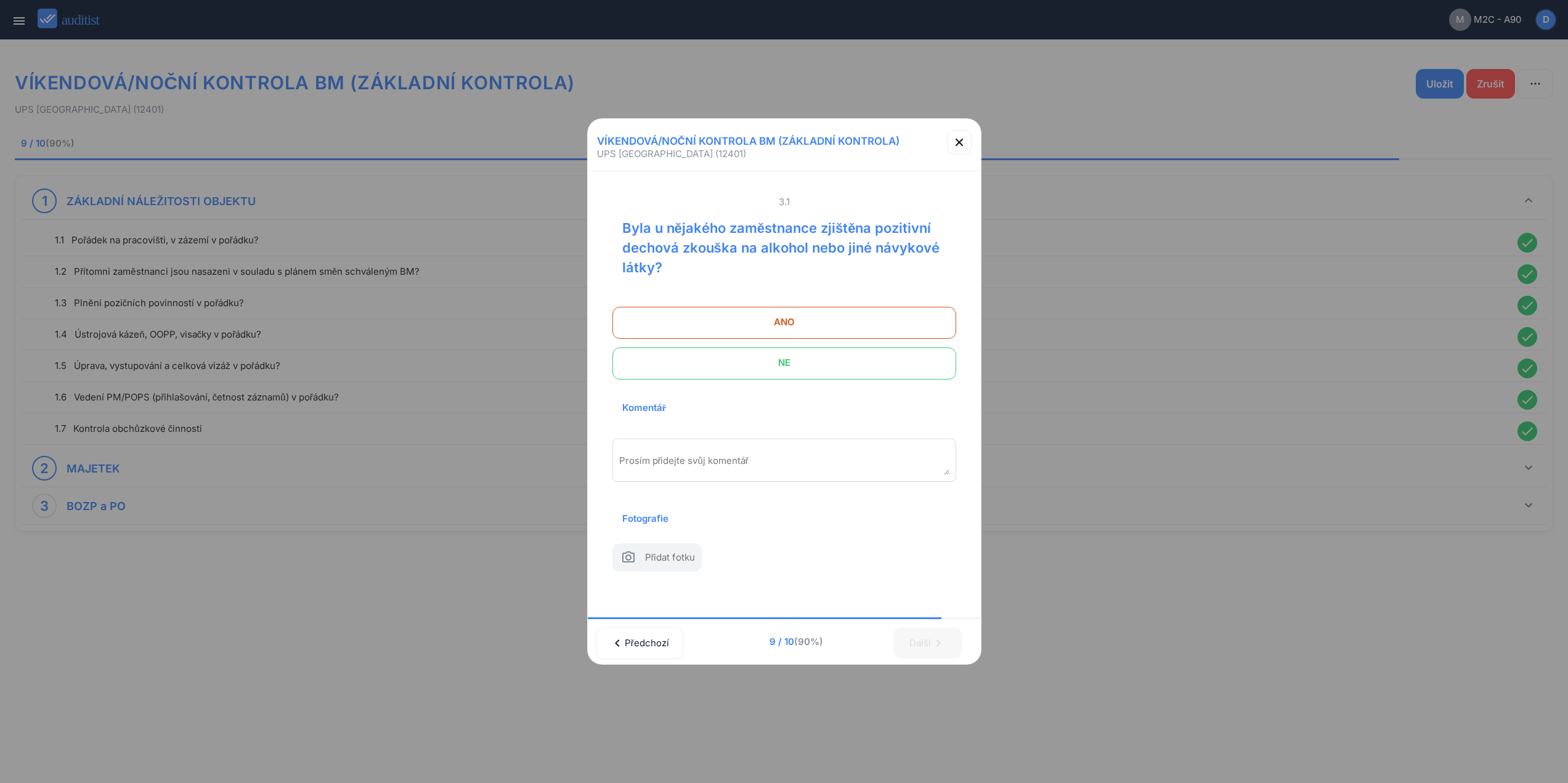
click at [839, 351] on span "NE" at bounding box center [784, 363] width 313 height 24
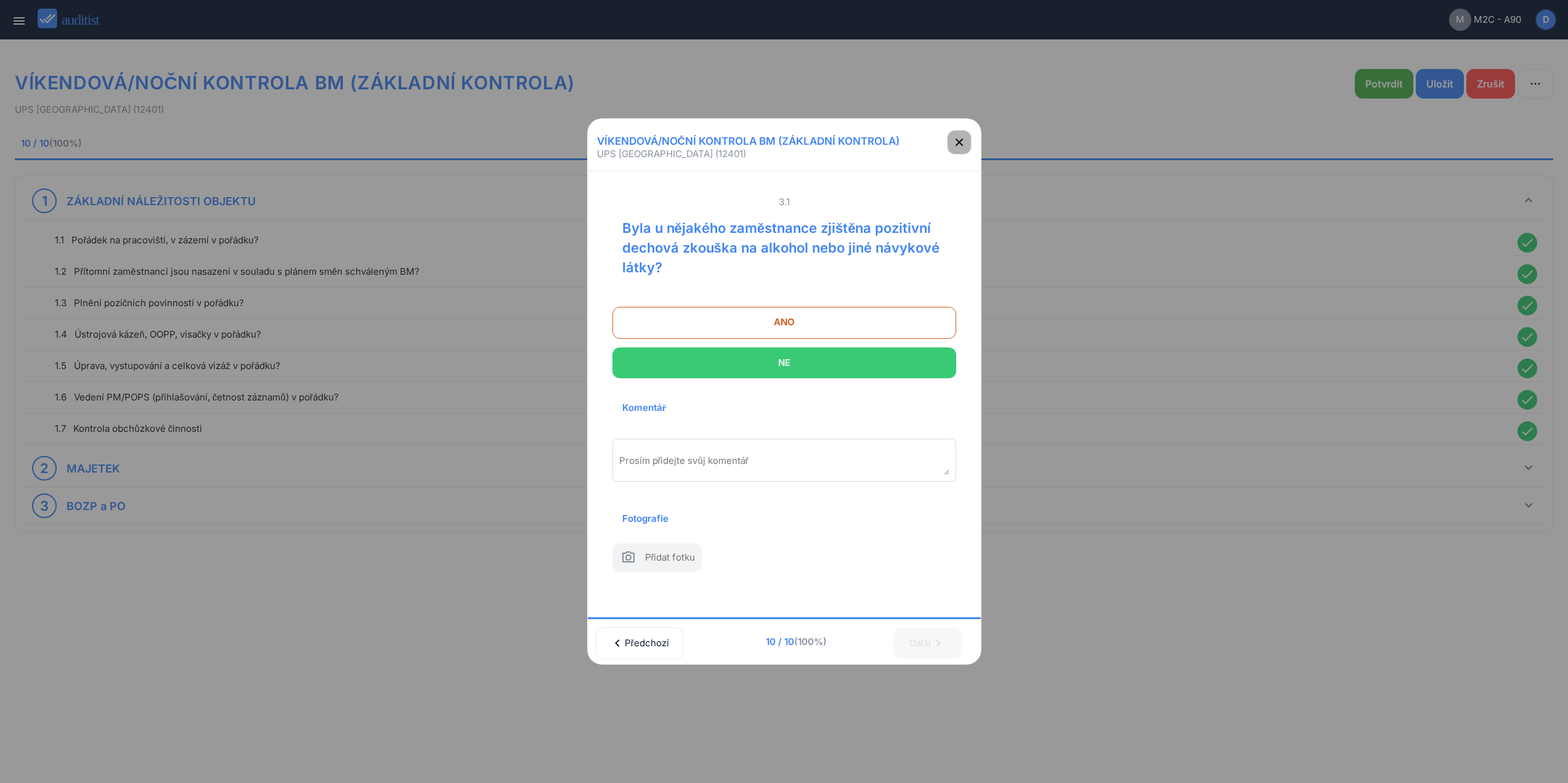
click at [960, 141] on button "button" at bounding box center [959, 142] width 24 height 24
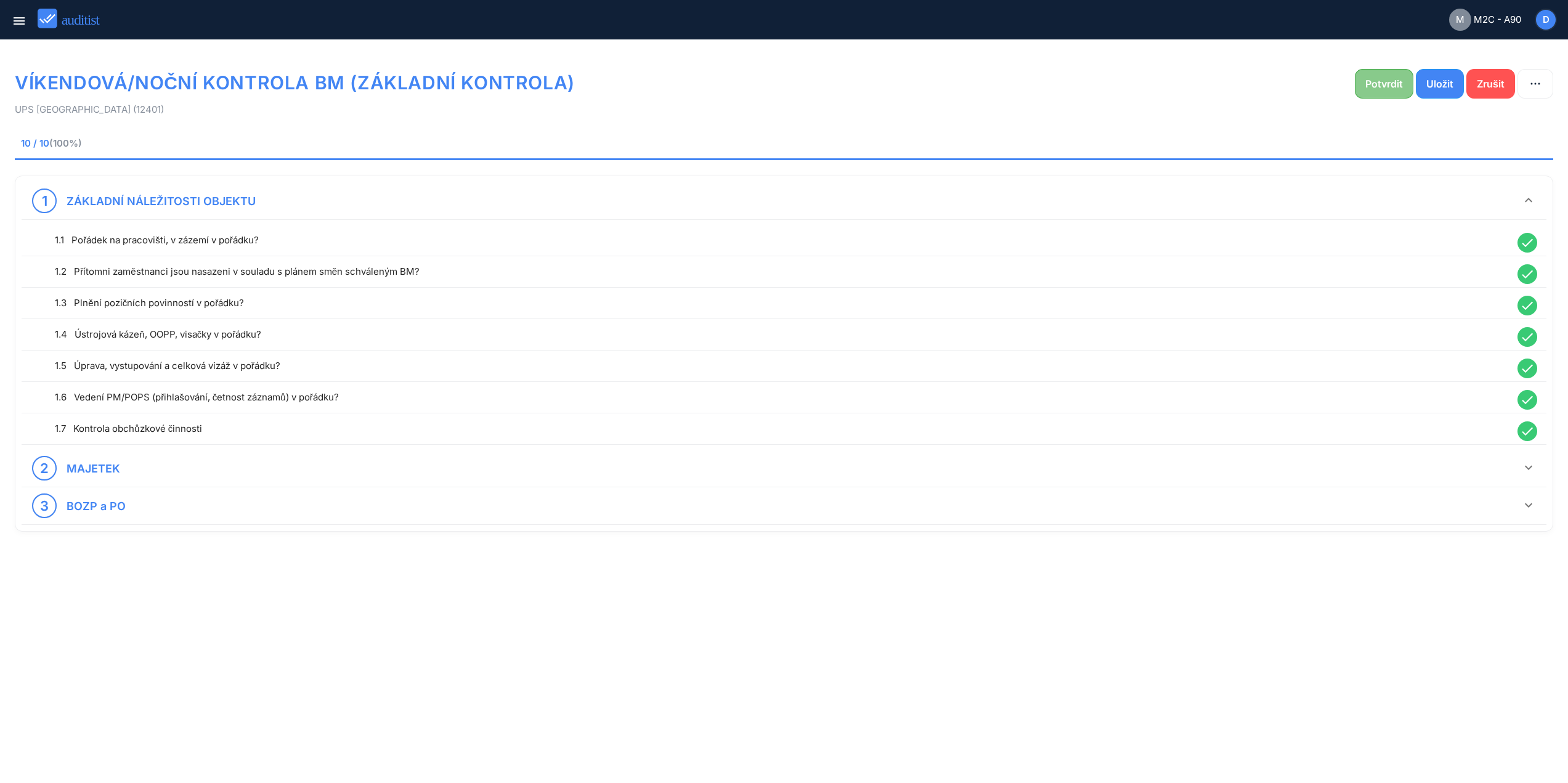
click at [1406, 83] on button "Potvrdit" at bounding box center [1383, 84] width 58 height 30
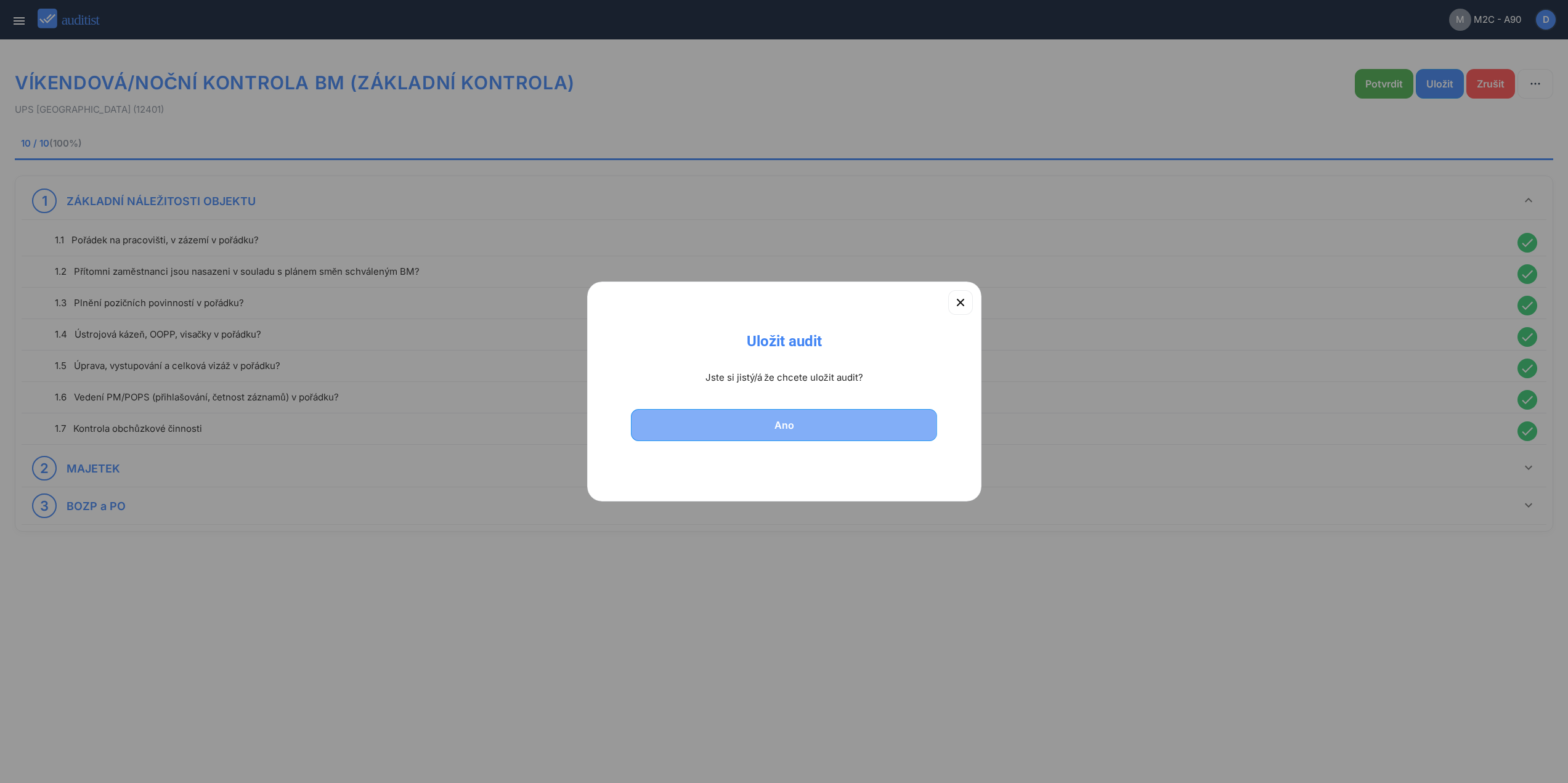
click at [886, 436] on button "Ano" at bounding box center [784, 425] width 307 height 32
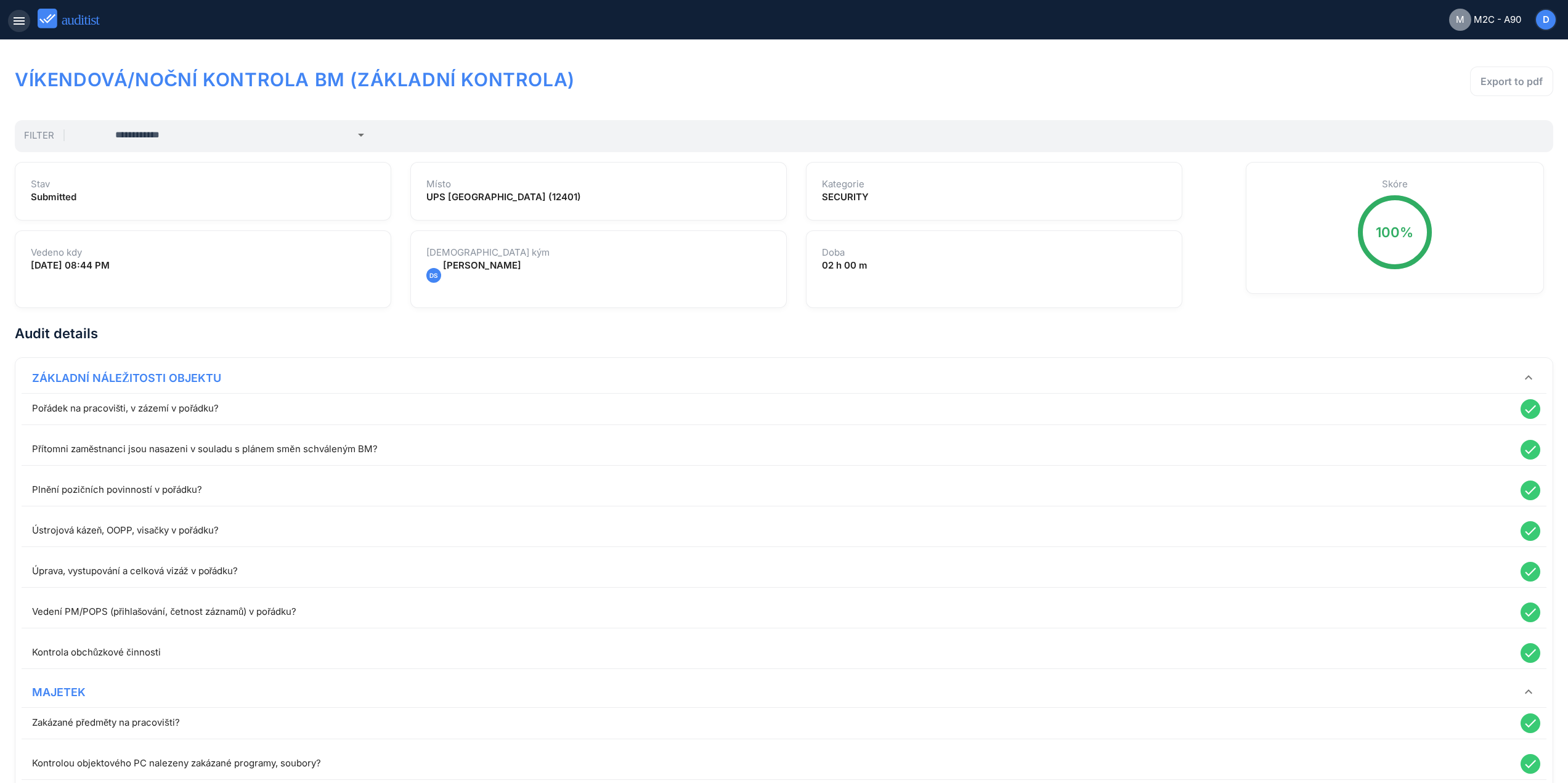
click at [24, 20] on icon "menu" at bounding box center [18, 21] width 15 height 15
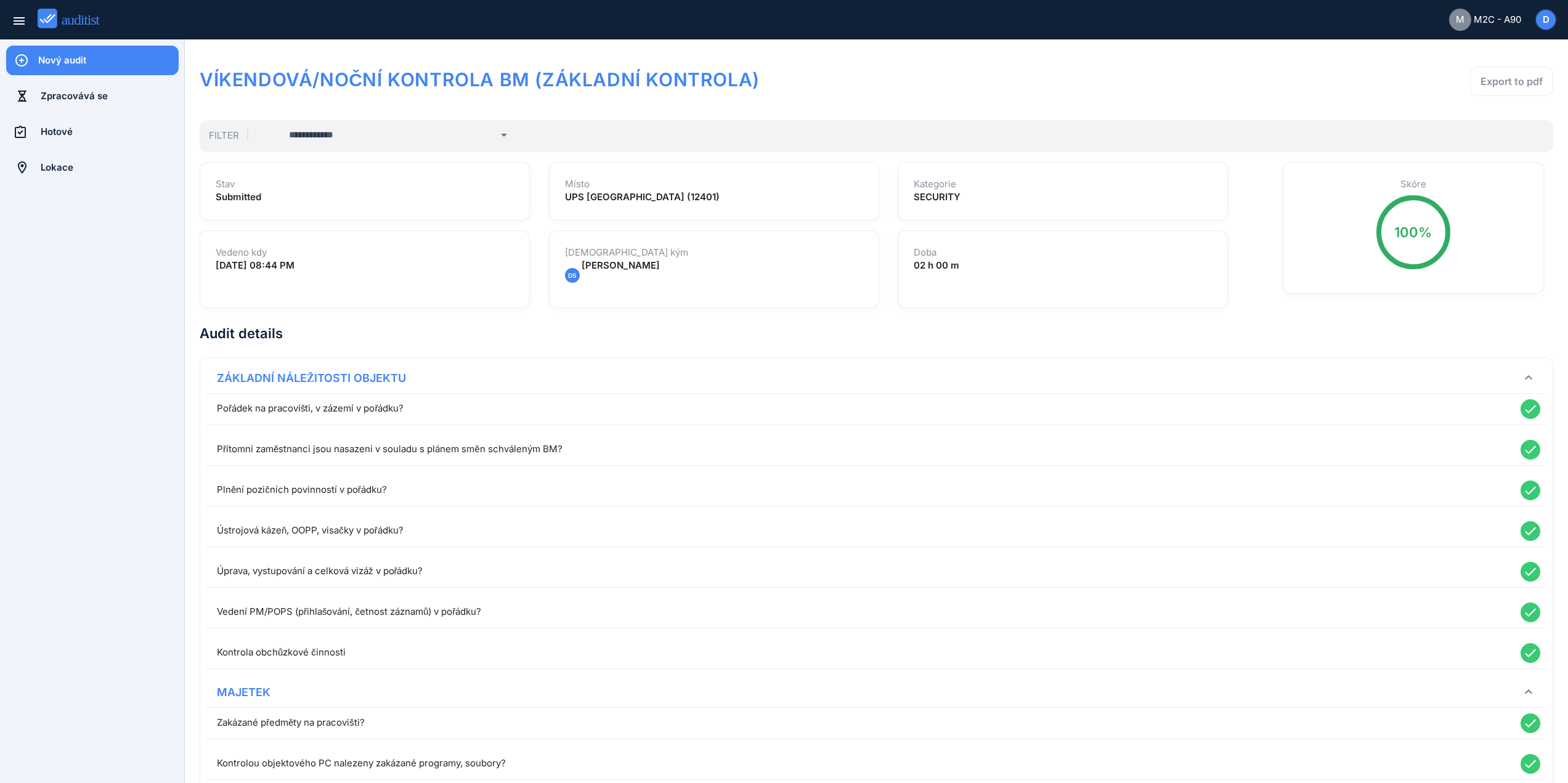
click at [89, 64] on div "Nový audit" at bounding box center [108, 60] width 140 height 14
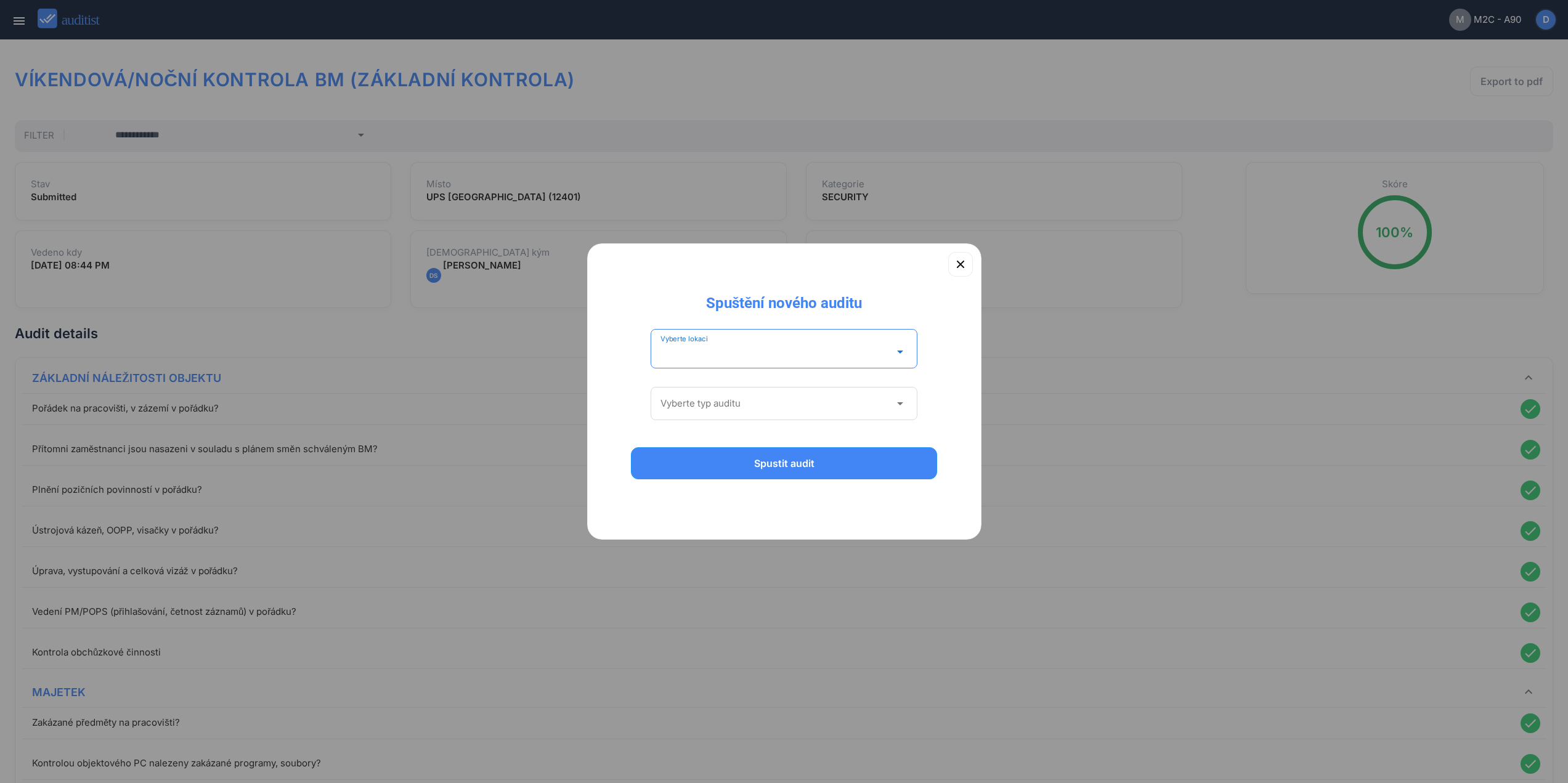
drag, startPoint x: 798, startPoint y: 352, endPoint x: 949, endPoint y: 374, distance: 152.6
click at [812, 352] on input "Vyberte lokaci" at bounding box center [776, 351] width 230 height 20
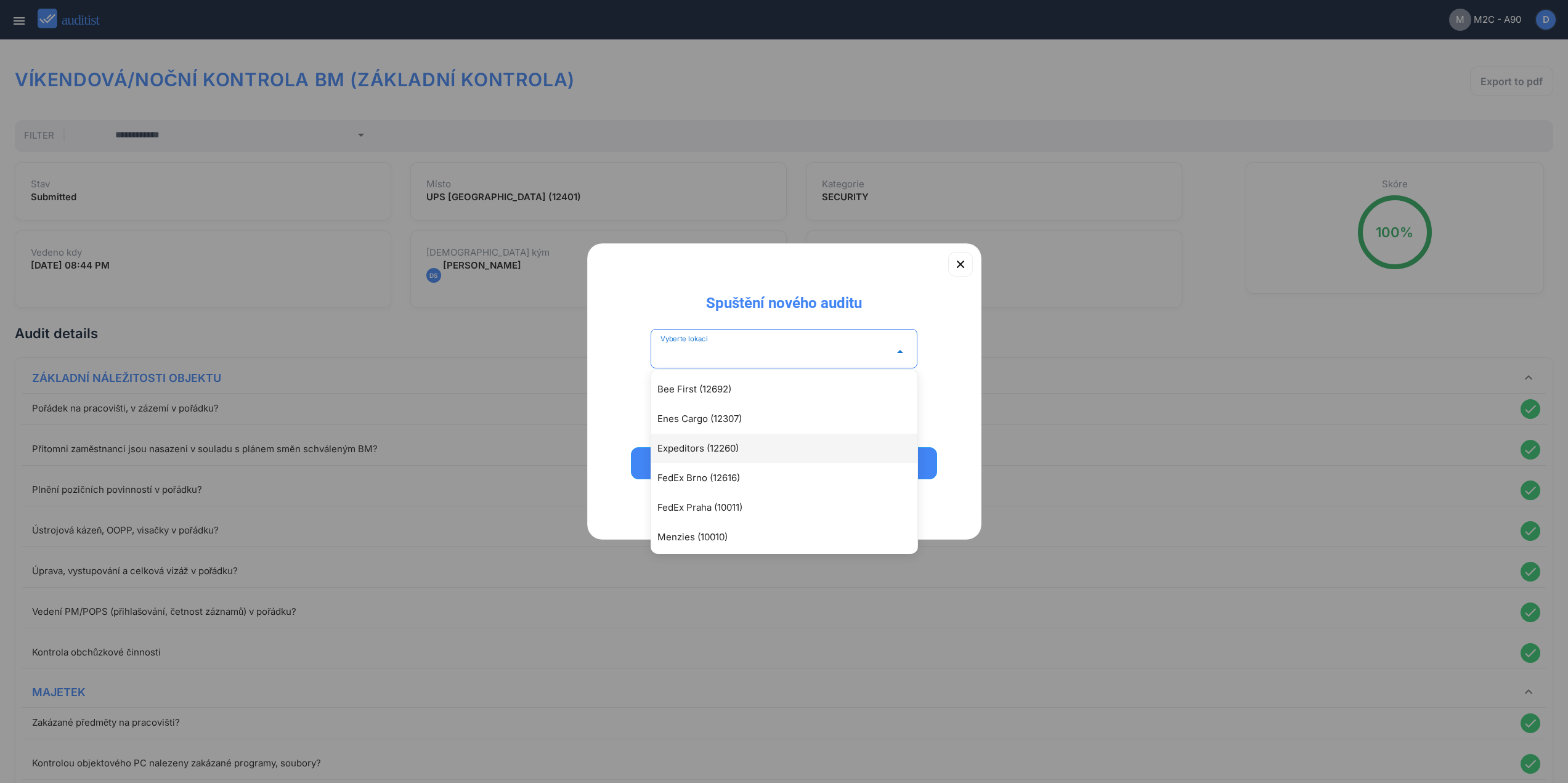
click at [793, 439] on div "Expeditors (12260)" at bounding box center [784, 449] width 266 height 30
type input "**********"
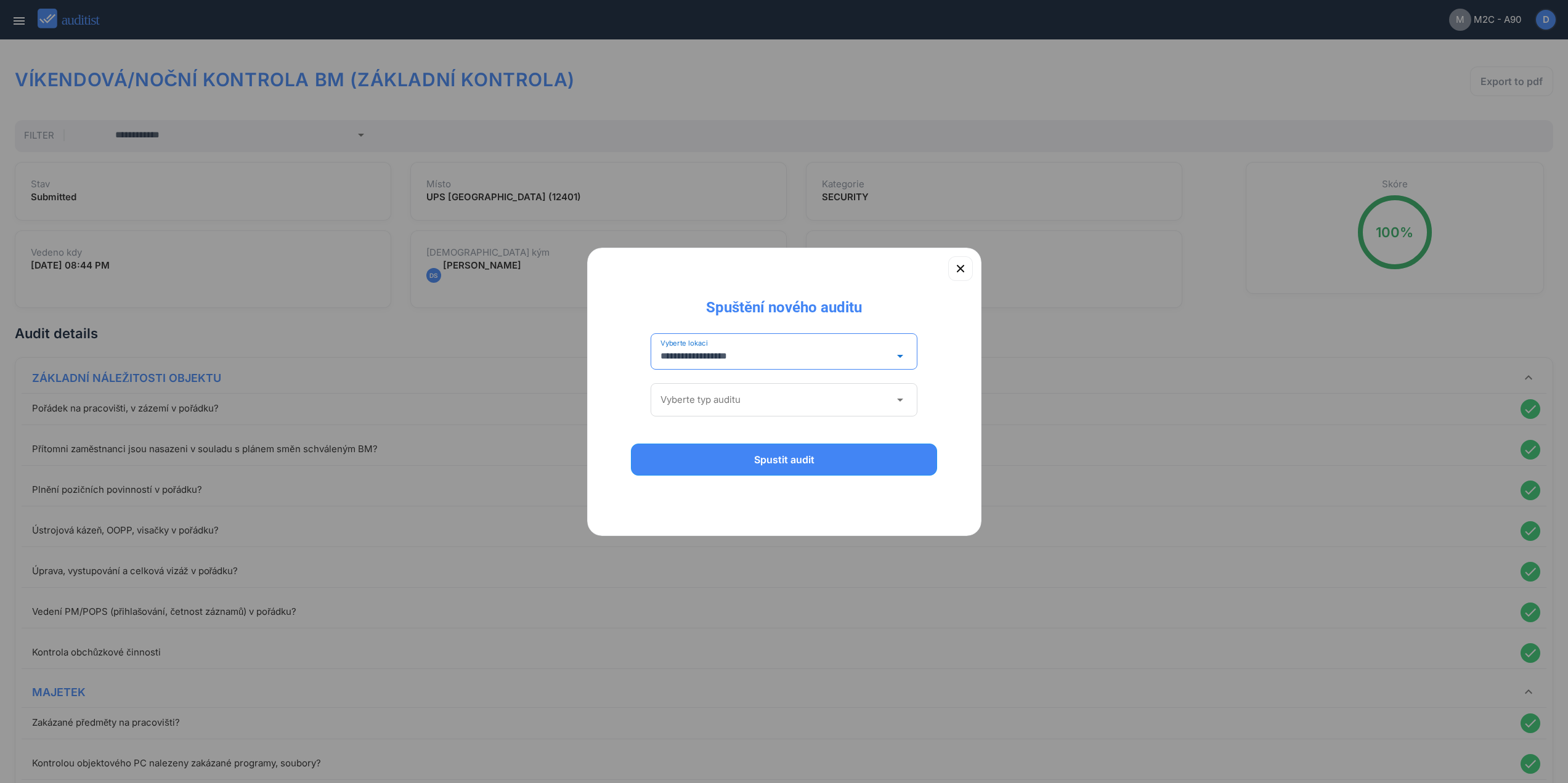
click at [766, 387] on div "Vyberte typ auditu arrow_drop_down" at bounding box center [784, 400] width 268 height 33
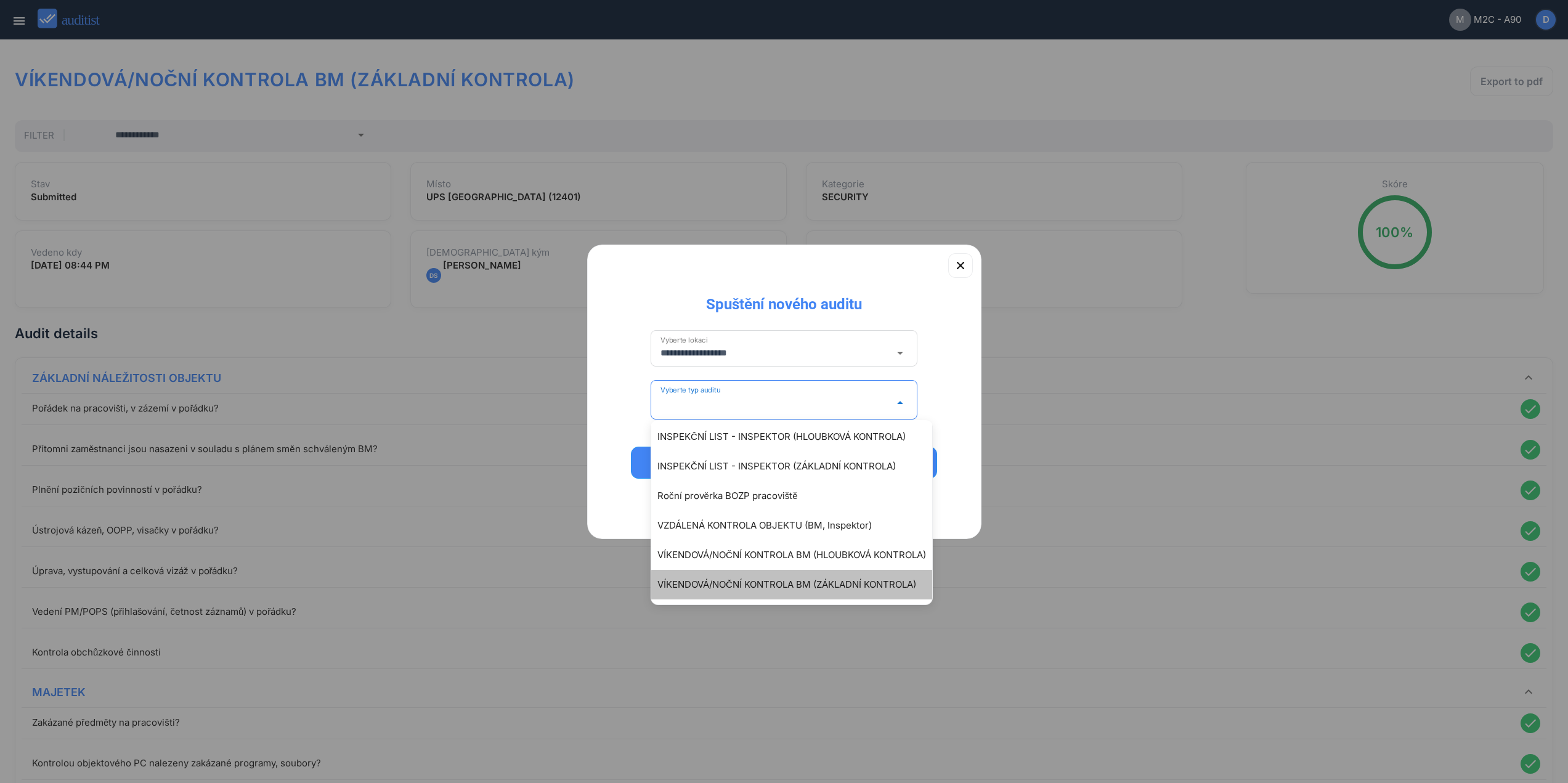
click at [830, 582] on div "VÍKENDOVÁ/NOČNÍ KONTROLA BM (ZÁKLADNÍ KONTROLA)" at bounding box center [798, 584] width 281 height 15
type input "**********"
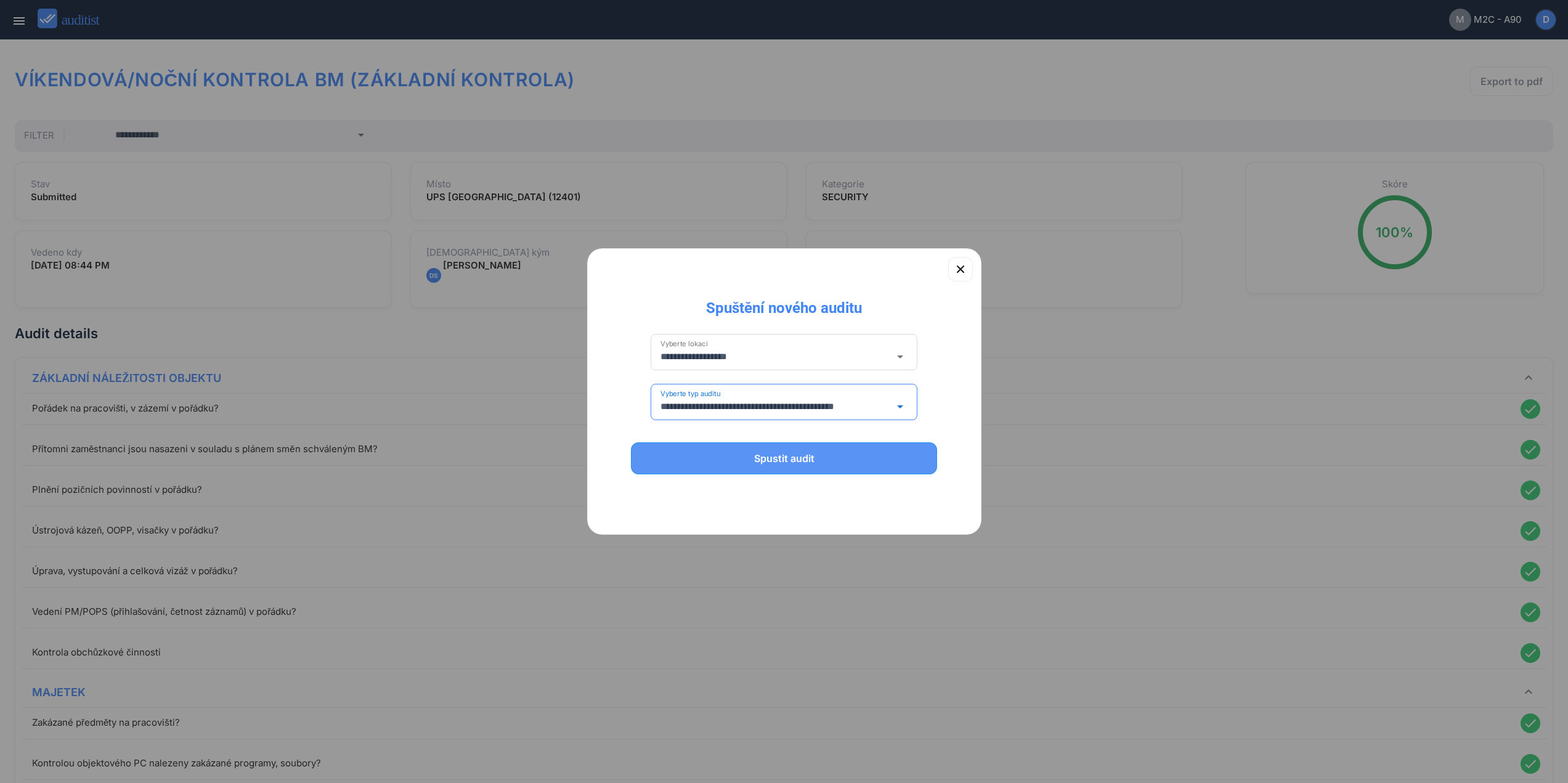
click at [804, 453] on div "Spustit audit" at bounding box center [784, 458] width 275 height 15
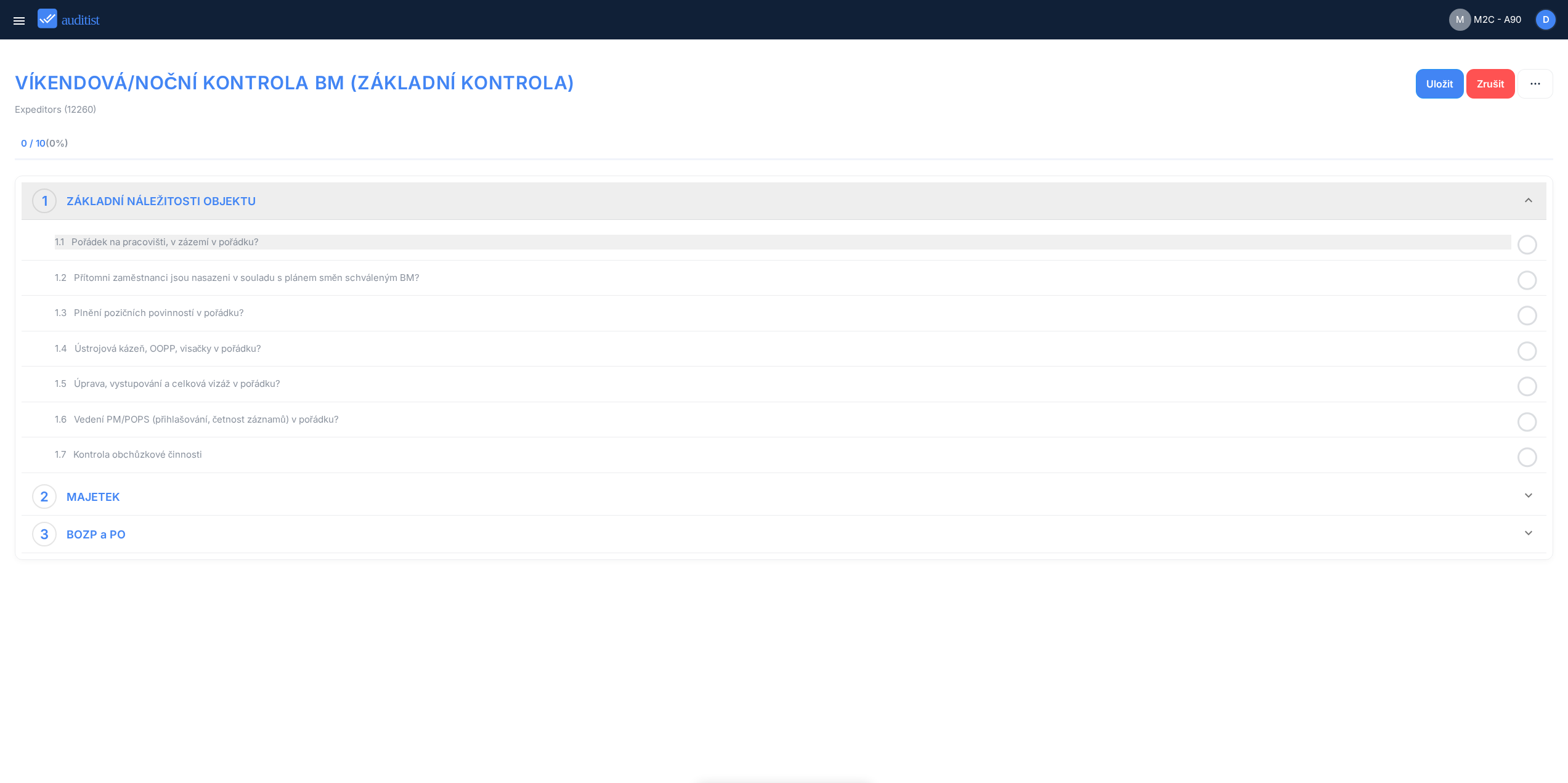
click at [319, 241] on div "1.1 Pořádek na pracovišti, v zázemí v pořádku?" at bounding box center [783, 242] width 1456 height 15
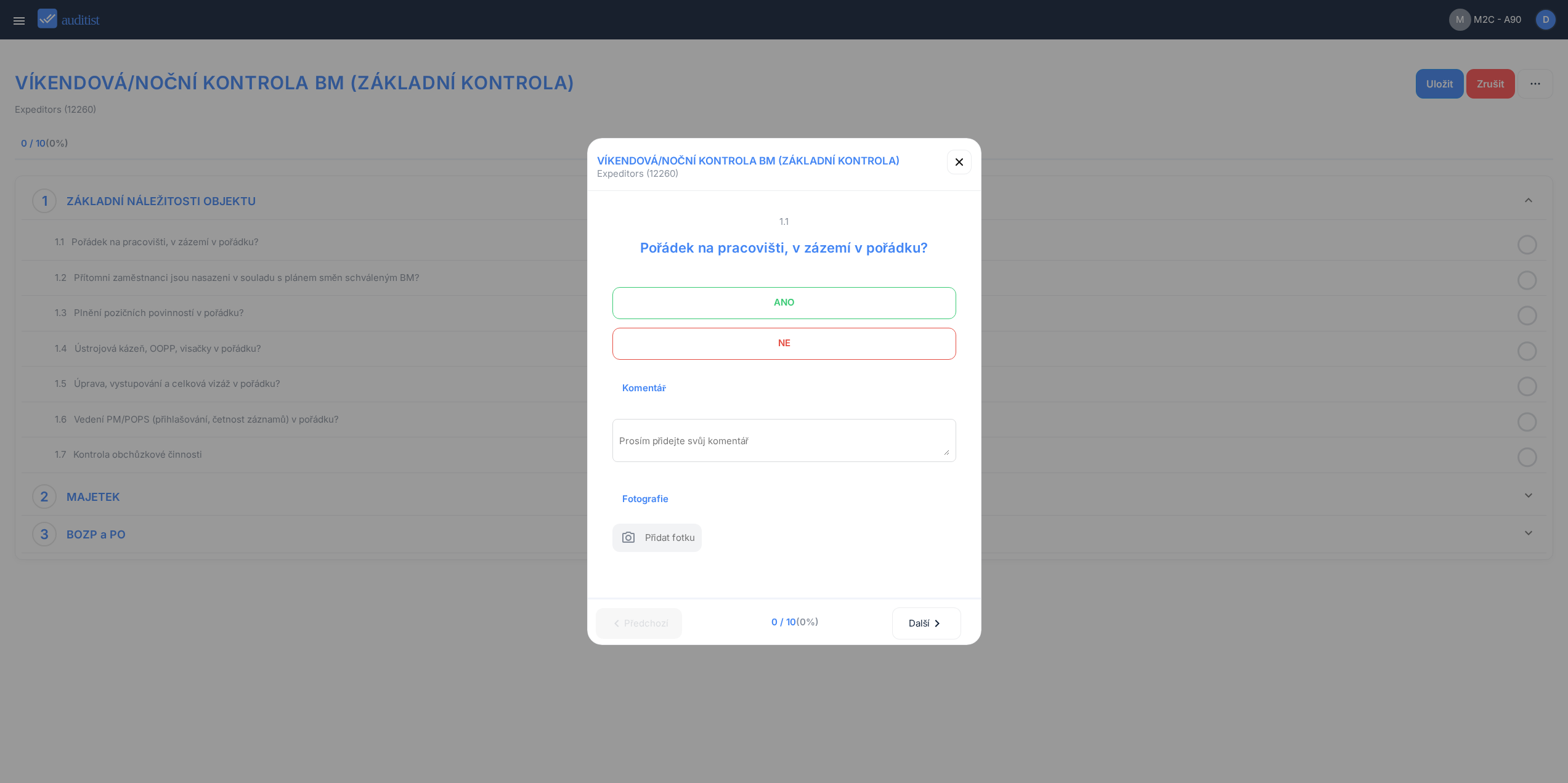
click at [733, 303] on span "ANO" at bounding box center [784, 303] width 313 height 24
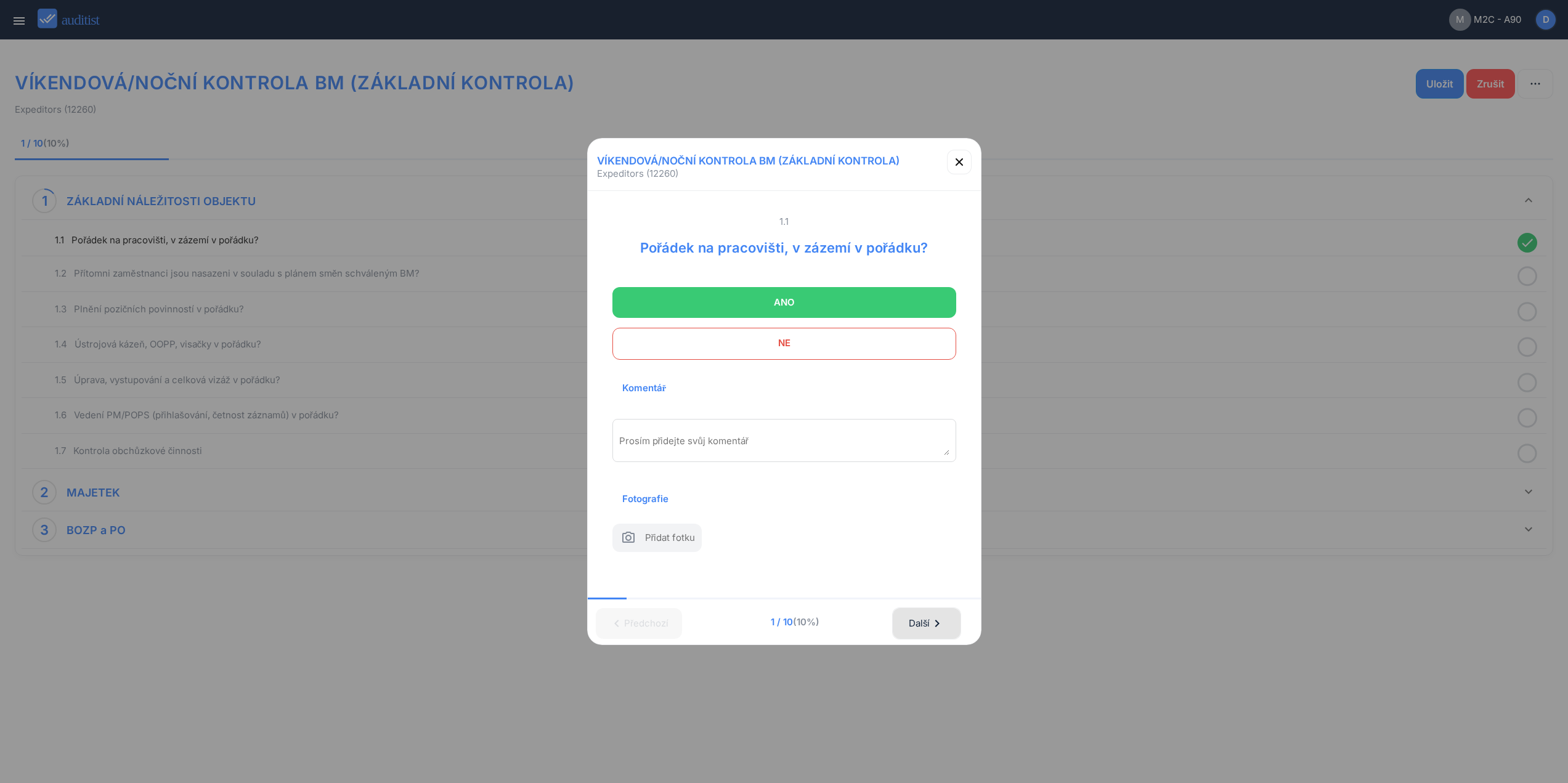
drag, startPoint x: 919, startPoint y: 620, endPoint x: 920, endPoint y: 582, distance: 38.0
click at [919, 616] on div "Další chevron_right" at bounding box center [927, 623] width 37 height 27
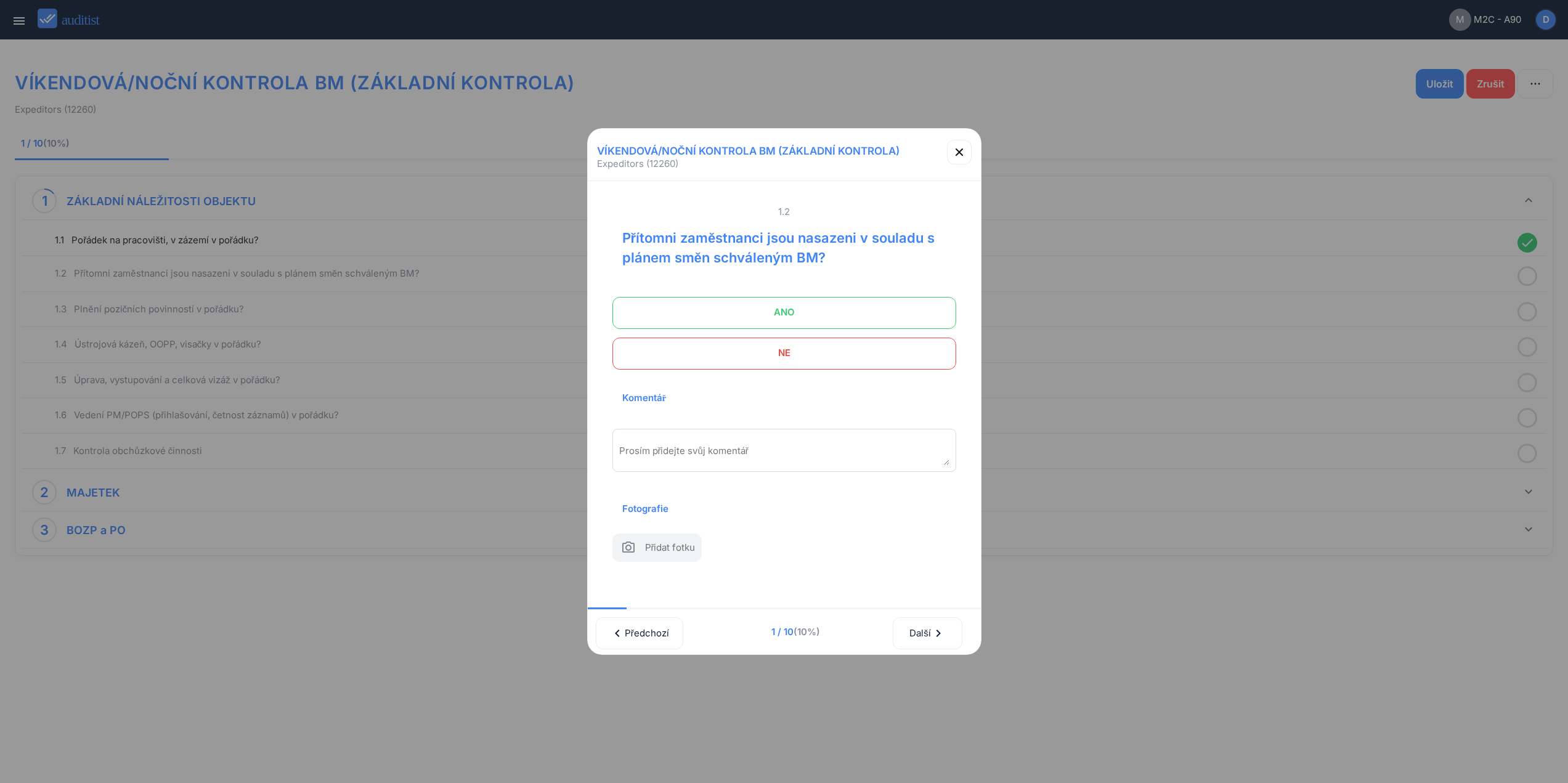
click at [854, 301] on span "ANO" at bounding box center [784, 312] width 313 height 24
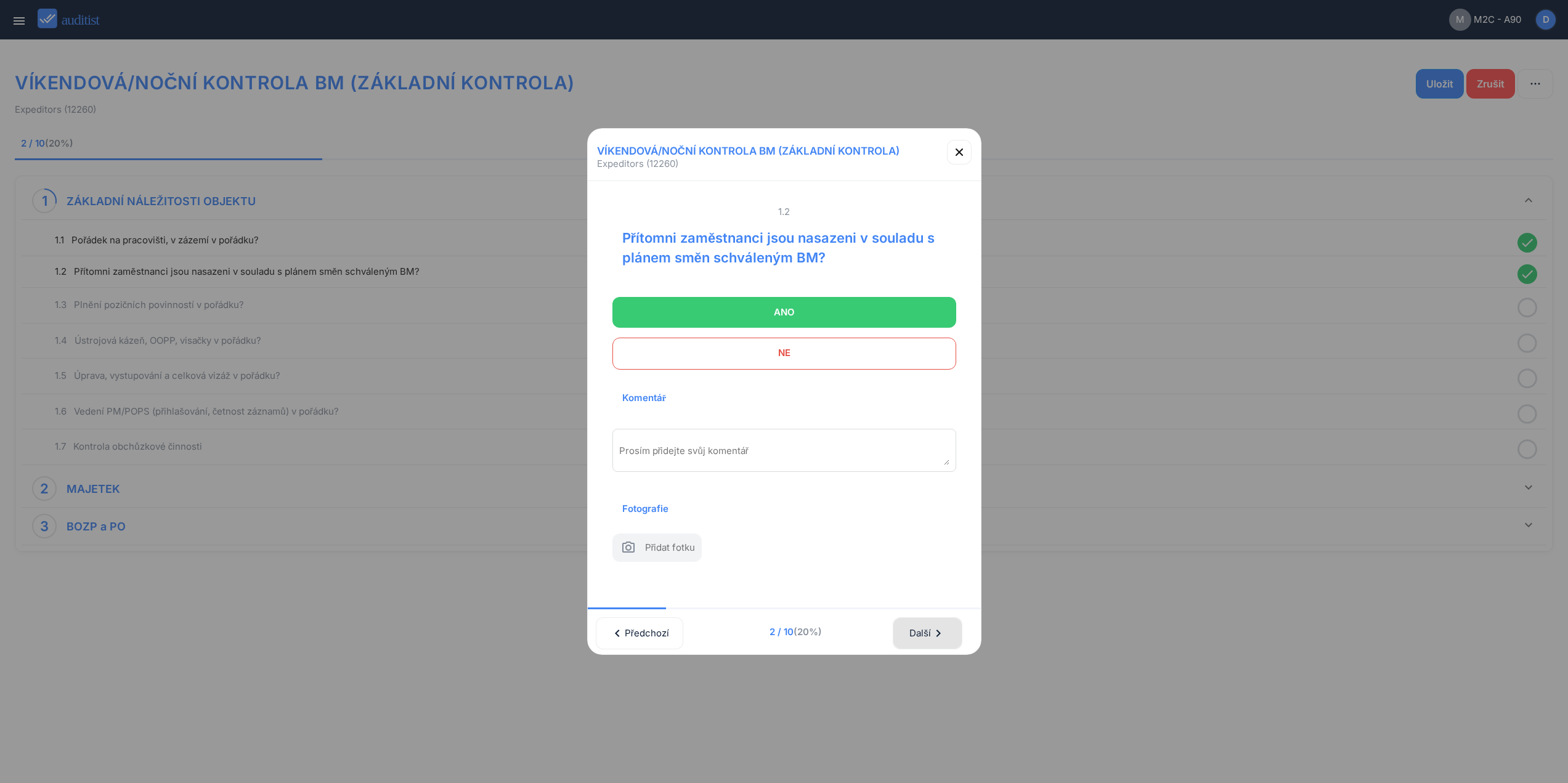
drag, startPoint x: 920, startPoint y: 642, endPoint x: 865, endPoint y: 378, distance: 269.7
click at [920, 629] on div "Další chevron_right" at bounding box center [927, 633] width 37 height 27
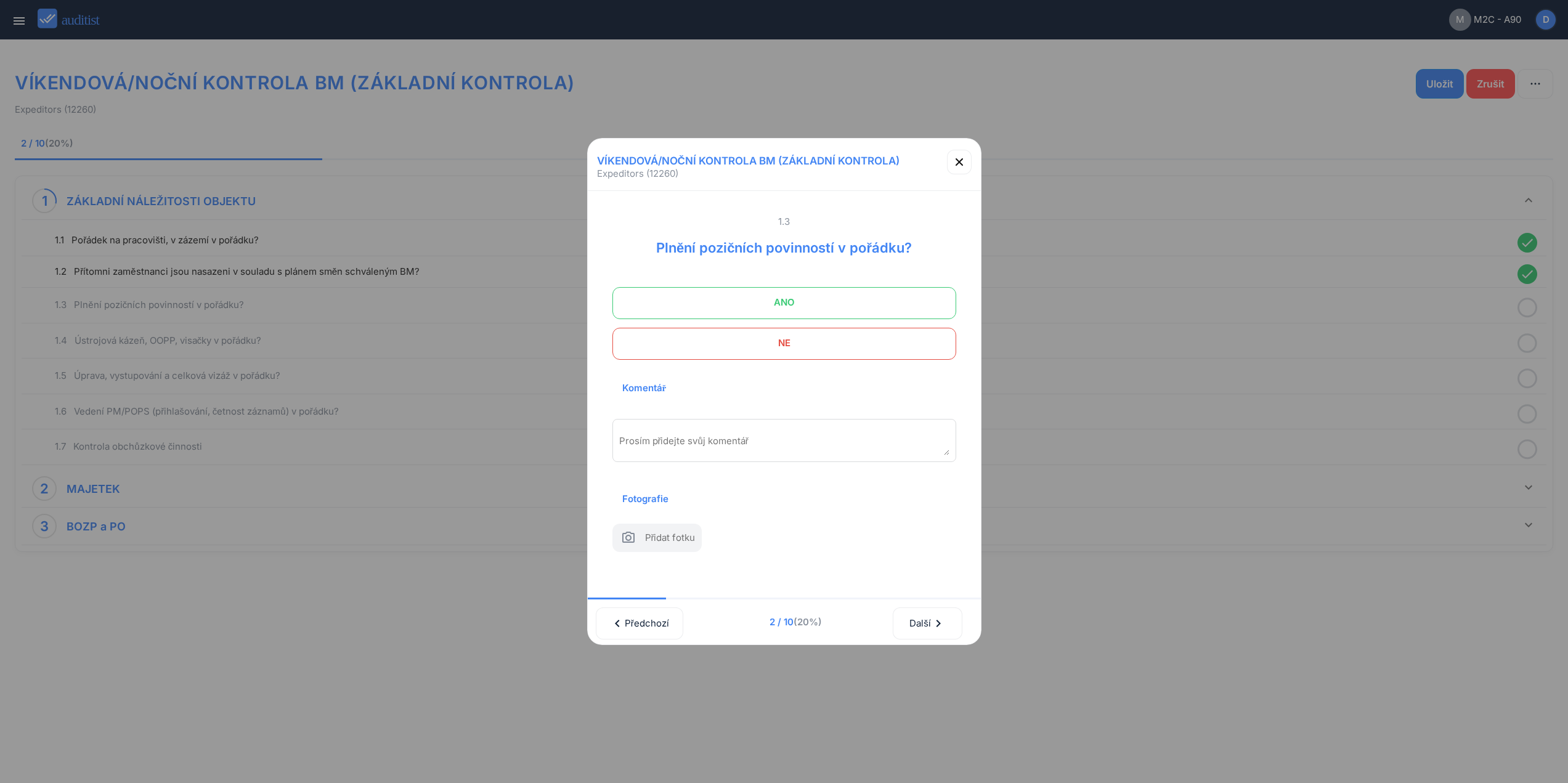
click at [844, 296] on span "ANO" at bounding box center [784, 303] width 313 height 24
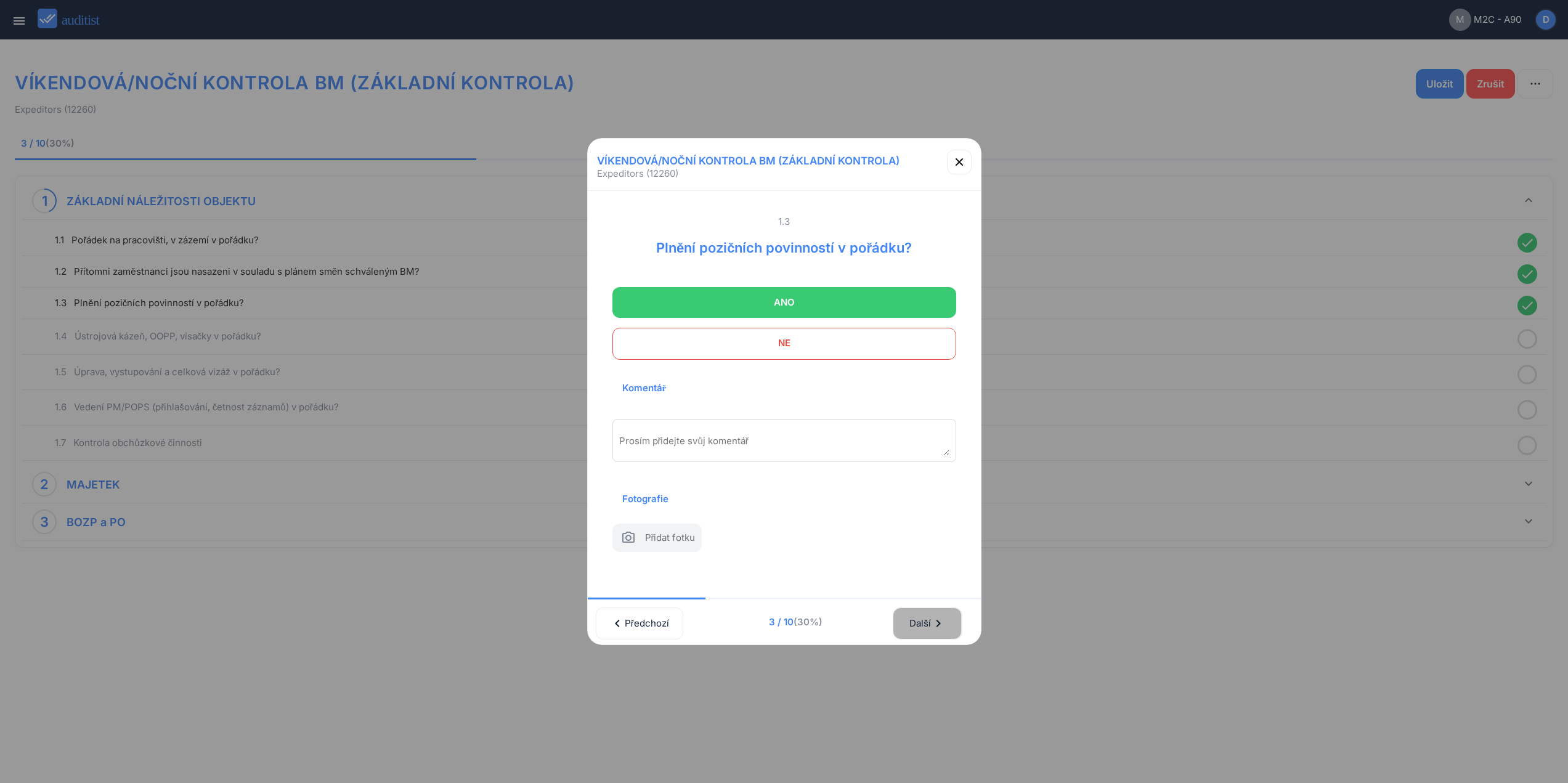
drag, startPoint x: 945, startPoint y: 626, endPoint x: 873, endPoint y: 329, distance: 305.6
click at [945, 616] on div "Další chevron_right" at bounding box center [927, 623] width 37 height 27
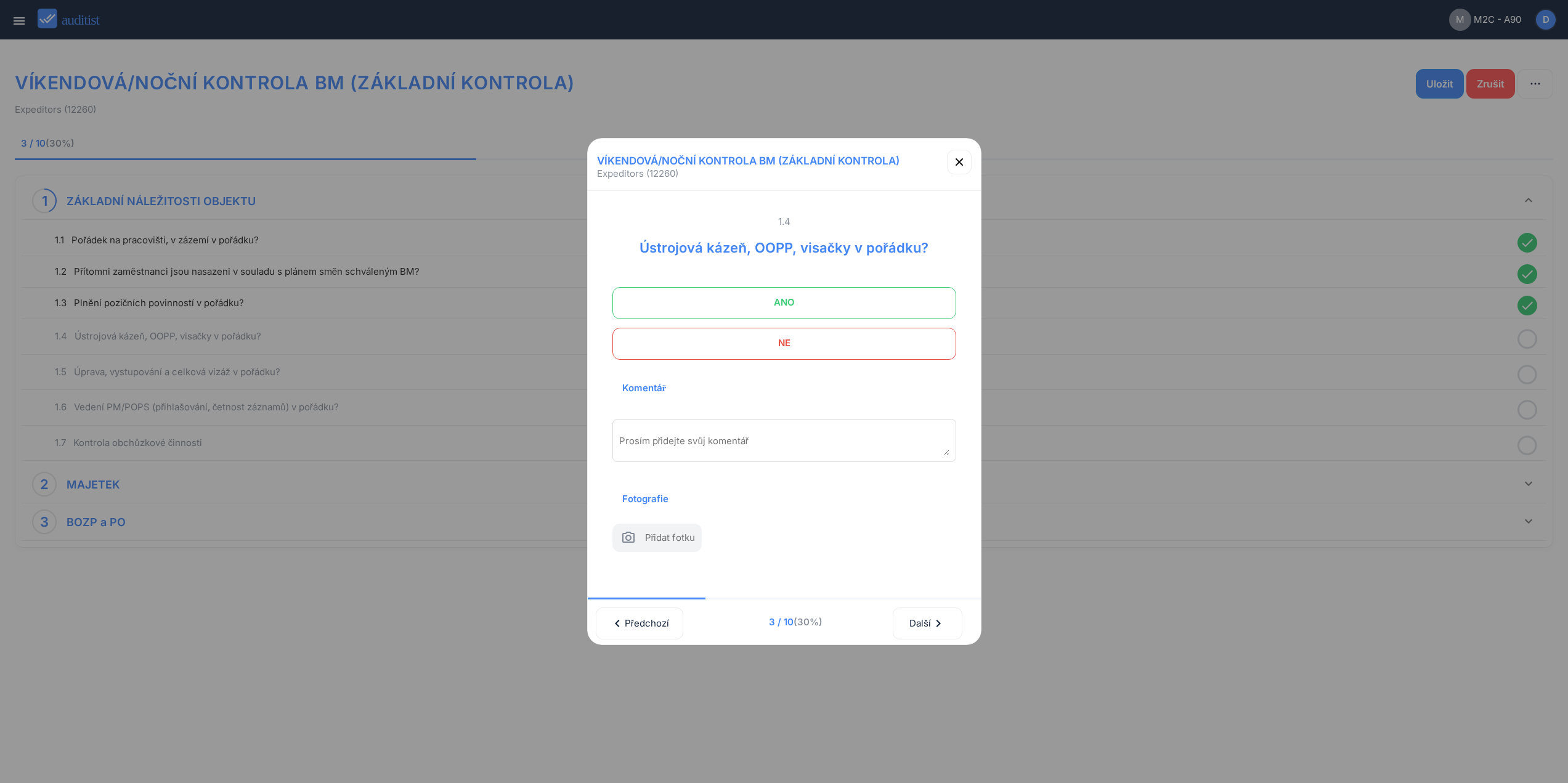
click at [867, 305] on span "ANO" at bounding box center [784, 303] width 313 height 24
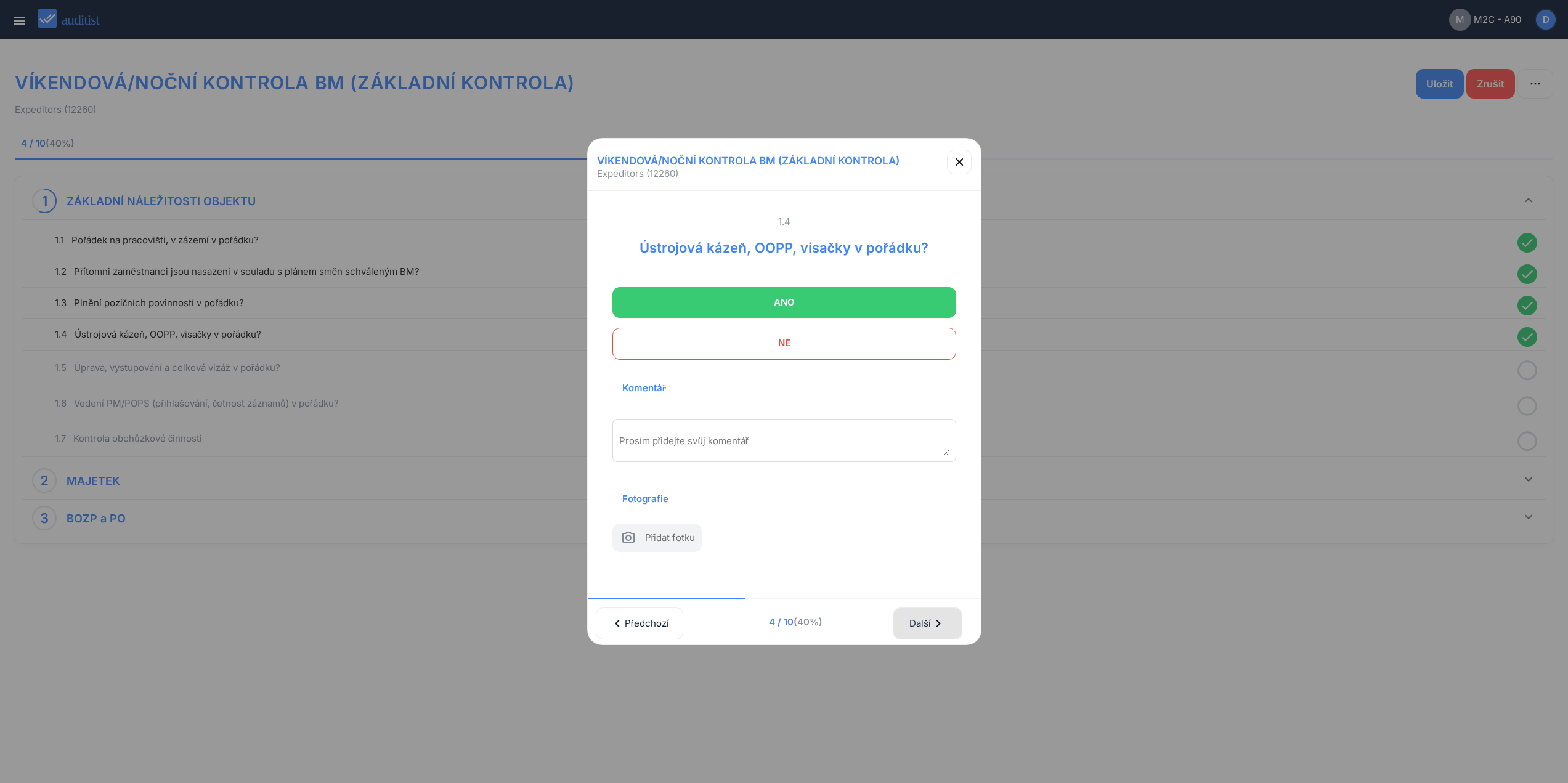
drag, startPoint x: 927, startPoint y: 620, endPoint x: 927, endPoint y: 594, distance: 26.0
click at [927, 618] on div "Další chevron_right" at bounding box center [927, 623] width 37 height 27
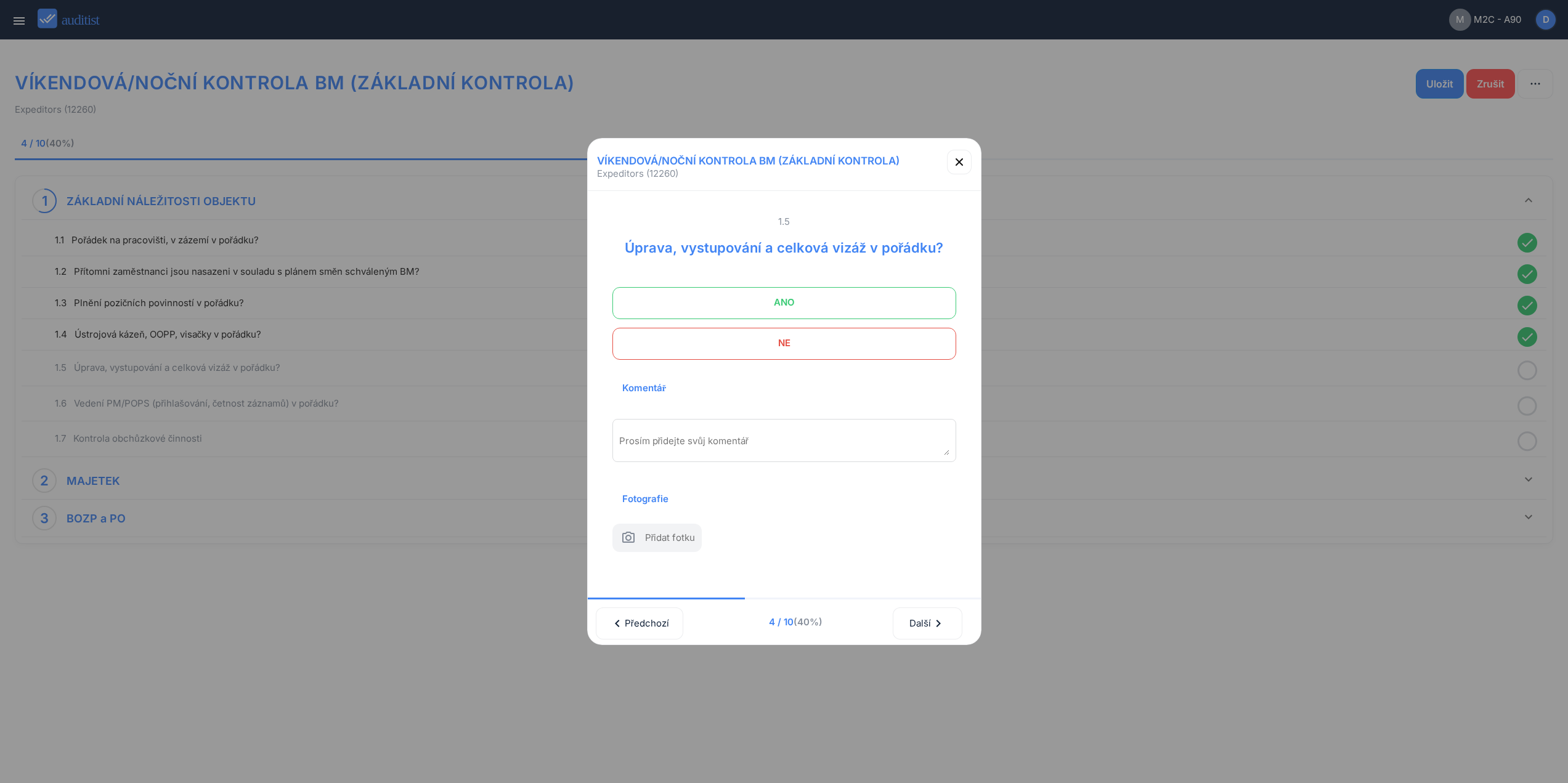
click at [863, 305] on span "ANO" at bounding box center [784, 303] width 313 height 24
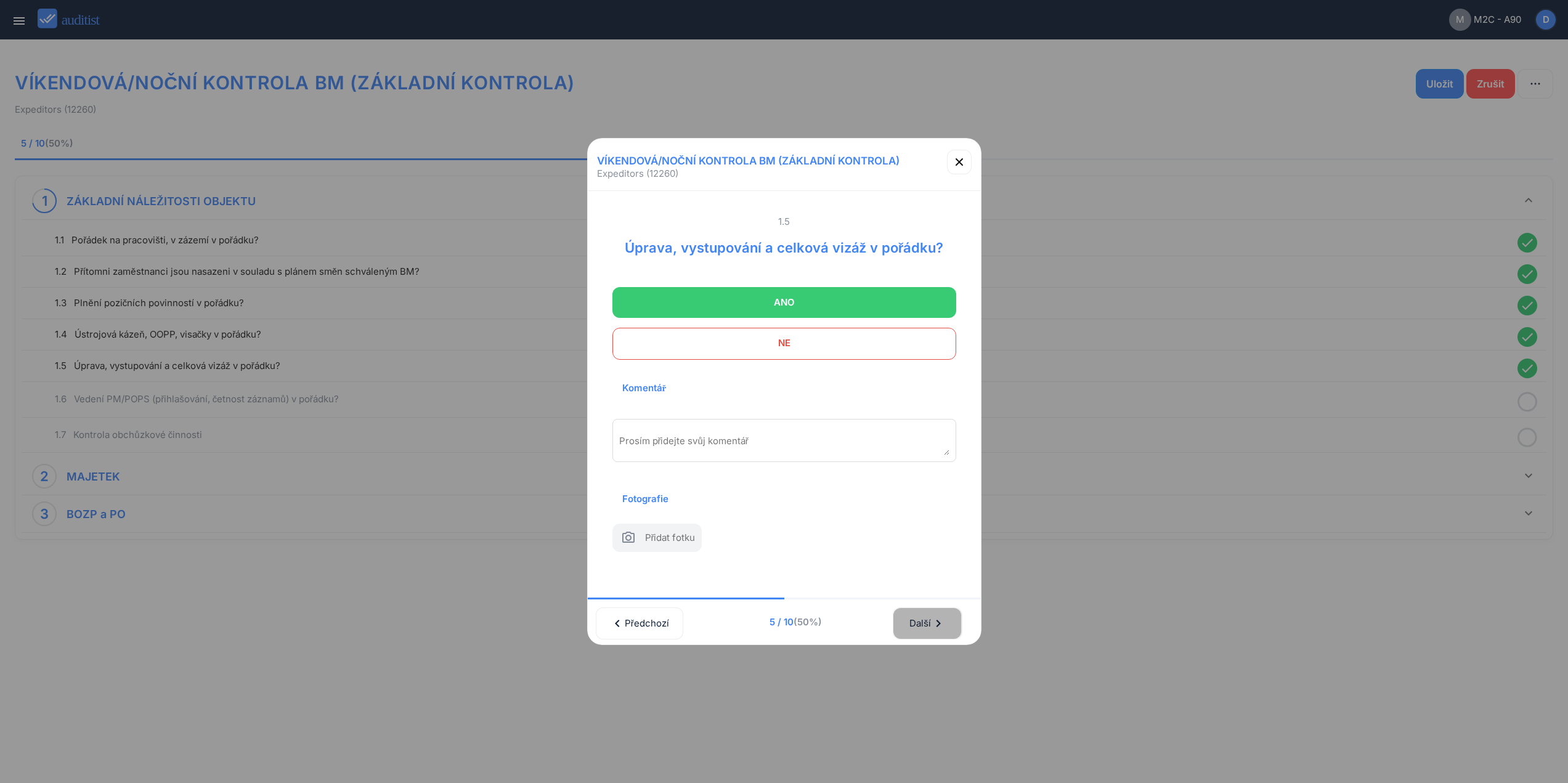
drag, startPoint x: 923, startPoint y: 626, endPoint x: 875, endPoint y: 342, distance: 288.0
click at [923, 605] on div "Další chevron_right" at bounding box center [933, 622] width 87 height 35
click at [916, 611] on div "Další chevron_right" at bounding box center [927, 623] width 37 height 27
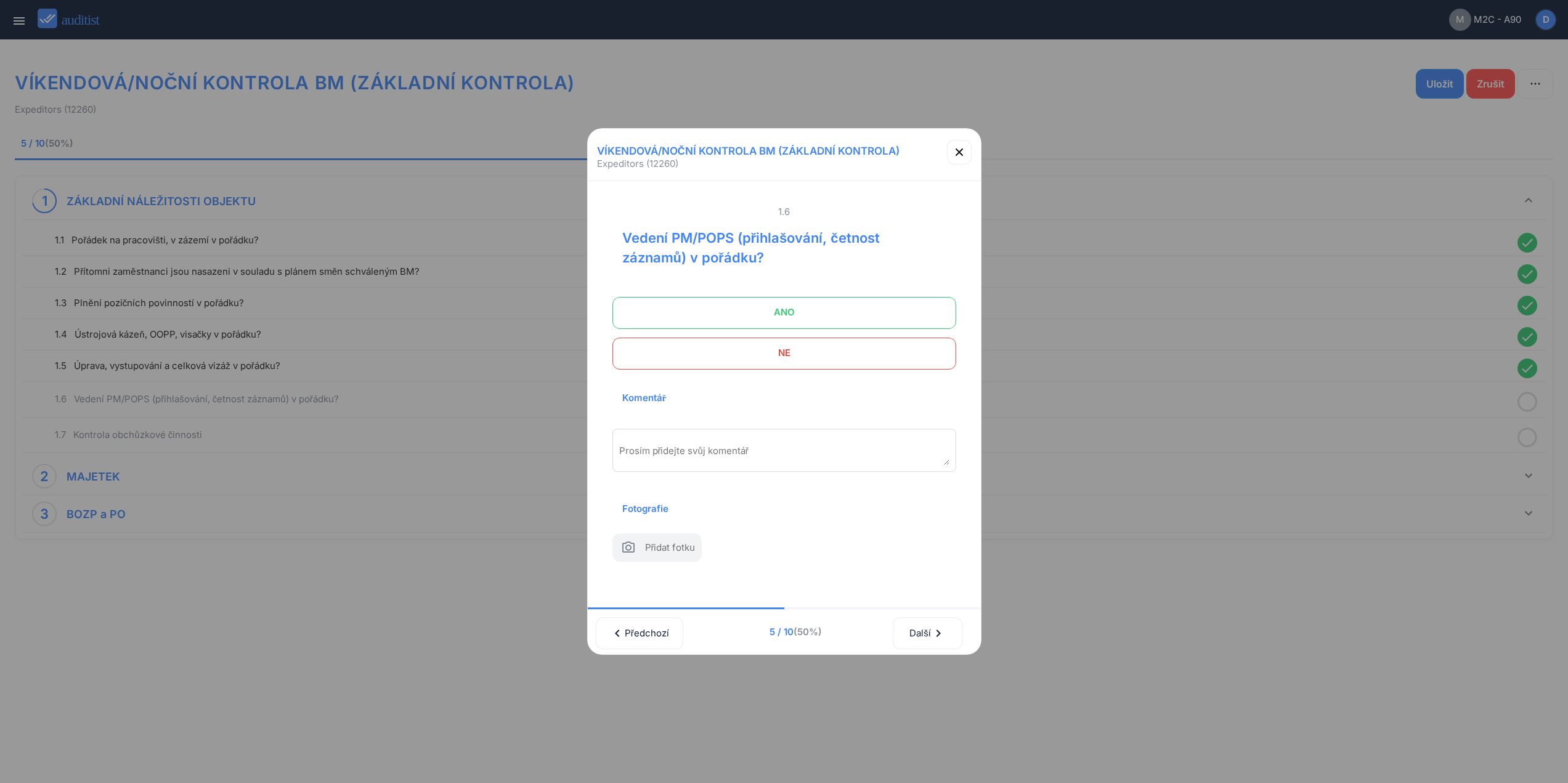
click at [873, 300] on span "ANO" at bounding box center [784, 312] width 313 height 24
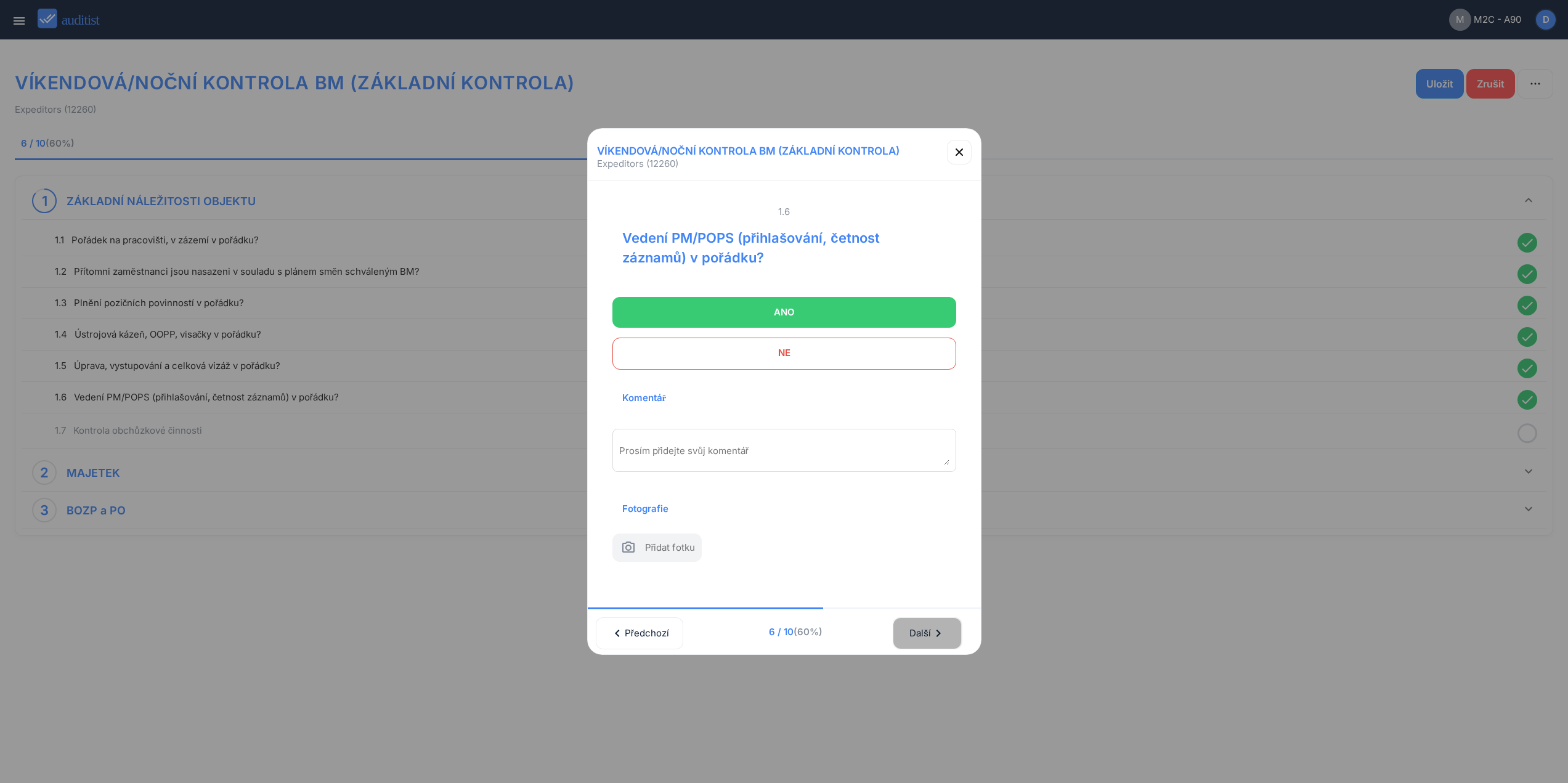
drag, startPoint x: 949, startPoint y: 629, endPoint x: 906, endPoint y: 352, distance: 280.3
click at [946, 624] on div "Další chevron_right" at bounding box center [927, 633] width 37 height 27
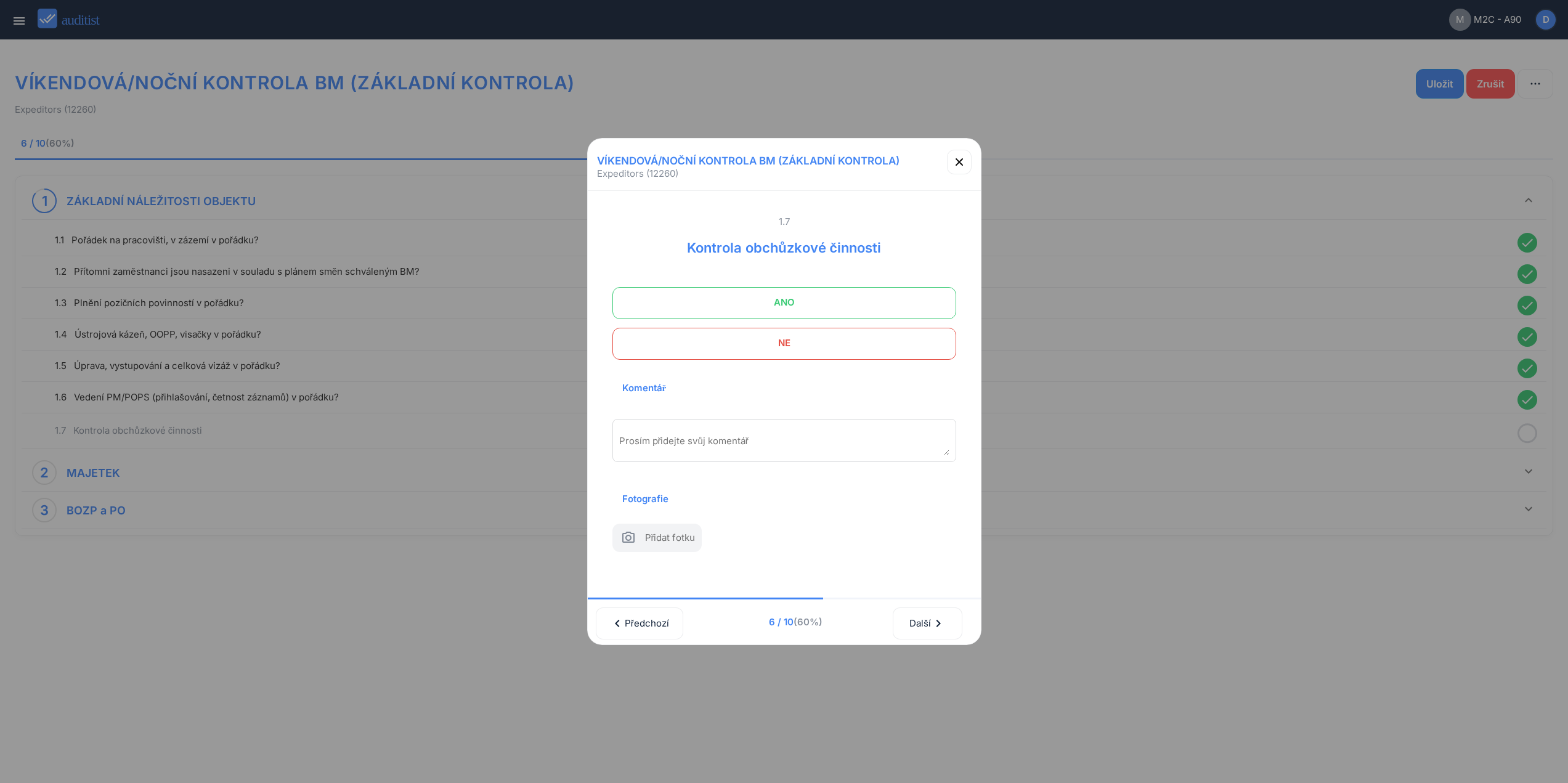
click at [884, 303] on span "ANO" at bounding box center [784, 303] width 313 height 24
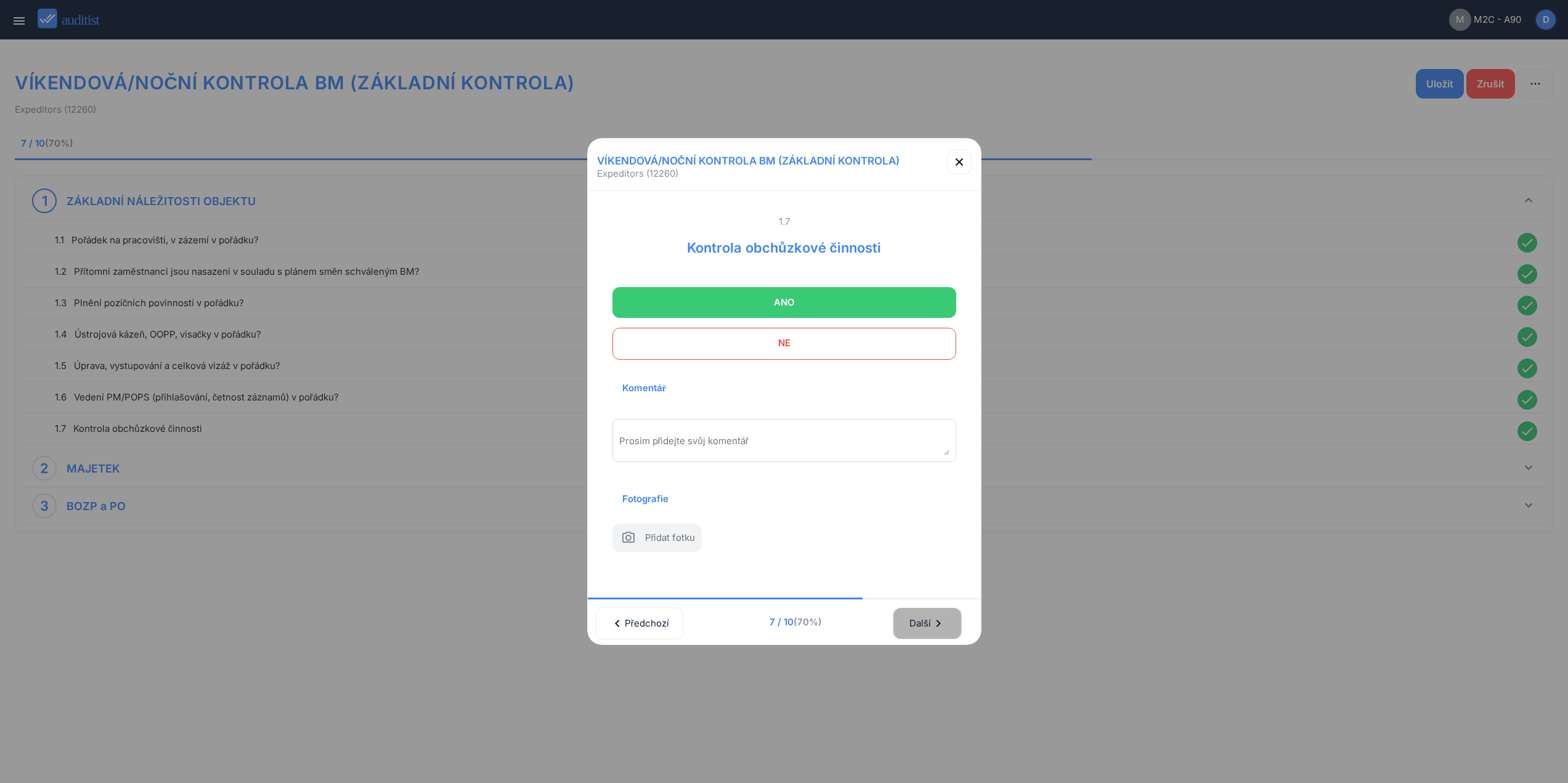
drag, startPoint x: 919, startPoint y: 629, endPoint x: 901, endPoint y: 361, distance: 268.6
click at [920, 607] on div "Další chevron_right" at bounding box center [933, 622] width 87 height 35
drag, startPoint x: 919, startPoint y: 620, endPoint x: 920, endPoint y: 588, distance: 32.0
click at [917, 620] on div "Další chevron_right" at bounding box center [927, 623] width 37 height 27
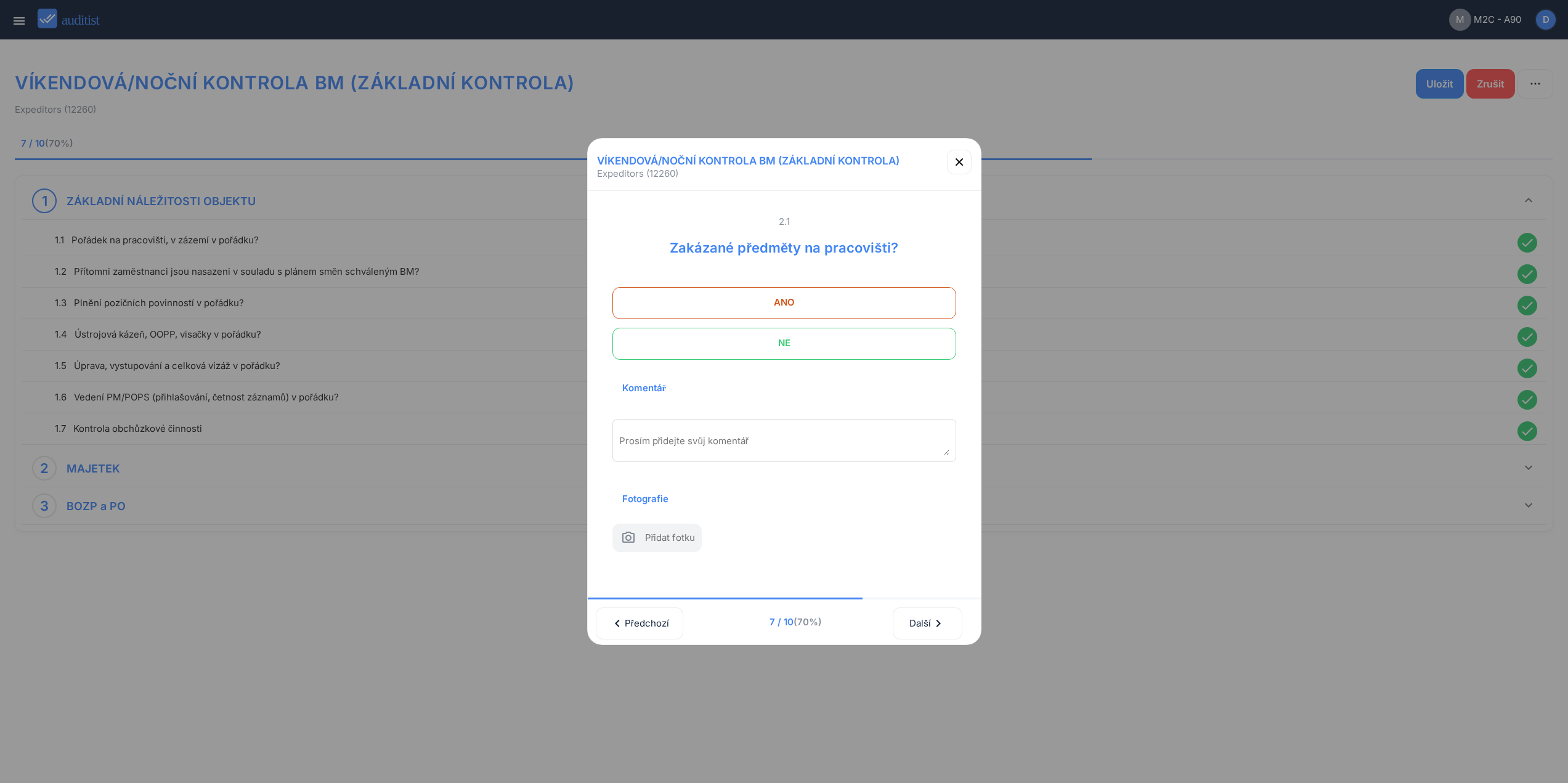
drag, startPoint x: 854, startPoint y: 337, endPoint x: 884, endPoint y: 439, distance: 106.3
click at [854, 339] on span "NE" at bounding box center [784, 344] width 313 height 24
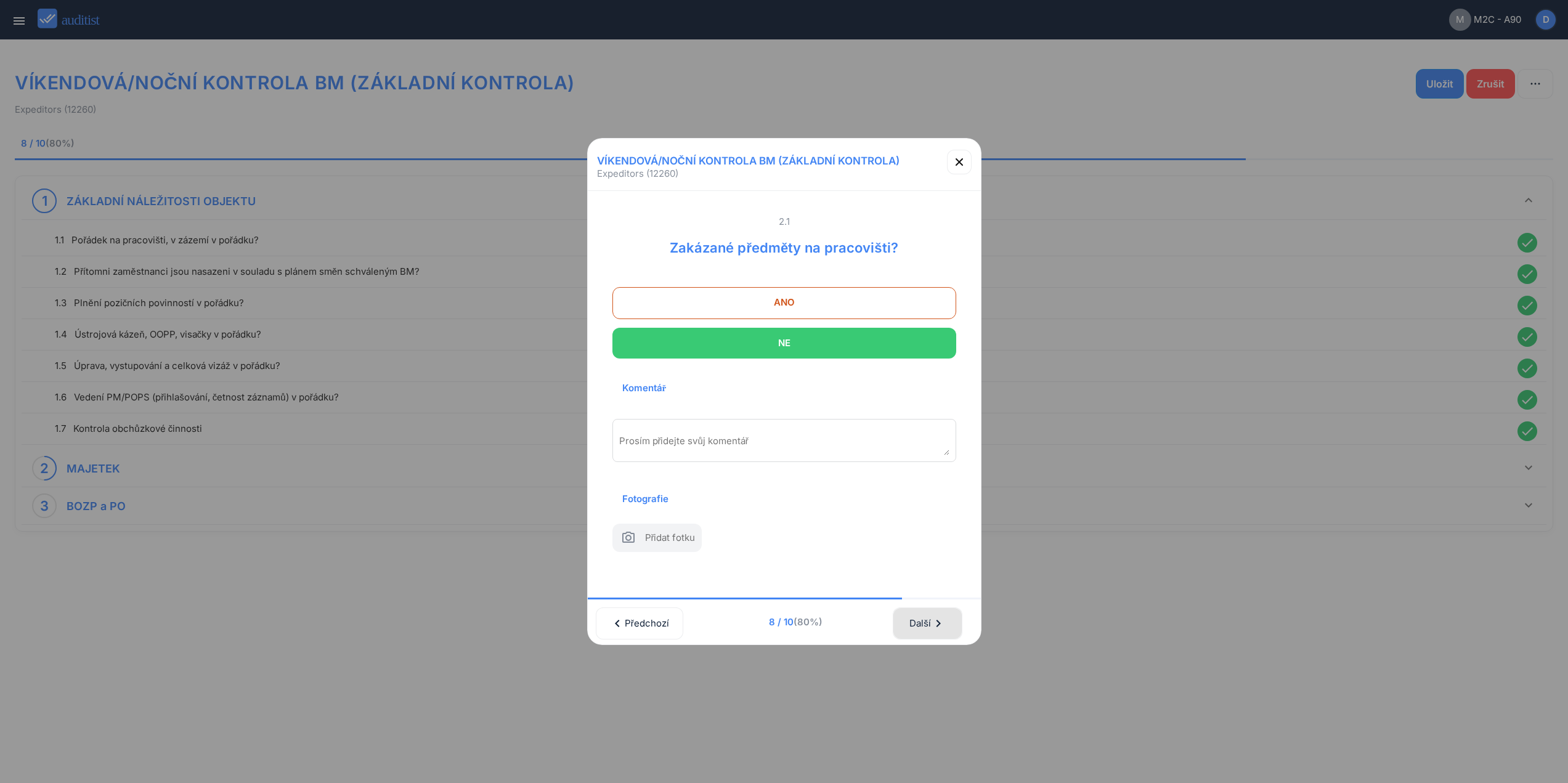
drag, startPoint x: 933, startPoint y: 630, endPoint x: 921, endPoint y: 516, distance: 114.6
click at [933, 629] on div "Další chevron_right" at bounding box center [927, 623] width 37 height 27
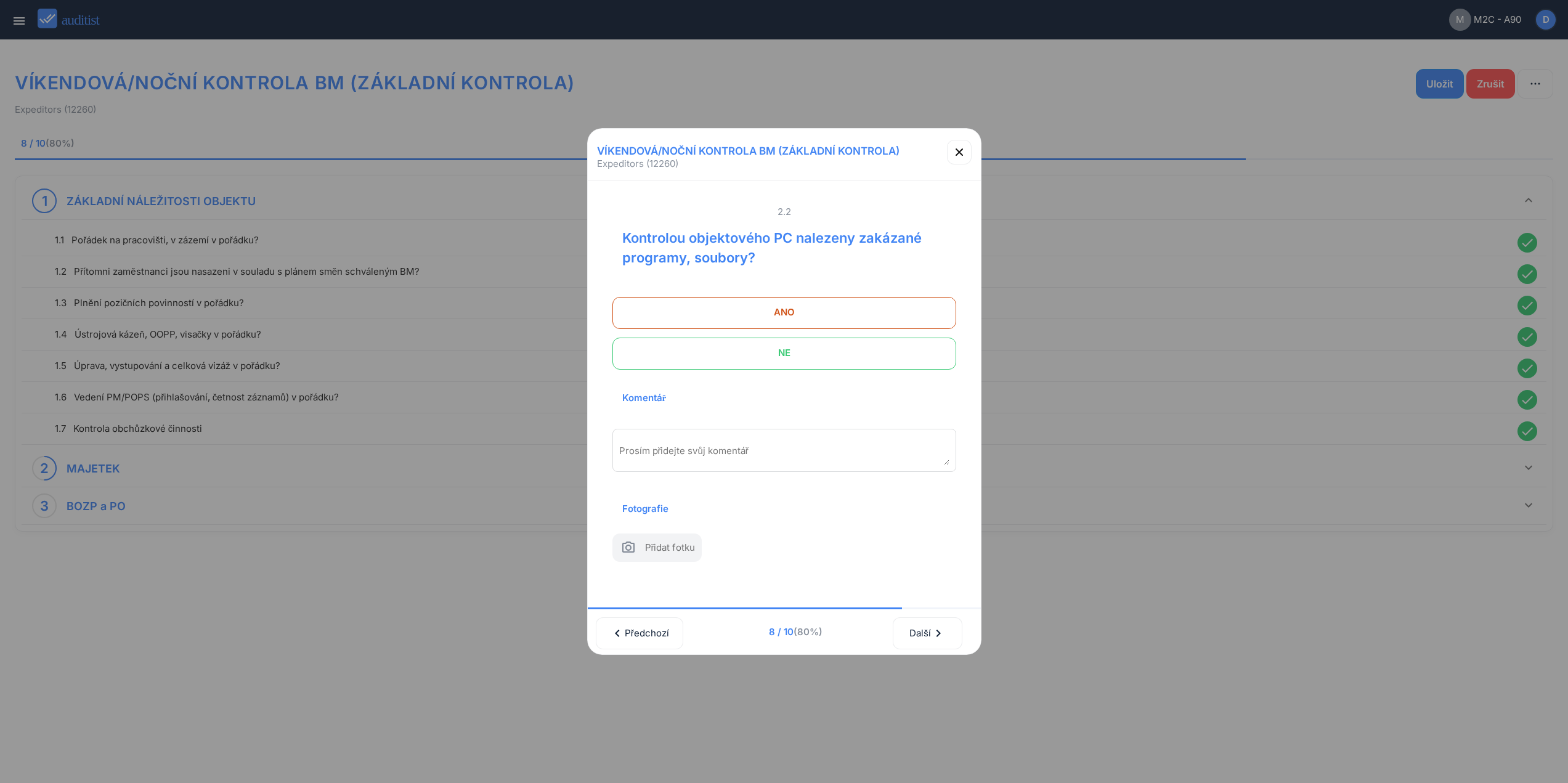
click at [875, 341] on span "NE" at bounding box center [784, 353] width 313 height 24
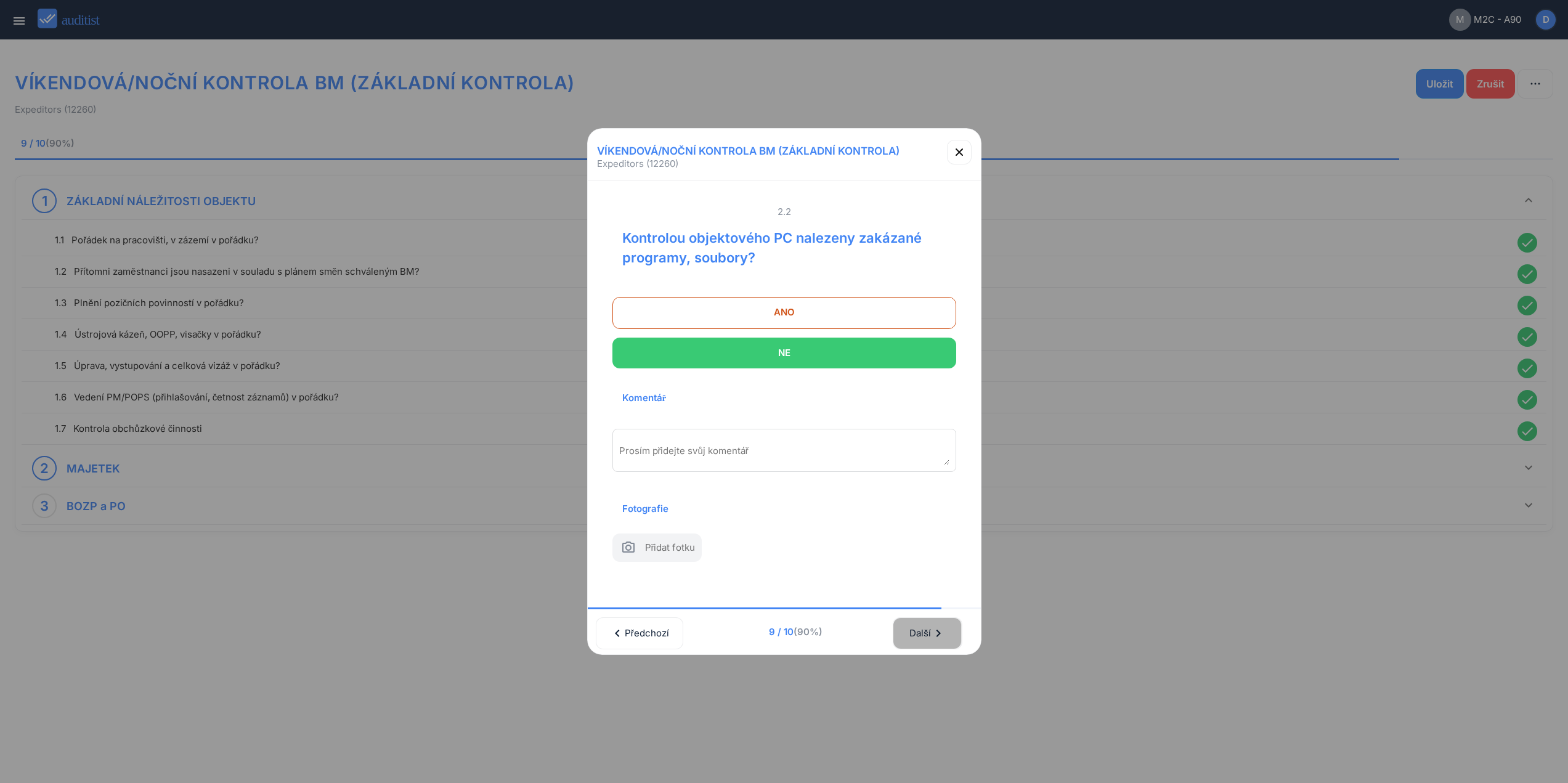
drag, startPoint x: 927, startPoint y: 633, endPoint x: 921, endPoint y: 567, distance: 66.3
click at [926, 624] on div "Další chevron_right" at bounding box center [927, 633] width 37 height 27
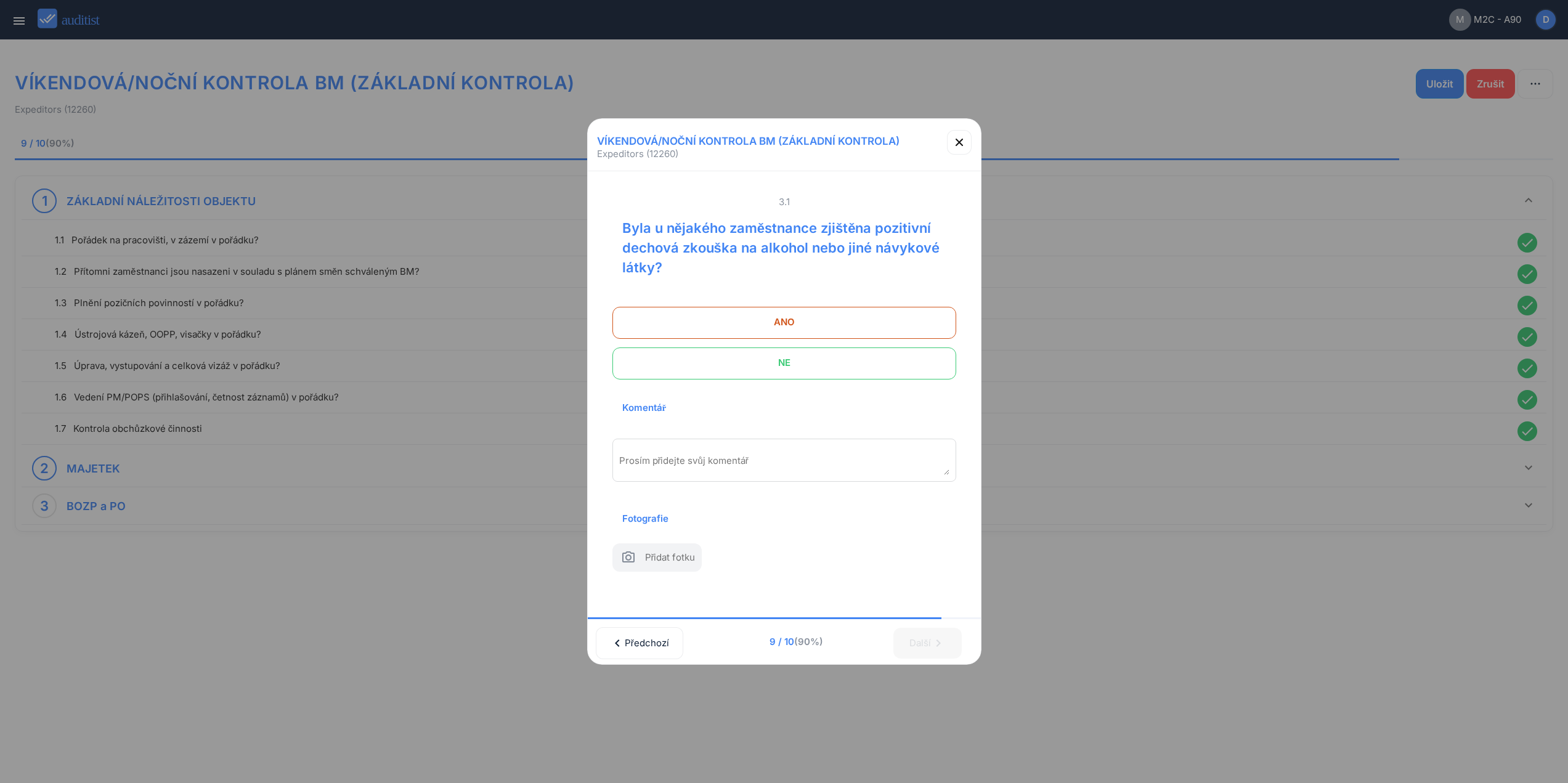
click at [867, 357] on span "NE" at bounding box center [784, 363] width 313 height 24
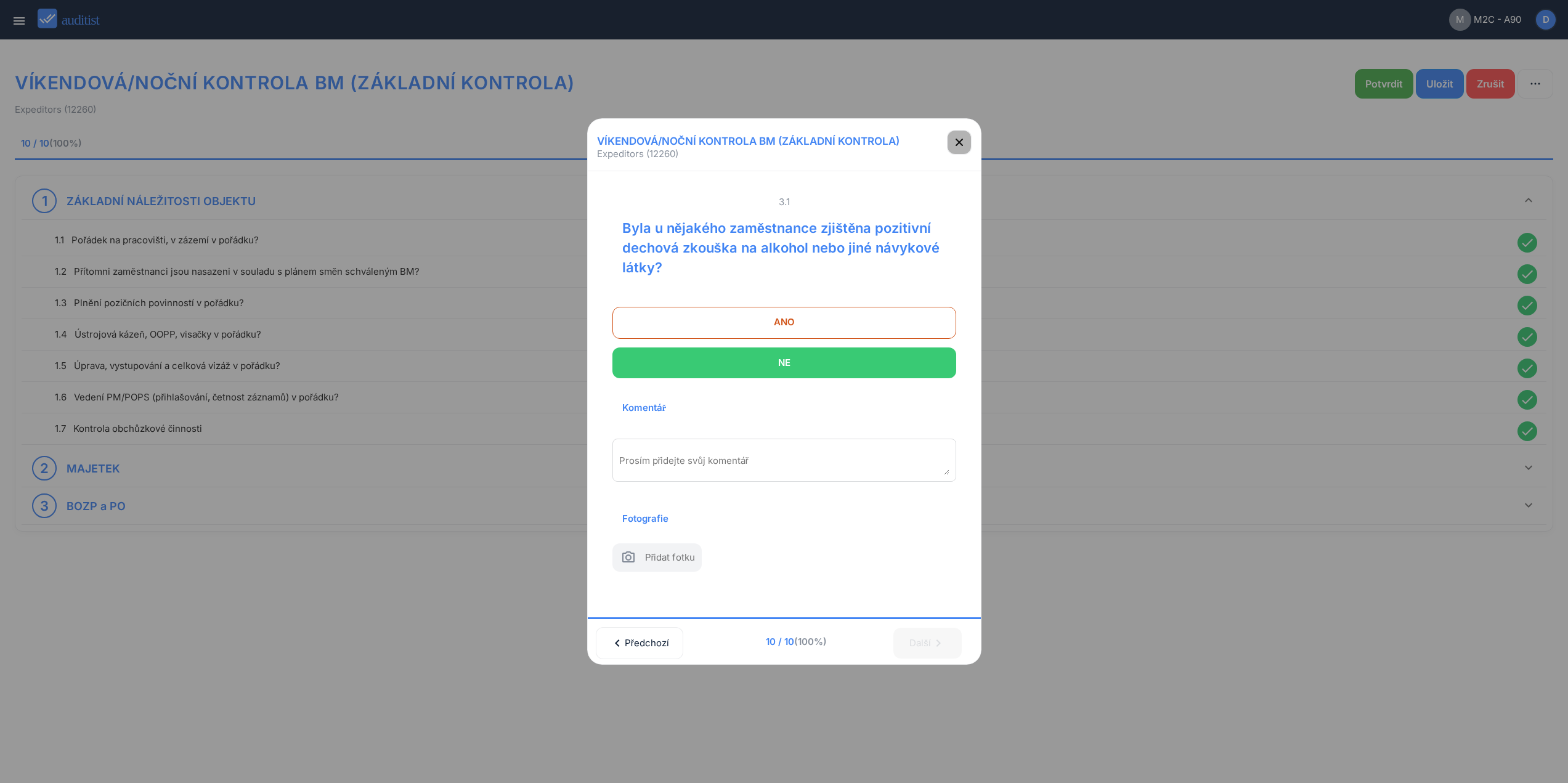
click at [961, 141] on button "button" at bounding box center [959, 142] width 24 height 24
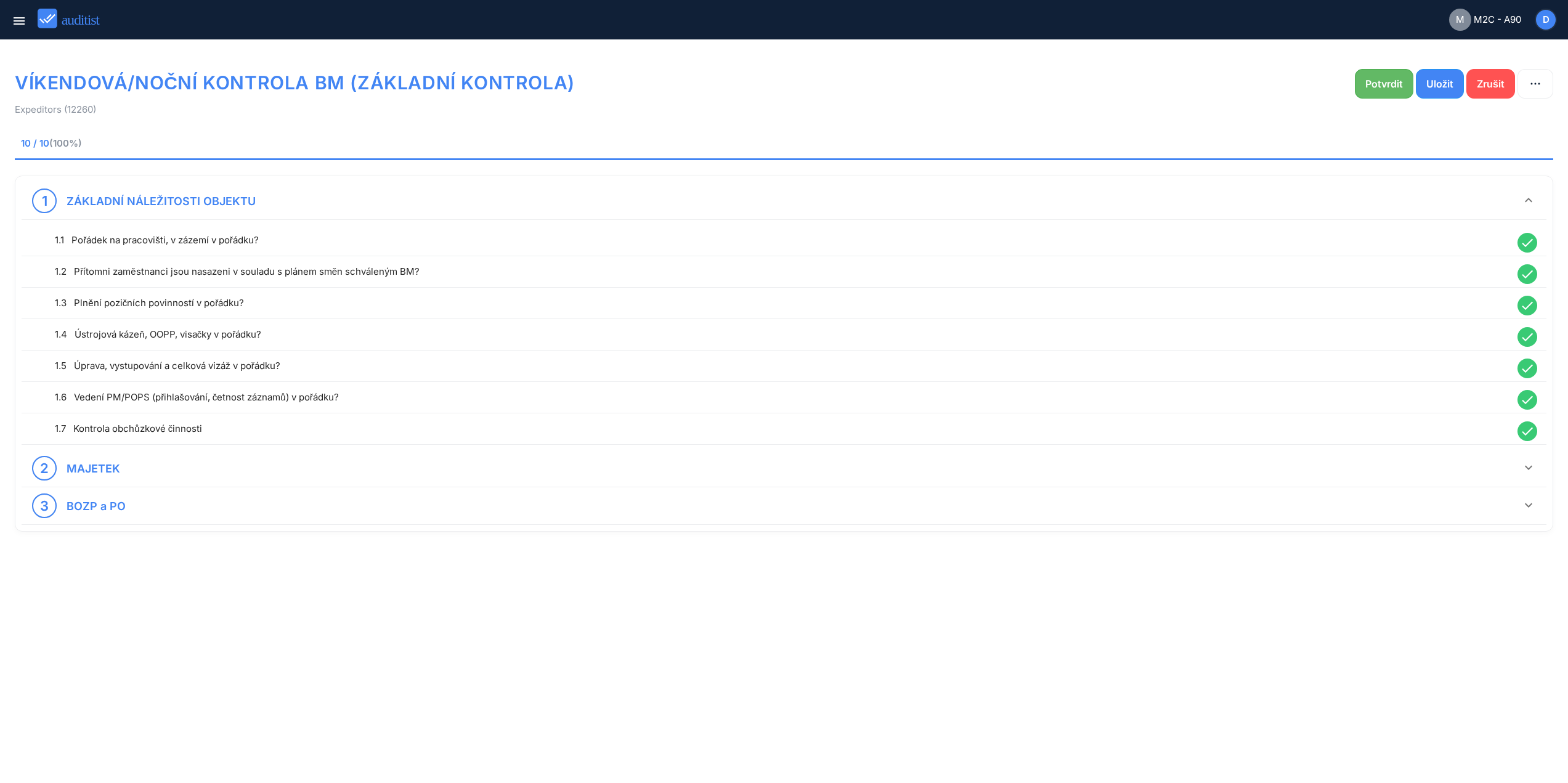
click at [1369, 85] on div "Potvrdit" at bounding box center [1383, 84] width 37 height 15
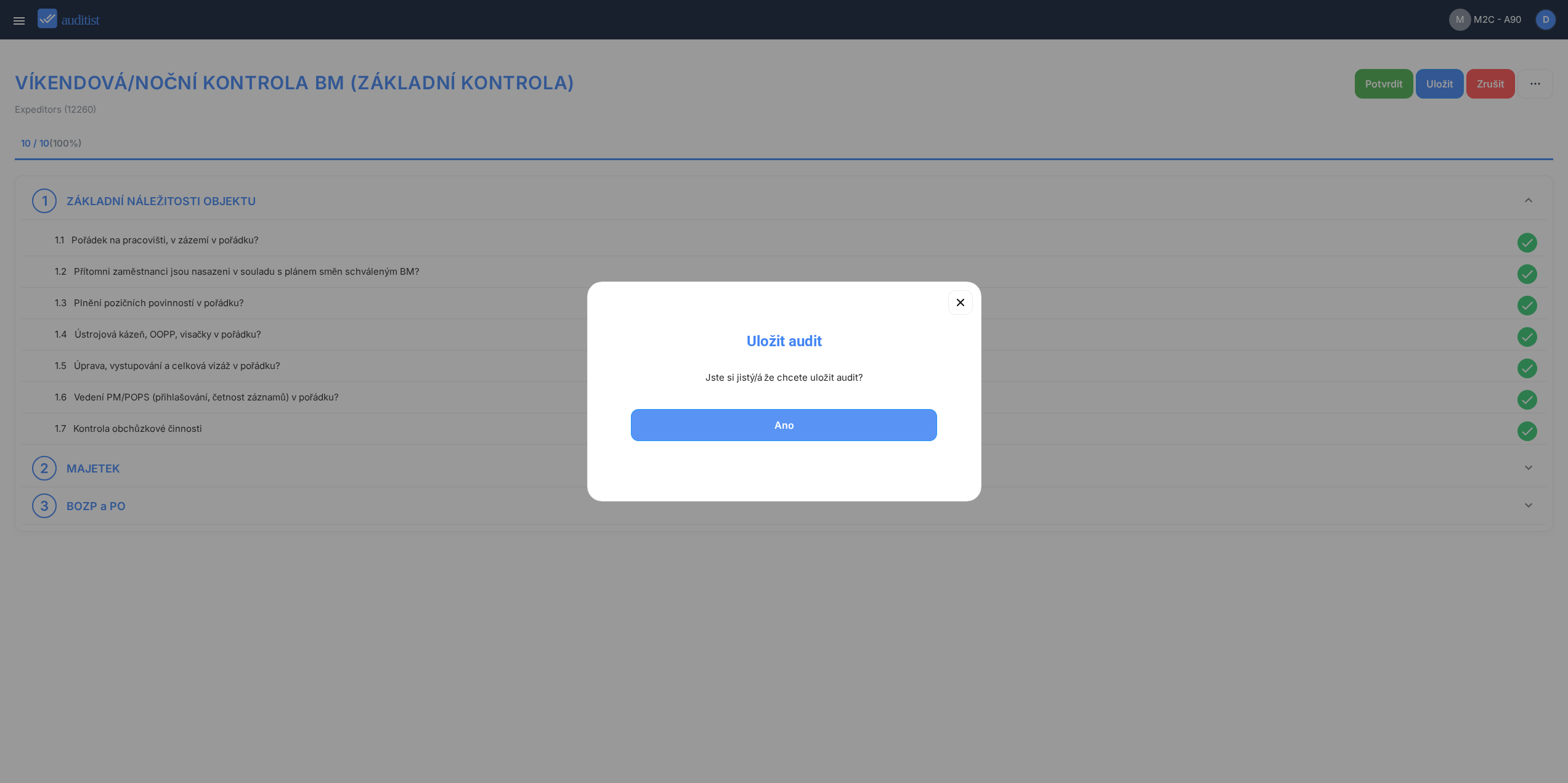
click at [802, 415] on button "Ano" at bounding box center [784, 425] width 307 height 32
